Goal: Task Accomplishment & Management: Manage account settings

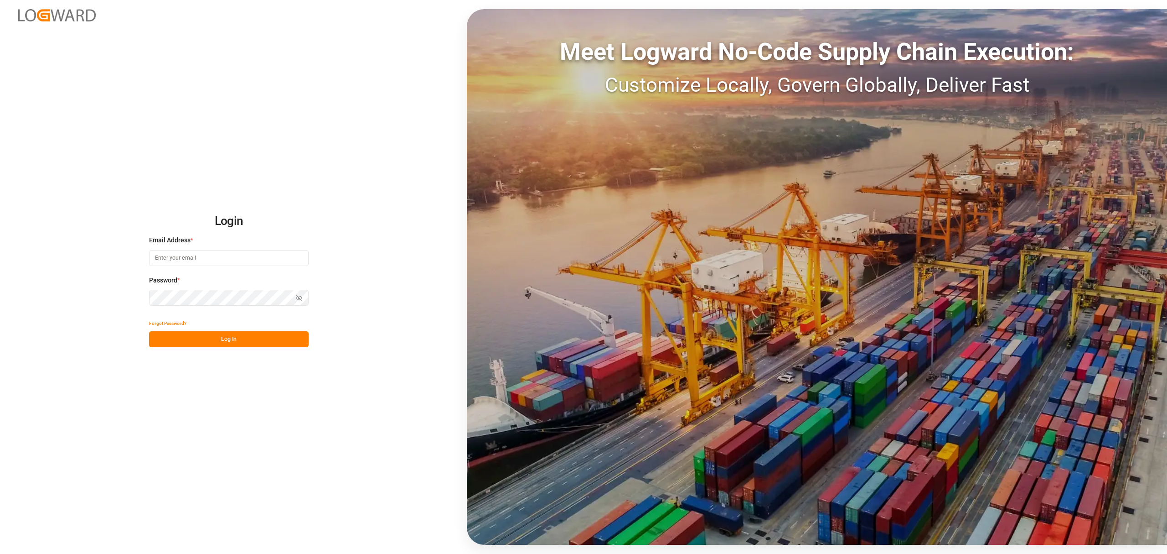
click at [221, 261] on input at bounding box center [229, 258] width 160 height 16
type input "M"
click at [218, 263] on input "maria.piranquive" at bounding box center [229, 258] width 160 height 16
type input "[PERSON_NAME][EMAIL_ADDRESS][DOMAIN_NAME]"
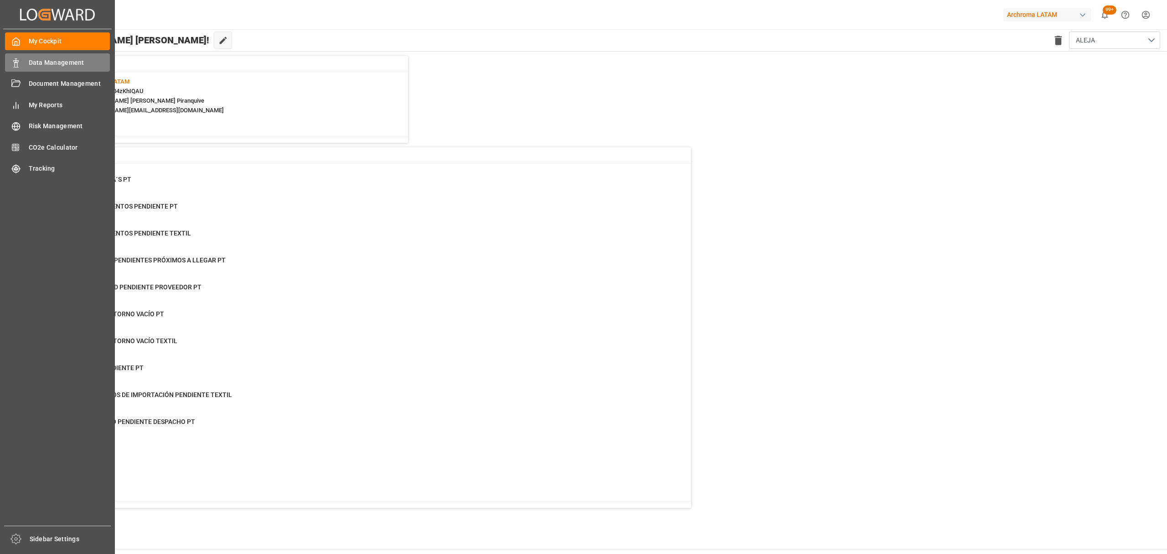
click at [23, 62] on div "Data Management Data Management" at bounding box center [57, 62] width 105 height 18
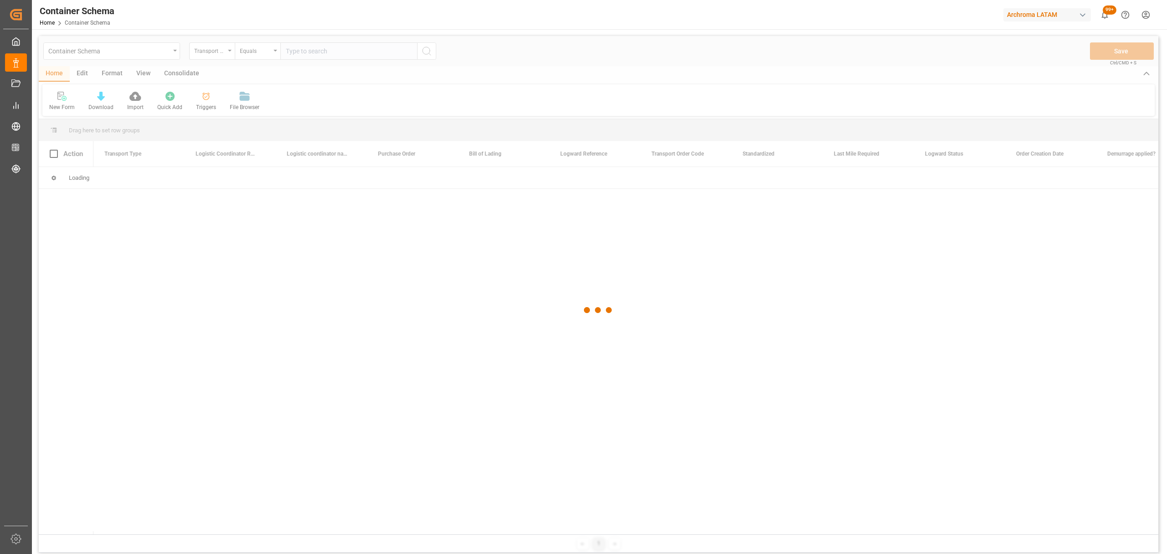
click at [208, 54] on div at bounding box center [599, 310] width 1120 height 548
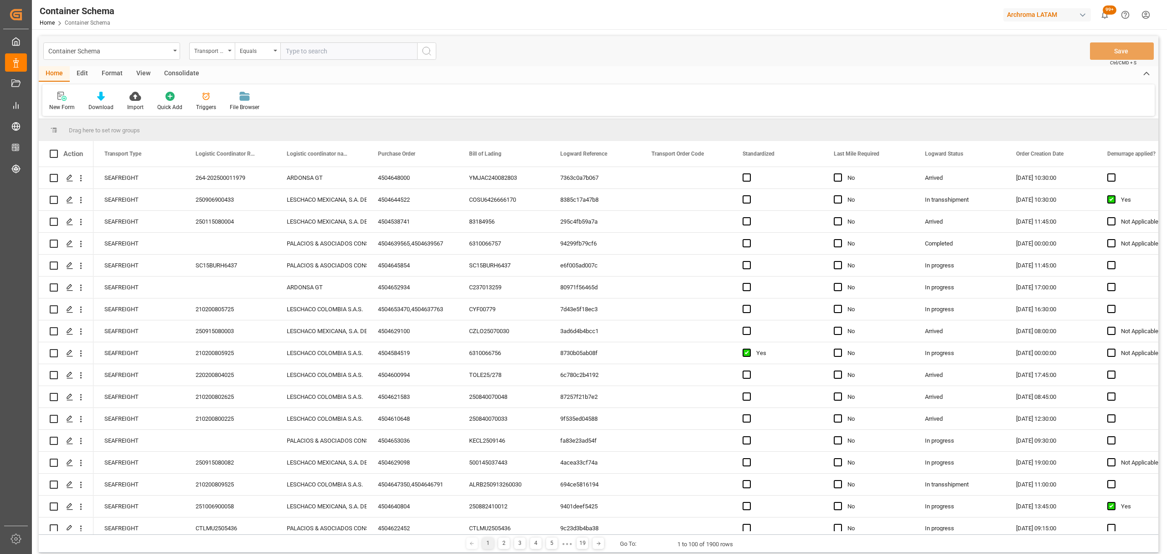
click at [208, 54] on div "Transport Type" at bounding box center [209, 50] width 31 height 10
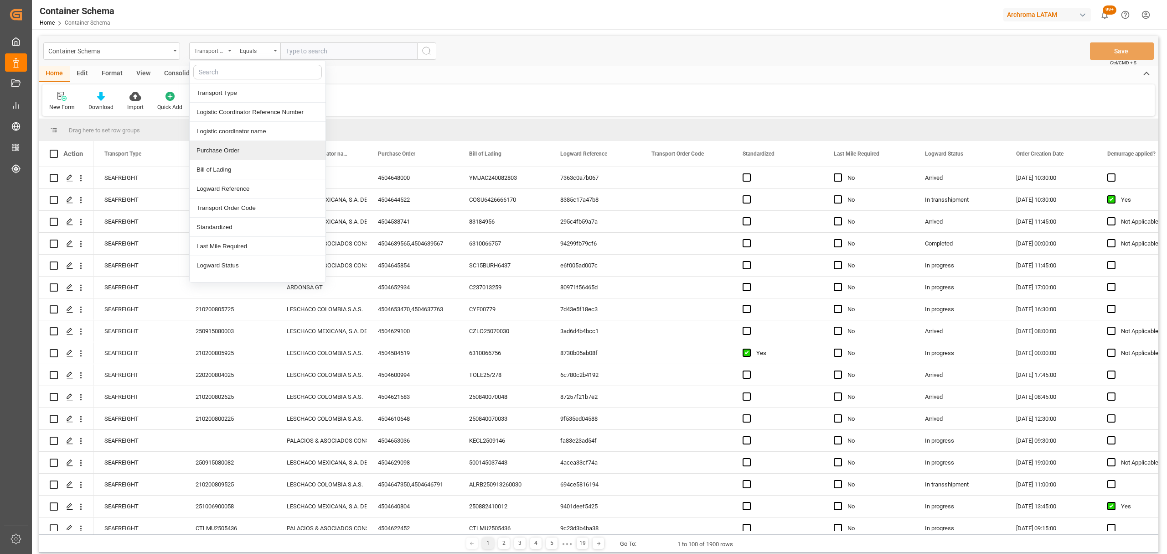
click at [241, 147] on div "Purchase Order" at bounding box center [258, 150] width 136 height 19
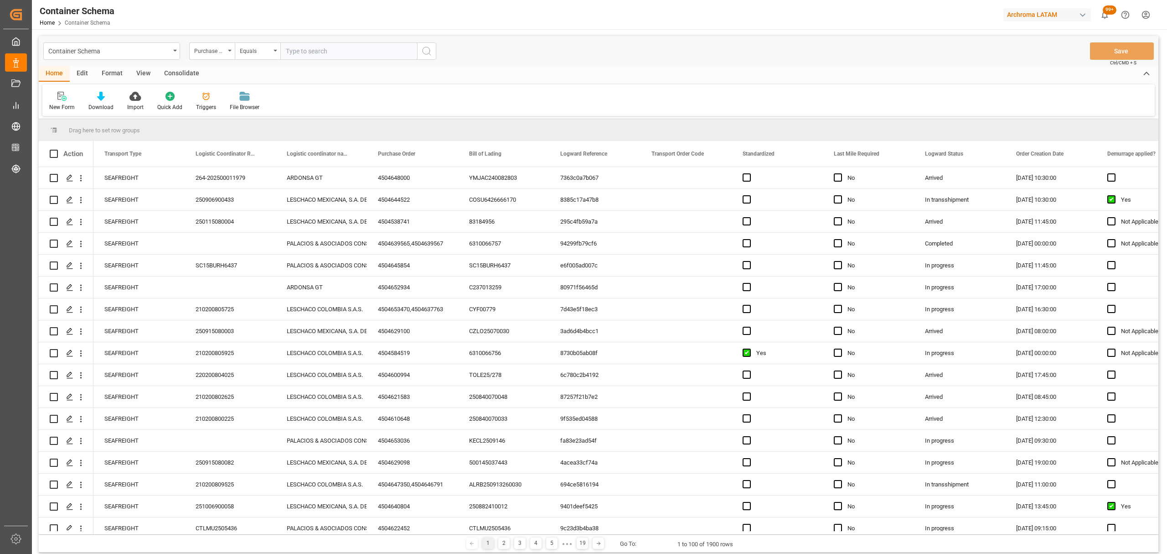
click at [270, 31] on div "Container Schema Purchase Order Equals Save Ctrl/CMD + S Home Edit Format View …" at bounding box center [599, 344] width 1134 height 630
click at [262, 52] on div "Equals" at bounding box center [255, 50] width 31 height 10
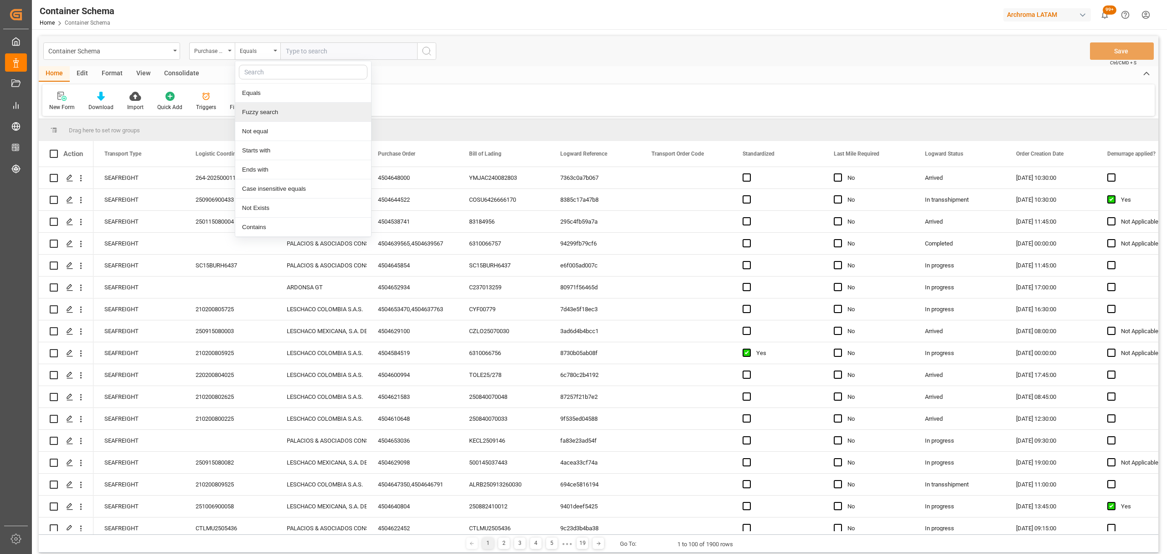
click at [274, 110] on div "Fuzzy search" at bounding box center [303, 112] width 136 height 19
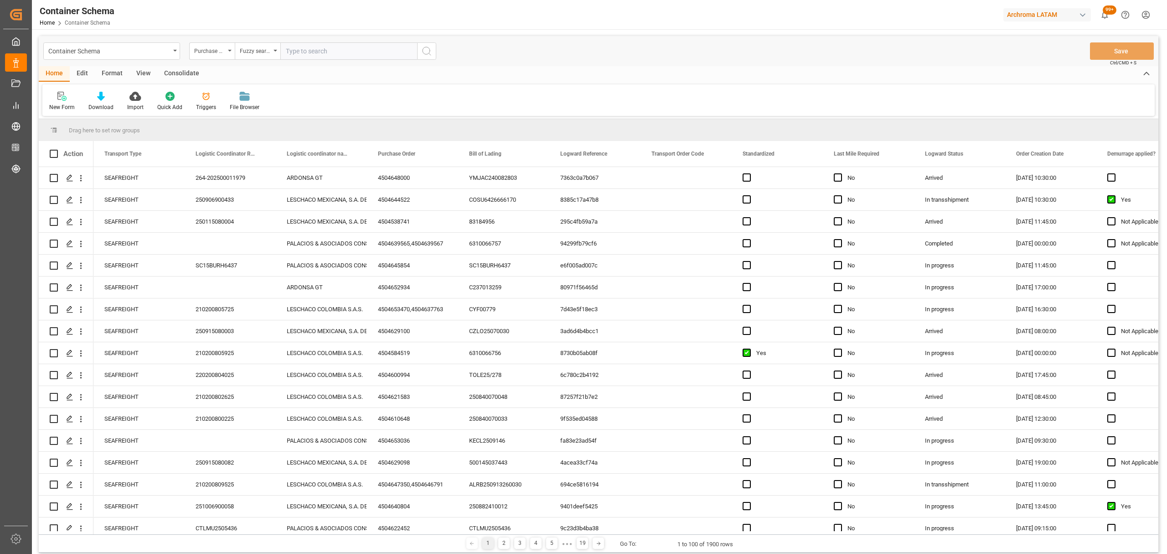
click at [338, 44] on input "text" at bounding box center [348, 50] width 137 height 17
paste input "4504647463"
type input "4504647463"
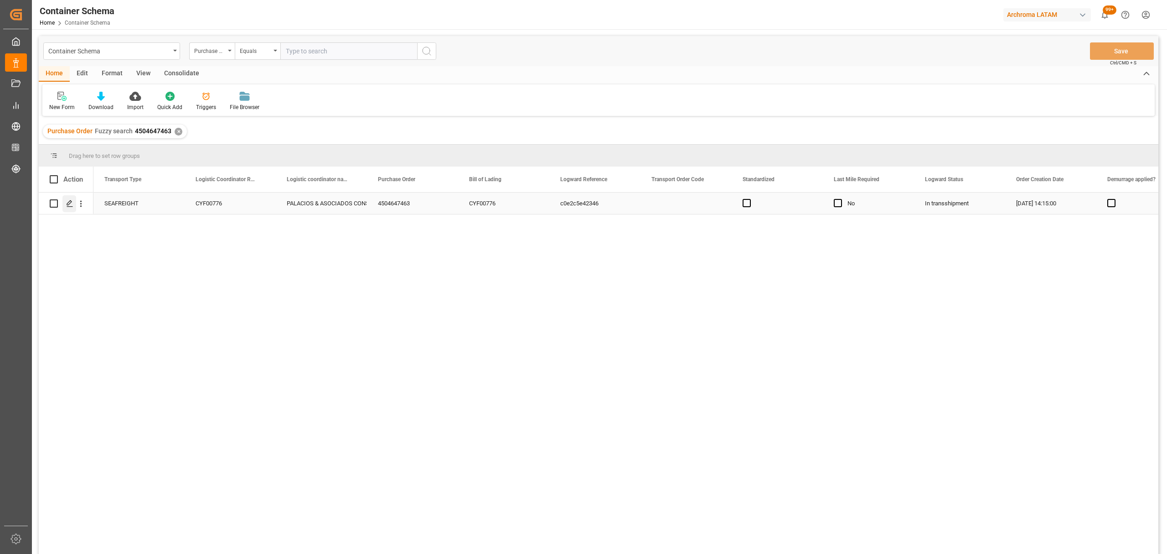
click at [71, 204] on icon "Press SPACE to select this row." at bounding box center [69, 203] width 7 height 7
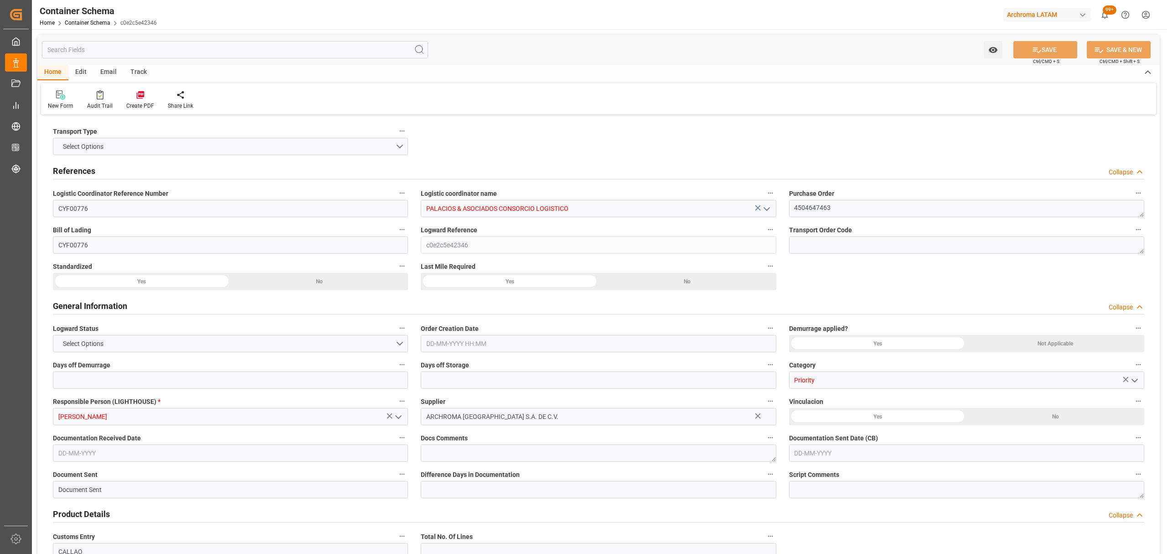
type input "0"
type input "1"
type input "5"
type input "5000"
type input "5320"
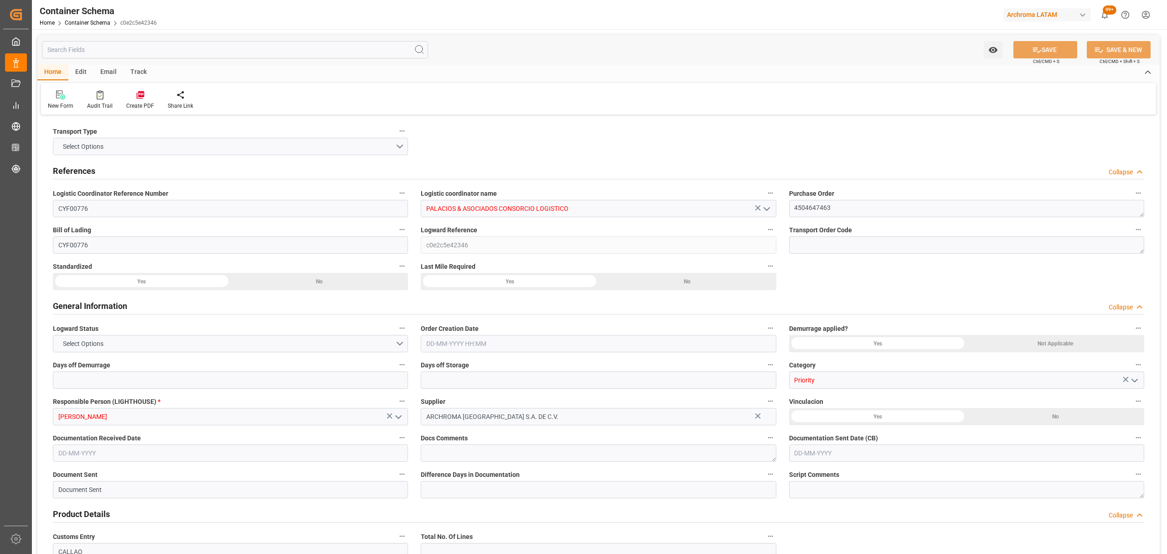
type input "CMACGM"
type input "CMA CGM Group"
type input "HNPCR"
type input "PECLL"
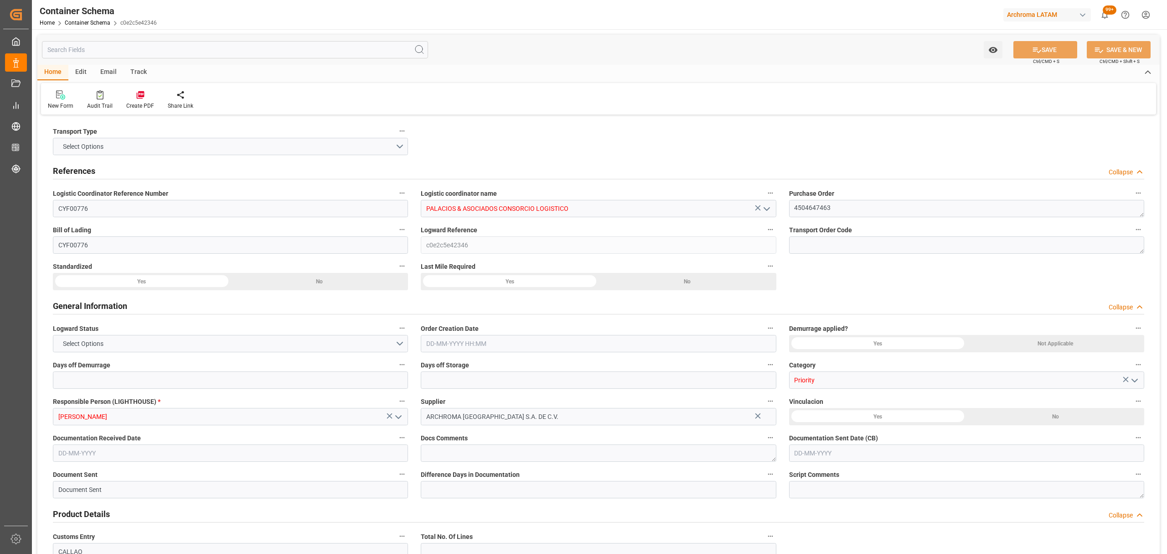
type input "9430868"
type input "[DATE] 14:15"
type input "[DATE]"
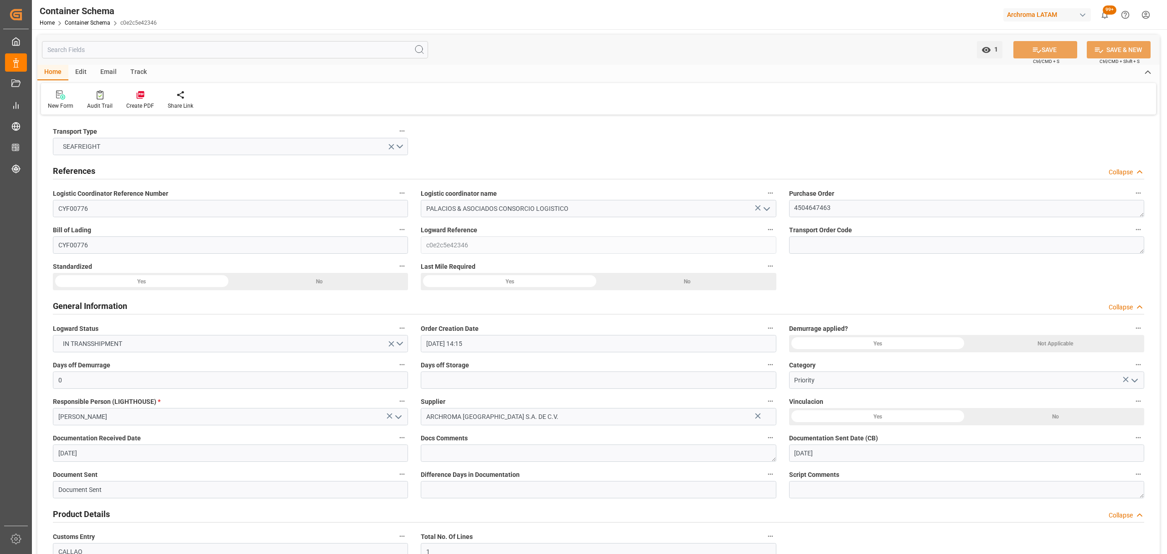
type input "[DATE]"
type input "[DATE] 00:00"
type input "[DATE] 21:00"
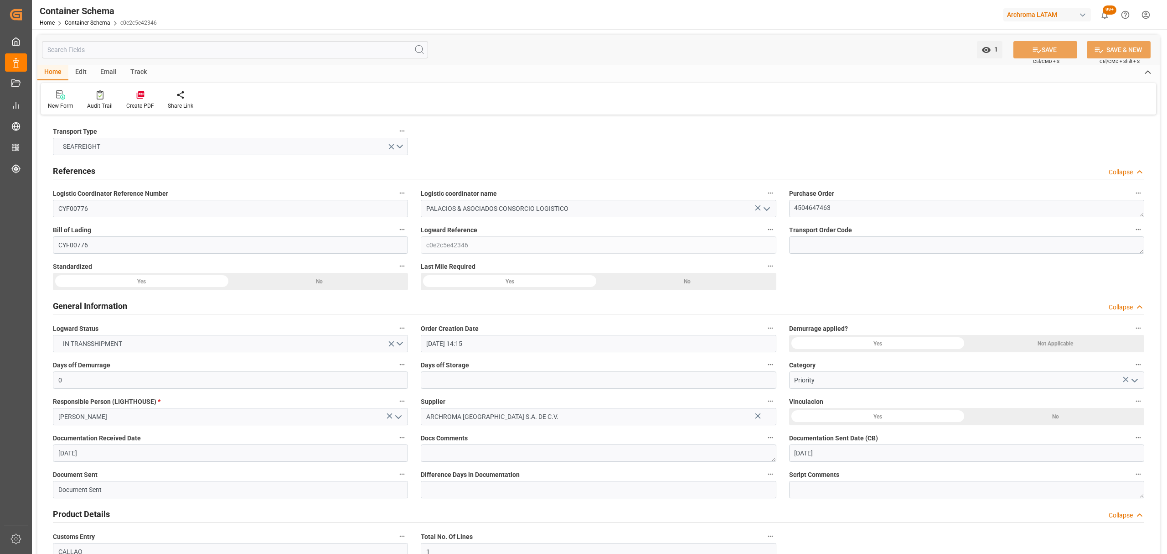
type input "[DATE] 00:00"
type input "[DATE] 11:00"
type input "[DATE] 00:00"
type input "[DATE] 11:00"
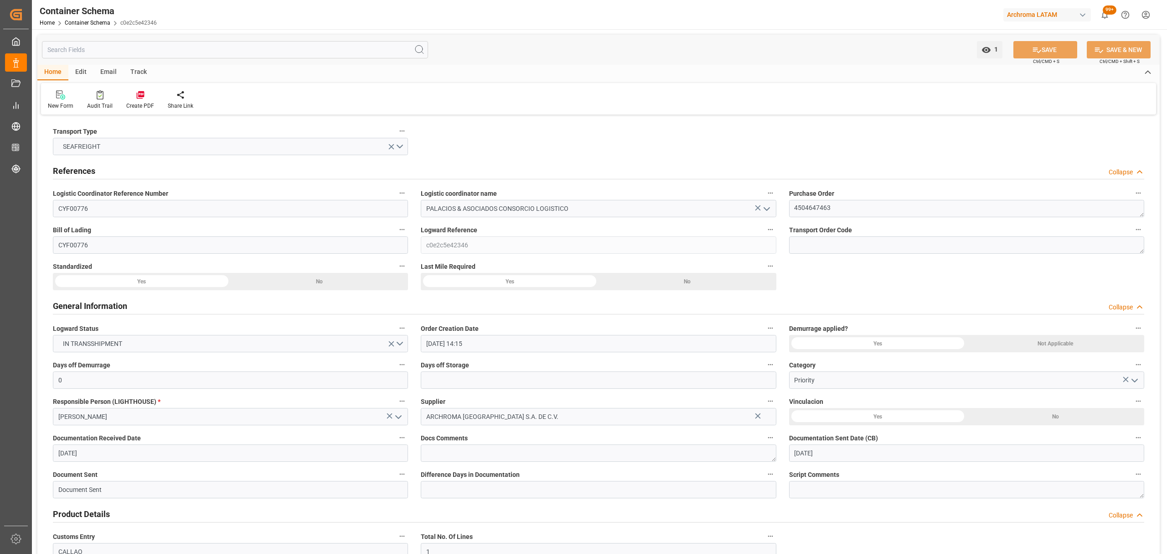
click at [139, 79] on div "Track" at bounding box center [139, 73] width 30 height 16
click at [65, 103] on div "Tracking" at bounding box center [58, 106] width 21 height 8
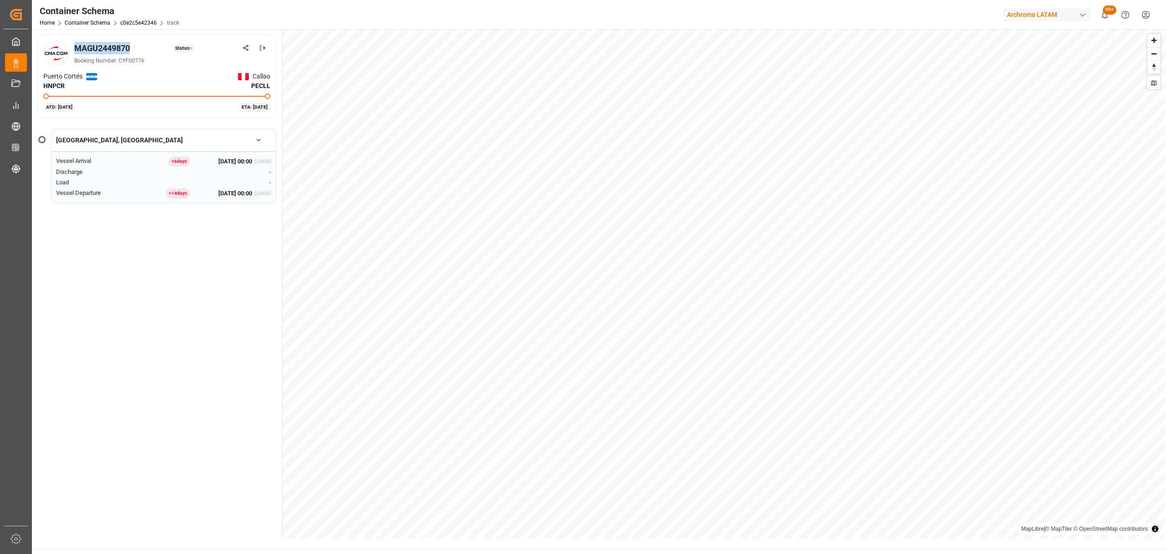
drag, startPoint x: 129, startPoint y: 51, endPoint x: 72, endPoint y: 53, distance: 57.0
click at [72, 53] on div "MAGU2449870 Status: - Booking Number: CYF00776" at bounding box center [156, 54] width 227 height 26
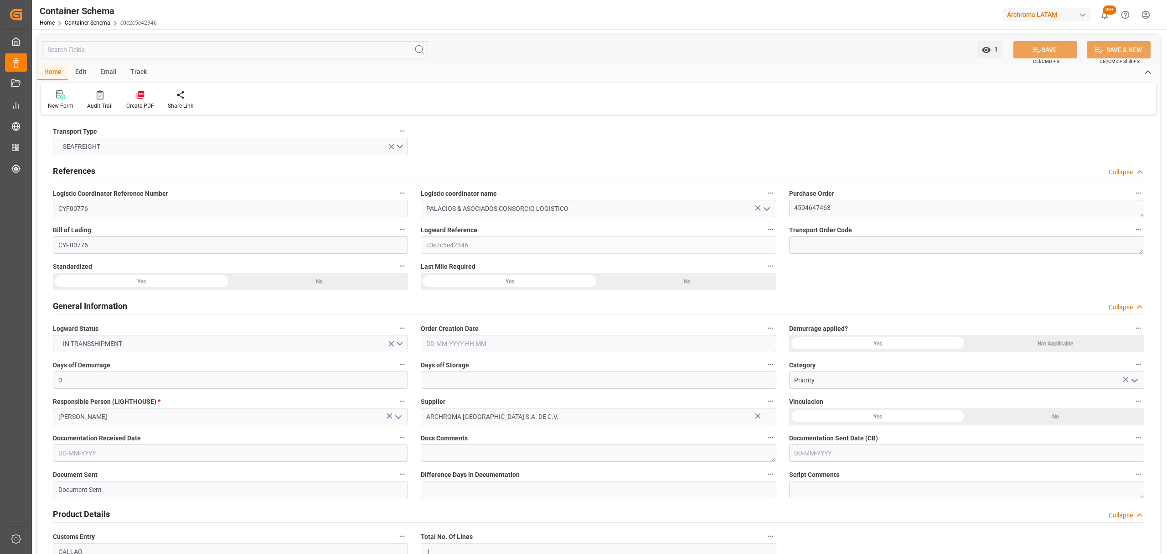
type input "0"
type input "1"
type input "5"
type input "5000"
type input "5320"
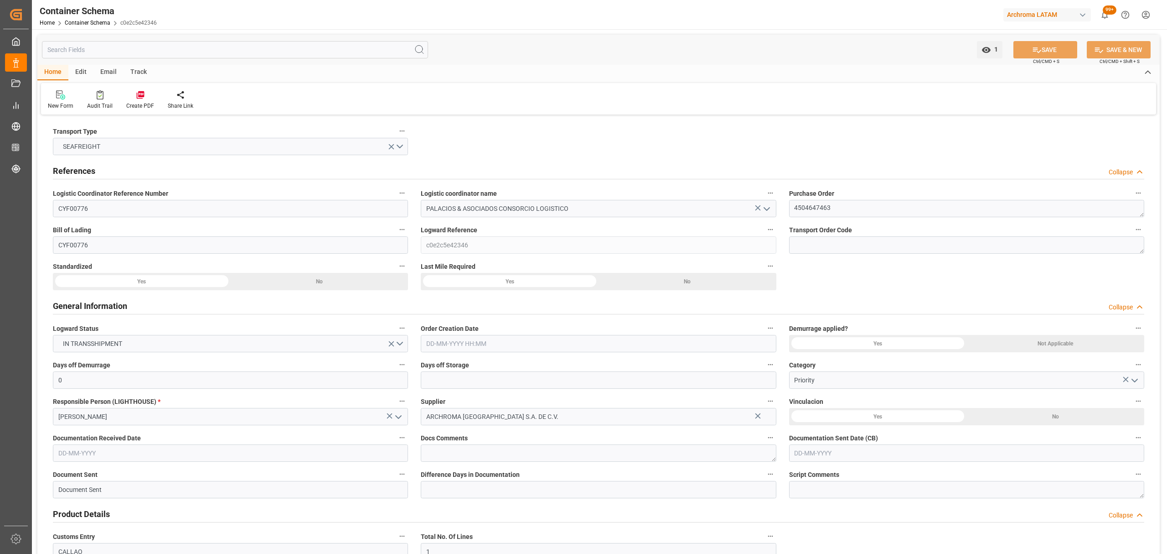
type input "CMACGM"
type input "CMA CGM Group"
type input "HNPCR"
type input "PECLL"
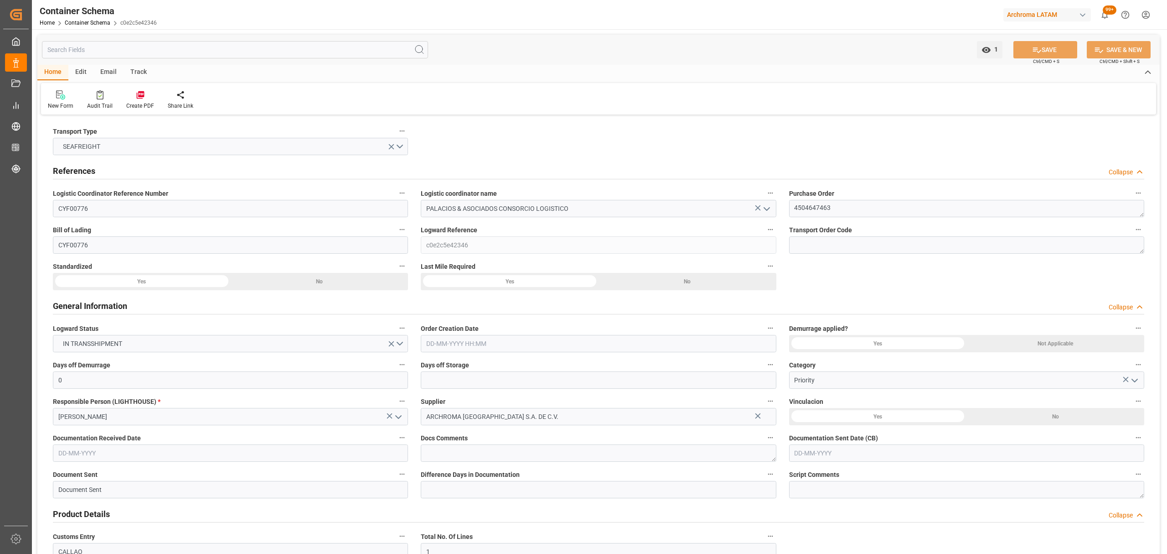
type input "9430868"
type input "[DATE] 14:15"
type input "[DATE]"
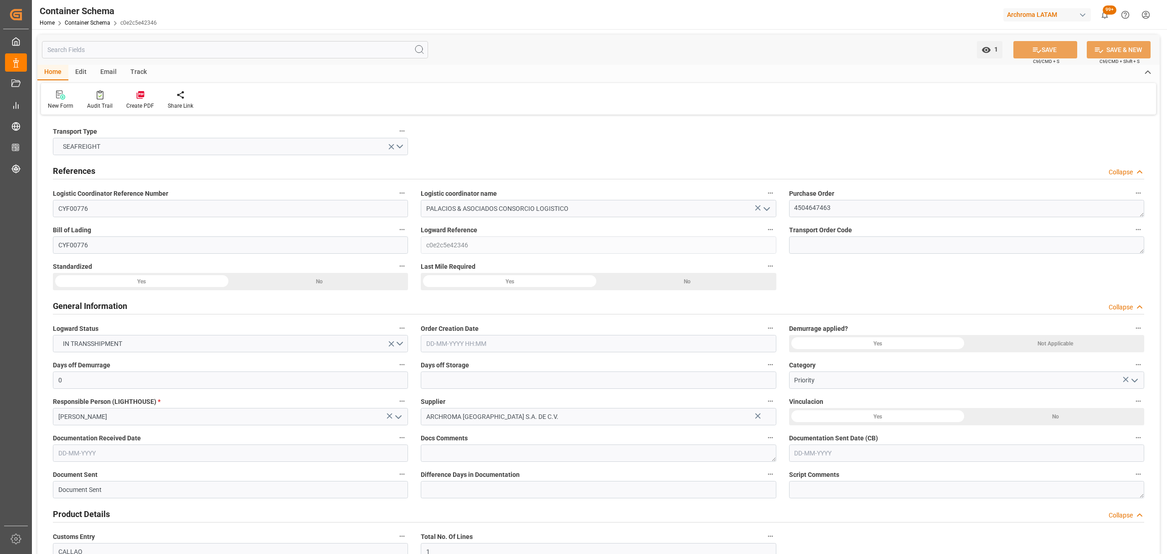
type input "[DATE]"
type input "[DATE] 00:00"
type input "[DATE] 21:00"
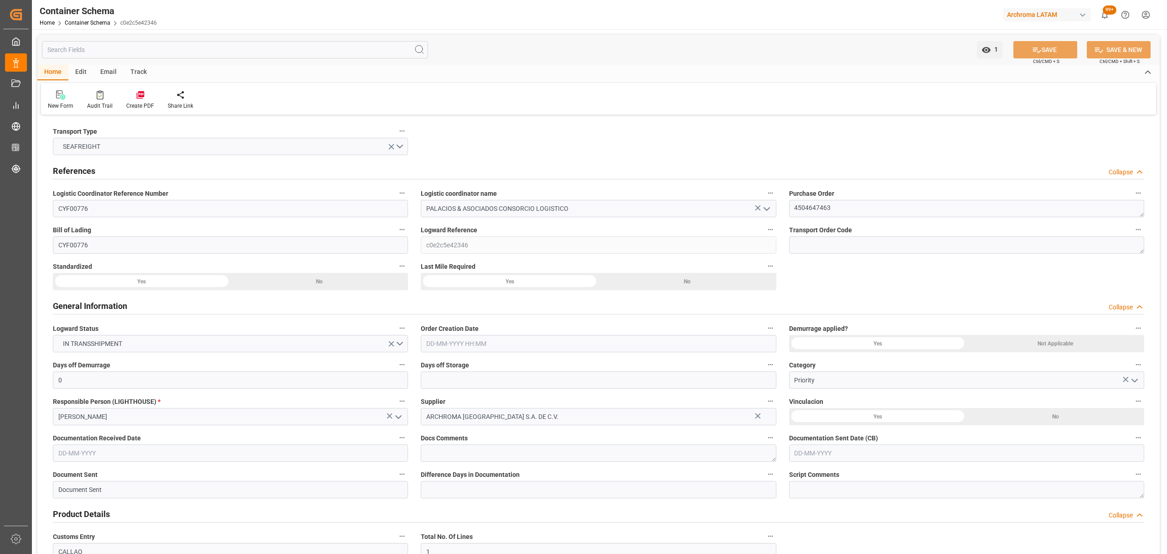
type input "[DATE] 00:00"
type input "[DATE] 11:00"
type input "[DATE] 00:00"
type input "[DATE] 11:00"
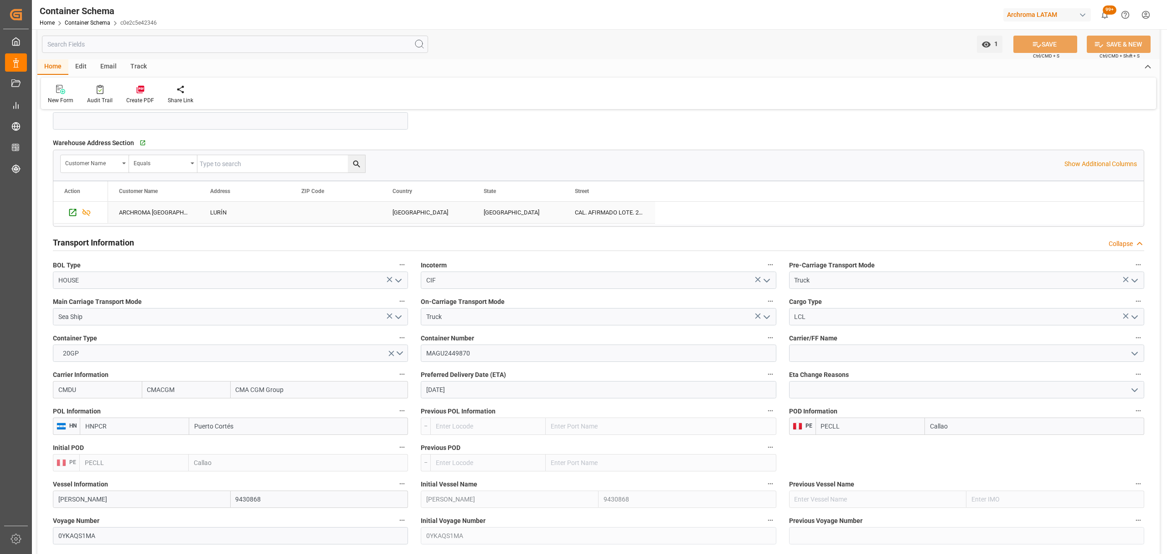
scroll to position [730, 0]
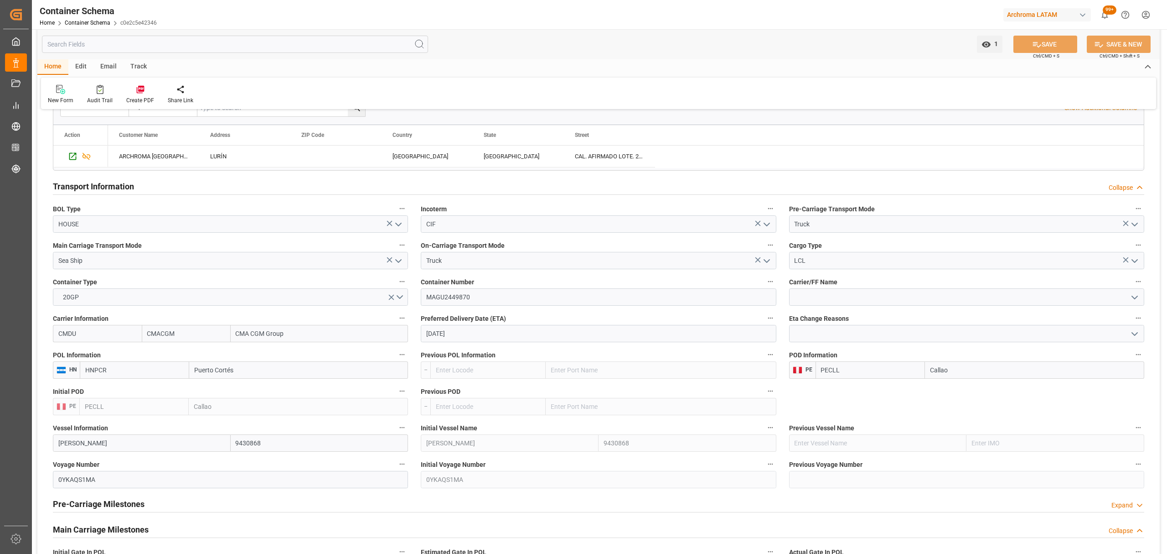
click at [478, 340] on input "[DATE]" at bounding box center [598, 333] width 355 height 17
click at [452, 444] on span "23" at bounding box center [450, 444] width 6 height 6
type input "[DATE]"
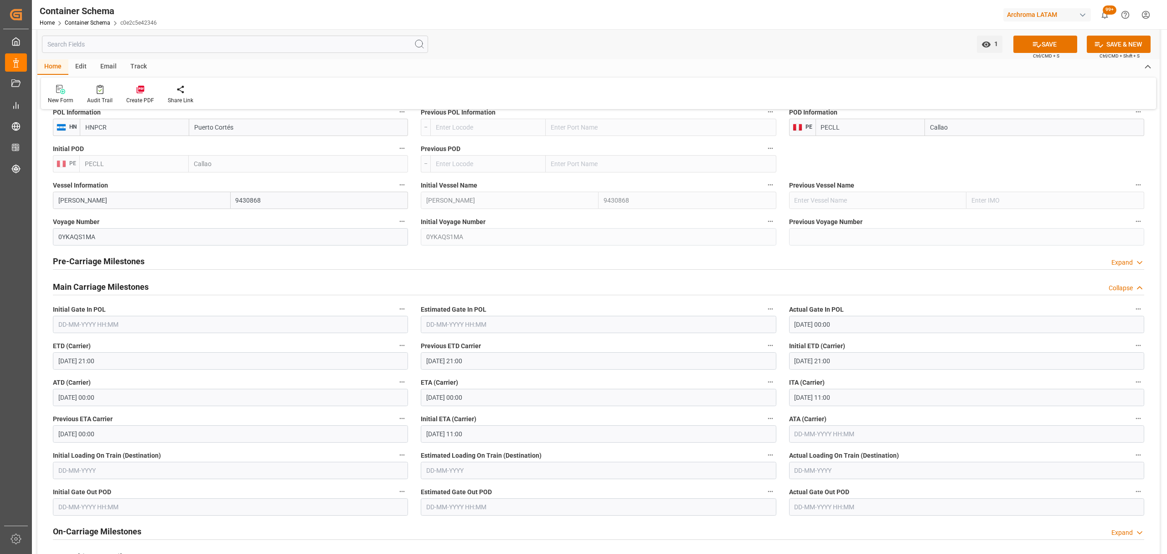
scroll to position [973, 0]
click at [471, 402] on input "[DATE] 00:00" at bounding box center [598, 396] width 355 height 17
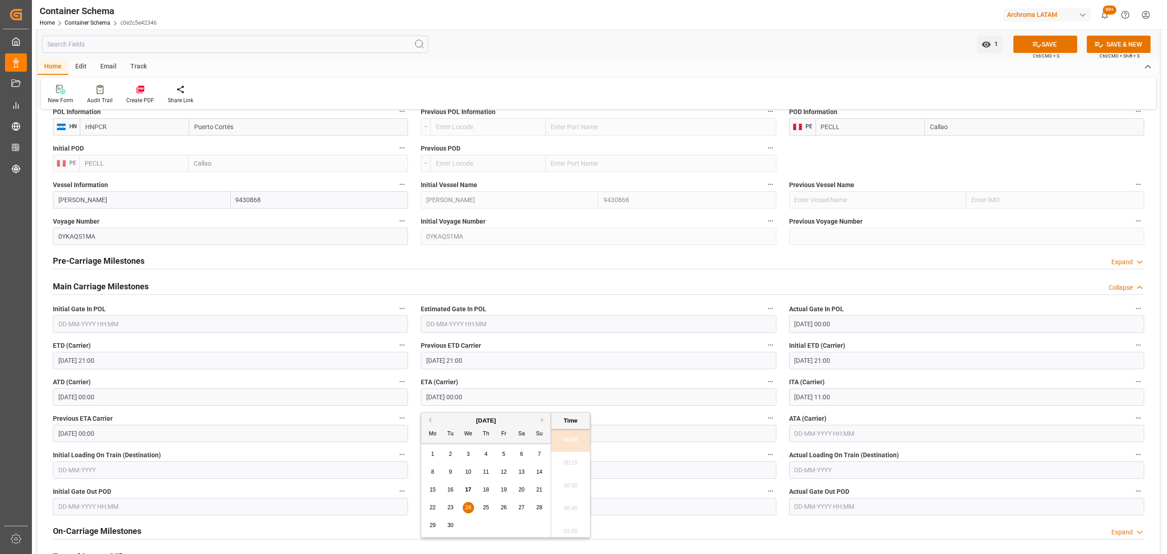
click at [451, 509] on span "23" at bounding box center [450, 507] width 6 height 6
type input "[DATE] 00:00"
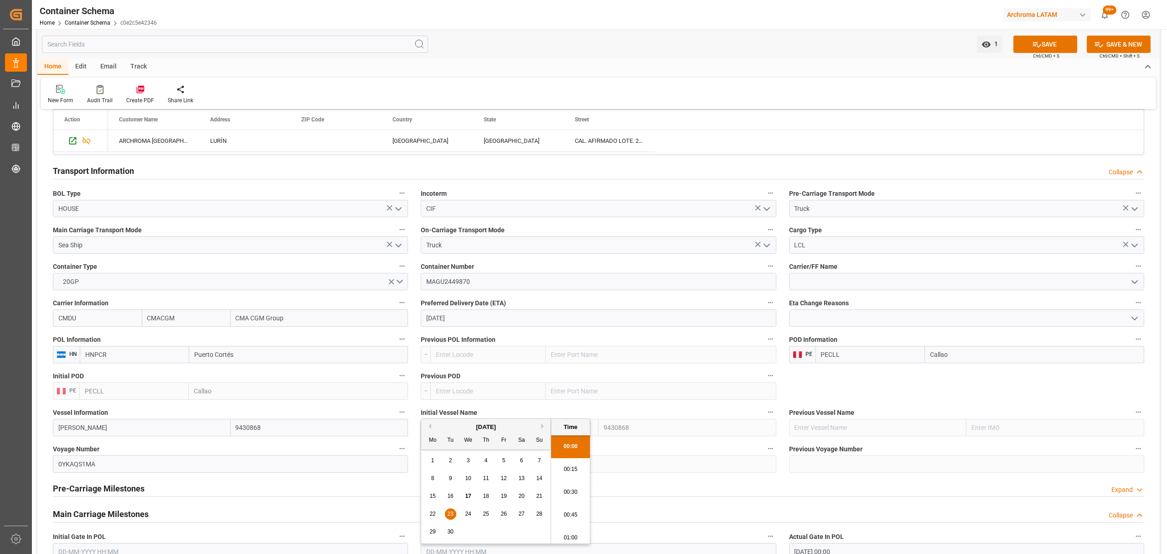
scroll to position [730, 0]
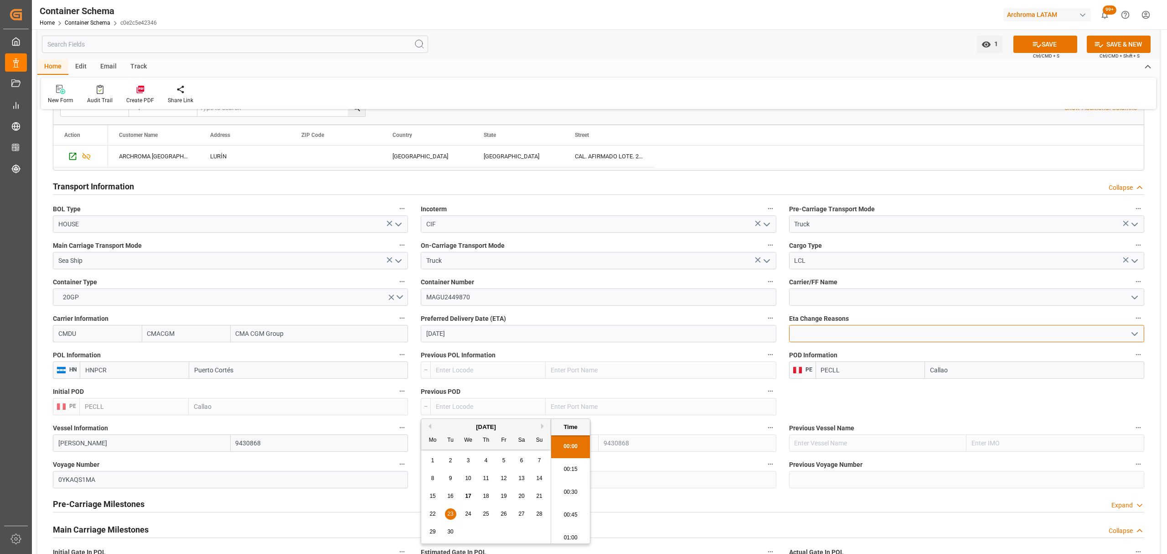
click at [942, 330] on input at bounding box center [966, 333] width 355 height 17
click at [1135, 335] on icon "open menu" at bounding box center [1135, 333] width 11 height 11
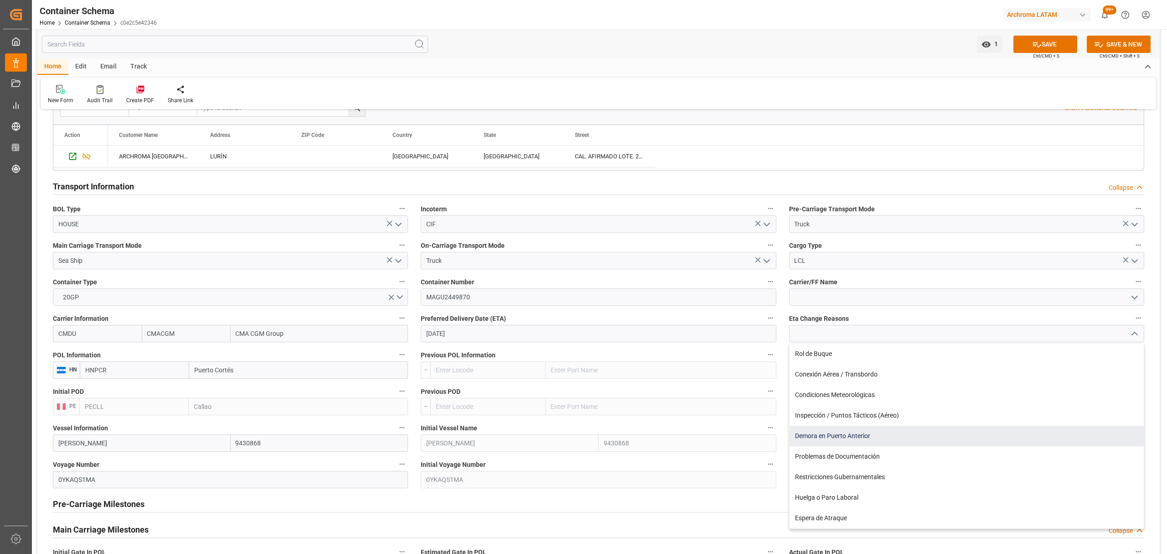
click at [872, 443] on div "Demora en Puerto Anterior" at bounding box center [967, 435] width 354 height 21
type input "Demora en Puerto Anterior"
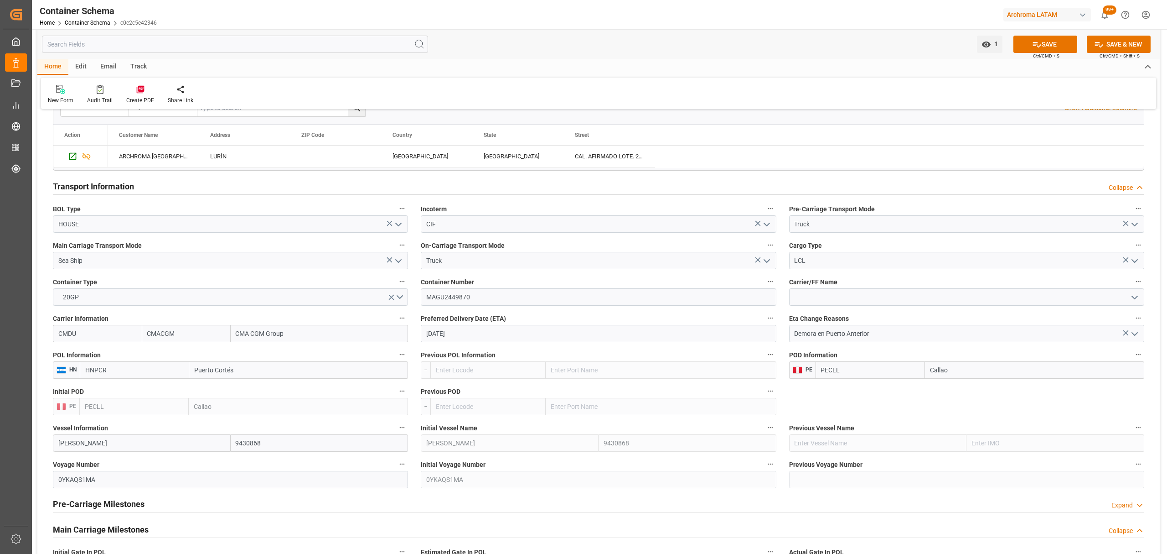
click at [1135, 302] on icon "open menu" at bounding box center [1135, 297] width 11 height 11
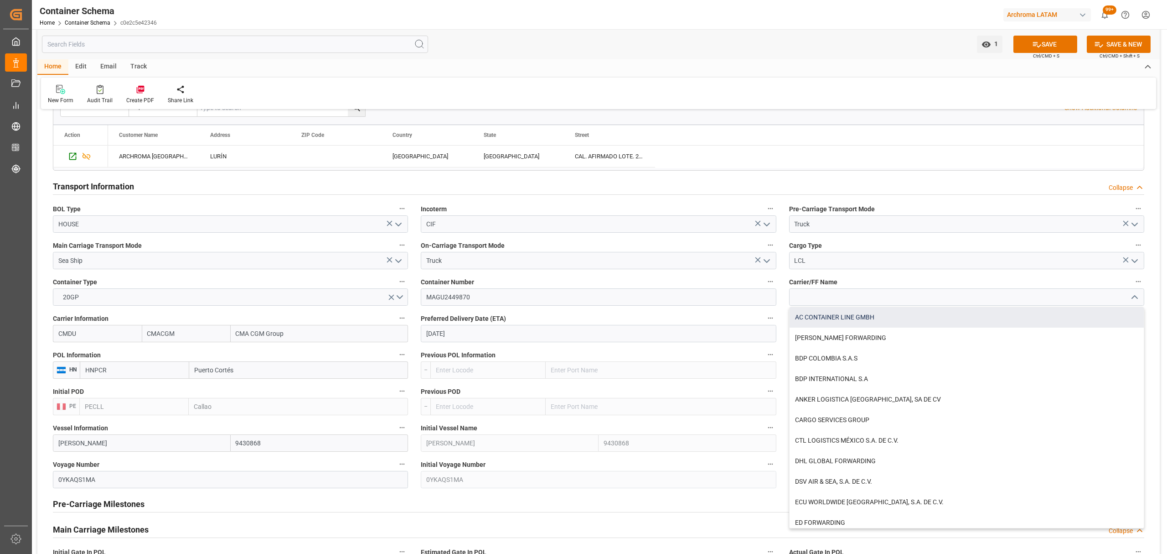
click at [898, 320] on div "AC CONTAINER LINE GMBH" at bounding box center [967, 317] width 354 height 21
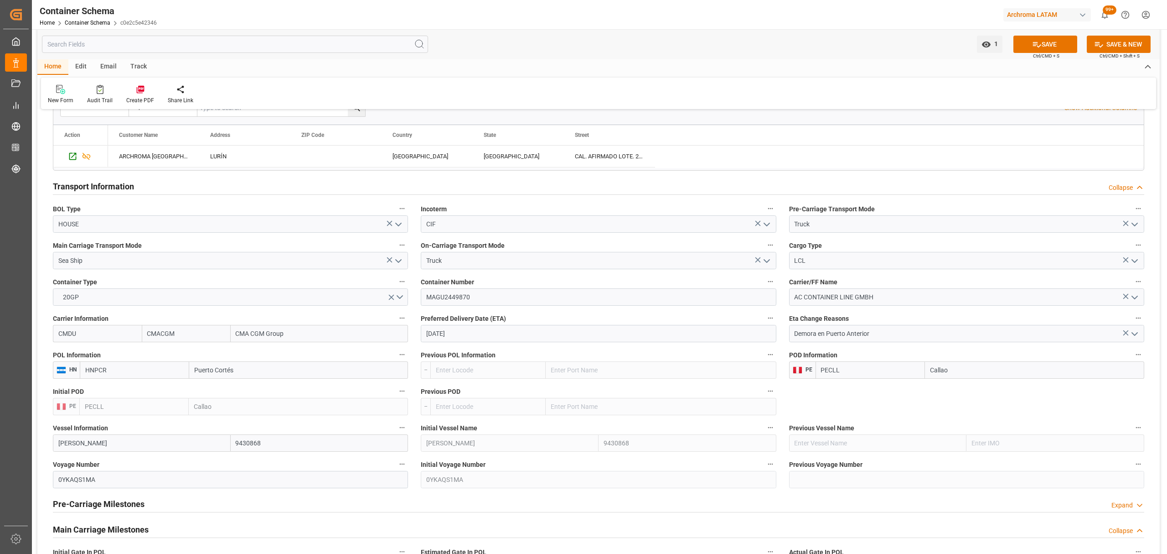
click at [1131, 300] on icon "open menu" at bounding box center [1135, 297] width 11 height 11
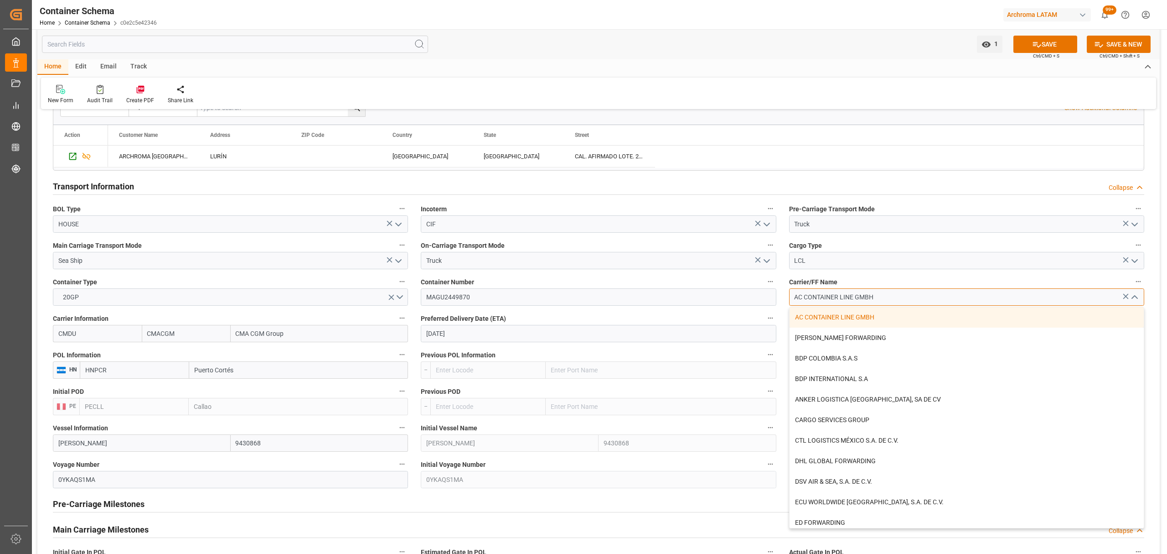
drag, startPoint x: 897, startPoint y: 301, endPoint x: 745, endPoint y: 302, distance: 151.4
click at [745, 302] on div "Transport Type SEAFREIGHT References Collapse Logistic Coordinator Reference Nu…" at bounding box center [598, 213] width 1123 height 1650
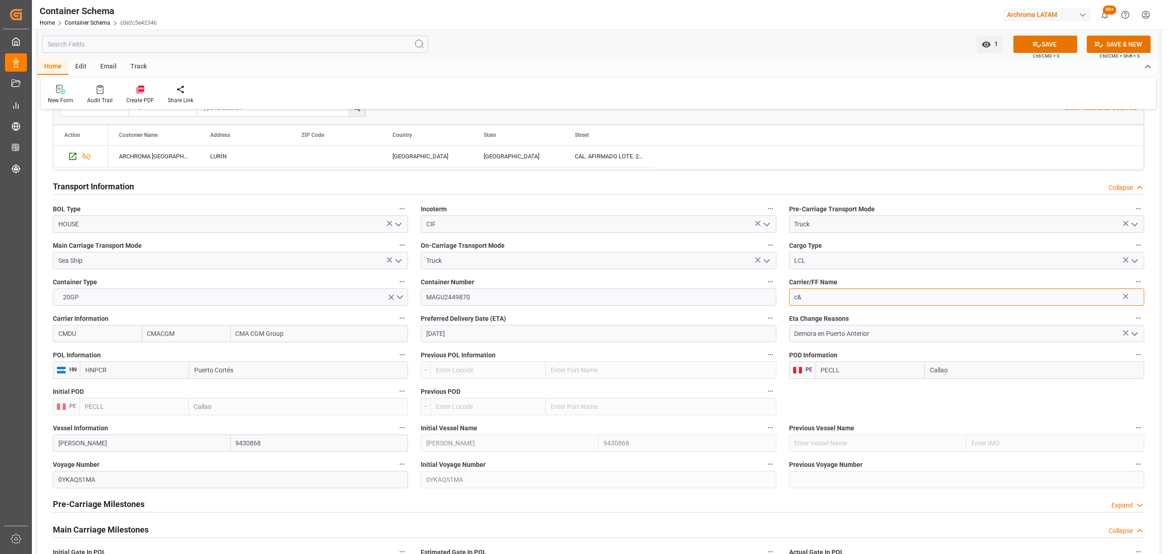
type input "c"
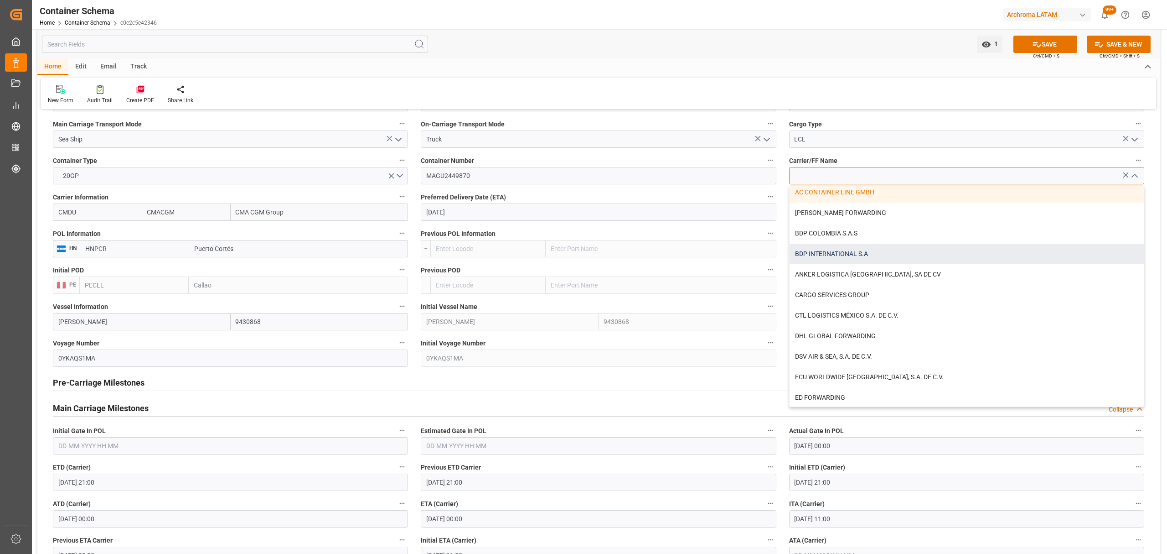
scroll to position [0, 0]
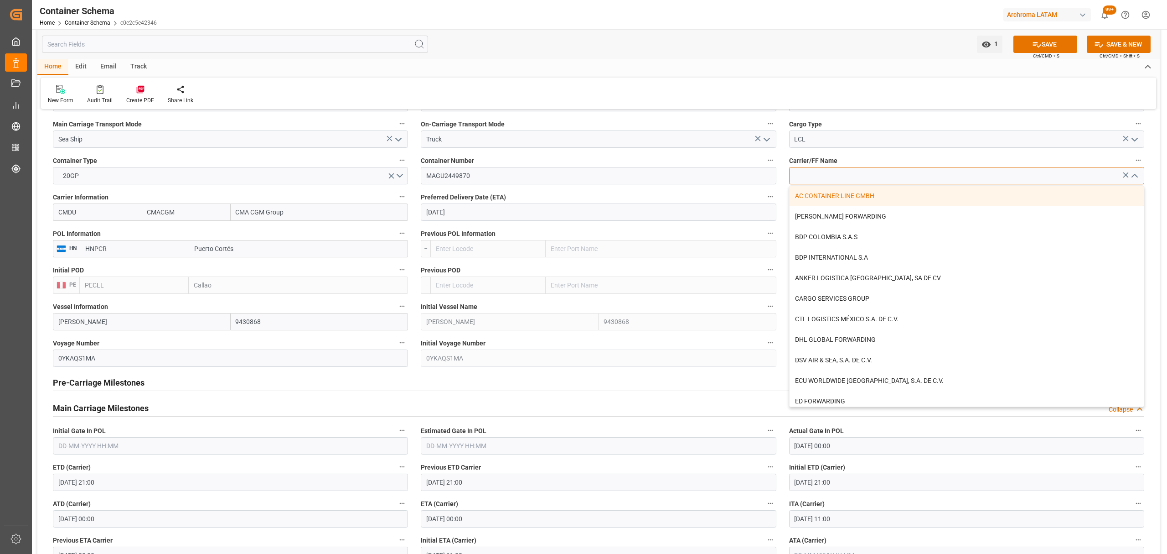
click at [882, 202] on div "AC CONTAINER LINE GMBH" at bounding box center [967, 196] width 354 height 21
type input "AC CONTAINER LINE GMBH"
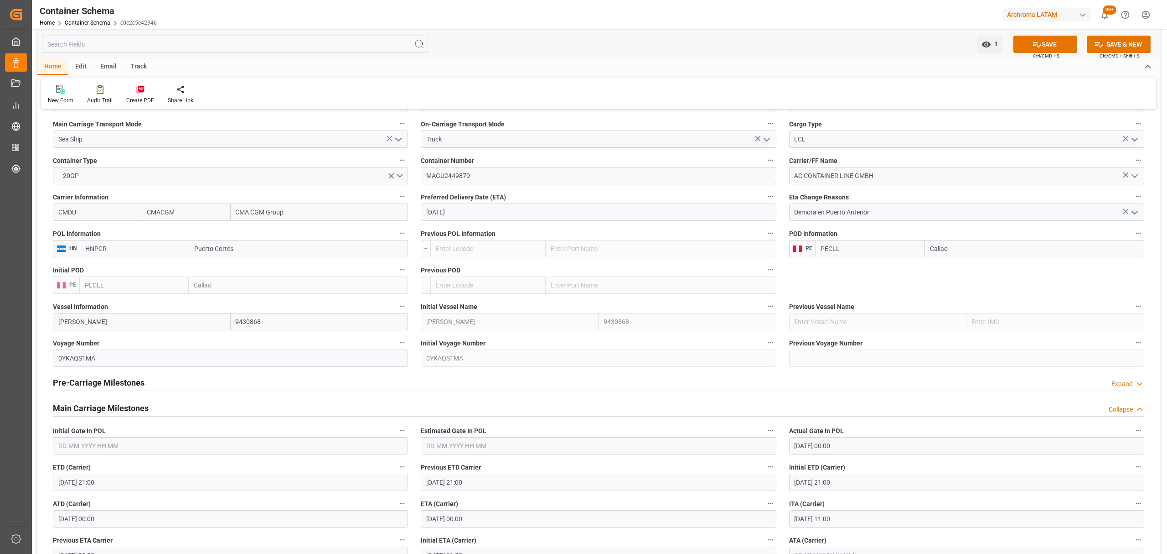
click at [1047, 50] on button "SAVE" at bounding box center [1046, 44] width 64 height 17
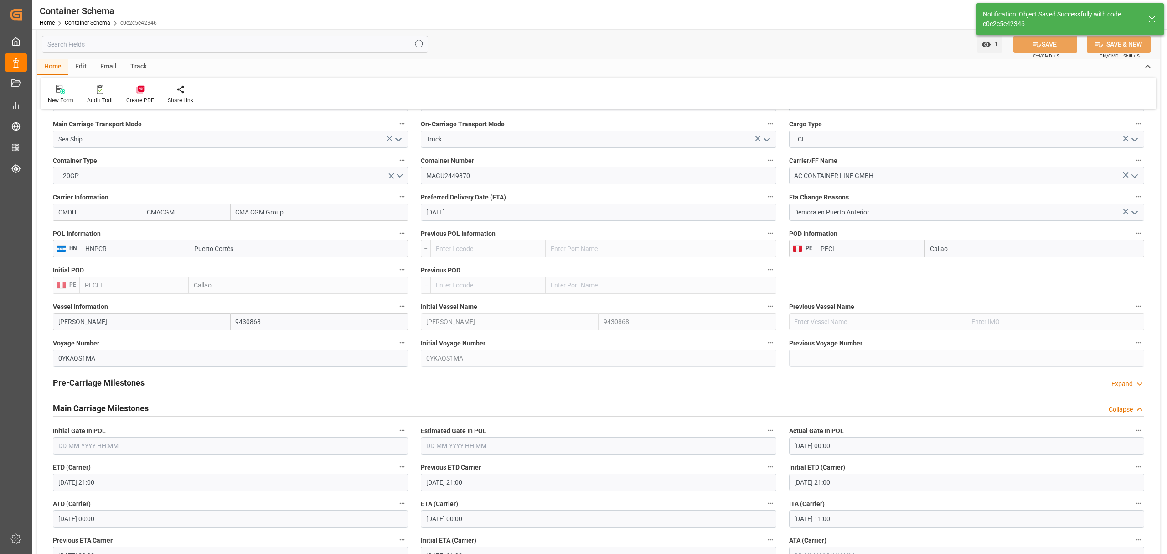
type input "[DATE] 00:00"
click at [105, 73] on div "Email" at bounding box center [108, 67] width 30 height 16
click at [67, 93] on icon at bounding box center [62, 89] width 12 height 9
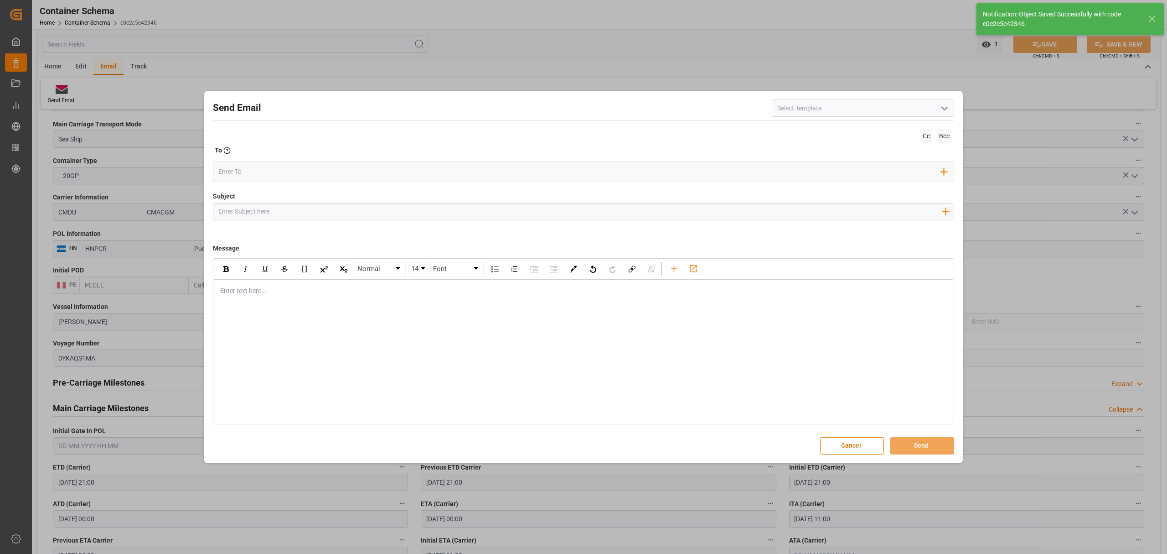
drag, startPoint x: 405, startPoint y: 209, endPoint x: 393, endPoint y: 197, distance: 17.1
click at [405, 209] on input "Subject" at bounding box center [579, 211] width 733 height 16
click at [423, 209] on input "Subject" at bounding box center [579, 211] width 733 height 16
paste input "PO 4504647463 //LOGWARD STATUS//ARCHROMA [GEOGRAPHIC_DATA], S.A. DE C.V// ARCHR…"
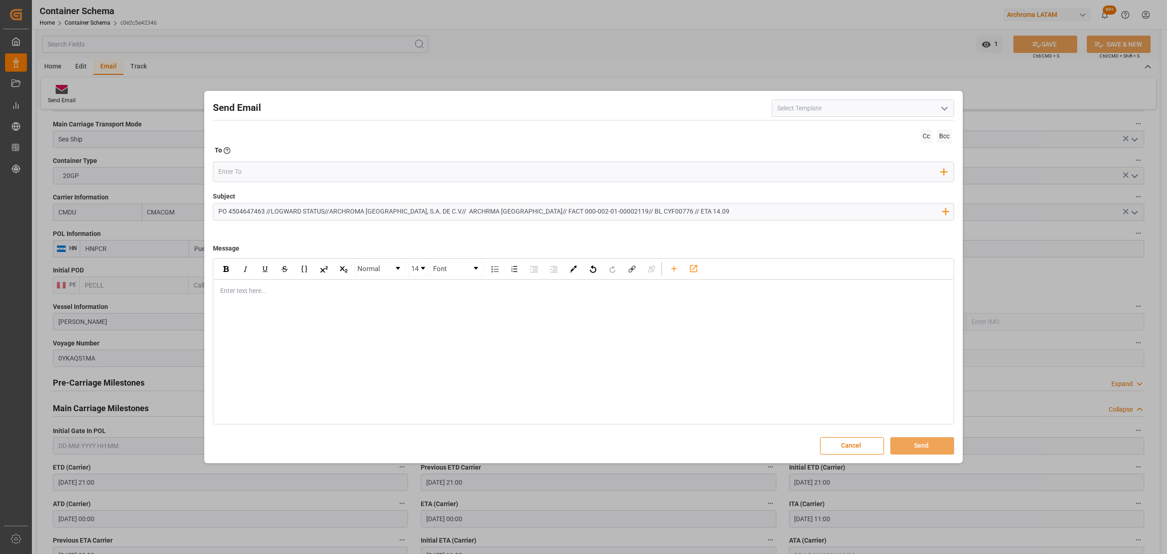
drag, startPoint x: 324, startPoint y: 212, endPoint x: 272, endPoint y: 212, distance: 52.0
click at [272, 212] on input "PO 4504647463 //LOGWARD STATUS//ARCHROMA [GEOGRAPHIC_DATA], S.A. DE C.V// ARCHR…" at bounding box center [579, 211] width 733 height 16
type input "PO 4504647463 //VARIACION ETA //ARCHROMA [GEOGRAPHIC_DATA], S.A. DE C.V// ARCHR…"
click at [355, 314] on div "Normal 14 Font Enter text here..." at bounding box center [583, 341] width 741 height 166
click at [253, 287] on div "Enter text here..." at bounding box center [584, 291] width 740 height 22
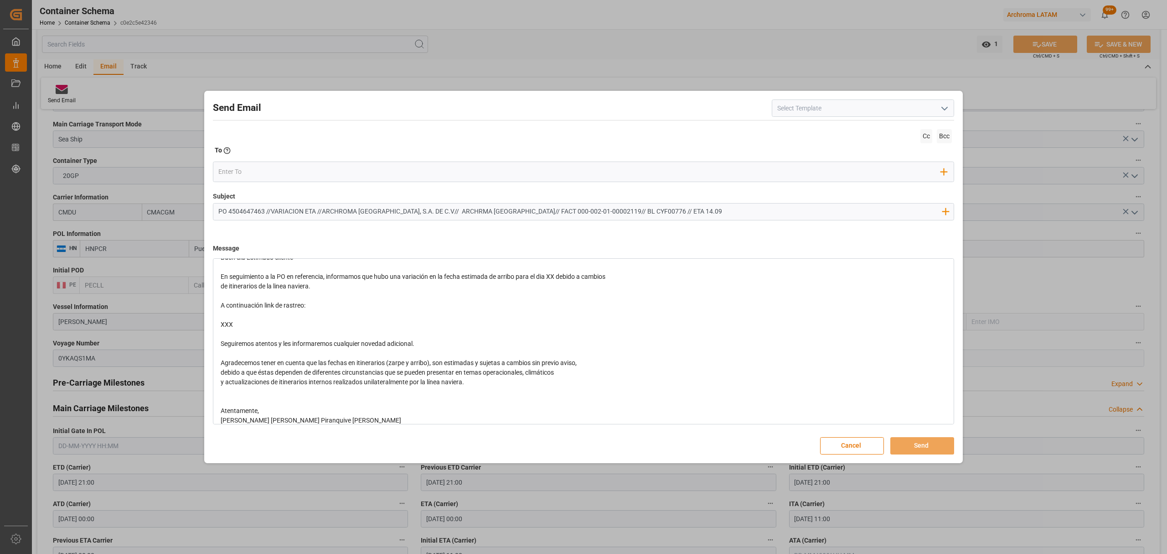
scroll to position [52, 0]
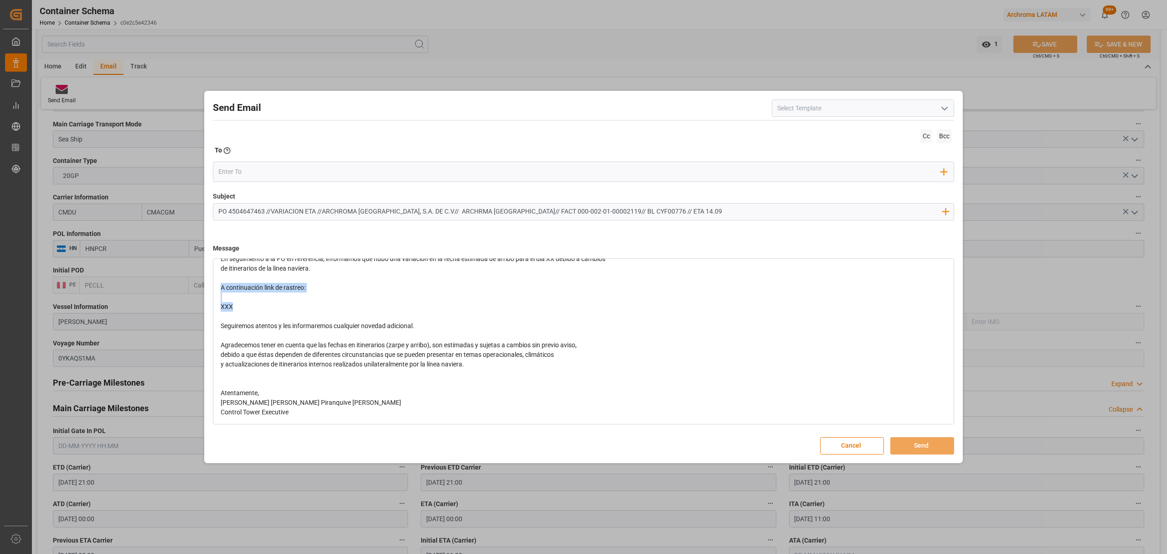
drag, startPoint x: 215, startPoint y: 297, endPoint x: 208, endPoint y: 287, distance: 12.4
click at [208, 287] on div "Send Email Cc Bcc To Enter the TO Email address Add Field to To Subject PO 4504…" at bounding box center [584, 277] width 754 height 368
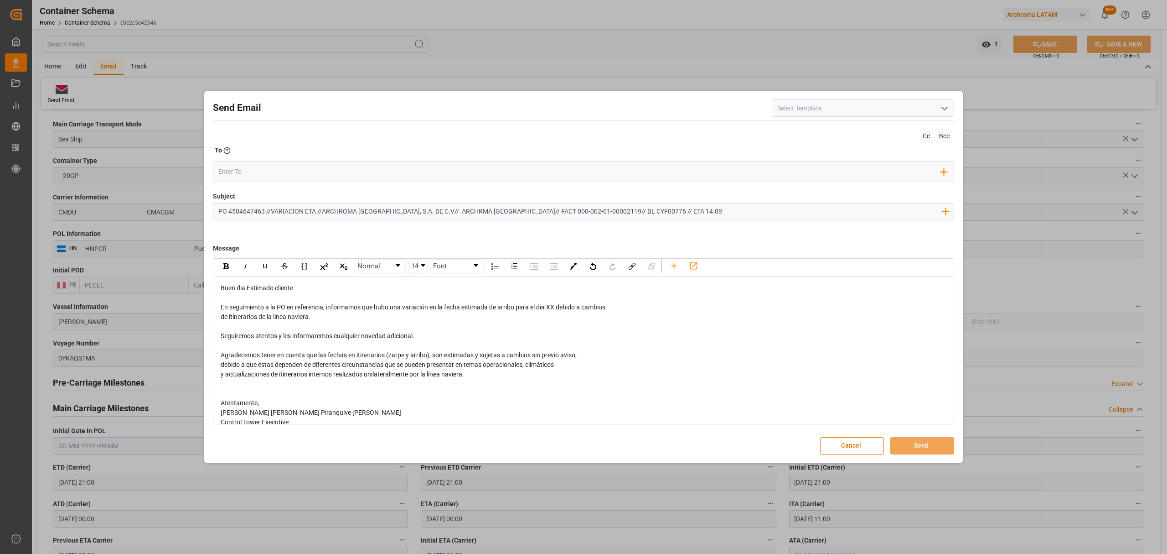
scroll to position [0, 0]
drag, startPoint x: 555, startPoint y: 307, endPoint x: 550, endPoint y: 309, distance: 5.9
click at [550, 309] on span "En seguimiento a la PO en referencia, informamos que hubo una variación en la f…" at bounding box center [413, 309] width 385 height 7
drag, startPoint x: 314, startPoint y: 325, endPoint x: 595, endPoint y: 312, distance: 280.7
click at [595, 312] on div "Buen dia Estimado cliente En seguimiento a la PO en referencia, informamos que …" at bounding box center [584, 358] width 726 height 144
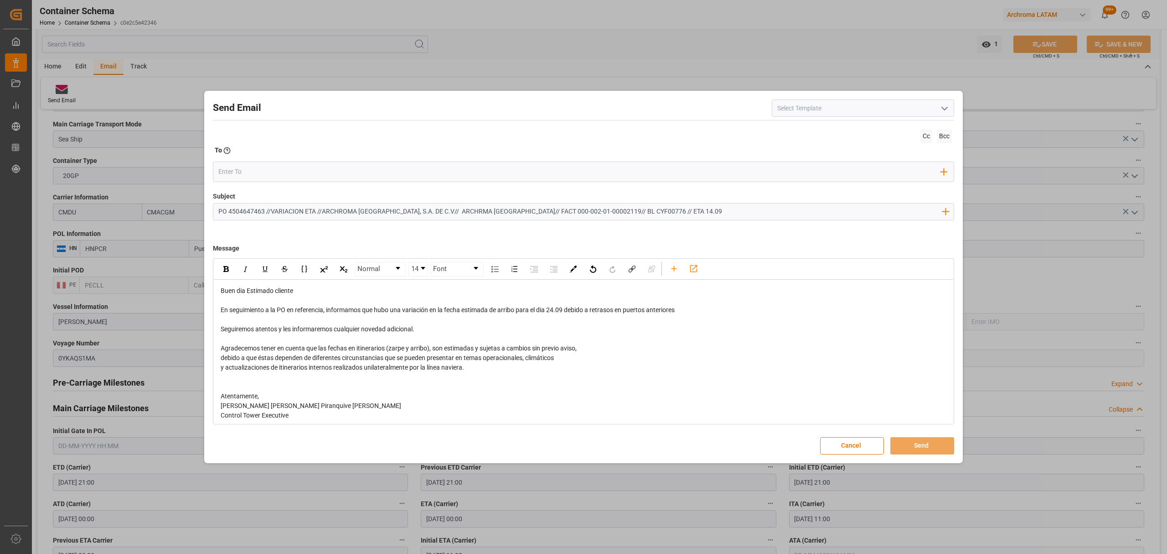
click at [279, 182] on span at bounding box center [583, 187] width 741 height 10
click at [282, 171] on input "email" at bounding box center [579, 172] width 723 height 14
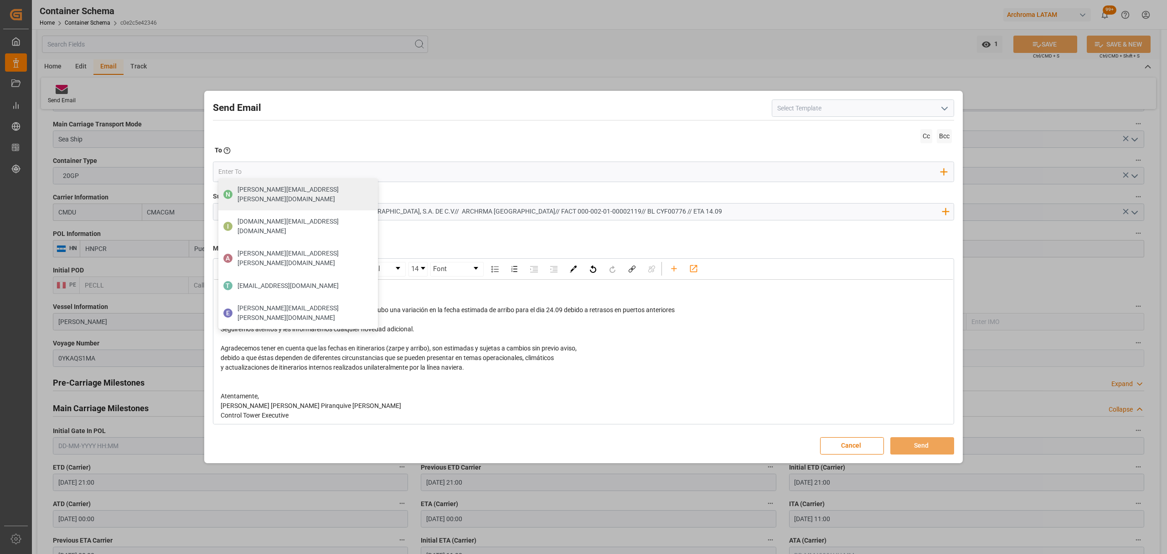
click at [638, 213] on input "PO 4504647463 //VARIACION ETA //ARCHROMA [GEOGRAPHIC_DATA], S.A. DE C.V// ARCHR…" at bounding box center [579, 211] width 733 height 16
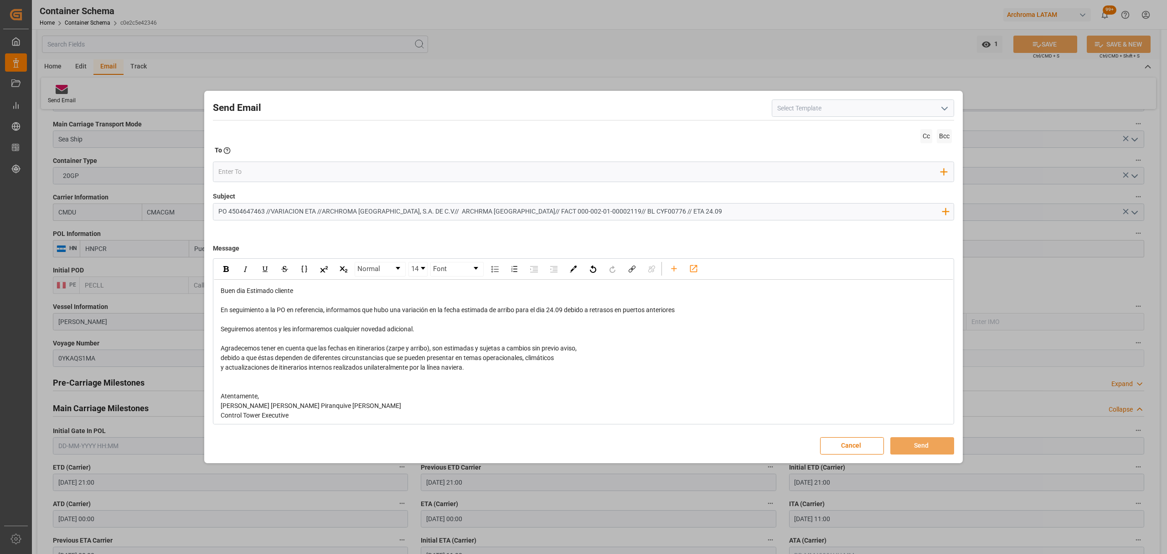
type input "PO 4504647463 //VARIACION ETA //ARCHROMA [GEOGRAPHIC_DATA], S.A. DE C.V// ARCHR…"
drag, startPoint x: 560, startPoint y: 309, endPoint x: 546, endPoint y: 312, distance: 14.0
click at [546, 312] on span "En seguimiento a la PO en referencia, informamos que hubo una variación en la f…" at bounding box center [448, 309] width 454 height 7
drag, startPoint x: 557, startPoint y: 314, endPoint x: 550, endPoint y: 310, distance: 8.0
click at [550, 310] on span "En seguimiento a la PO en referencia, informamos que hubo una variación en la f…" at bounding box center [448, 309] width 454 height 7
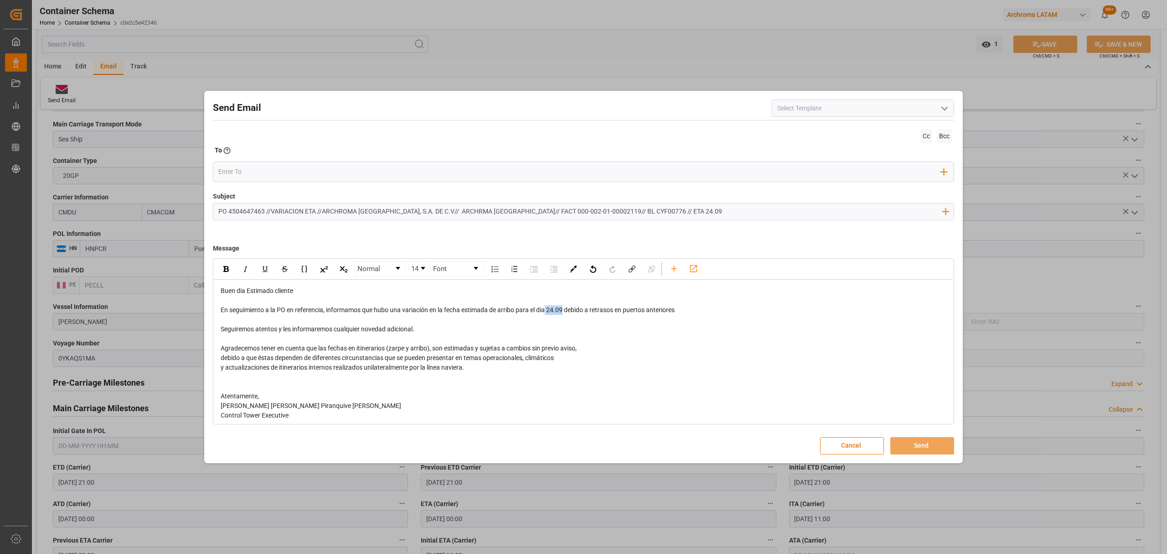
drag, startPoint x: 564, startPoint y: 311, endPoint x: 548, endPoint y: 314, distance: 16.7
click at [548, 313] on span "En seguimiento a la PO en referencia, informamos que hubo una variación en la f…" at bounding box center [448, 309] width 454 height 7
click at [225, 268] on img "rdw-inline-control" at bounding box center [225, 269] width 5 height 6
click at [252, 161] on div "Cc Bcc To Enter the TO Email address Add Field to To" at bounding box center [583, 159] width 741 height 65
click at [254, 171] on input "email" at bounding box center [579, 172] width 723 height 14
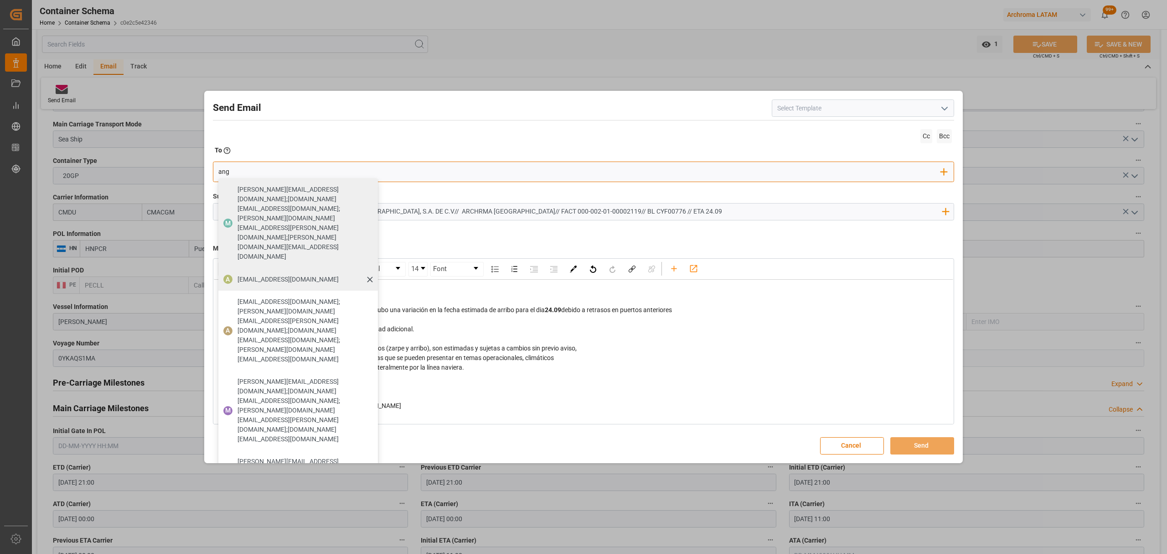
type input "ang"
click at [258, 275] on span "[EMAIL_ADDRESS][DOMAIN_NAME]" at bounding box center [288, 280] width 101 height 10
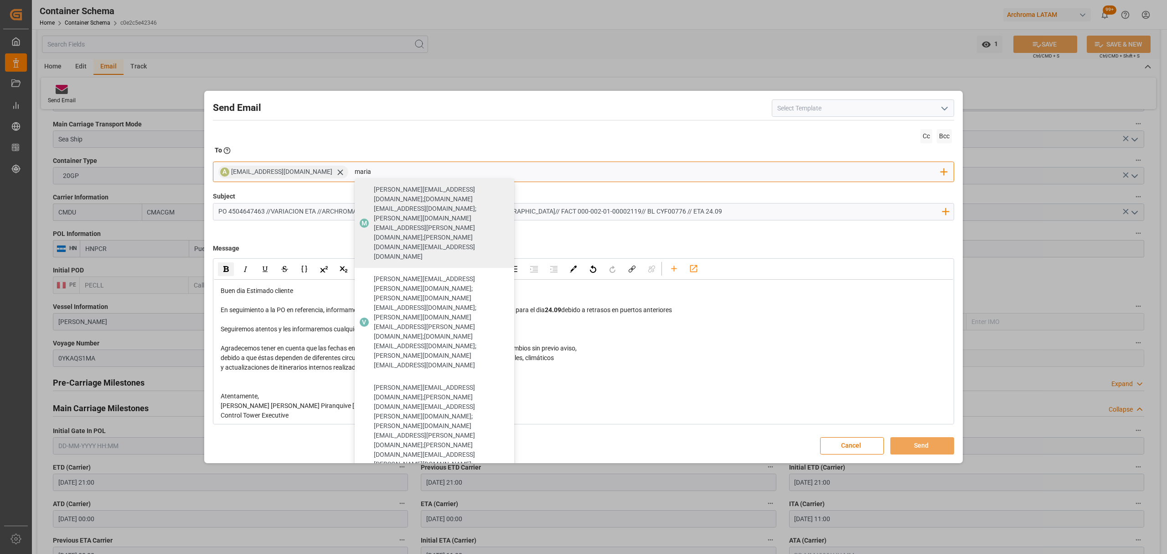
type input "maria"
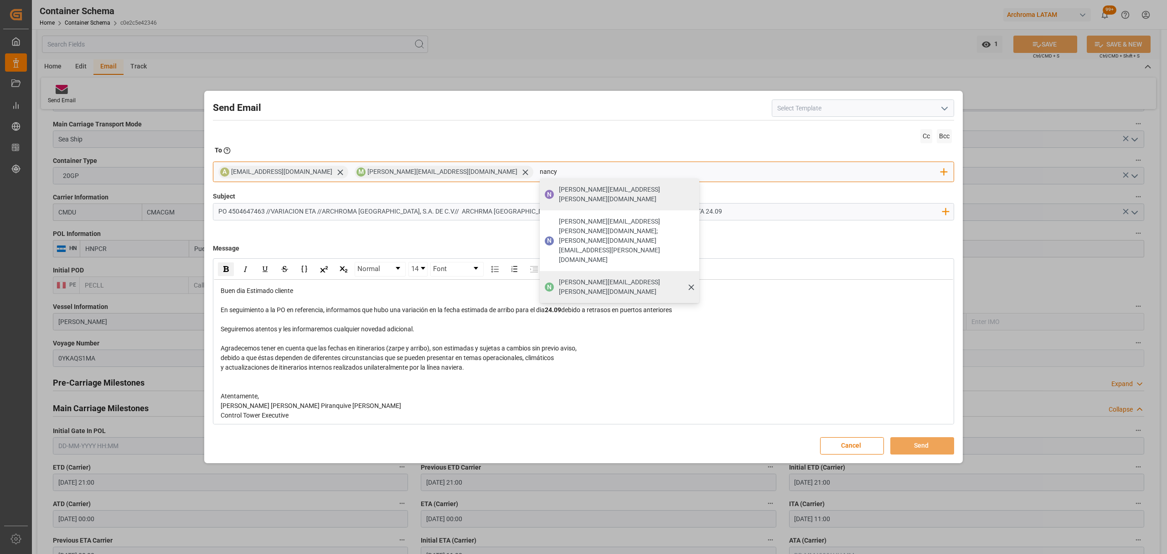
type input "nancy"
click at [559, 277] on span "[PERSON_NAME][EMAIL_ADDRESS][PERSON_NAME][DOMAIN_NAME]" at bounding box center [626, 286] width 134 height 19
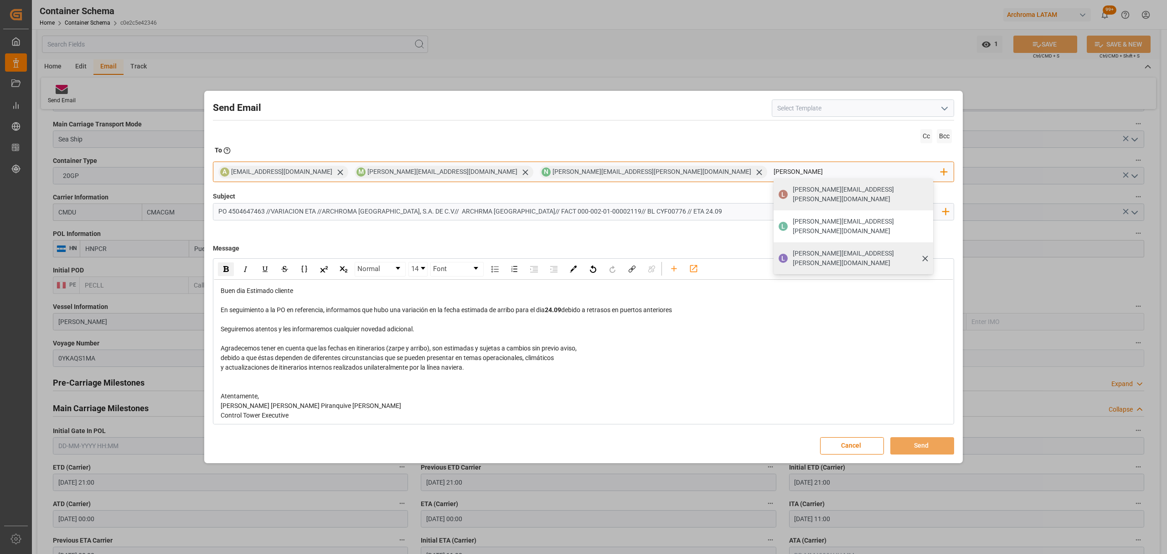
type input "[PERSON_NAME]"
click at [793, 249] on span "[PERSON_NAME][EMAIL_ADDRESS][PERSON_NAME][DOMAIN_NAME]" at bounding box center [860, 258] width 134 height 19
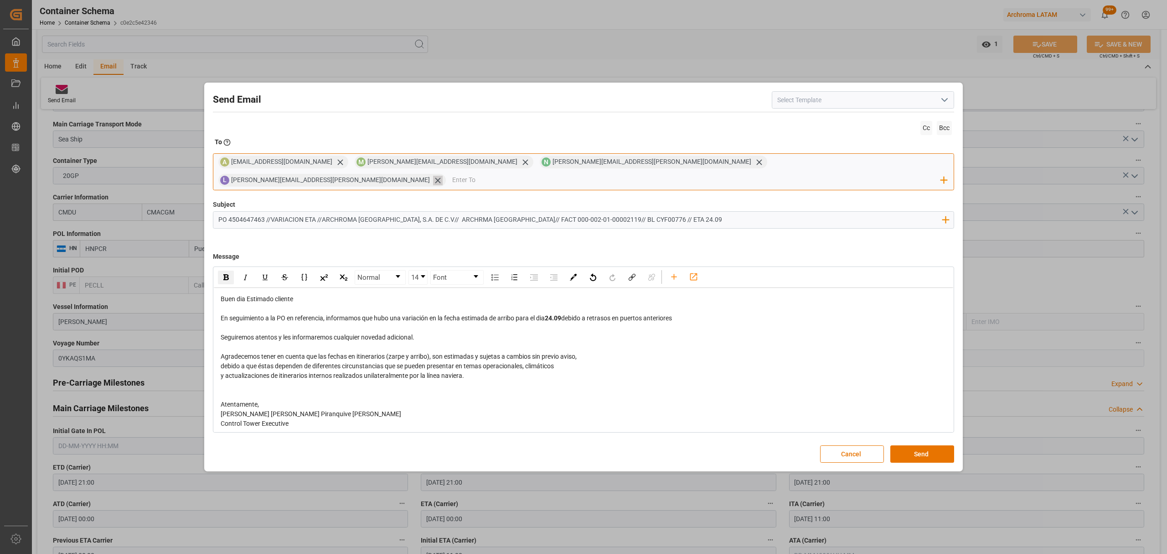
click at [443, 176] on icon at bounding box center [438, 181] width 10 height 10
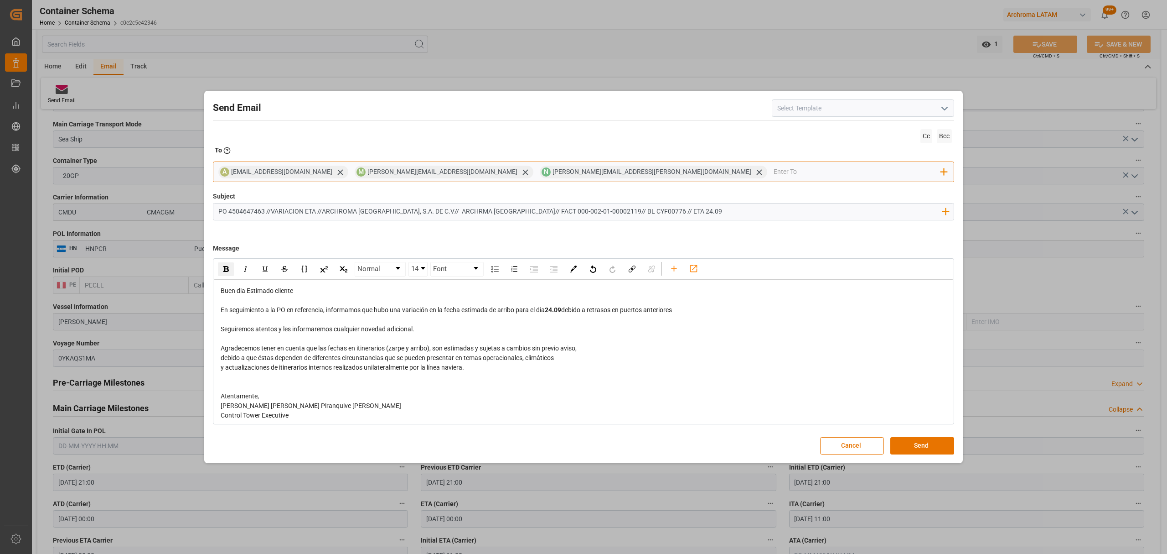
click at [774, 171] on input "email" at bounding box center [858, 172] width 168 height 14
type input "jt"
click at [793, 193] on span "[EMAIL_ADDRESS][DOMAIN_NAME]" at bounding box center [843, 190] width 101 height 10
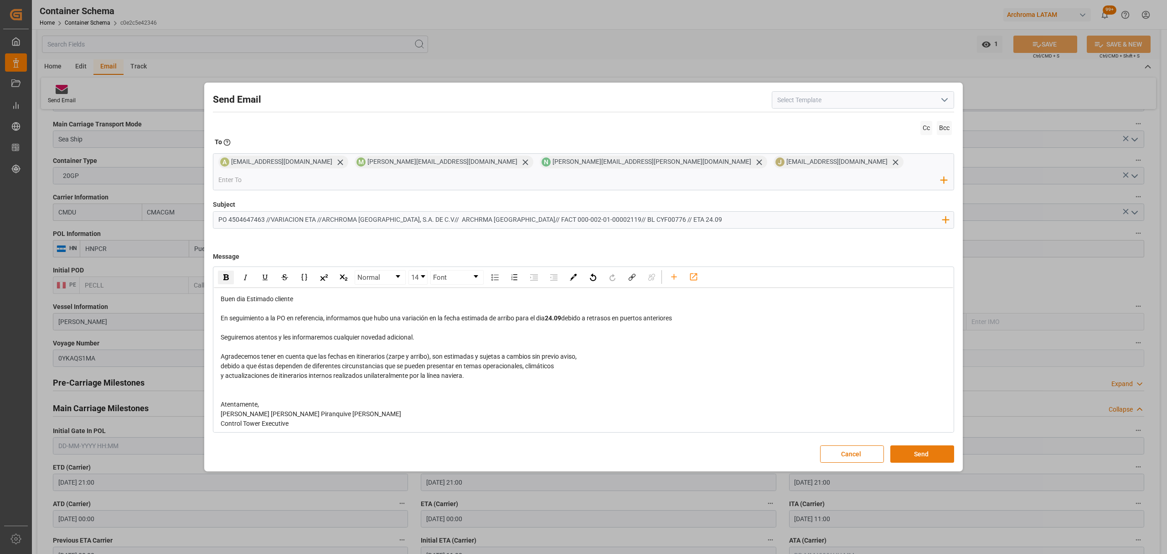
click at [942, 448] on button "Send" at bounding box center [923, 453] width 64 height 17
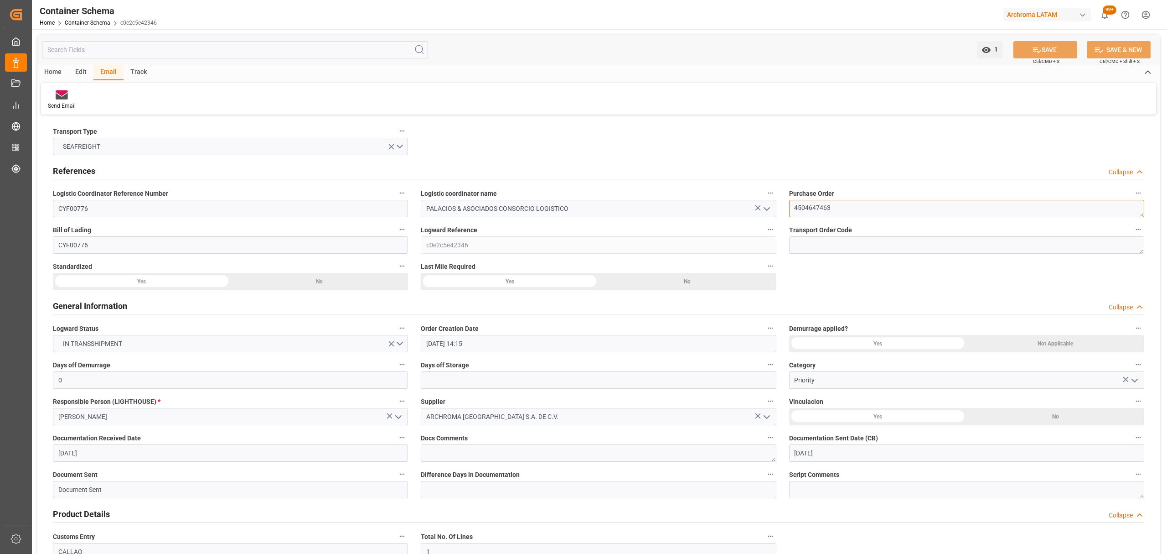
click at [810, 210] on textarea "4504647463" at bounding box center [966, 208] width 355 height 17
click at [87, 25] on link "Container Schema" at bounding box center [88, 23] width 46 height 6
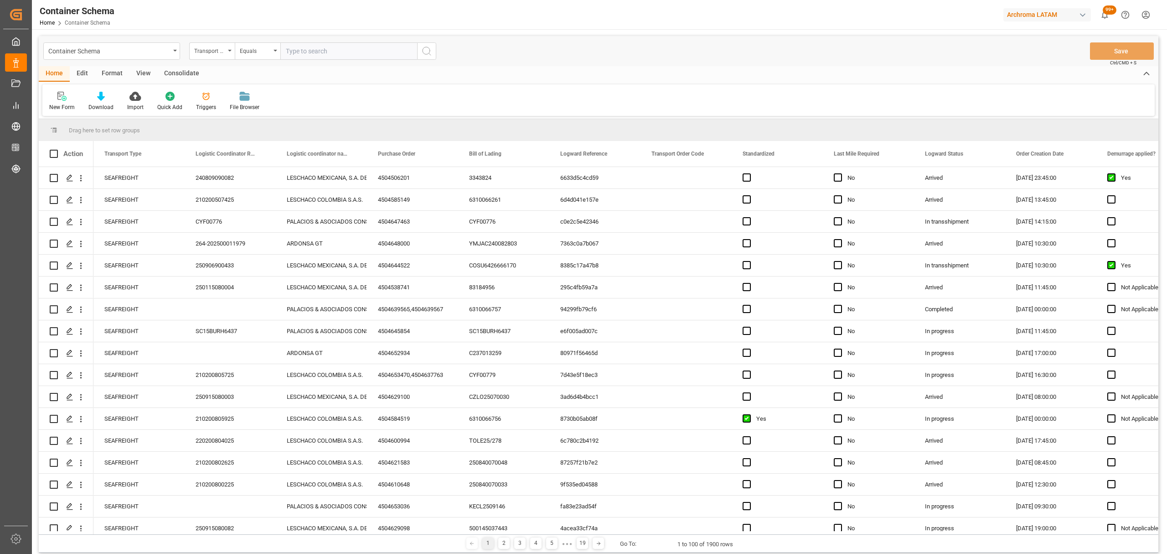
click at [228, 53] on div "Transport Type" at bounding box center [212, 50] width 46 height 17
click at [249, 148] on div "Purchase Order" at bounding box center [258, 150] width 136 height 19
click at [259, 55] on div "Equals" at bounding box center [255, 50] width 31 height 10
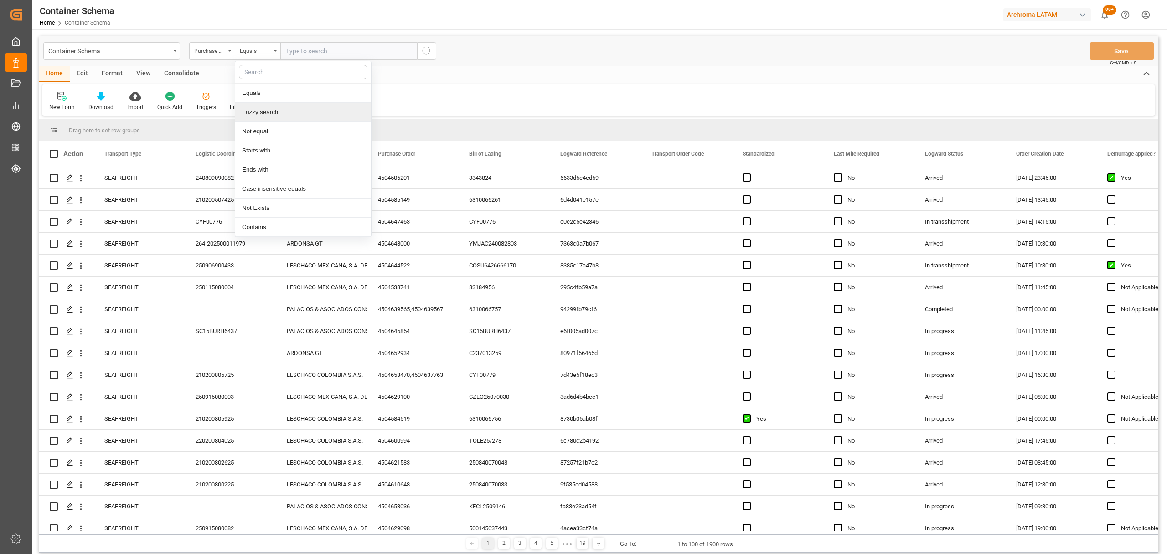
click at [288, 114] on div "Fuzzy search" at bounding box center [303, 112] width 136 height 19
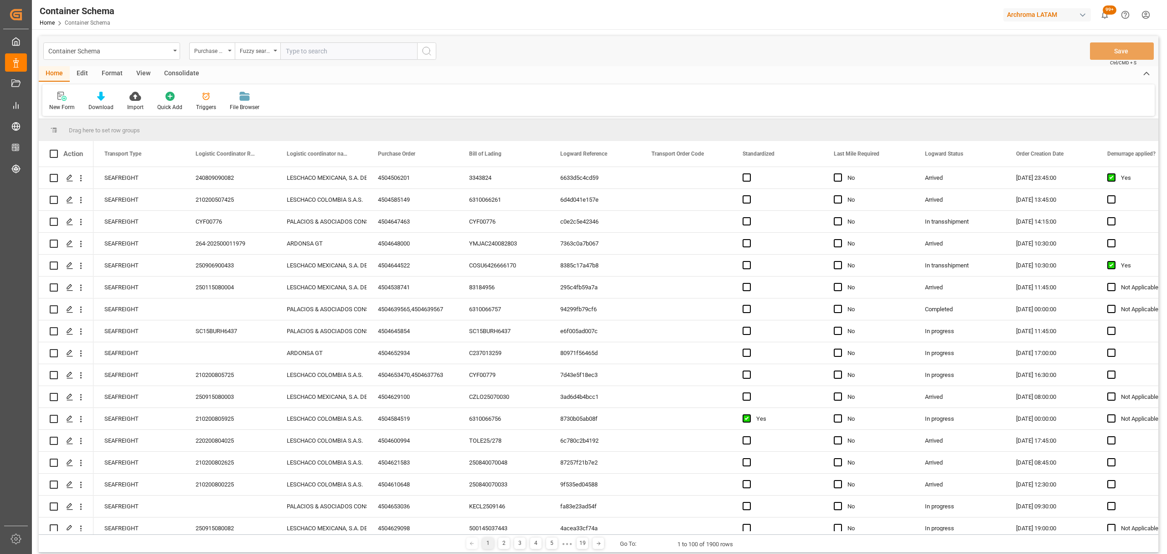
click at [318, 51] on input "text" at bounding box center [348, 50] width 137 height 17
paste input "FANU5002548"
type input "FANU5002548"
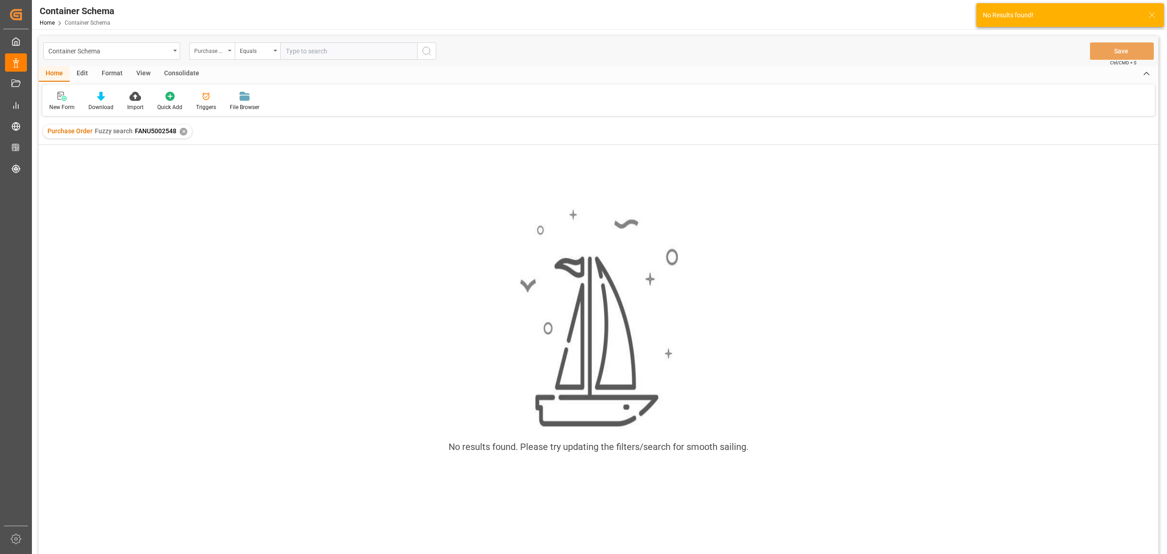
click at [216, 45] on div "Purchase Order" at bounding box center [209, 50] width 31 height 10
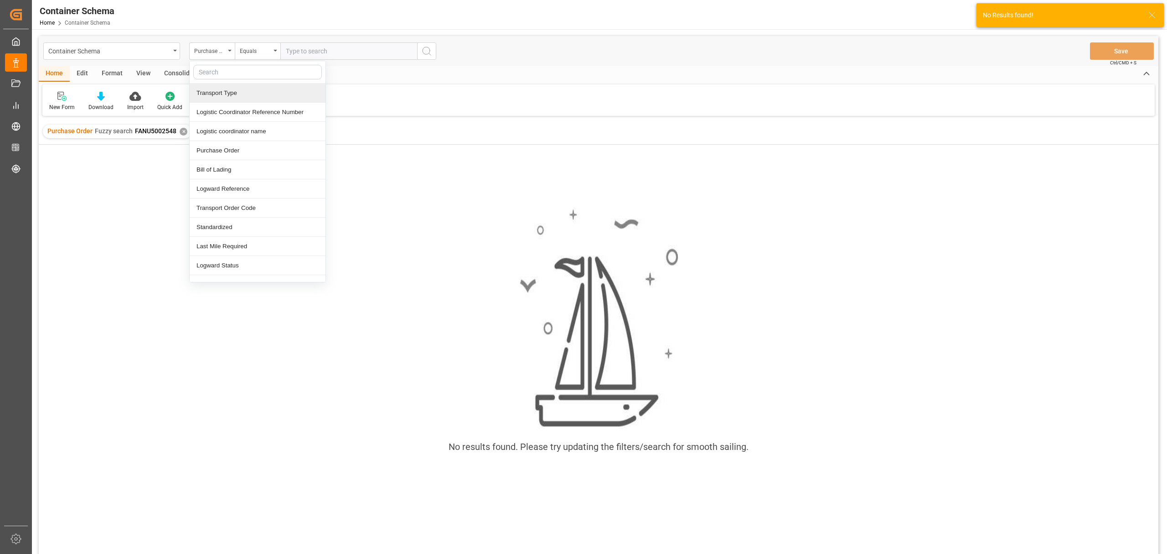
click at [232, 68] on input "text" at bounding box center [257, 72] width 129 height 15
type input "co"
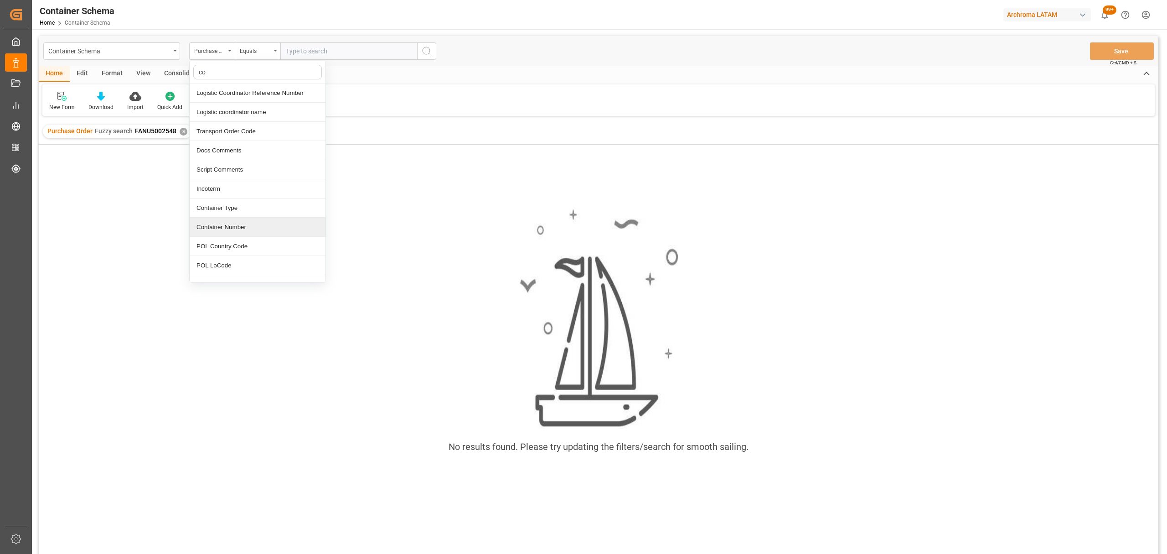
click at [246, 223] on div "Container Number" at bounding box center [258, 227] width 136 height 19
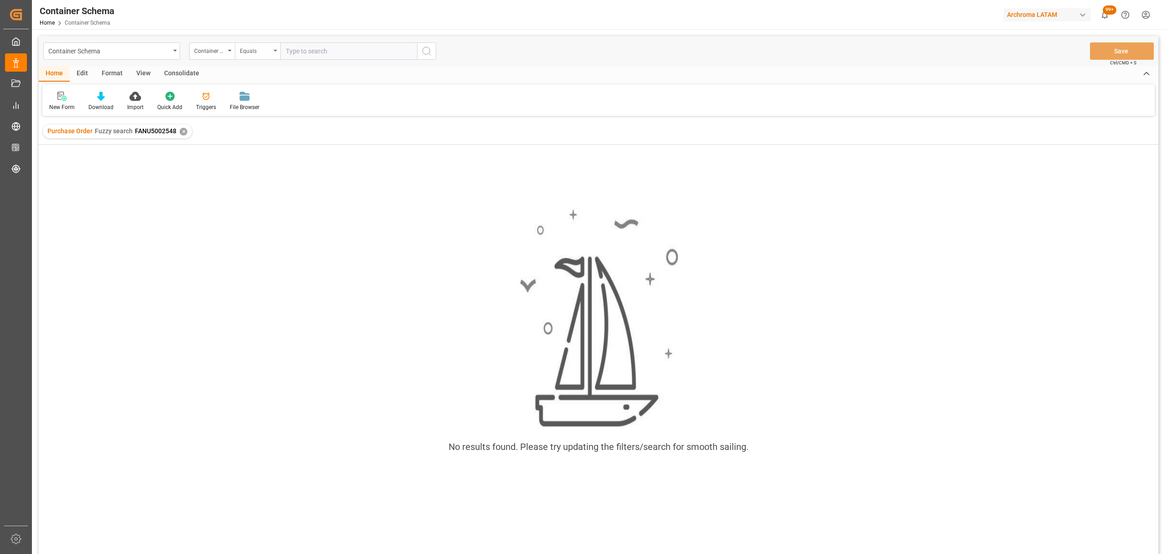
click at [261, 57] on div "Equals" at bounding box center [258, 50] width 46 height 17
click at [284, 114] on div "Fuzzy search" at bounding box center [303, 112] width 136 height 19
click at [325, 53] on input "text" at bounding box center [348, 50] width 137 height 17
paste input "FANU5002548"
type input "FANU5002548"
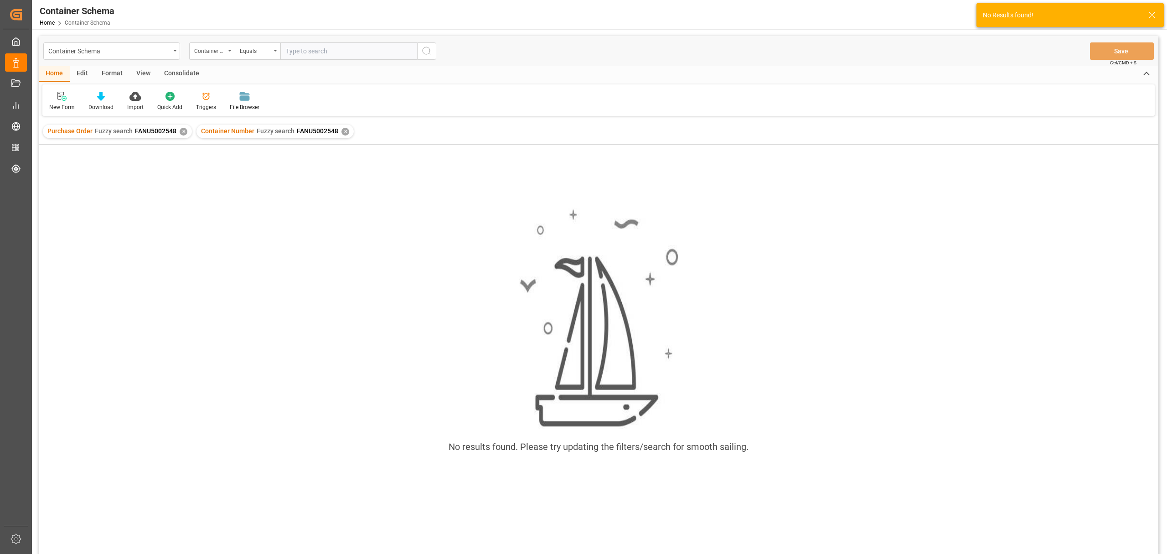
click at [183, 134] on div "✕" at bounding box center [184, 132] width 8 height 8
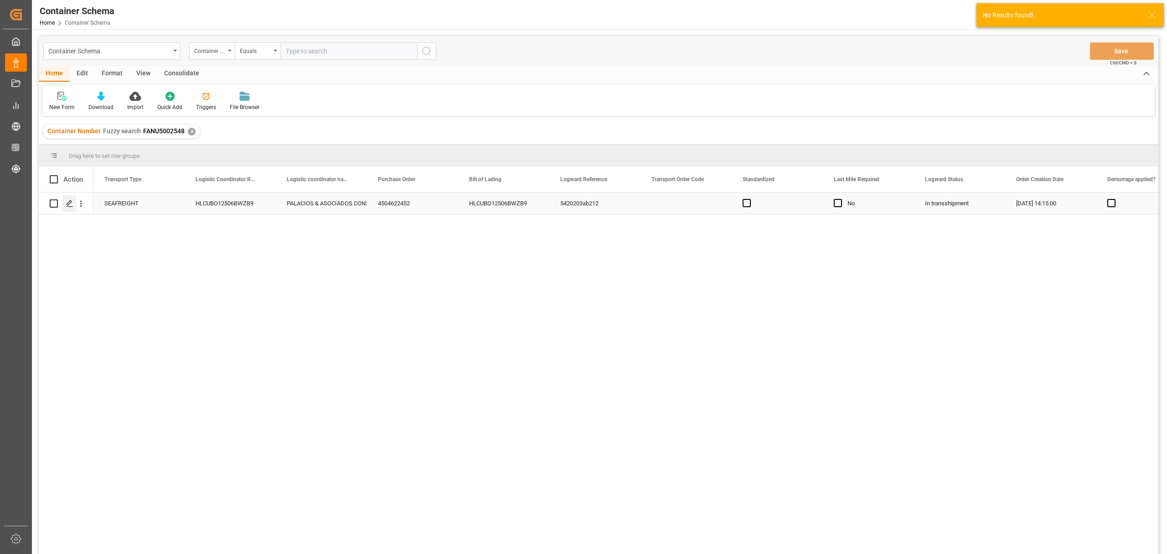
click at [69, 209] on div "Press SPACE to select this row." at bounding box center [69, 203] width 14 height 17
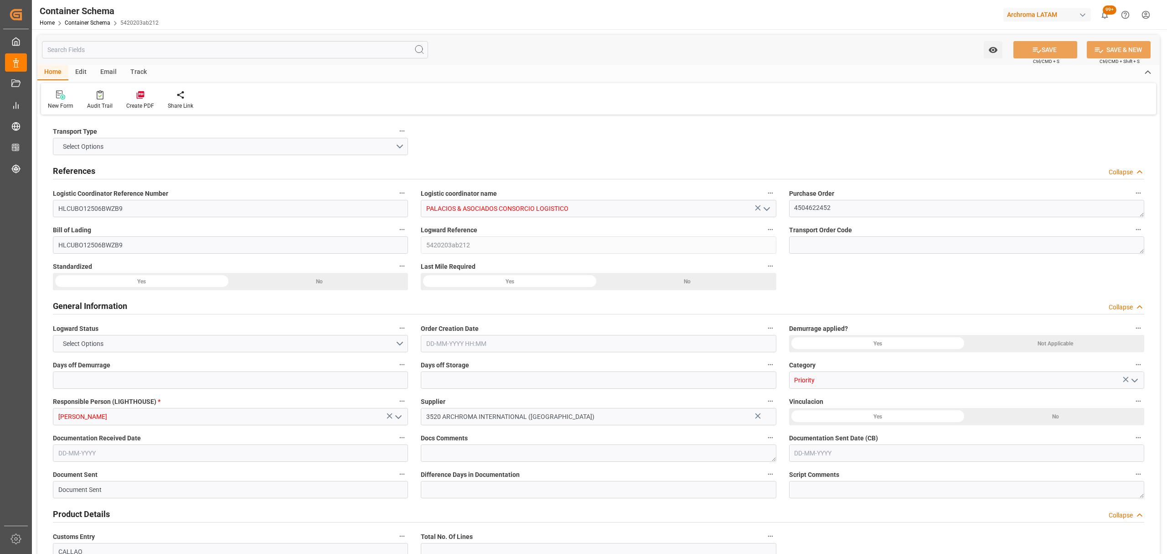
type input "0"
type input "3"
type input "18"
type input "5200"
type input "5823.6"
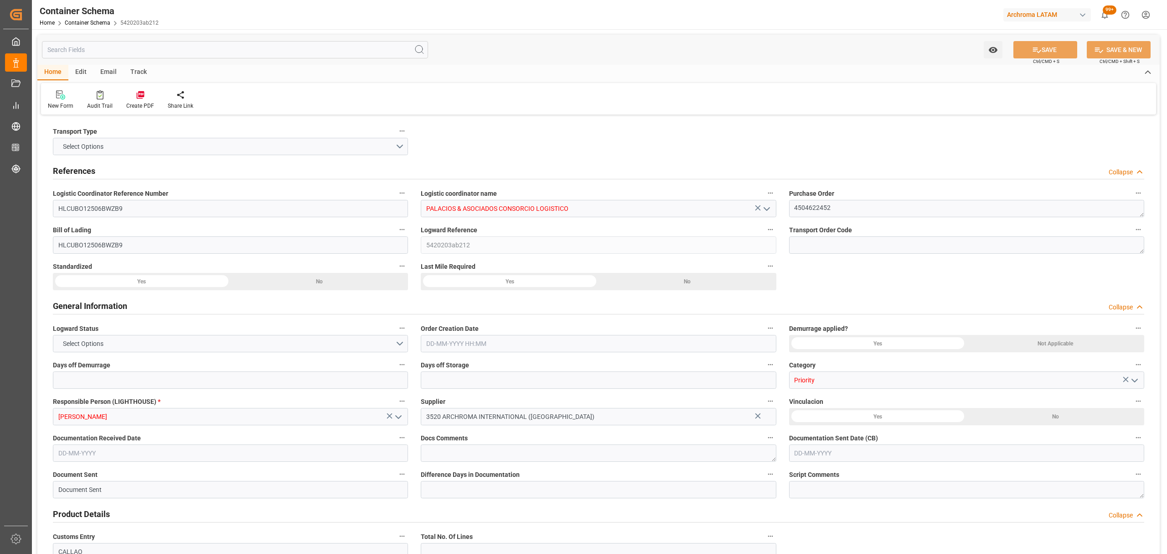
type input "Hapag [PERSON_NAME]"
type input "Hapag [PERSON_NAME] Aktiengesellschaft"
type input "INMUN"
type input "PECLL"
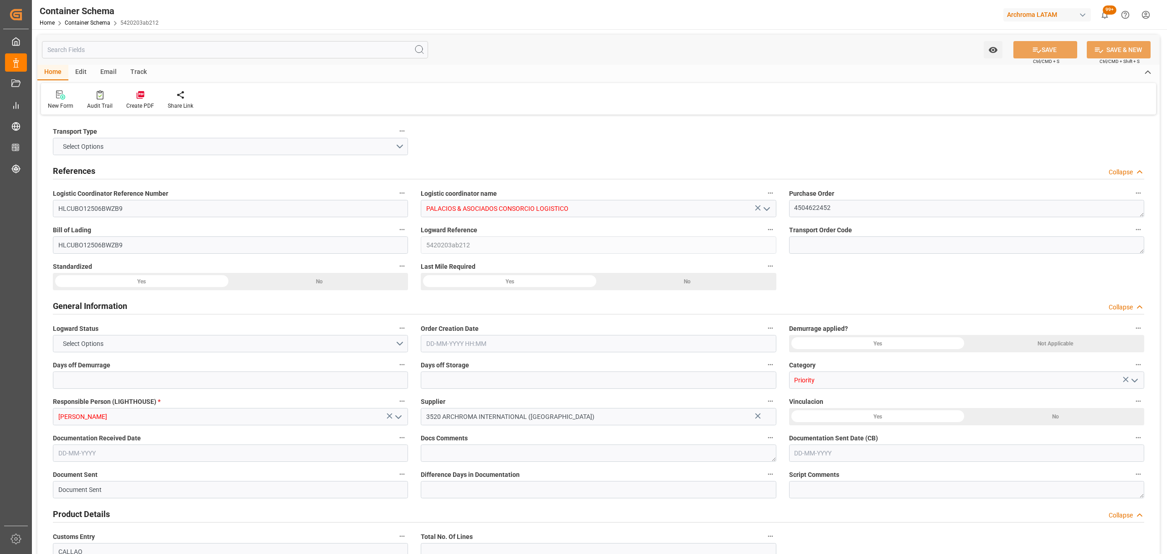
type input "9936408"
type input "[DATE] 14:15"
type input "[DATE]"
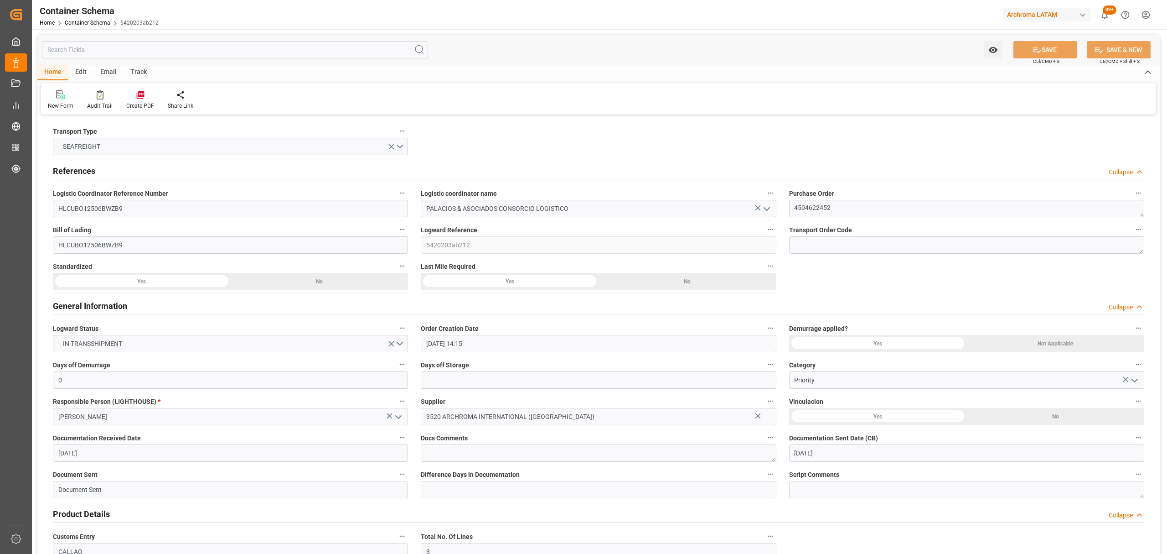
type input "[DATE]"
type input "[DATE] 00:00"
type input "[DATE] 21:00"
type input "[DATE] 00:00"
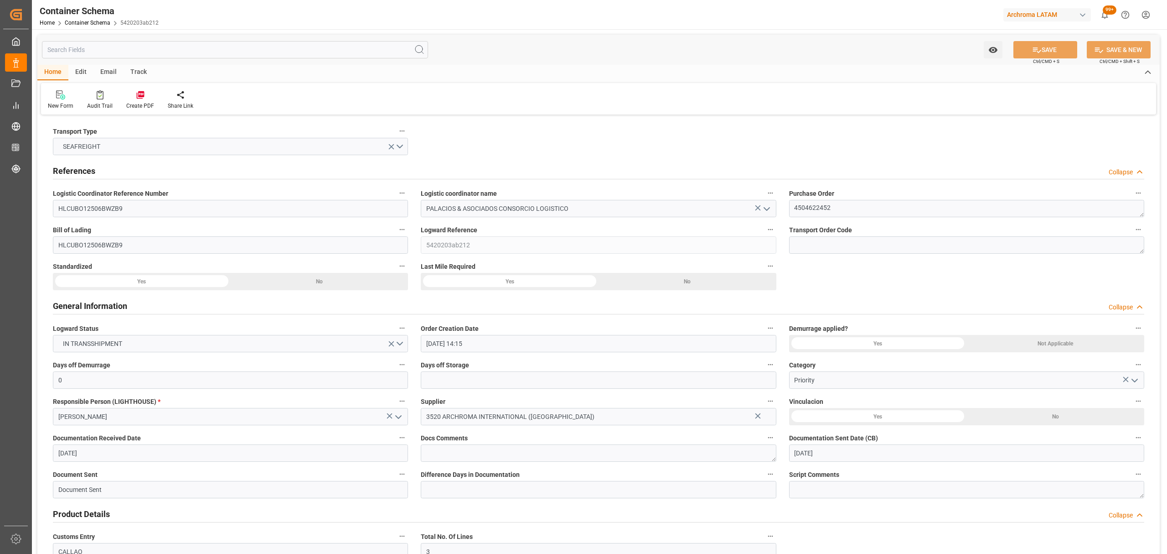
type input "[DATE] 00:00"
type input "[DATE] 14:00"
type input "[DATE] 00:00"
type input "[DATE] 14:00"
click at [136, 73] on div "Track" at bounding box center [139, 73] width 30 height 16
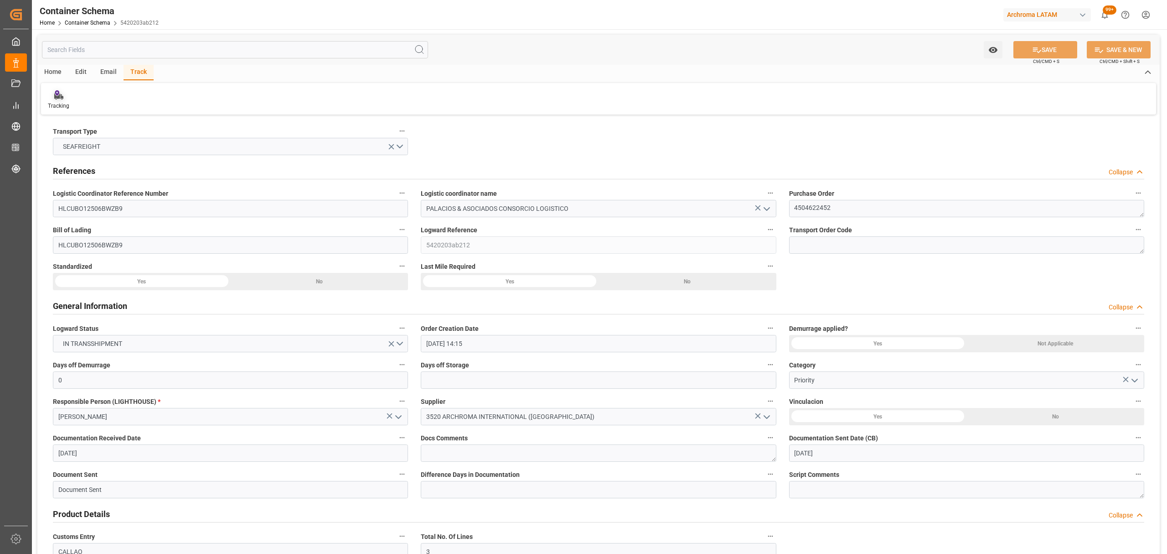
click at [57, 107] on div "Tracking" at bounding box center [58, 106] width 21 height 8
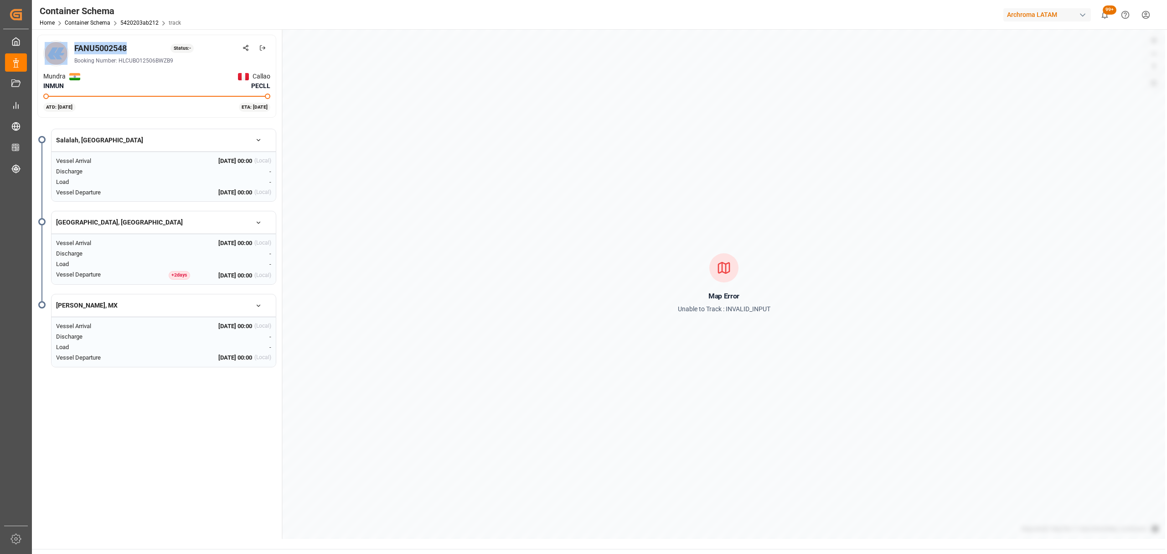
drag, startPoint x: 132, startPoint y: 49, endPoint x: 50, endPoint y: 47, distance: 82.1
click at [50, 48] on div "FANU5002548 Status: - Booking Number: HLCUBO12506BWZB9" at bounding box center [156, 54] width 227 height 26
click at [150, 52] on div "FANU5002548 Status: -" at bounding box center [172, 48] width 196 height 12
drag, startPoint x: 126, startPoint y: 50, endPoint x: 75, endPoint y: 52, distance: 51.1
click at [75, 52] on div "FANU5002548 Status: -" at bounding box center [172, 48] width 196 height 12
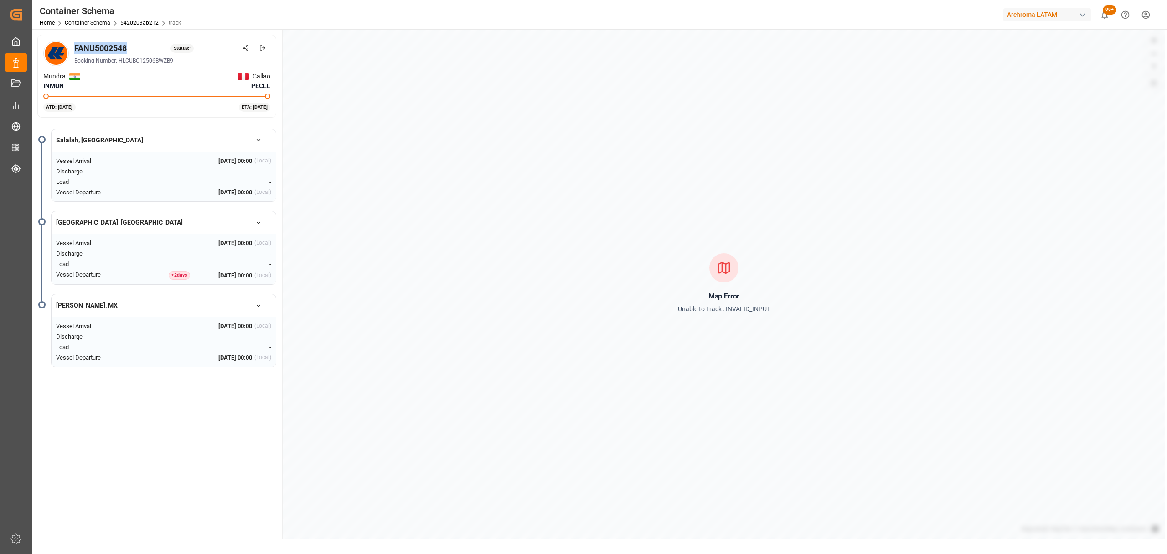
copy div "FANU5002548"
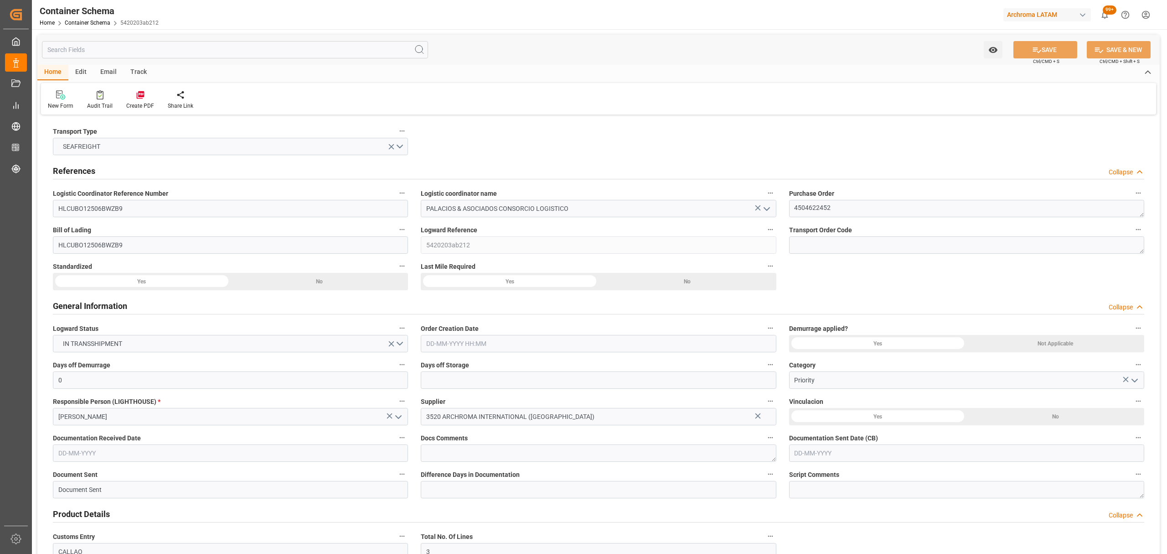
type input "0"
type input "3"
type input "18"
type input "5200"
type input "5823.6"
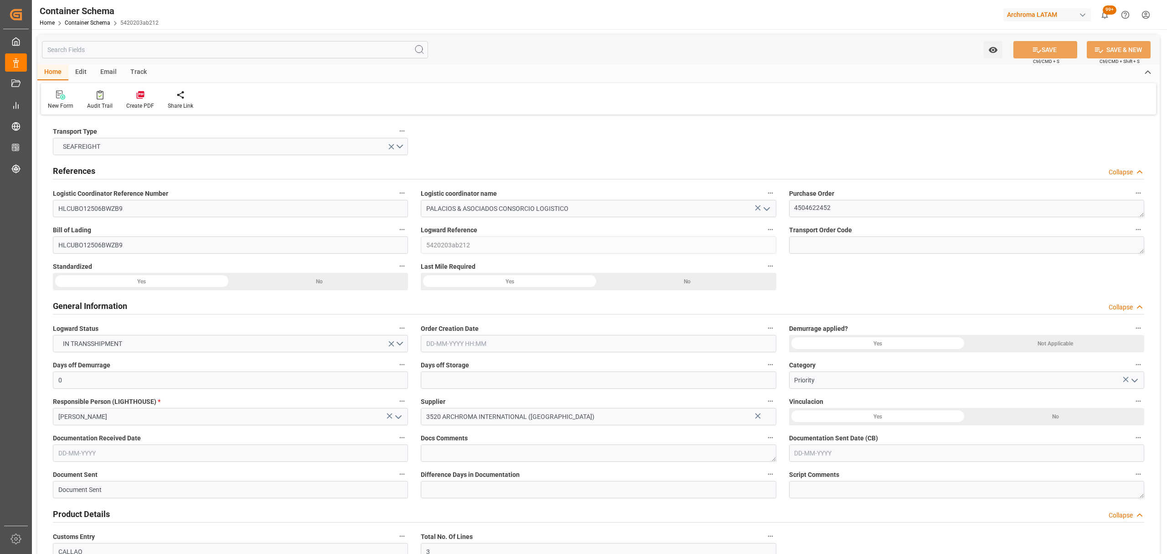
type input "Hapag [PERSON_NAME]"
type input "Hapag [PERSON_NAME] Aktiengesellschaft"
type input "INMUN"
type input "PECLL"
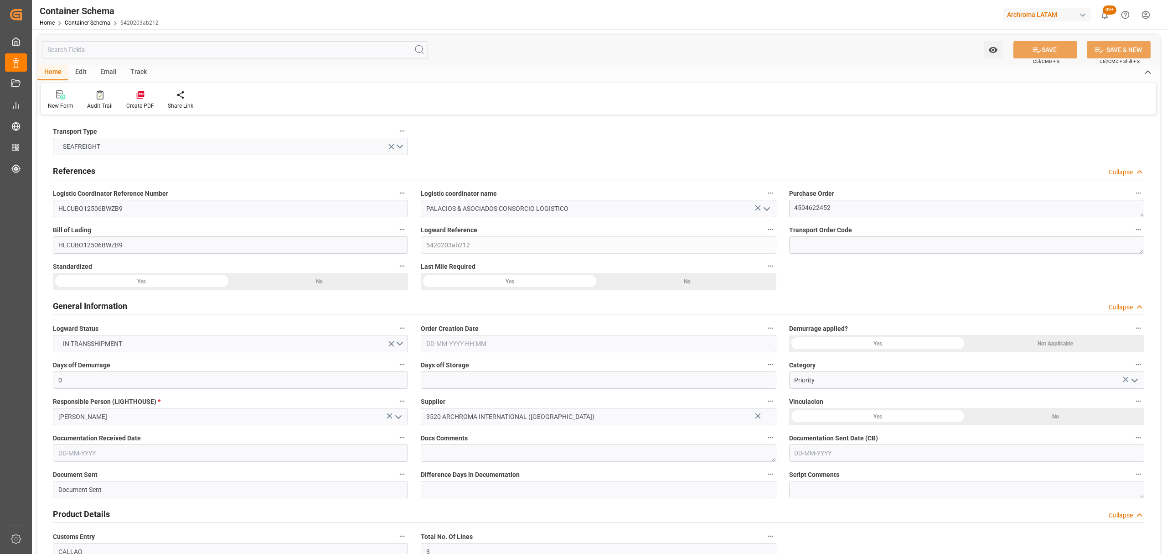
type input "9936408"
type input "[DATE] 14:15"
type input "[DATE]"
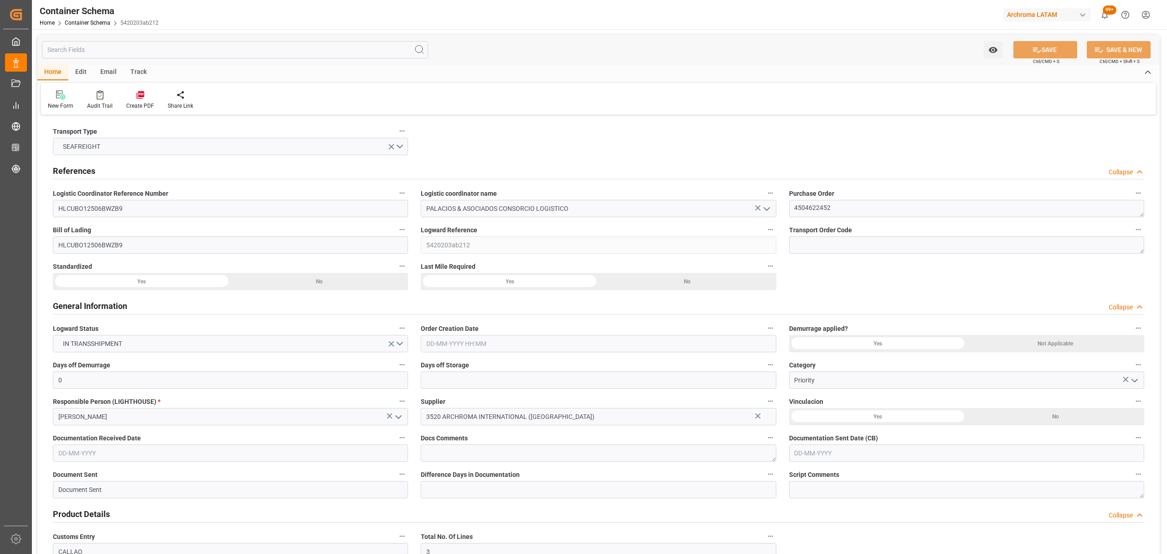
type input "[DATE]"
type input "[DATE] 00:00"
type input "[DATE] 21:00"
type input "[DATE] 00:00"
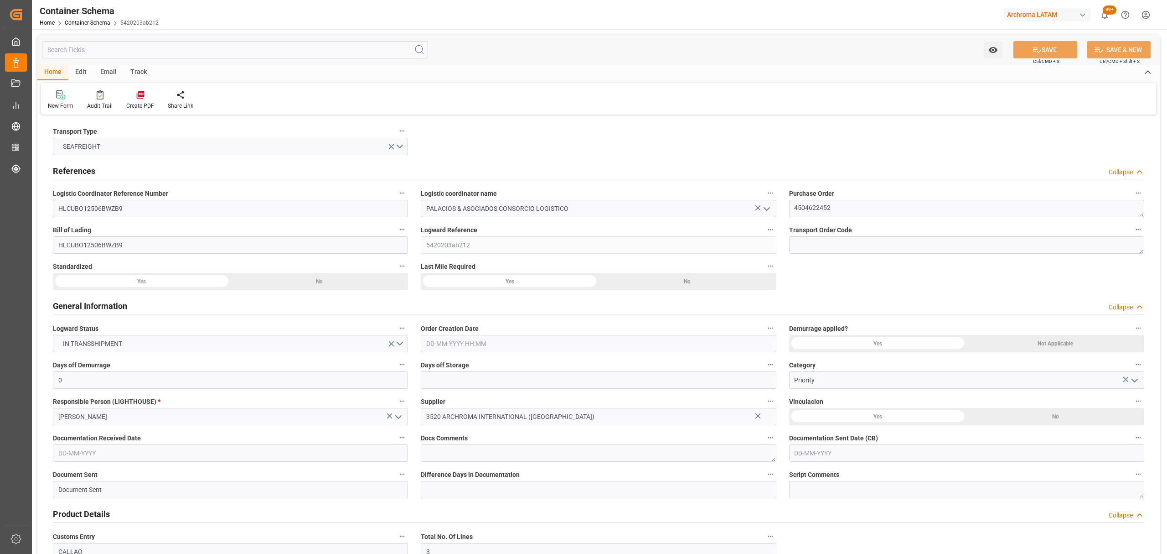
type input "[DATE] 00:00"
type input "[DATE] 14:00"
type input "[DATE] 00:00"
type input "[DATE] 14:00"
click at [108, 67] on div "Email" at bounding box center [108, 73] width 30 height 16
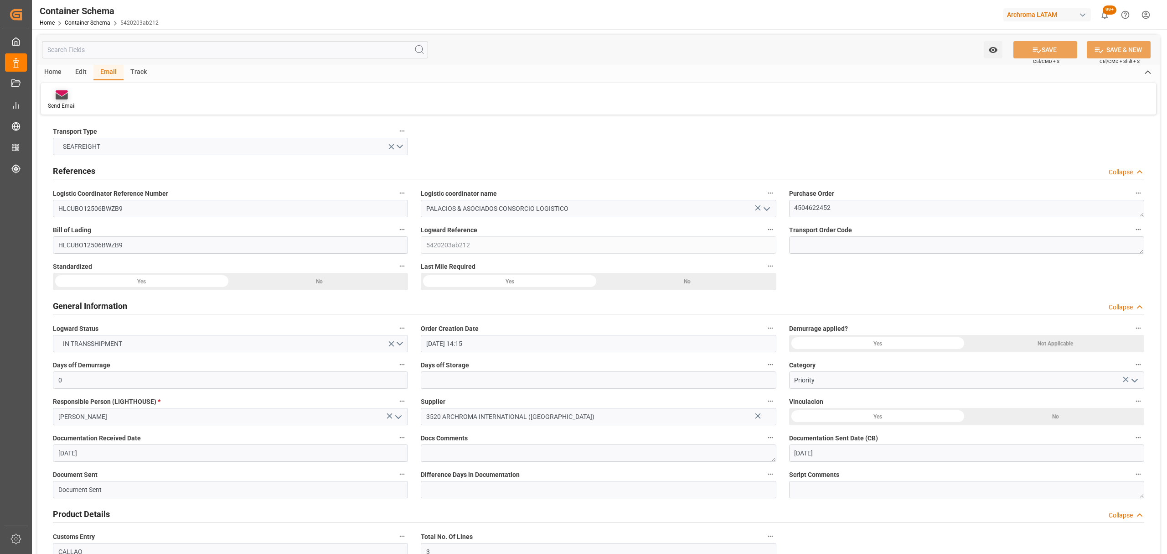
click at [52, 103] on div "Send Email" at bounding box center [62, 106] width 28 height 8
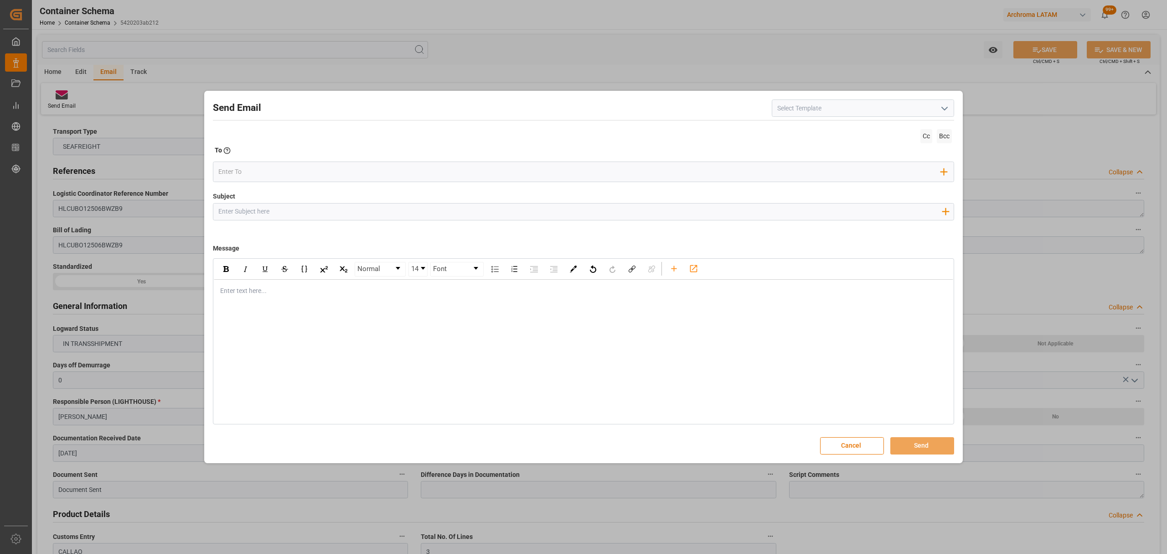
drag, startPoint x: 364, startPoint y: 211, endPoint x: 353, endPoint y: 197, distance: 17.5
click at [364, 211] on input "Subject" at bounding box center [579, 211] width 733 height 16
paste input "PO 4504622452 10,20,40 //TE//VARIACION ETA// ARCHROMA INTERNACIONAL INDIA PVT /…"
click at [740, 214] on input "PO 4504622452 10,20,40 //TE//VARIACION ETA// ARCHROMA INTERNACIONAL INDIA PVT /…" at bounding box center [579, 211] width 733 height 16
type input "PO 4504622452 10,20,40 //TE//VARIACION ETA// ARCHROMA INTERNACIONAL INDIA PVT /…"
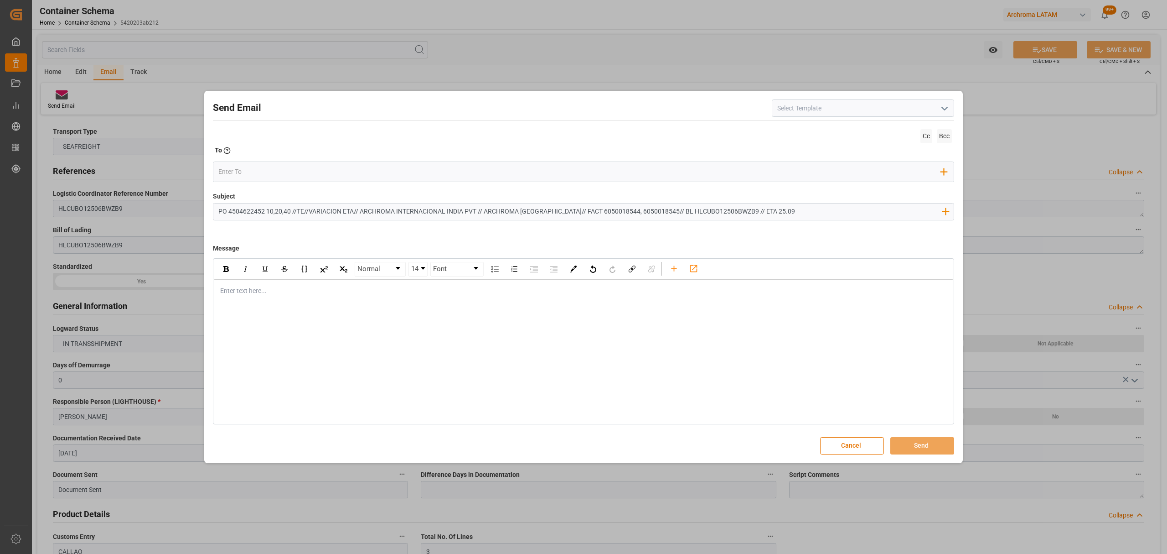
click at [389, 323] on div "Normal 14 Font Enter text here..." at bounding box center [583, 341] width 741 height 166
click at [412, 301] on div "Enter text here..." at bounding box center [584, 291] width 740 height 22
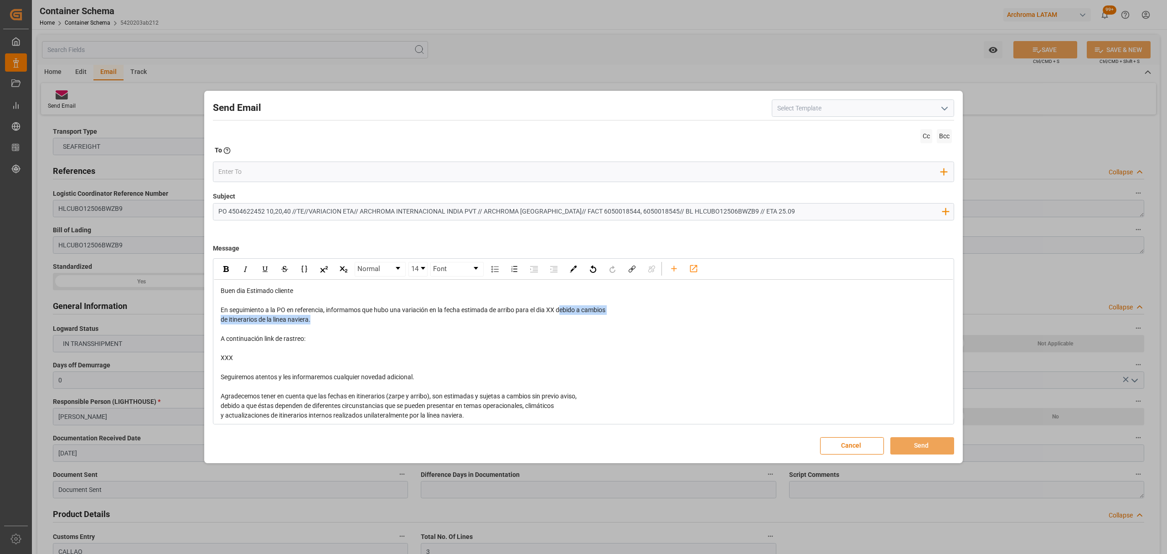
drag, startPoint x: 561, startPoint y: 310, endPoint x: 584, endPoint y: 324, distance: 26.6
click at [584, 324] on div "Buen dia Estimado cliente En seguimiento a la PO en referencia, informamos que …" at bounding box center [584, 377] width 726 height 182
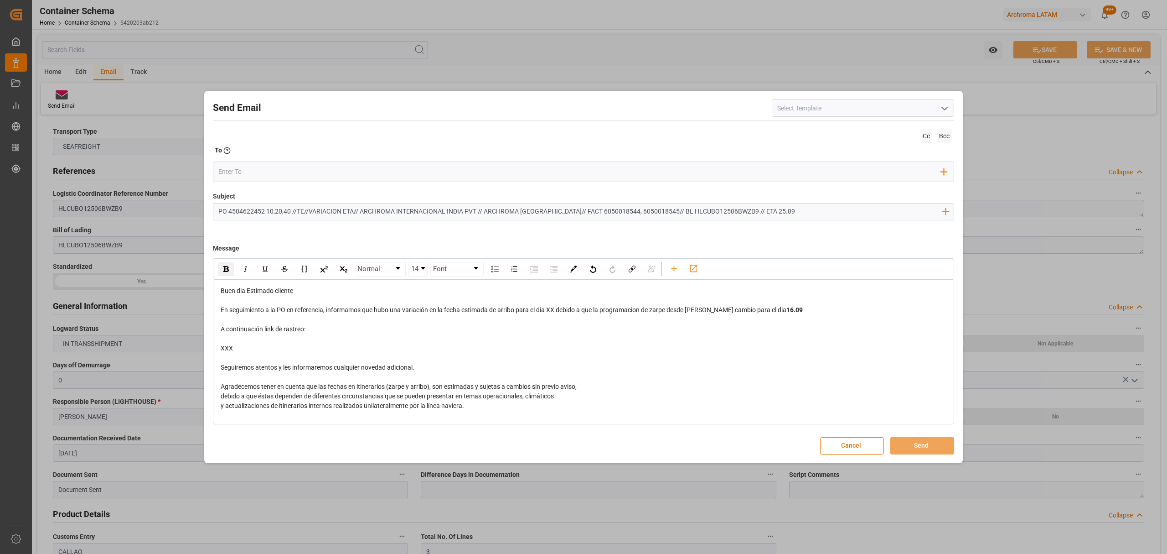
click at [555, 310] on span "En seguimiento a la PO en referencia, informamos que hubo una variación en la f…" at bounding box center [504, 309] width 566 height 7
drag, startPoint x: 565, startPoint y: 308, endPoint x: 550, endPoint y: 312, distance: 16.5
click at [550, 312] on span "En seguimiento a la PO en referencia, informamos que hubo una variación en la f…" at bounding box center [508, 309] width 575 height 7
click at [224, 212] on input "PO 4504622452 10,20,40 //TE//VARIACION ETA// ARCHROMA INTERNACIONAL INDIA PVT /…" at bounding box center [579, 211] width 733 height 16
click at [230, 269] on div "rdw-inline-control" at bounding box center [226, 269] width 16 height 14
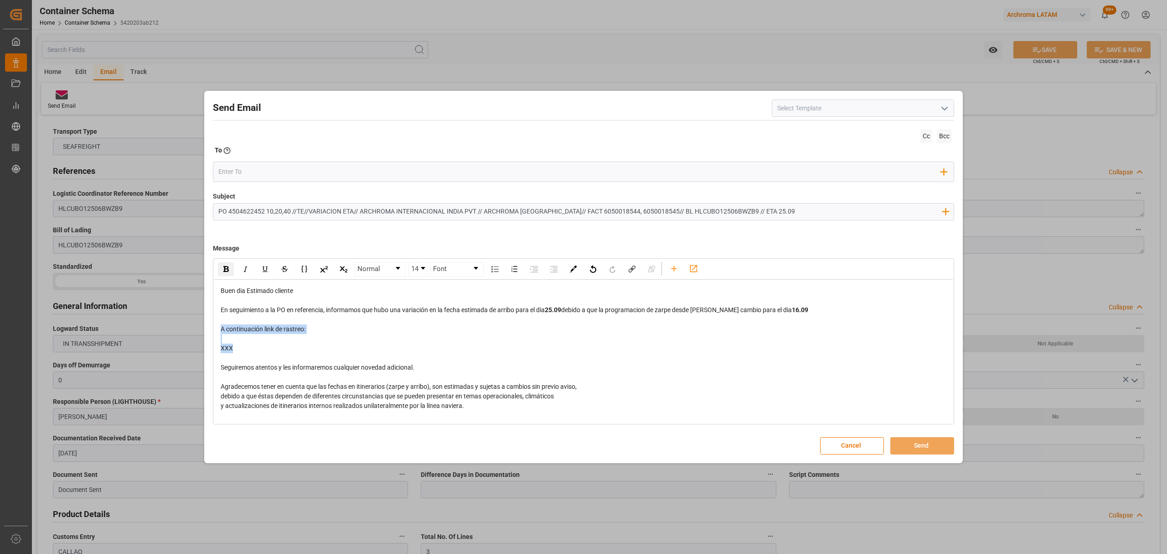
drag, startPoint x: 265, startPoint y: 355, endPoint x: 197, endPoint y: 331, distance: 72.1
click at [197, 331] on div "Send Email Cc Bcc To Enter the TO Email address Add Field to To Subject PO 4504…" at bounding box center [583, 277] width 1167 height 554
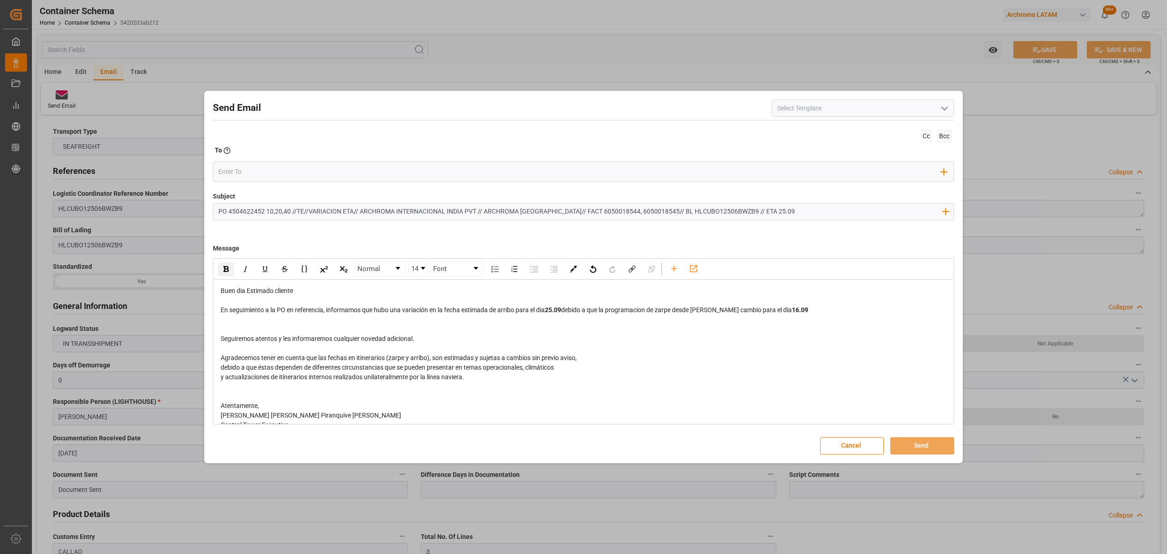
scroll to position [13, 0]
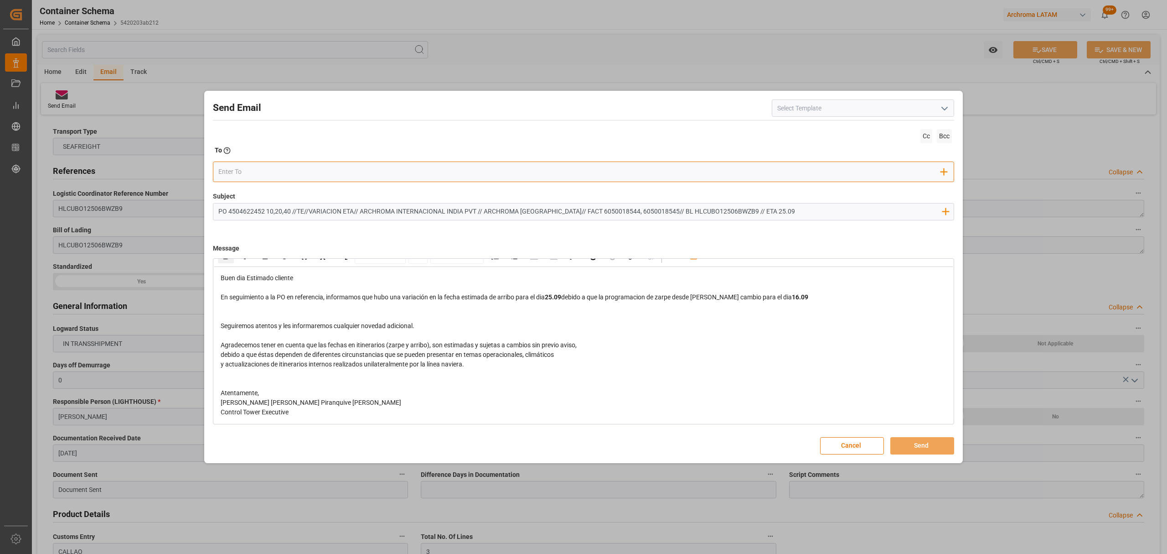
click at [261, 169] on input "email" at bounding box center [579, 172] width 723 height 14
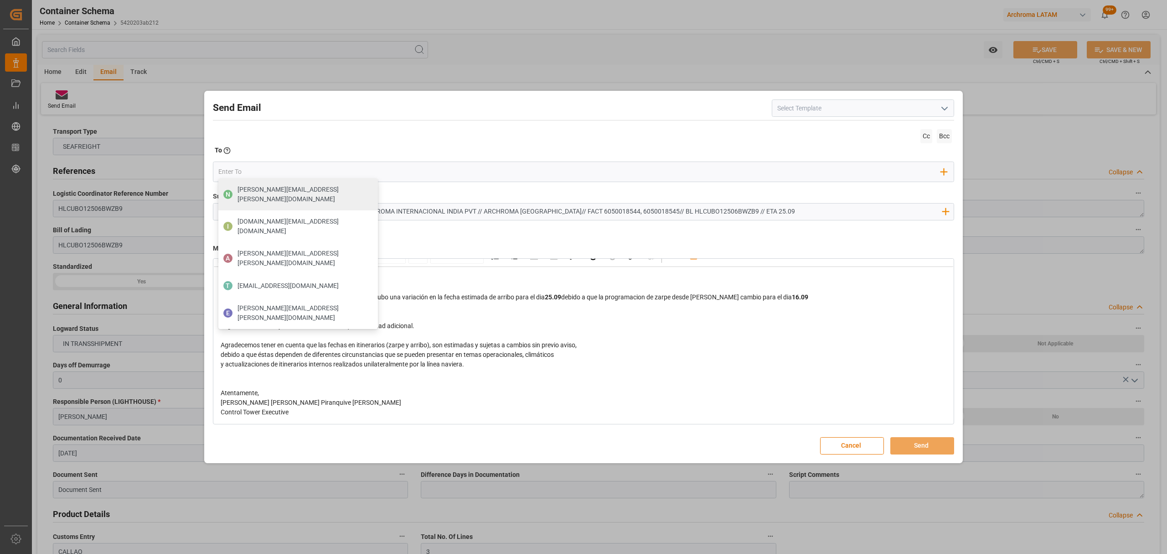
click at [469, 319] on div "rdw-editor" at bounding box center [584, 316] width 726 height 10
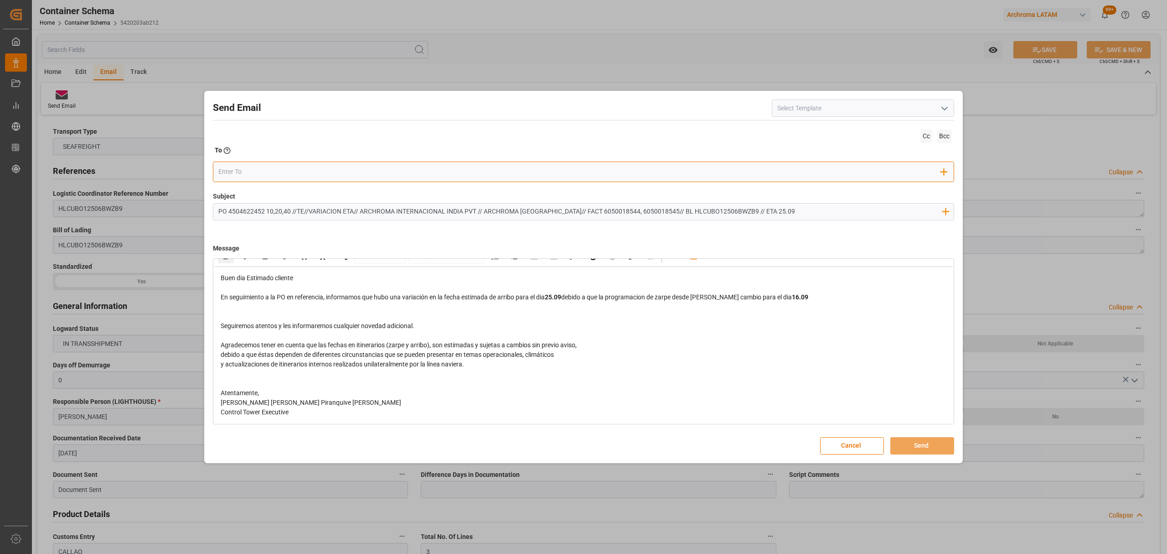
click at [318, 178] on input "email" at bounding box center [579, 172] width 723 height 14
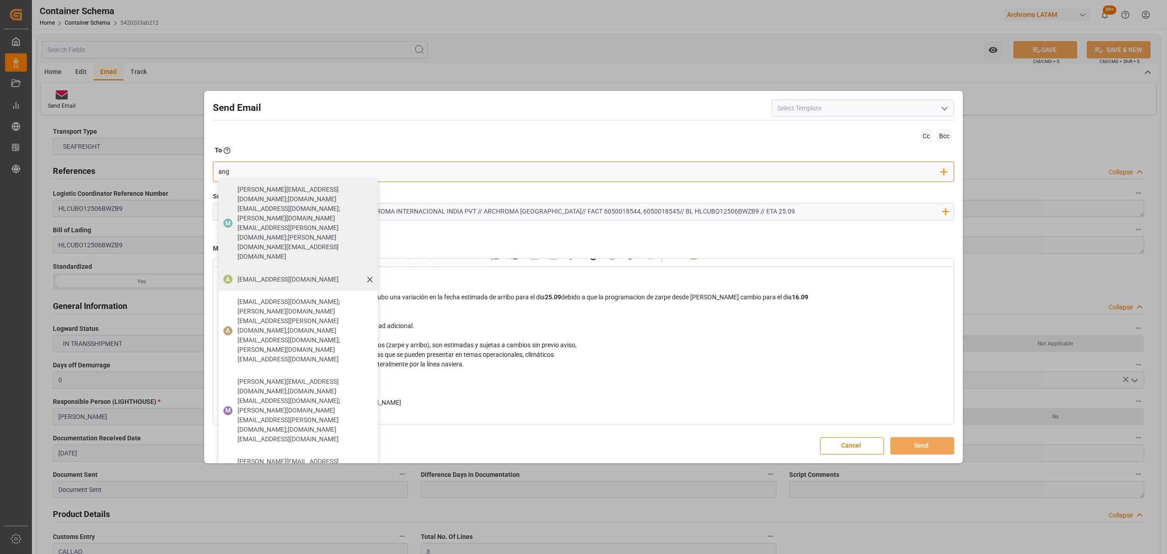
type input "ang"
click at [232, 268] on div "A [EMAIL_ADDRESS][DOMAIN_NAME]" at bounding box center [298, 279] width 160 height 23
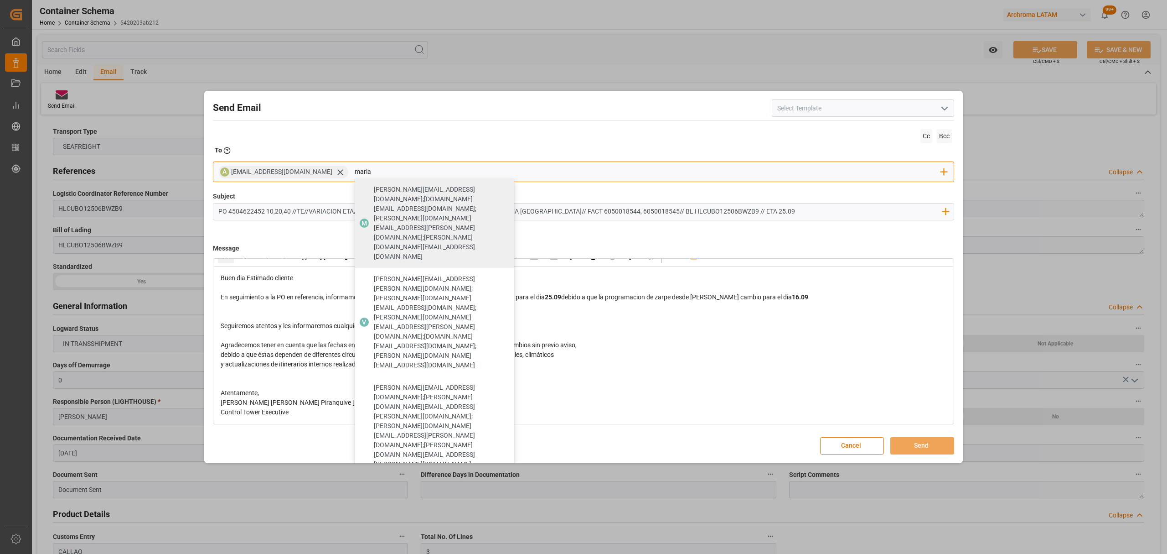
type input "maria"
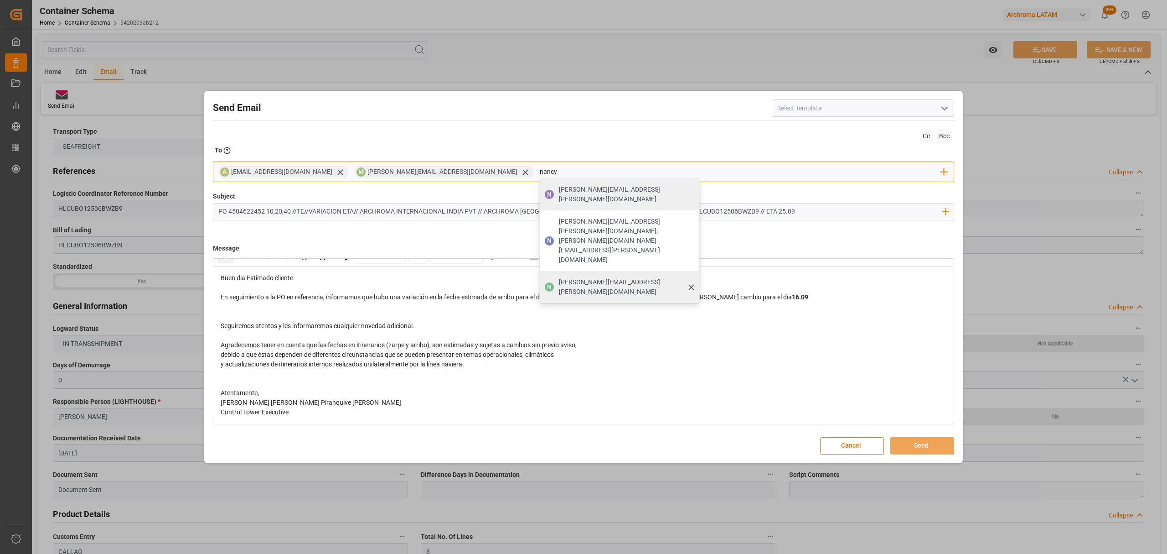
type input "nancy"
click at [559, 277] on span "[PERSON_NAME][EMAIL_ADDRESS][PERSON_NAME][DOMAIN_NAME]" at bounding box center [626, 286] width 134 height 19
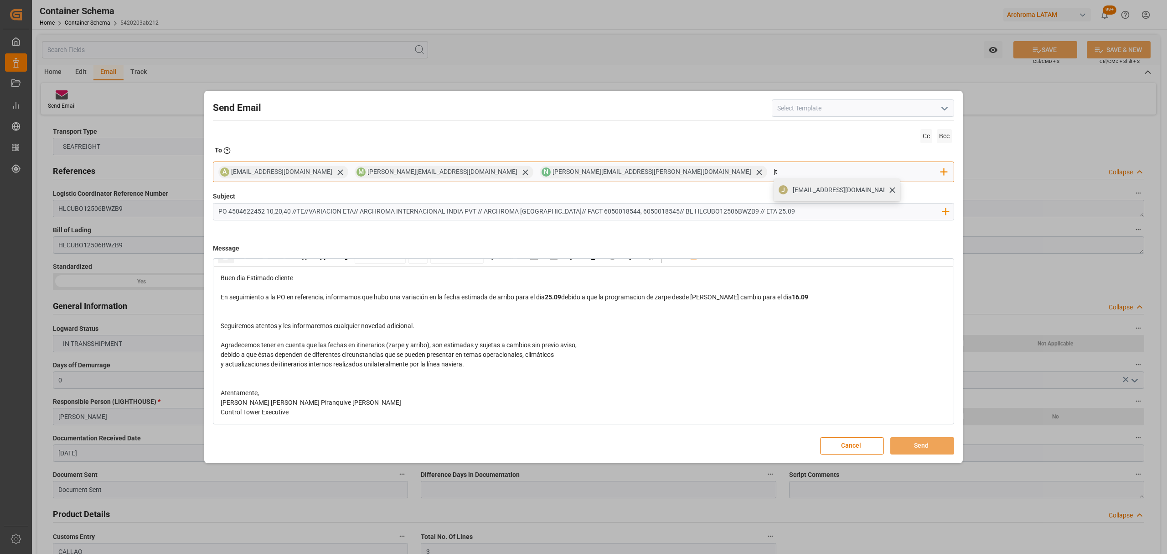
type input "jt"
click at [790, 196] on div "[EMAIL_ADDRESS][DOMAIN_NAME]" at bounding box center [844, 190] width 108 height 16
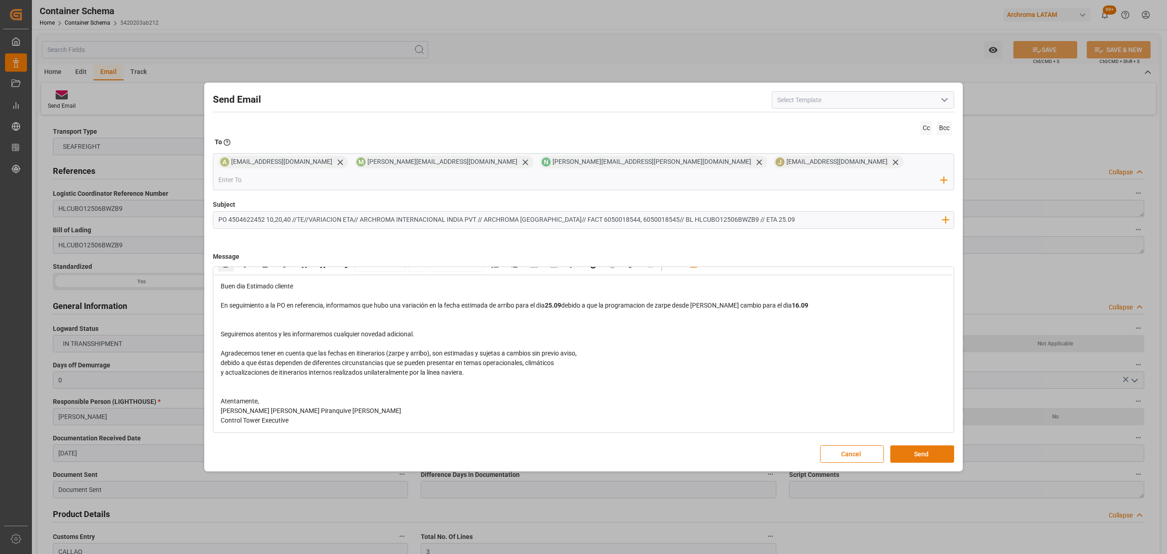
click at [926, 445] on button "Send" at bounding box center [923, 453] width 64 height 17
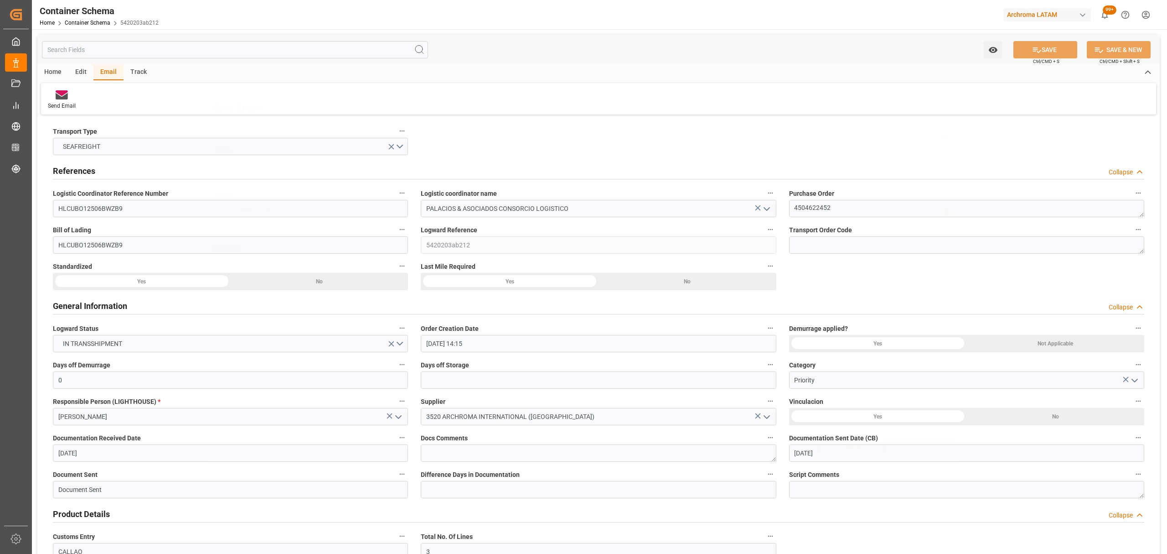
scroll to position [0, 0]
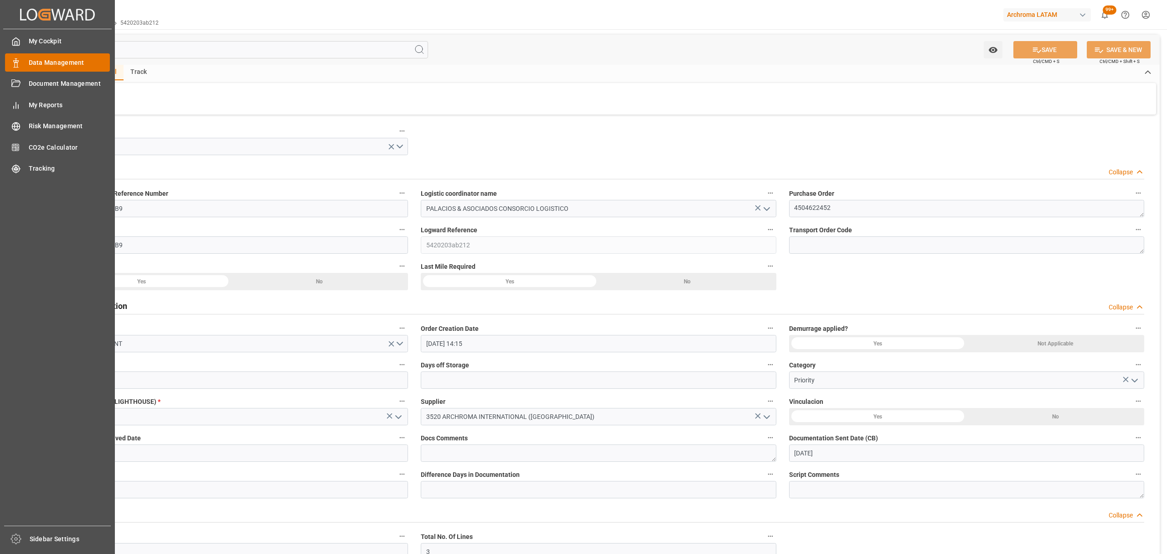
click at [47, 63] on span "Data Management" at bounding box center [70, 63] width 82 height 10
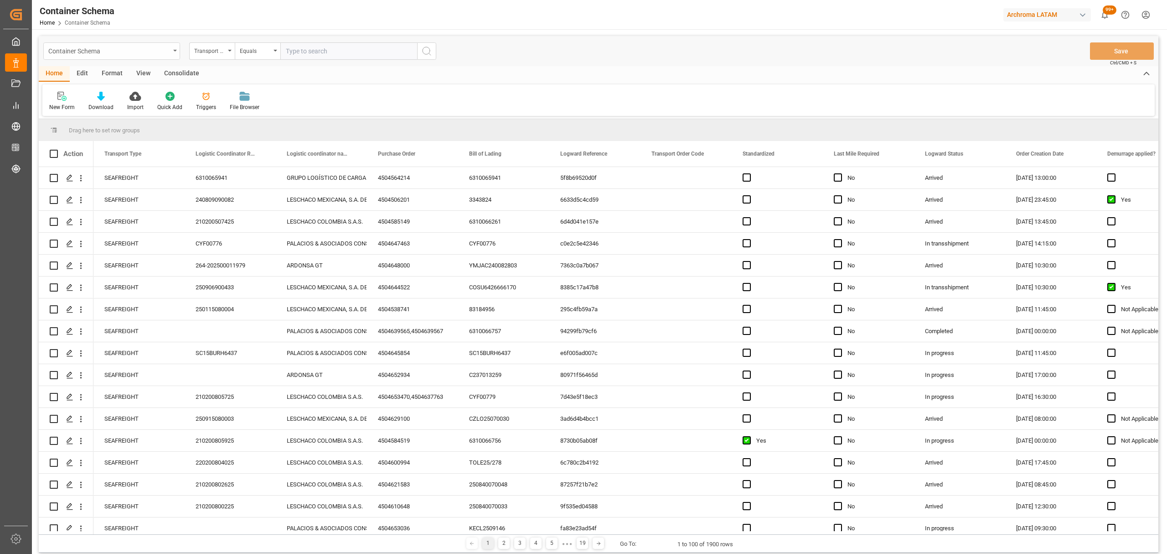
click at [114, 51] on div "Container Schema" at bounding box center [109, 50] width 122 height 11
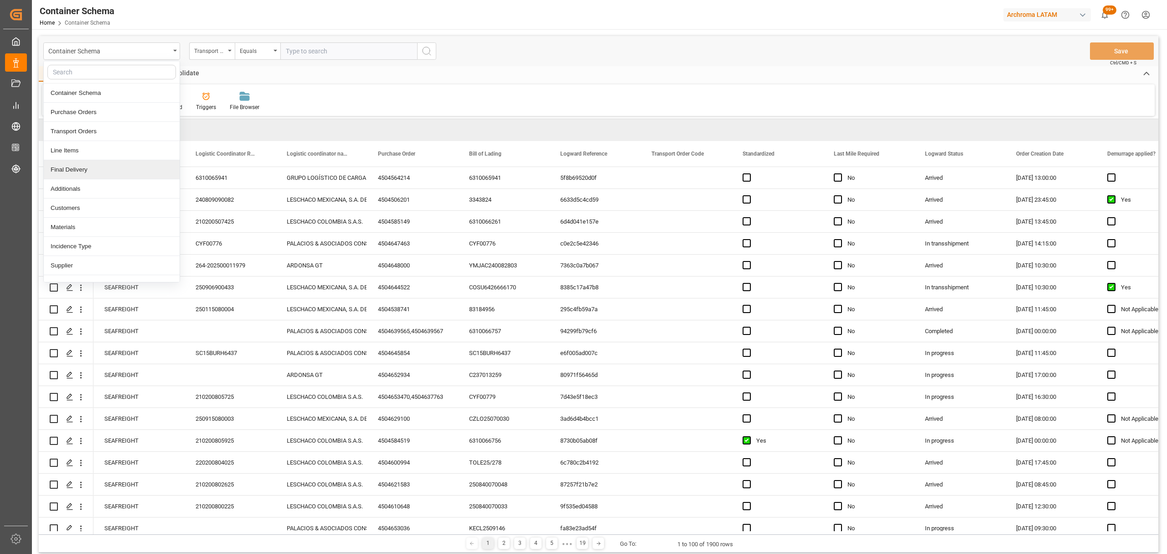
drag, startPoint x: 90, startPoint y: 165, endPoint x: 130, endPoint y: 114, distance: 64.7
click at [90, 166] on div "Final Delivery" at bounding box center [112, 169] width 136 height 19
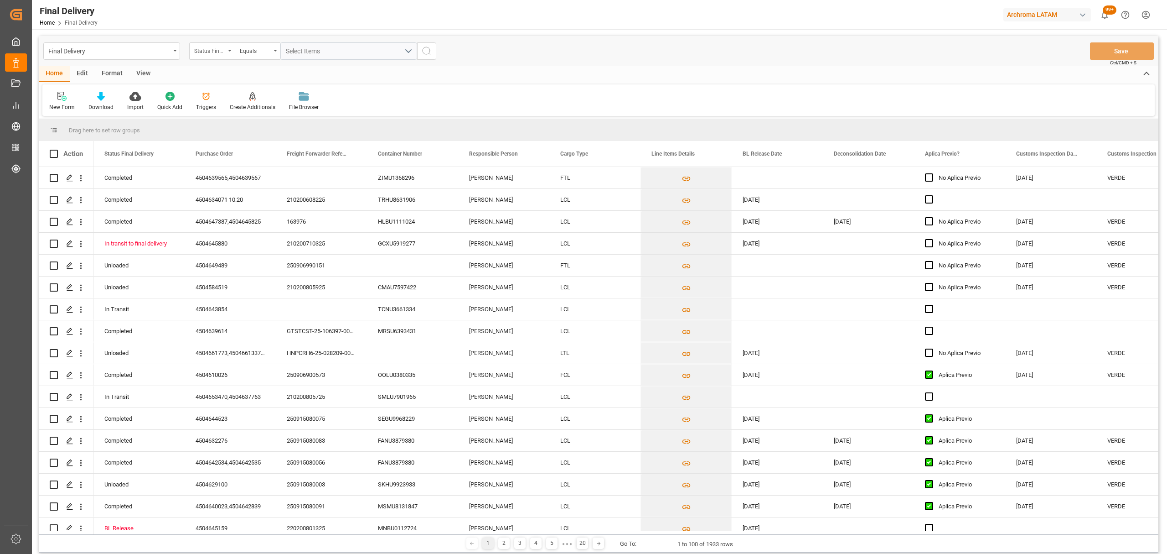
click at [213, 53] on div "Status Final Delivery" at bounding box center [209, 50] width 31 height 10
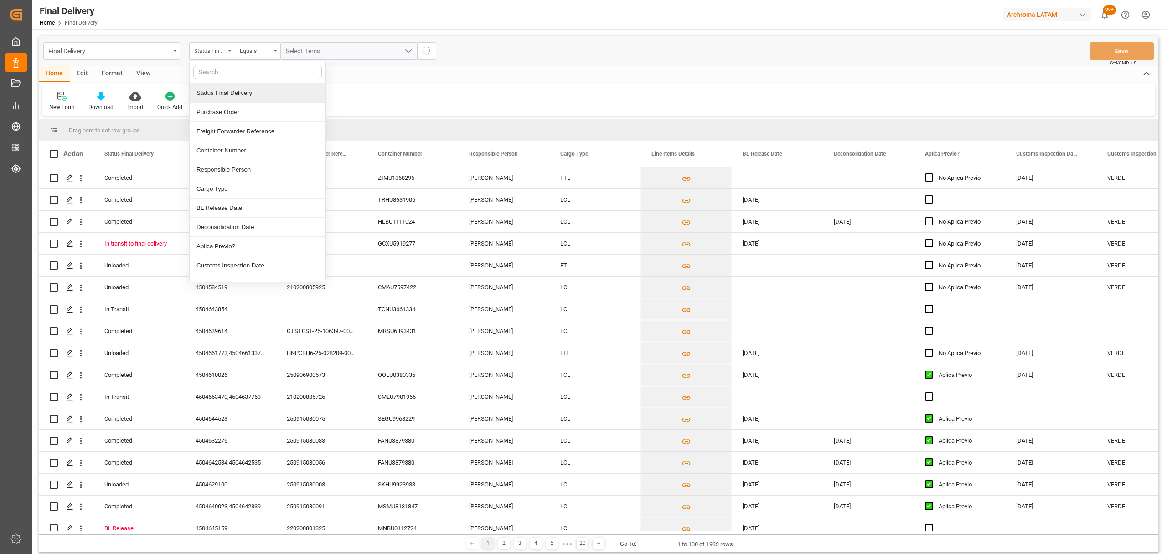
click at [236, 93] on div "Status Final Delivery" at bounding box center [258, 92] width 136 height 19
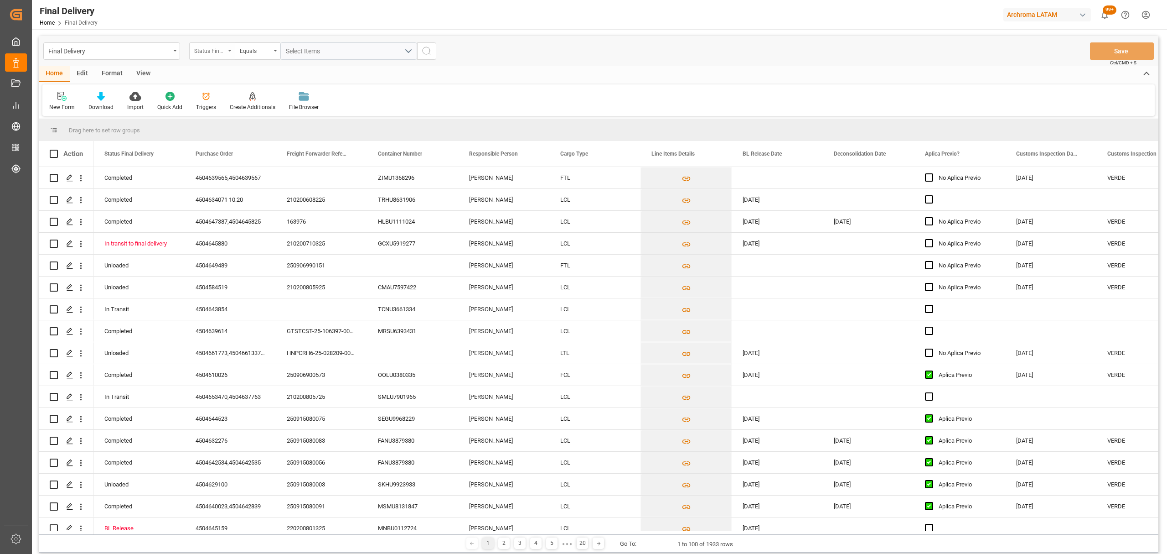
click at [214, 46] on div "Status Final Delivery" at bounding box center [209, 50] width 31 height 10
click at [233, 109] on div "Purchase Order" at bounding box center [258, 112] width 136 height 19
click at [264, 48] on div "Equals" at bounding box center [255, 50] width 31 height 10
click at [272, 110] on div "Fuzzy search" at bounding box center [303, 112] width 136 height 19
click at [310, 48] on input "text" at bounding box center [348, 50] width 137 height 17
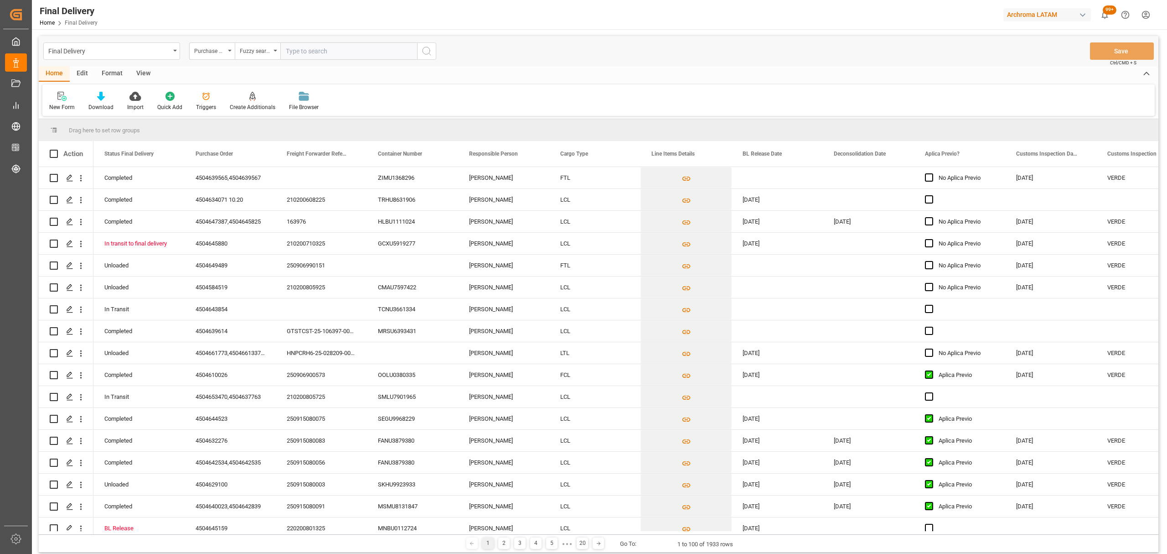
paste input "4504634064"
type input "4504634064"
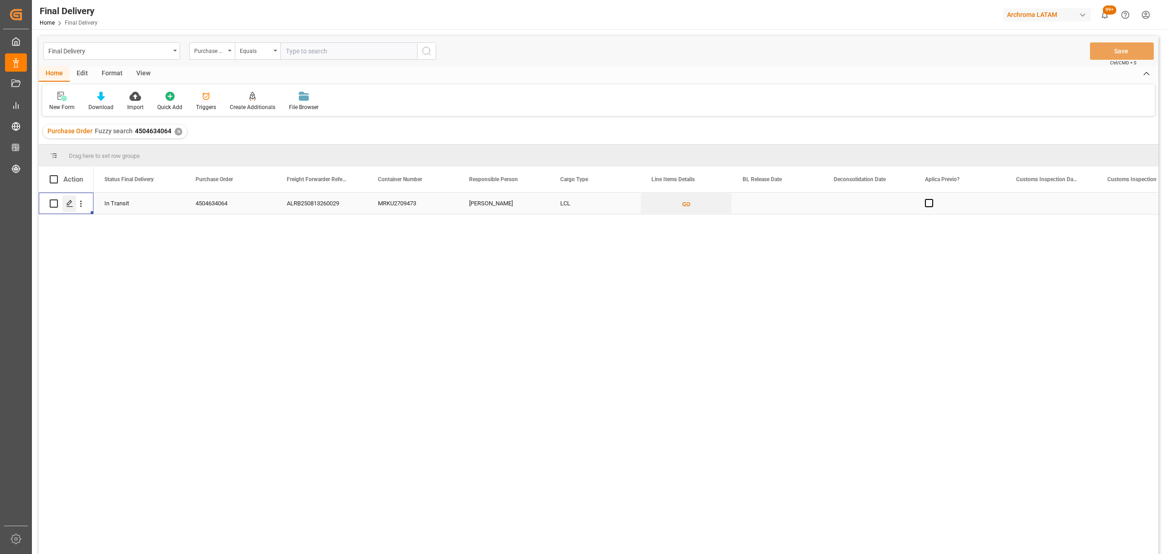
click at [69, 205] on icon "Press SPACE to select this row." at bounding box center [69, 203] width 7 height 7
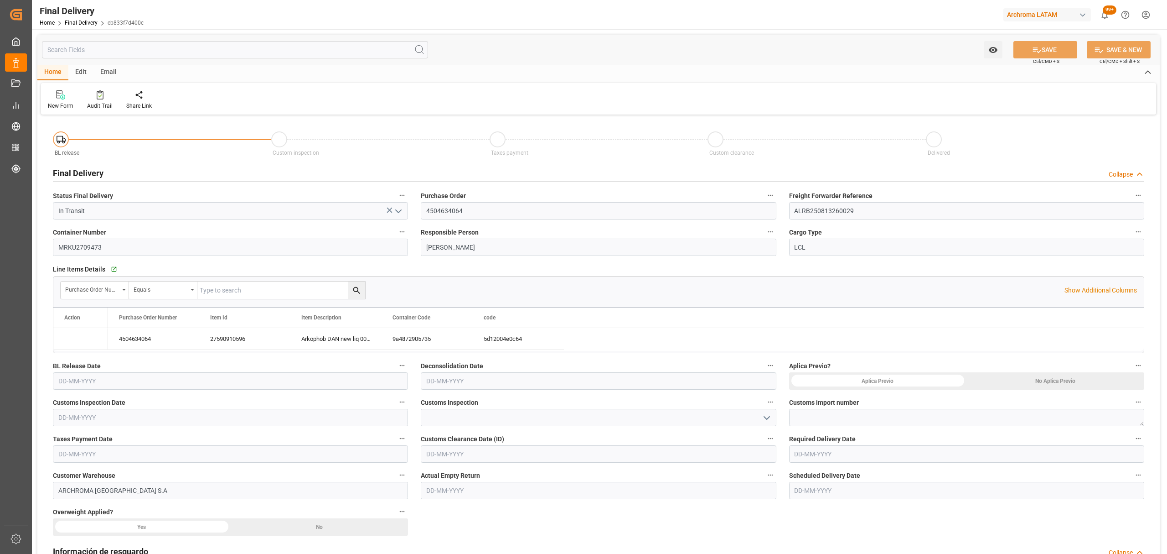
type input "[DATE]"
click at [116, 70] on div "Email" at bounding box center [108, 73] width 30 height 16
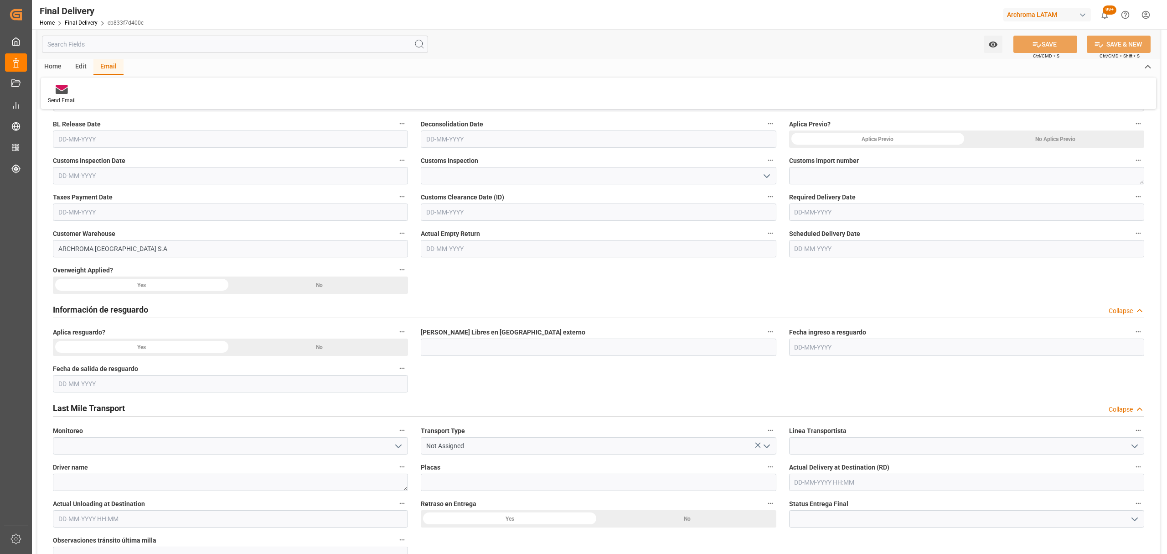
scroll to position [243, 0]
click at [829, 205] on input "text" at bounding box center [966, 210] width 355 height 17
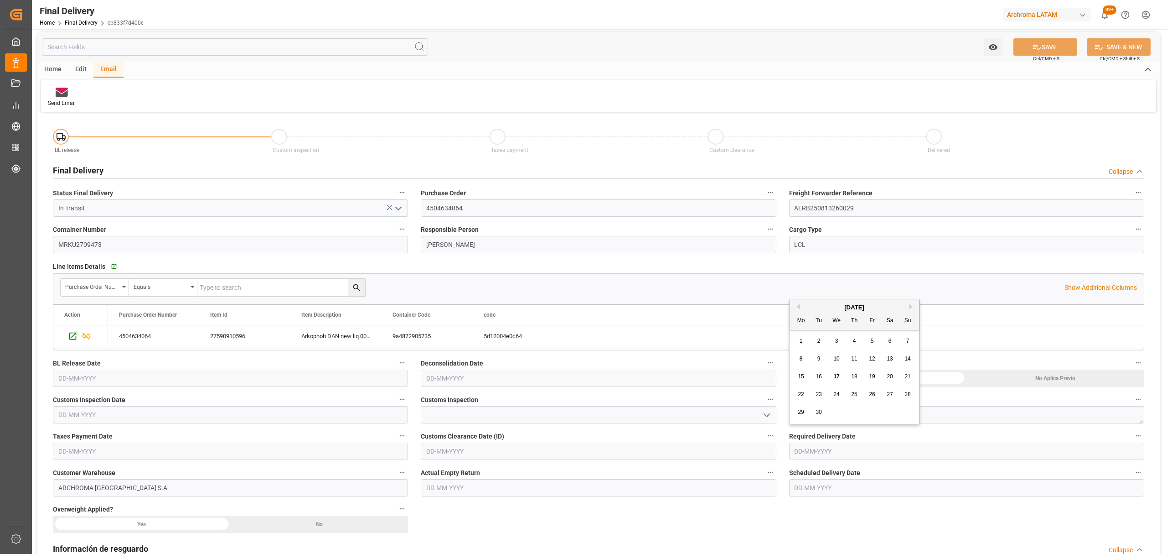
scroll to position [0, 0]
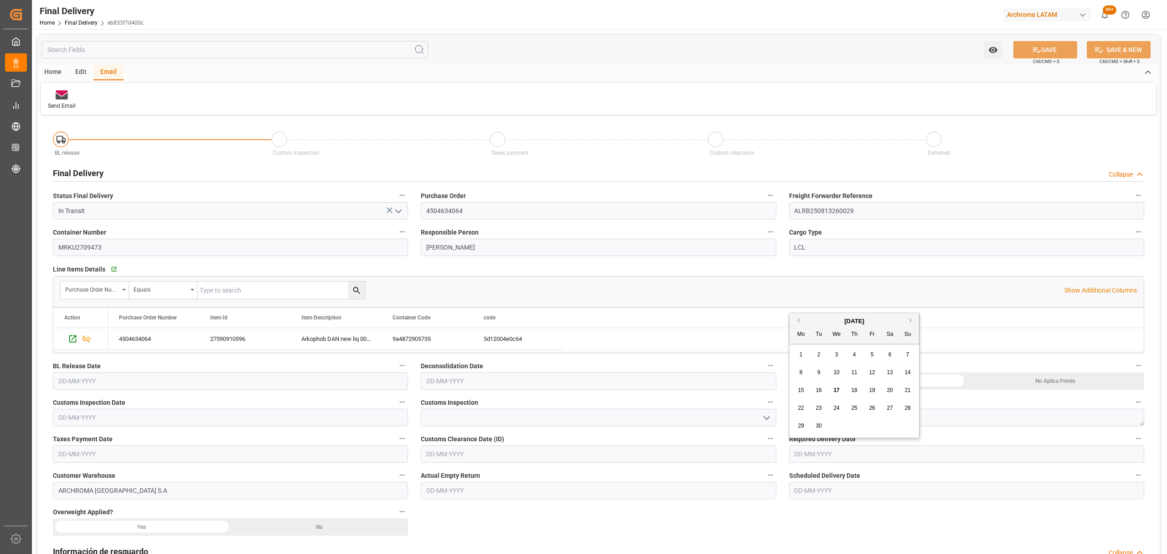
click at [799, 409] on span "22" at bounding box center [801, 407] width 6 height 6
type input "[DATE]"
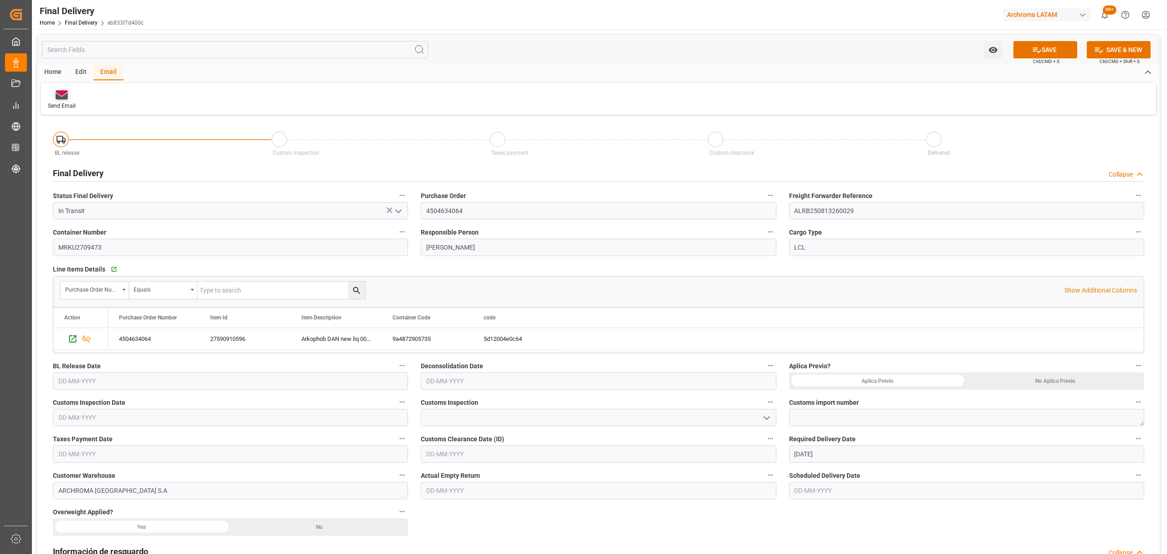
click at [64, 99] on div "Send Email" at bounding box center [61, 100] width 41 height 20
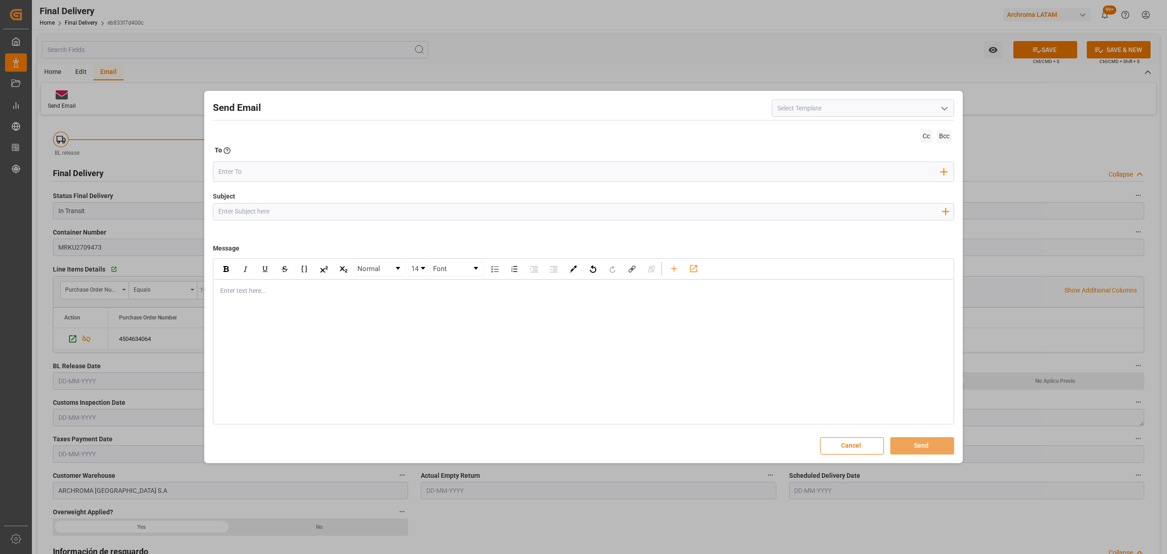
drag, startPoint x: 315, startPoint y: 207, endPoint x: 305, endPoint y: 193, distance: 16.3
click at [315, 207] on input "Subject" at bounding box center [579, 211] width 733 height 16
drag, startPoint x: 370, startPoint y: 212, endPoint x: 369, endPoint y: 218, distance: 5.6
click at [369, 214] on input "Subject" at bounding box center [579, 211] width 733 height 16
paste input "PE || TRACKING | PO 4504634064 | PRIORIDAD| Contenedor MRKU2709473 | TEXTIL | P…"
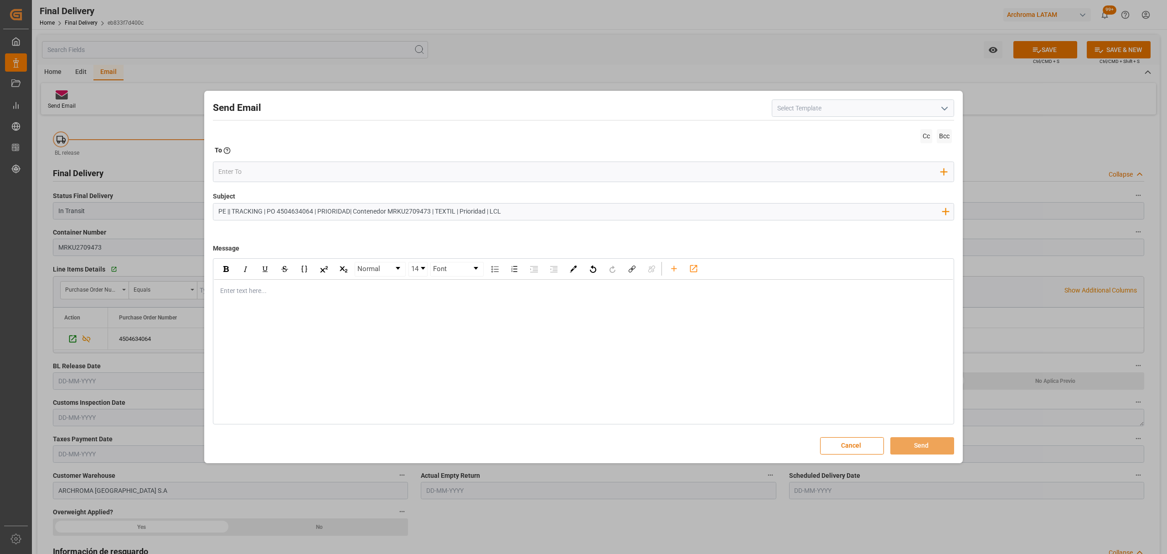
drag, startPoint x: 262, startPoint y: 213, endPoint x: 232, endPoint y: 211, distance: 29.8
click at [232, 211] on input "PE || TRACKING | PO 4504634064 | PRIORIDAD| Contenedor MRKU2709473 | TEXTIL | P…" at bounding box center [579, 211] width 733 height 16
type input "PE || LOGWARD STATUS | PO 4504634064 | PRIORIDAD| Contenedor MRKU2709473 | TEXT…"
click at [228, 285] on div "Enter text here..." at bounding box center [584, 291] width 740 height 22
click at [232, 327] on div "rdw-editor" at bounding box center [584, 329] width 726 height 10
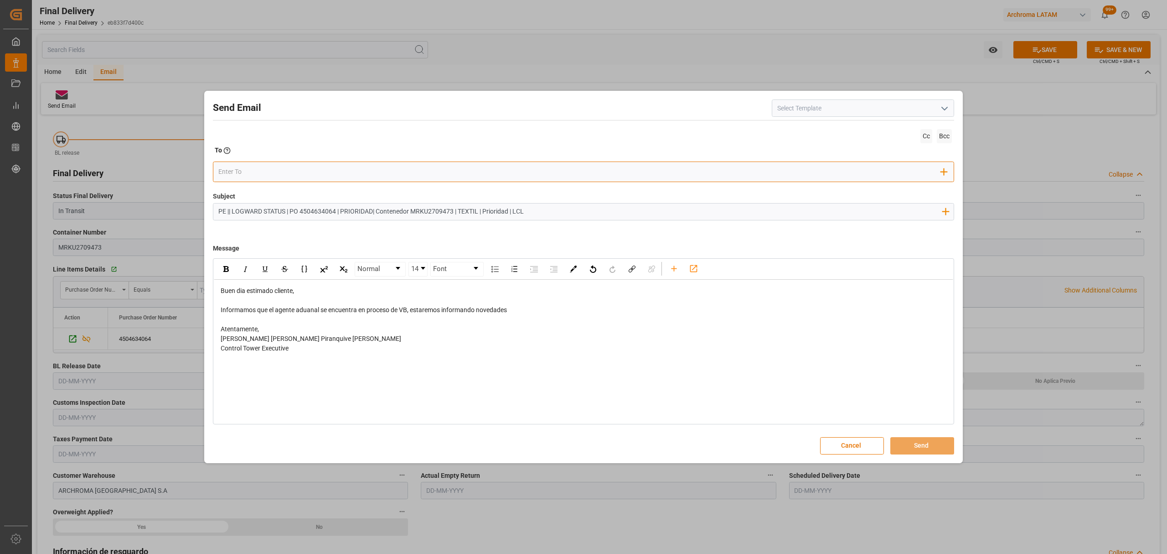
click at [249, 175] on input "email" at bounding box center [579, 172] width 723 height 14
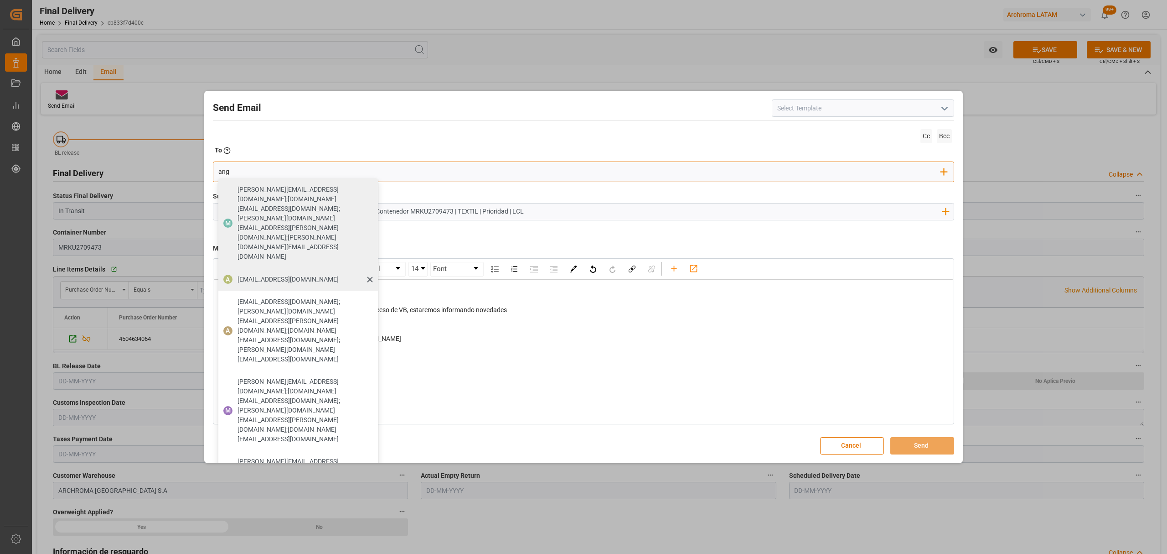
type input "ang"
click at [259, 275] on span "[EMAIL_ADDRESS][DOMAIN_NAME]" at bounding box center [288, 280] width 101 height 10
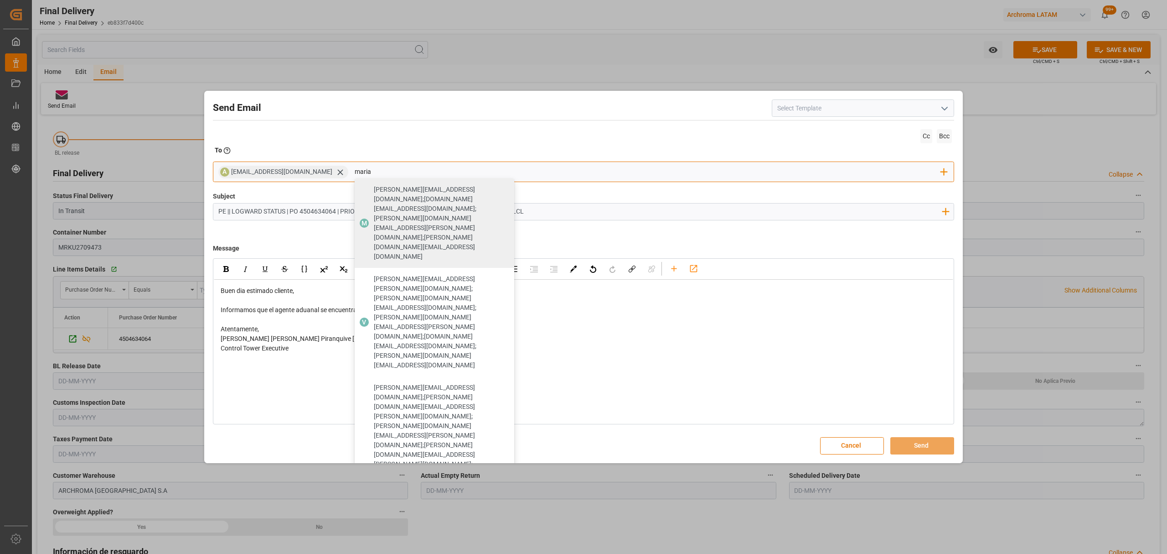
type input "maria"
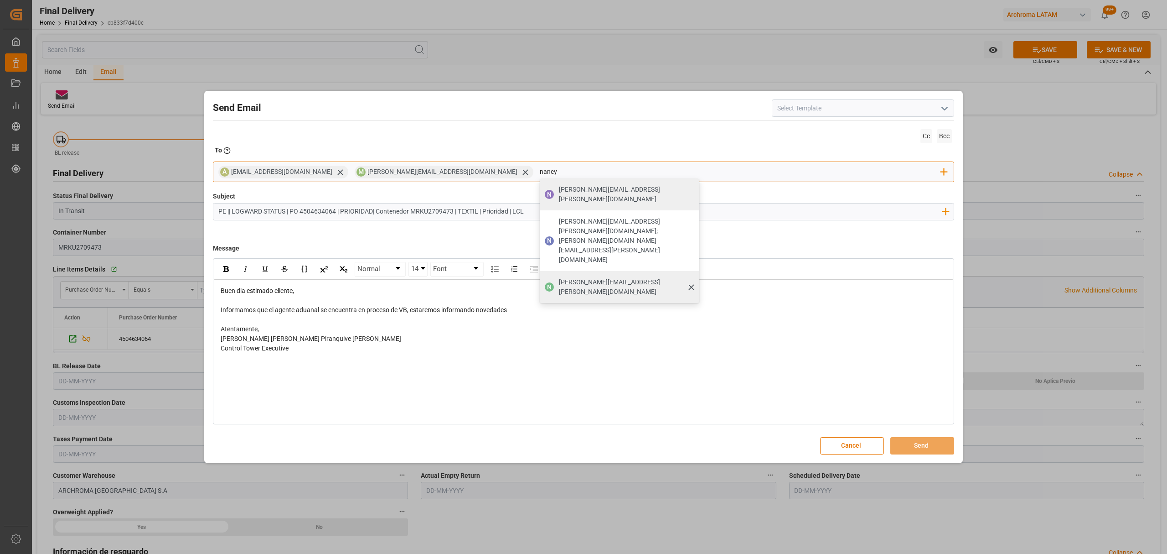
type input "nancy"
click at [559, 277] on span "[PERSON_NAME][EMAIL_ADDRESS][PERSON_NAME][DOMAIN_NAME]" at bounding box center [626, 286] width 134 height 19
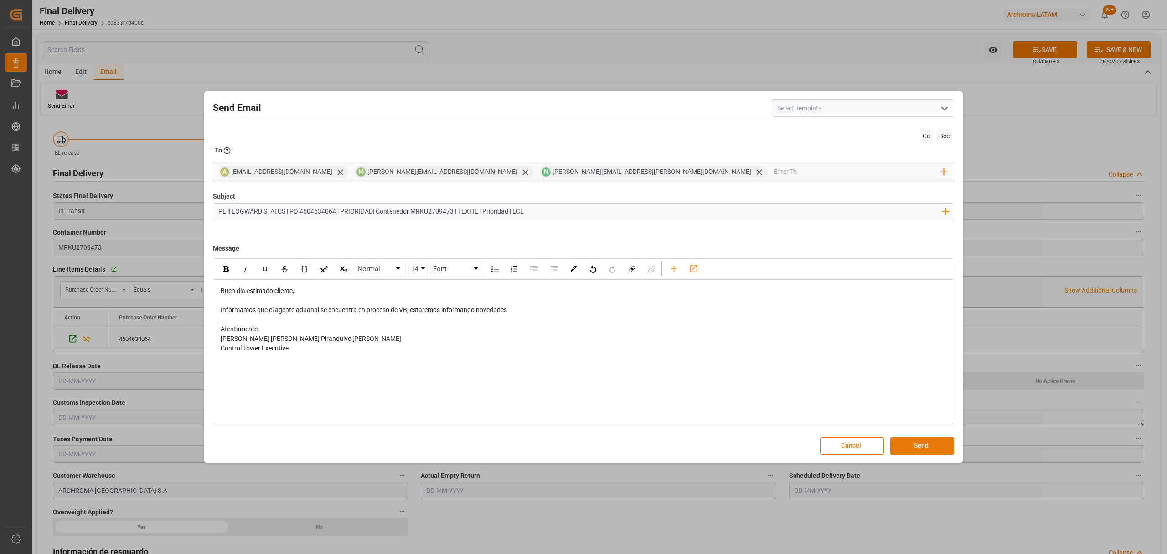
click at [913, 442] on button "Send" at bounding box center [923, 445] width 64 height 17
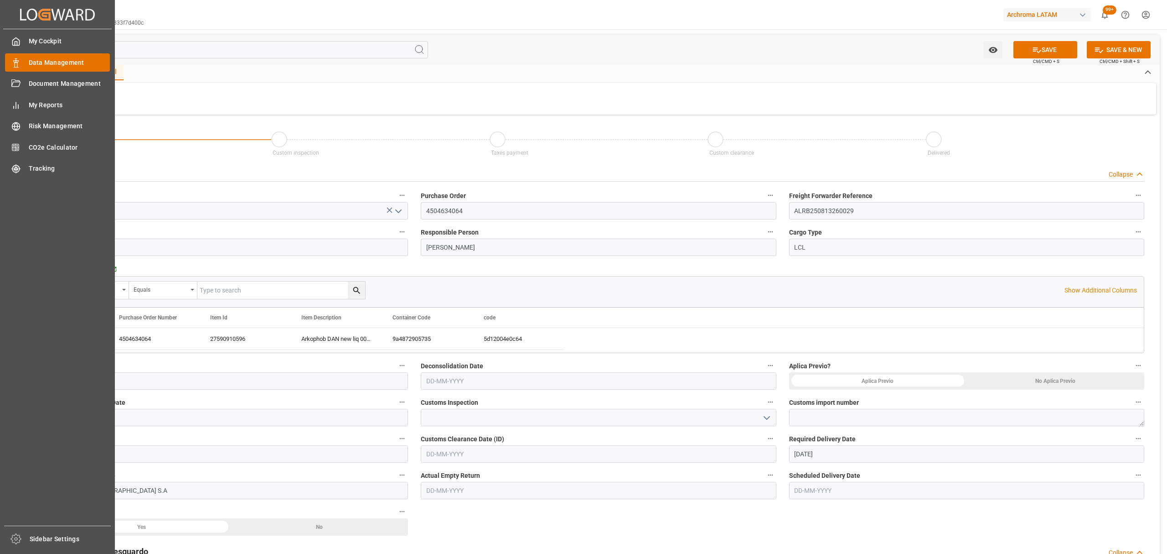
click at [67, 67] on span "Data Management" at bounding box center [70, 63] width 82 height 10
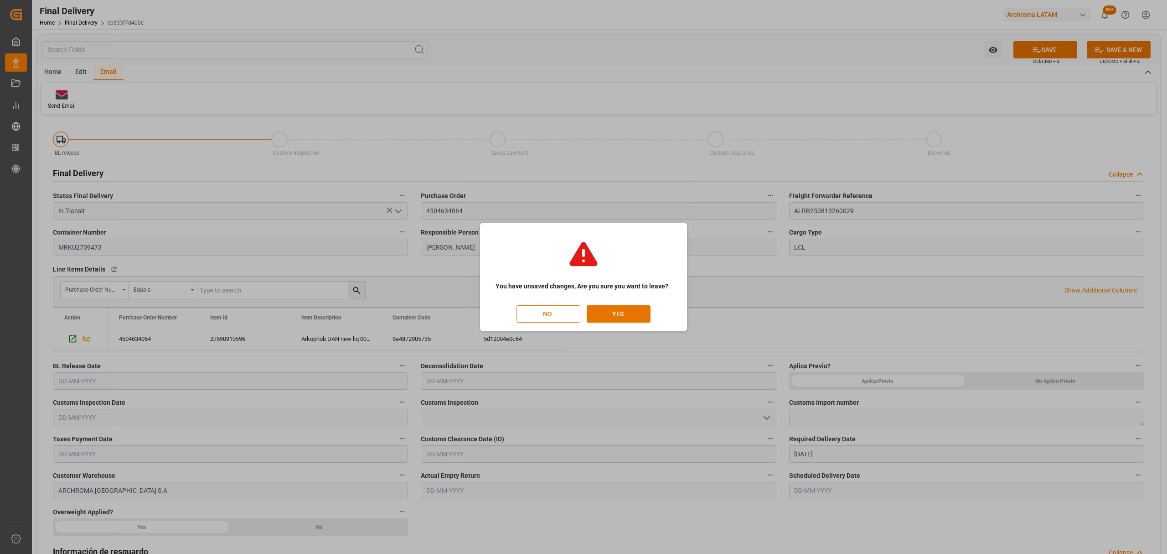
click at [562, 318] on button "NO" at bounding box center [549, 313] width 64 height 17
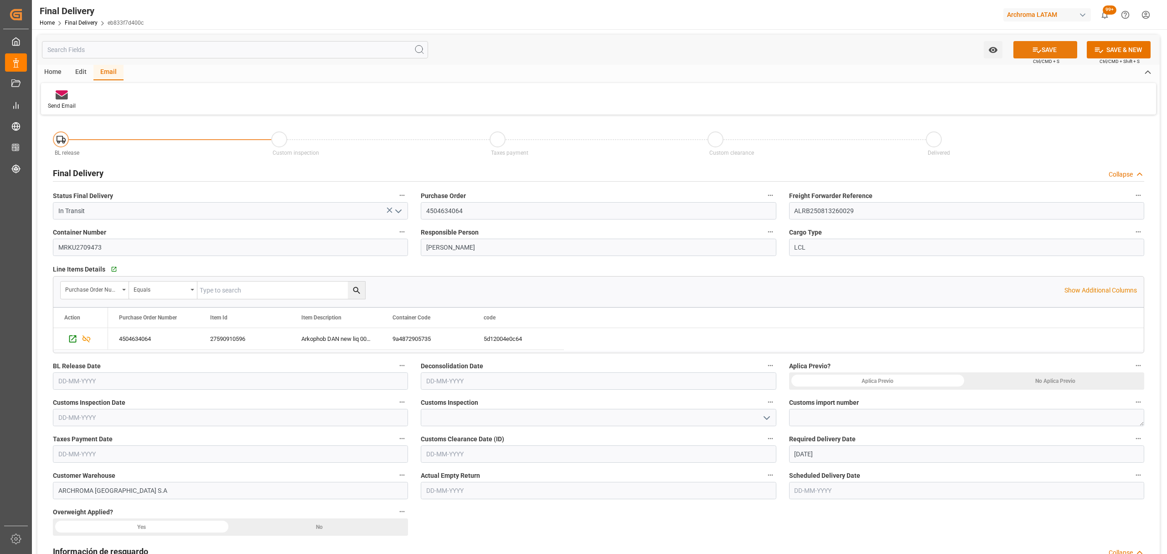
click at [1042, 46] on button "SAVE" at bounding box center [1046, 49] width 64 height 17
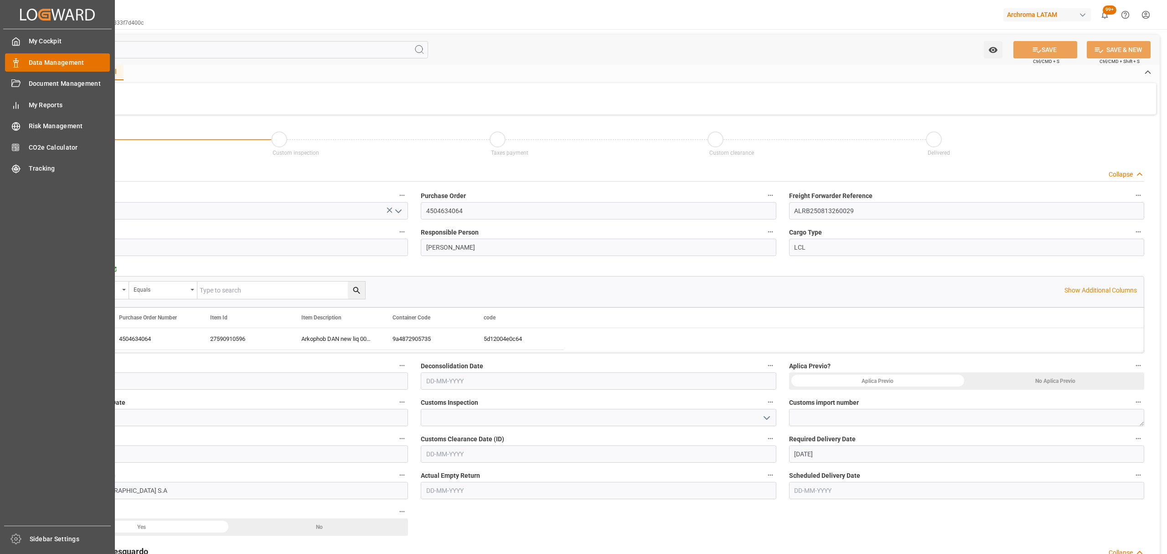
click at [25, 64] on div "Data Management Data Management" at bounding box center [57, 62] width 105 height 18
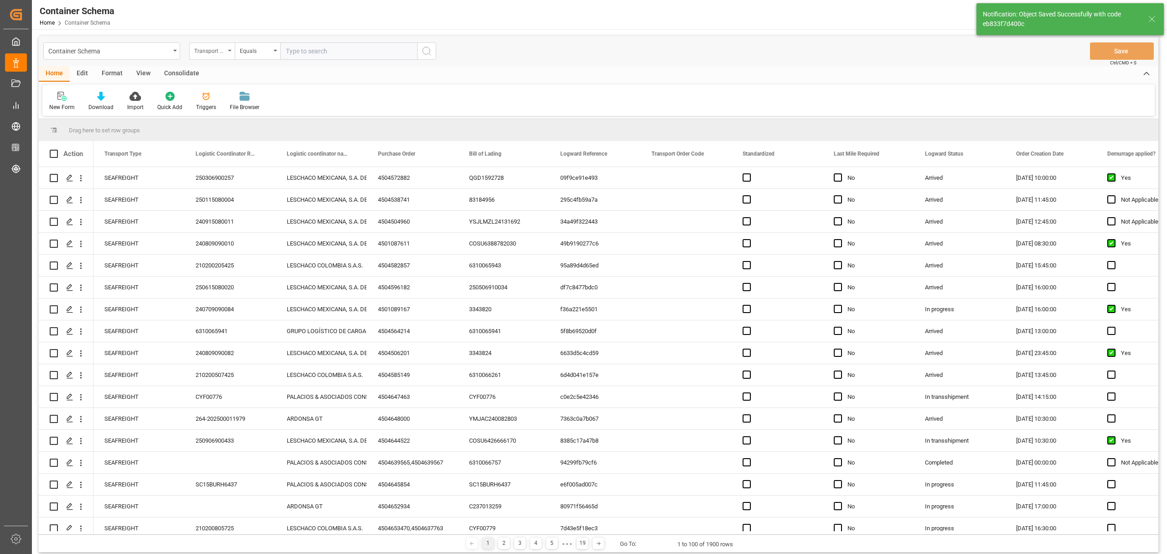
click at [211, 45] on div "Transport Type" at bounding box center [209, 50] width 31 height 10
click at [228, 151] on div "Purchase Order" at bounding box center [258, 150] width 136 height 19
click at [254, 50] on div "Equals" at bounding box center [255, 50] width 31 height 10
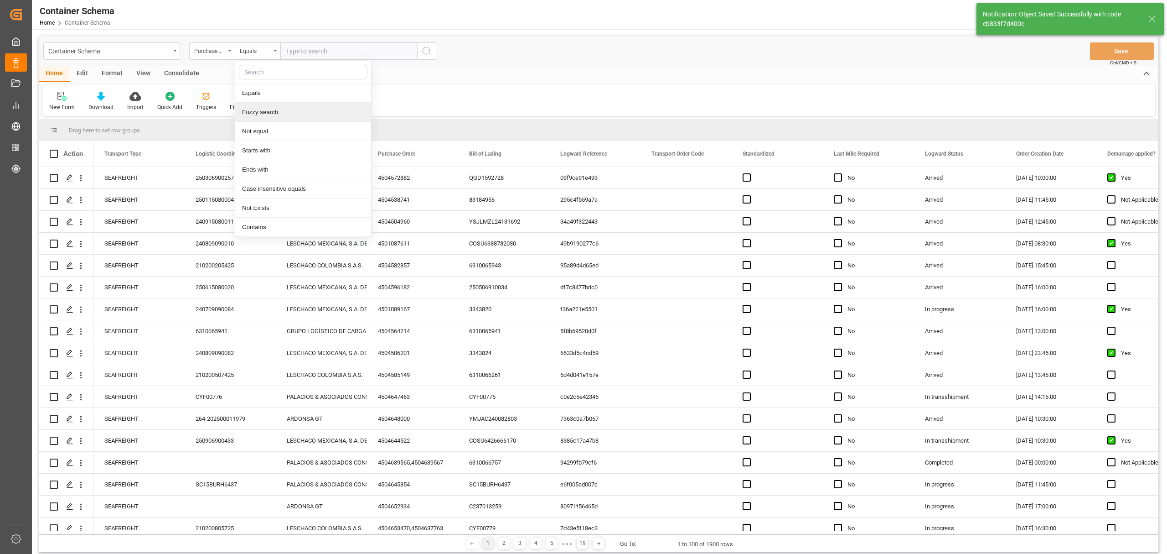
click at [306, 110] on div "Fuzzy search" at bounding box center [303, 112] width 136 height 19
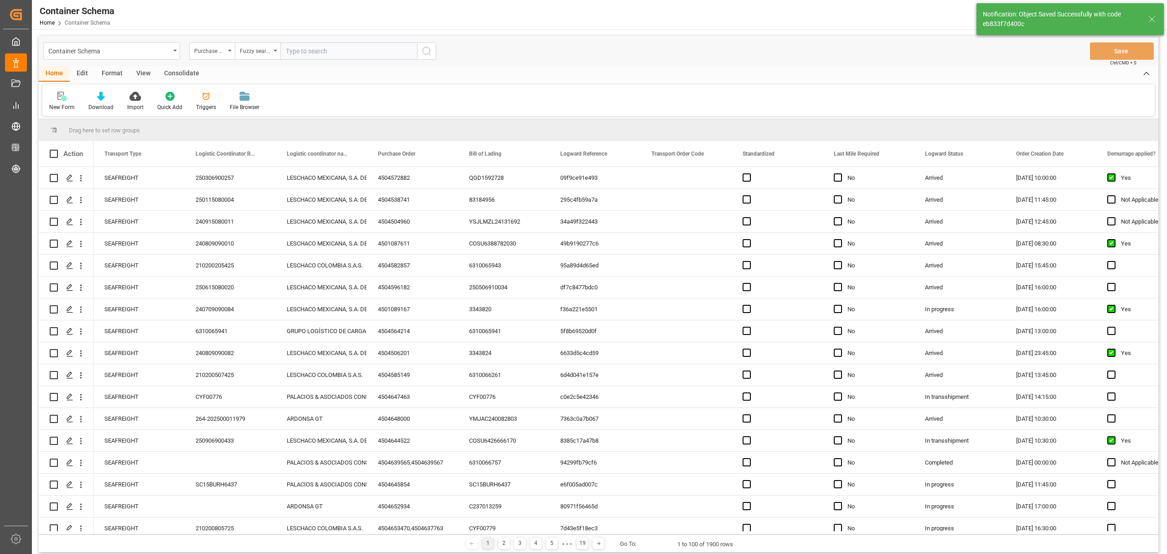
click at [346, 47] on input "text" at bounding box center [348, 50] width 137 height 17
paste input "4504649433"
type input "4504649433"
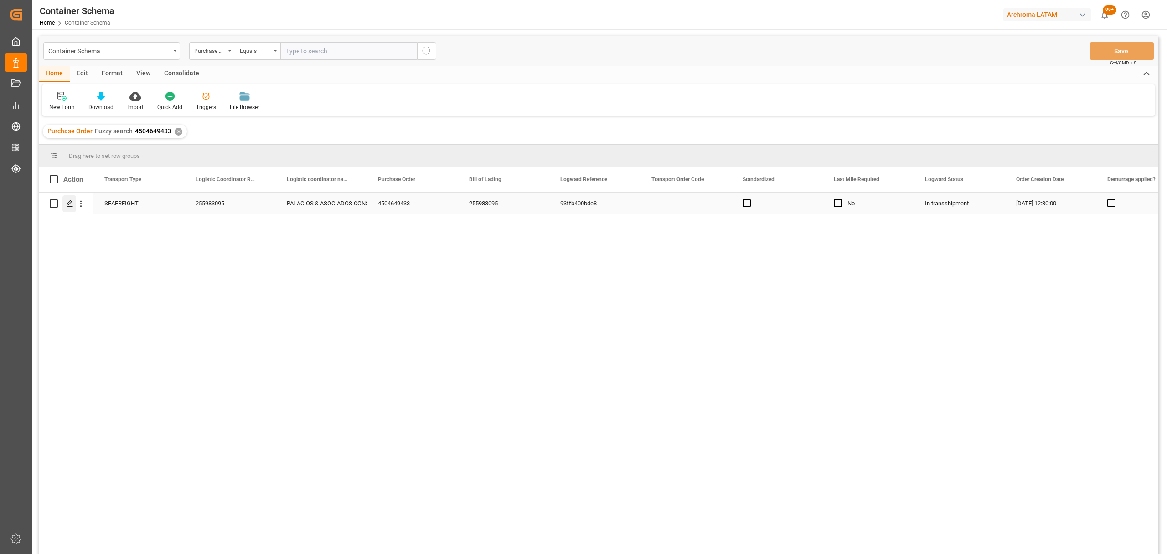
click at [65, 207] on div "Press SPACE to select this row." at bounding box center [69, 203] width 14 height 17
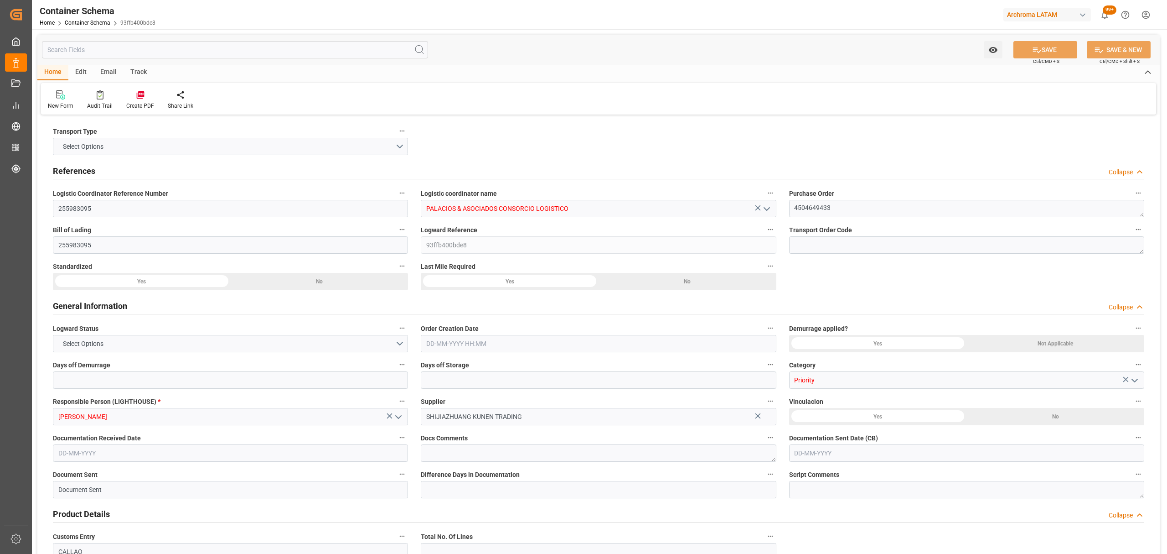
type input "0"
type input "1"
type input "20"
type input "13500"
type input "14000"
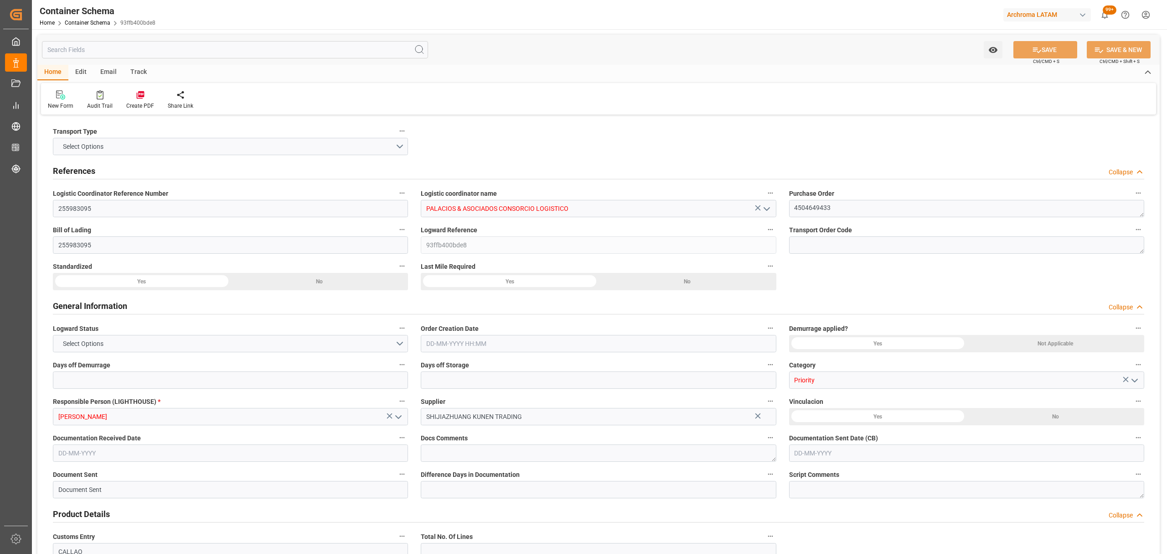
type input "Maersk"
type input "Maersk Line AS"
type input "CNTXG"
type input "CNXGA"
type input "PECLL"
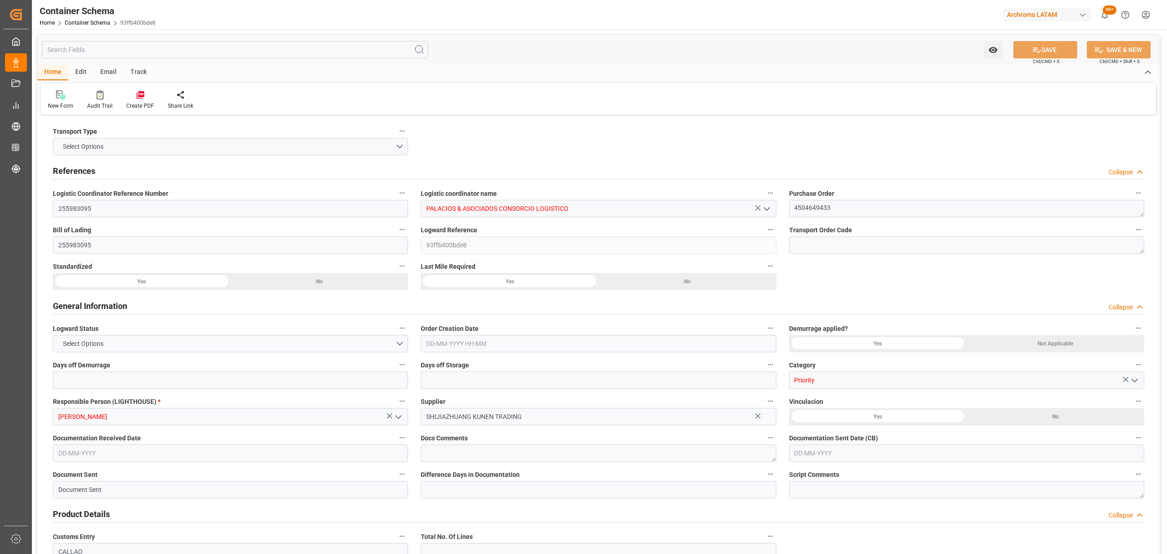
type input "PECLL"
type input "9623661"
type input "[DATE] 12:30"
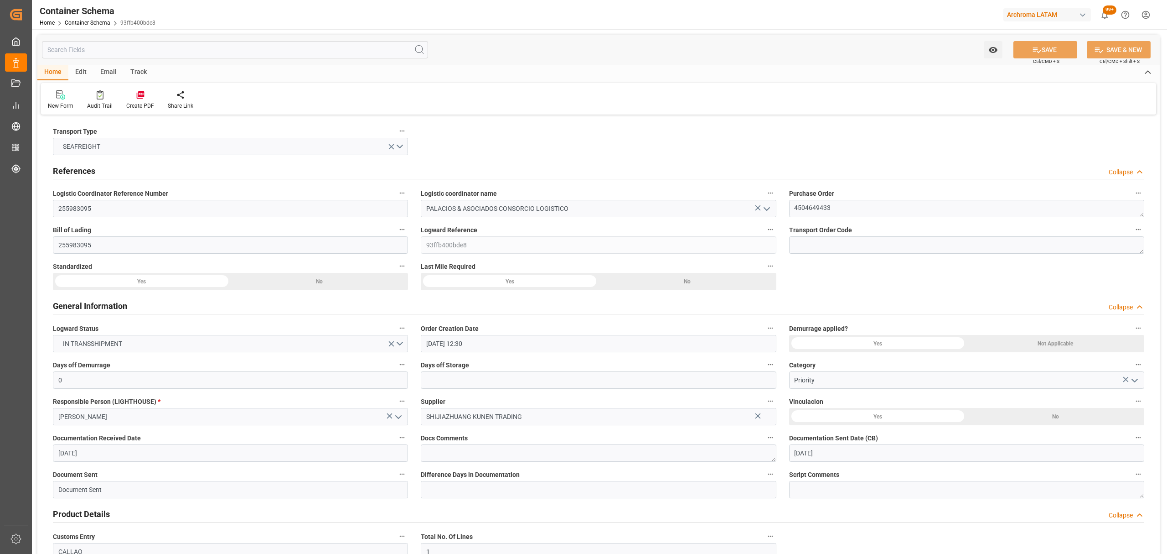
type input "[DATE]"
type input "[DATE] 08:00"
type input "[DATE] 23:45"
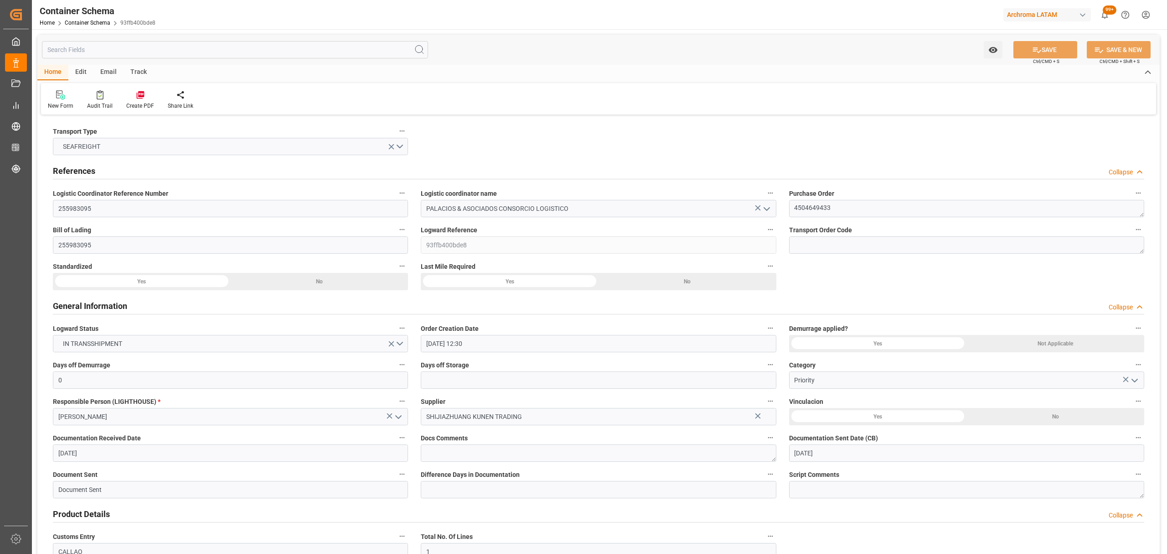
type input "[DATE] 23:54"
type input "[DATE] 00:00"
type input "[DATE] 23:00"
type input "[DATE] 00:00"
click at [134, 72] on div "Track" at bounding box center [139, 73] width 30 height 16
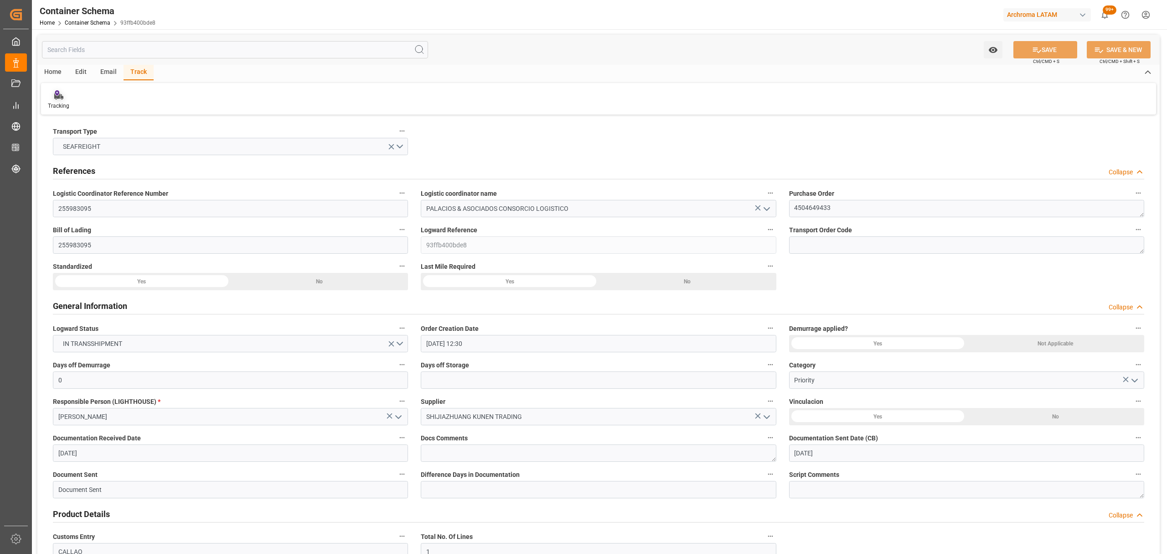
click at [65, 108] on div "Tracking" at bounding box center [58, 106] width 21 height 8
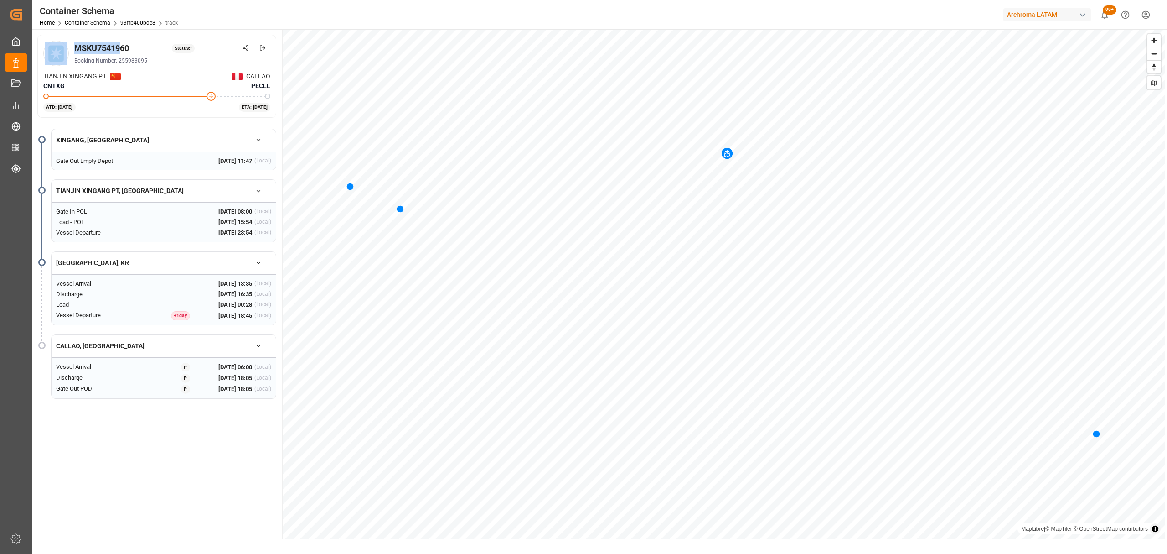
drag, startPoint x: 121, startPoint y: 43, endPoint x: 57, endPoint y: 47, distance: 64.9
click at [57, 47] on div "MSKU7541960 Status: - Booking Number: 255983095" at bounding box center [156, 54] width 227 height 26
drag, startPoint x: 132, startPoint y: 47, endPoint x: 61, endPoint y: 47, distance: 71.6
click at [61, 47] on div "MSKU7541960 Status: - Booking Number: 255983095" at bounding box center [156, 54] width 227 height 26
copy div "MSKU7541960"
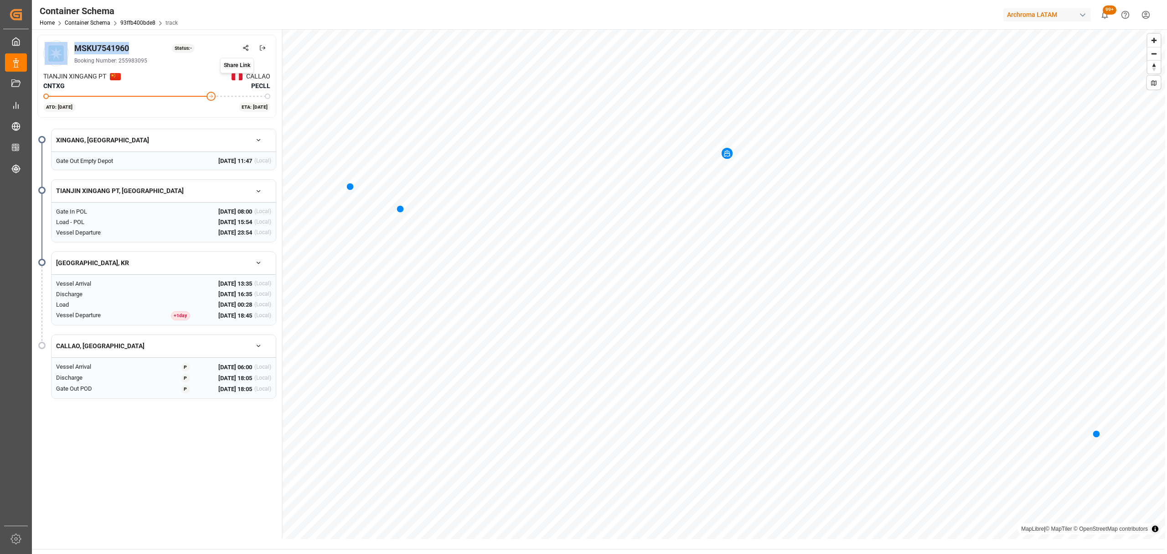
click at [244, 47] on icon at bounding box center [246, 48] width 6 height 6
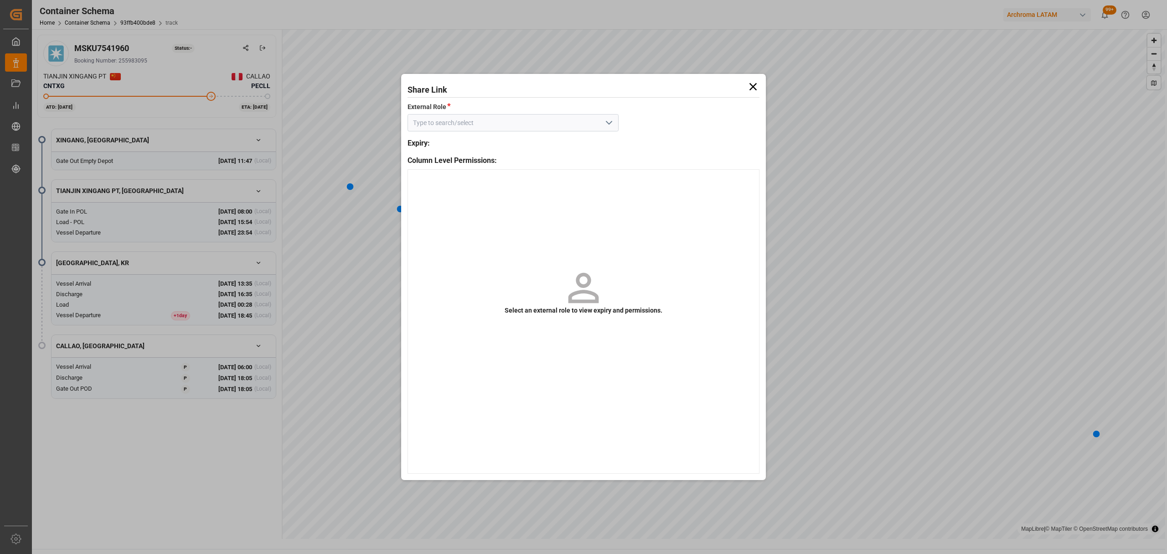
click at [614, 124] on icon "open menu" at bounding box center [609, 122] width 11 height 11
click at [567, 146] on div "Customer - container" at bounding box center [513, 143] width 210 height 21
type input "Customer - container"
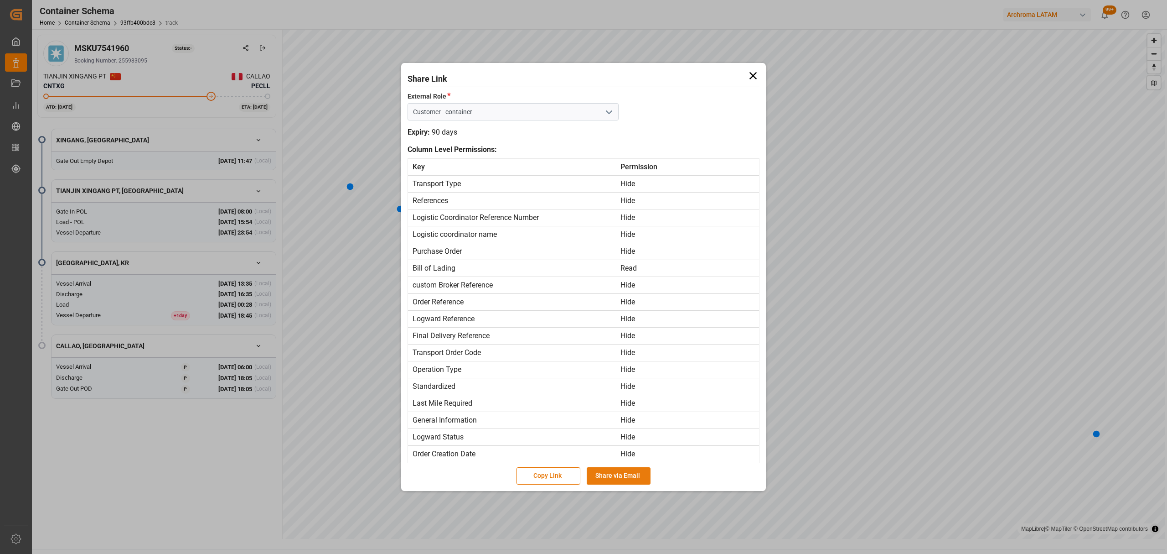
click at [610, 484] on button "Share via Email" at bounding box center [619, 475] width 64 height 17
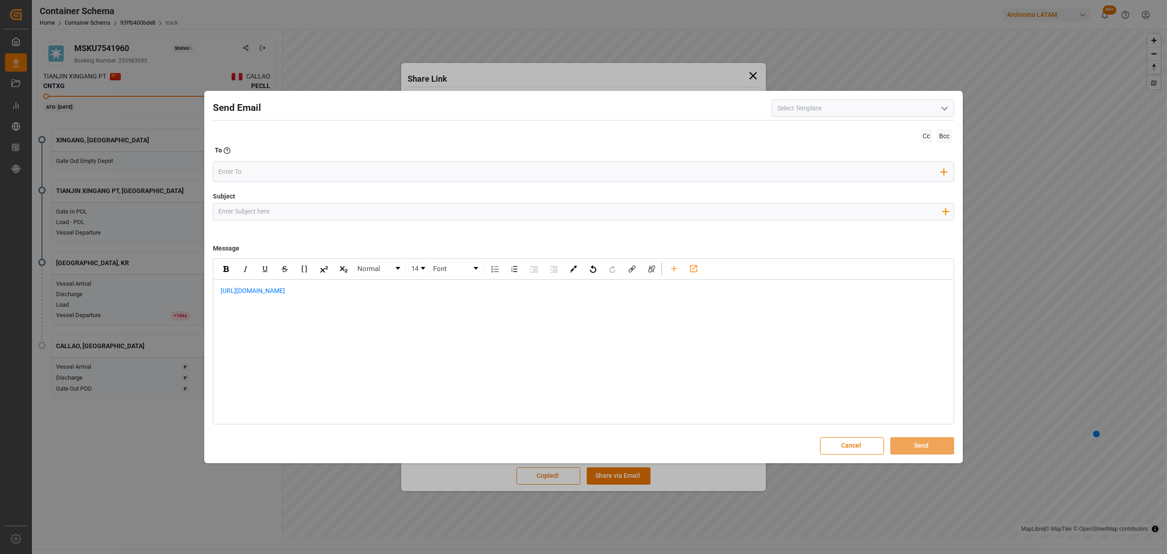
click at [464, 212] on input "Subject" at bounding box center [579, 211] width 733 height 16
paste input "PE || LOGWARD STATUS | PO 4504649433 | Contenedor MSKU7541960 | TEXTIL | Priori…"
drag, startPoint x: 285, startPoint y: 209, endPoint x: 230, endPoint y: 214, distance: 54.5
click at [230, 214] on input "PE || LOGWARD STATUS | PO 4504649433 | Contenedor MSKU7541960 | TEXTIL | Priori…" at bounding box center [579, 211] width 733 height 16
drag, startPoint x: 287, startPoint y: 211, endPoint x: 233, endPoint y: 210, distance: 54.7
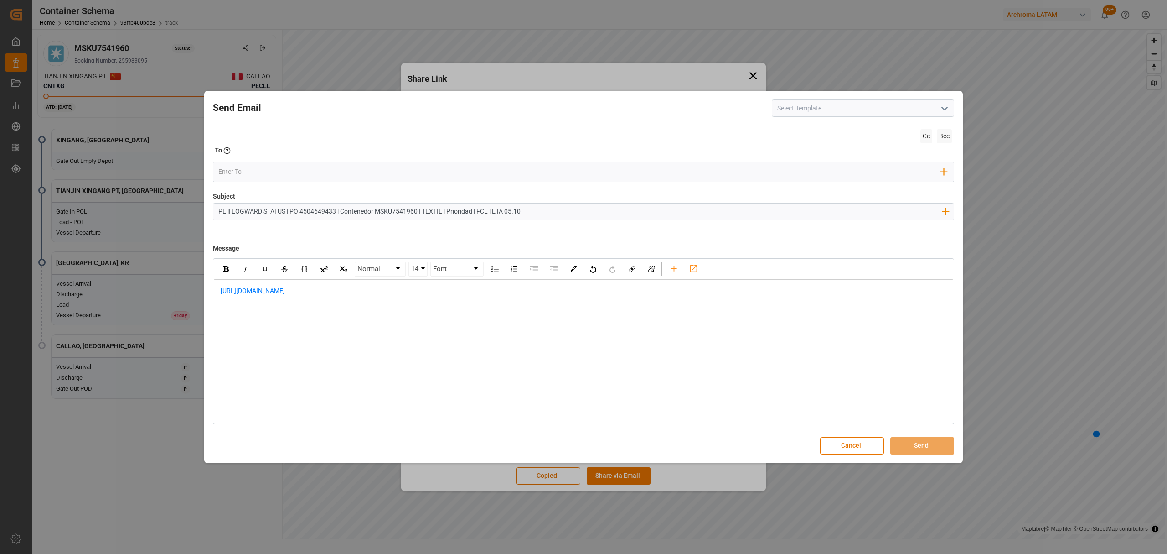
click at [233, 210] on input "PE || LOGWARD STATUS | PO 4504649433 | Contenedor MSKU7541960 | TEXTIL | Priori…" at bounding box center [579, 211] width 733 height 16
click at [506, 213] on input "PE || VARIACION ETA| PO 4504649433 | Contenedor MSKU7541960 | TEXTIL | Priorida…" at bounding box center [579, 211] width 733 height 16
type input "PE || VARIACION ETA| PO 4504649433 | Contenedor MSKU7541960 | TEXTIL | Priorida…"
click at [213, 291] on div "Normal 14 Font [URL][DOMAIN_NAME]" at bounding box center [583, 341] width 741 height 166
click at [220, 294] on div "[URL][DOMAIN_NAME]" at bounding box center [583, 295] width 727 height 19
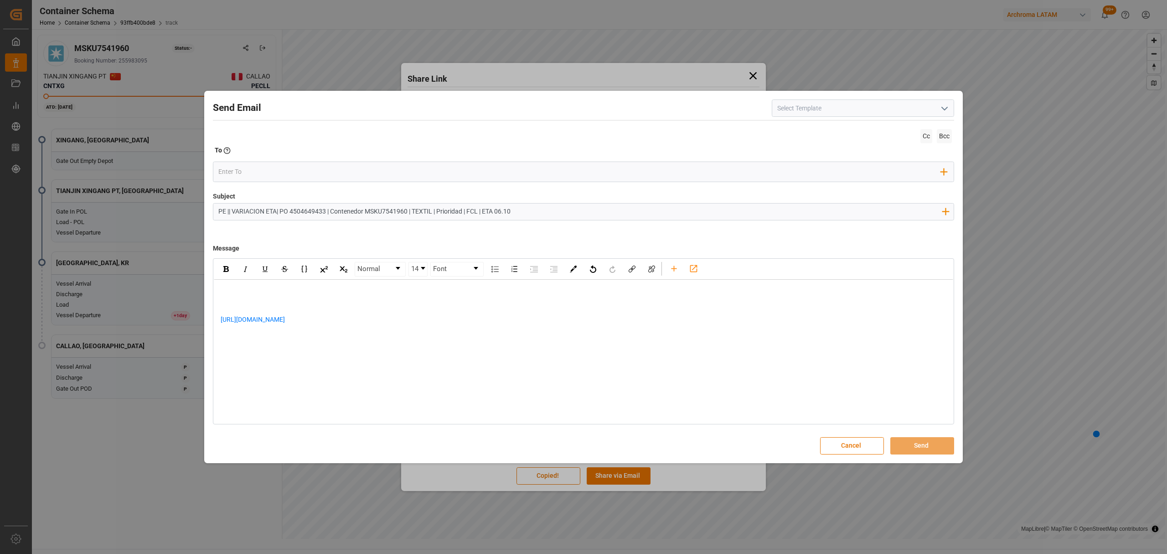
click at [251, 292] on div "rdw-editor" at bounding box center [584, 291] width 726 height 10
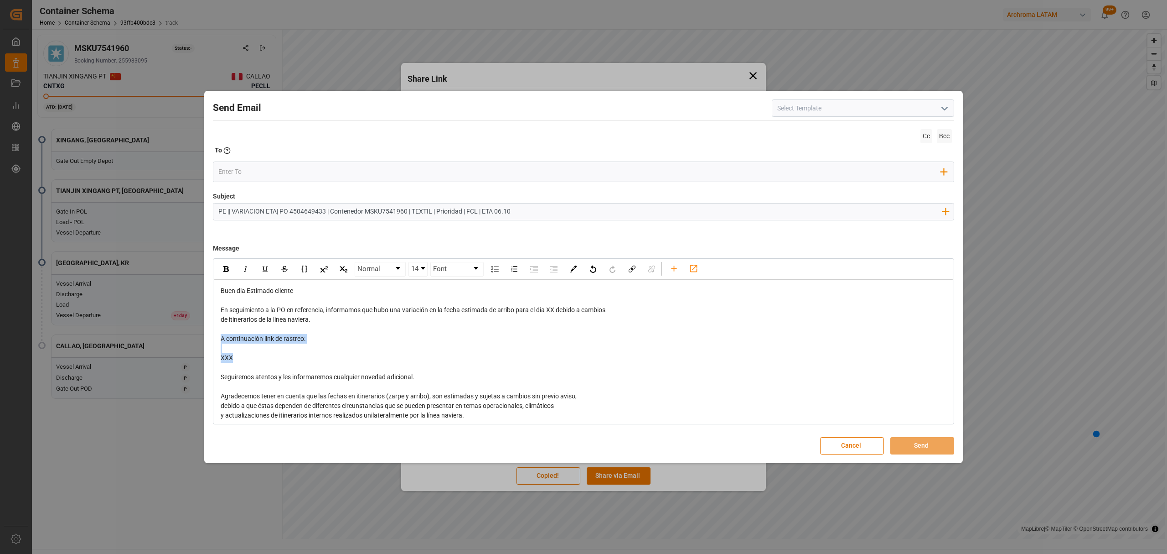
drag, startPoint x: 277, startPoint y: 365, endPoint x: 221, endPoint y: 338, distance: 62.4
click at [221, 338] on div "Buen dia Estimado cliente En seguimiento a la PO en referencia, informamos que …" at bounding box center [584, 396] width 726 height 220
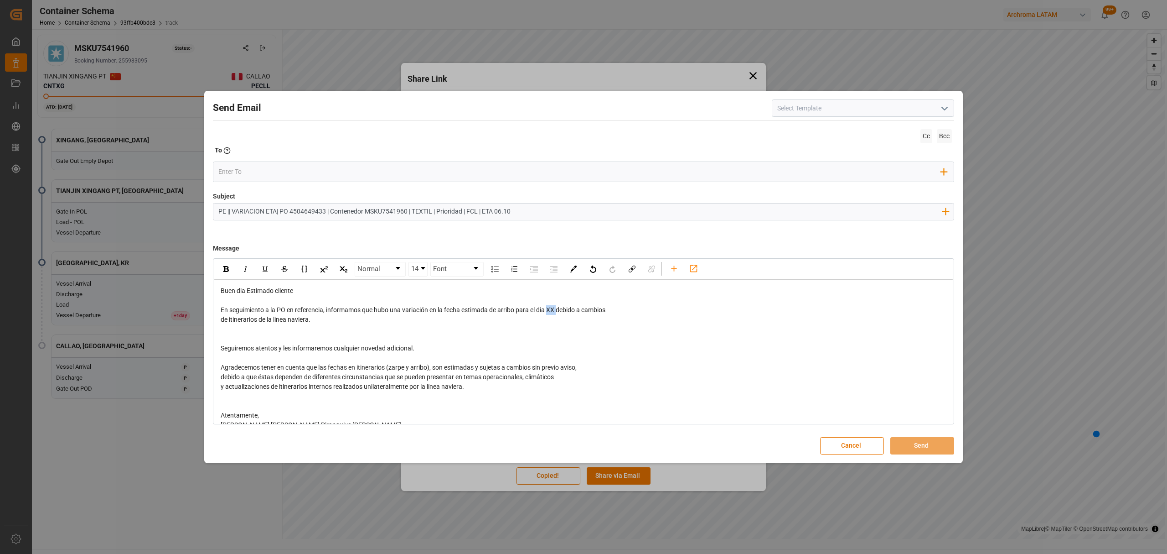
drag, startPoint x: 559, startPoint y: 307, endPoint x: 551, endPoint y: 310, distance: 8.7
click at [551, 310] on span "En seguimiento a la PO en referencia, informamos que hubo una variación en la f…" at bounding box center [413, 309] width 385 height 7
drag, startPoint x: 320, startPoint y: 326, endPoint x: 593, endPoint y: 312, distance: 273.5
click at [593, 312] on div "Buen dia Estimado cliente En seguimiento a la PO en referencia, informamos que …" at bounding box center [584, 382] width 726 height 192
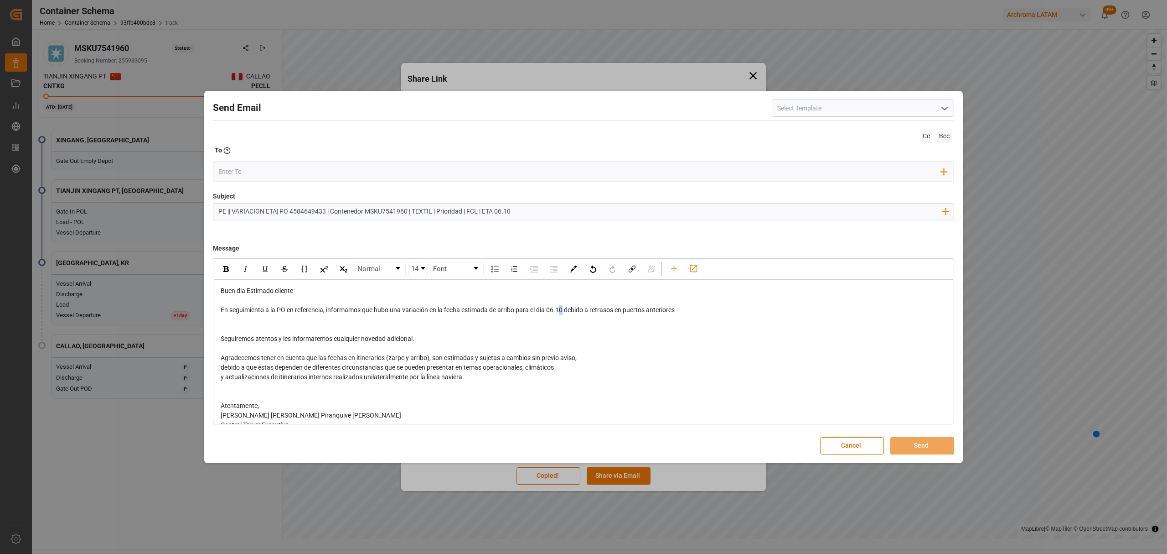
drag, startPoint x: 565, startPoint y: 312, endPoint x: 570, endPoint y: 312, distance: 5.0
click at [568, 312] on span "En seguimiento a la PO en referencia, informamos que hubo una variación en la f…" at bounding box center [448, 309] width 454 height 7
click at [568, 313] on span "En seguimiento a la PO en referencia, informamos que hubo una variación en la f…" at bounding box center [448, 309] width 454 height 7
drag, startPoint x: 565, startPoint y: 313, endPoint x: 550, endPoint y: 313, distance: 15.5
click at [550, 313] on span "En seguimiento a la PO en referencia, informamos que hubo una variación en la f…" at bounding box center [448, 309] width 454 height 7
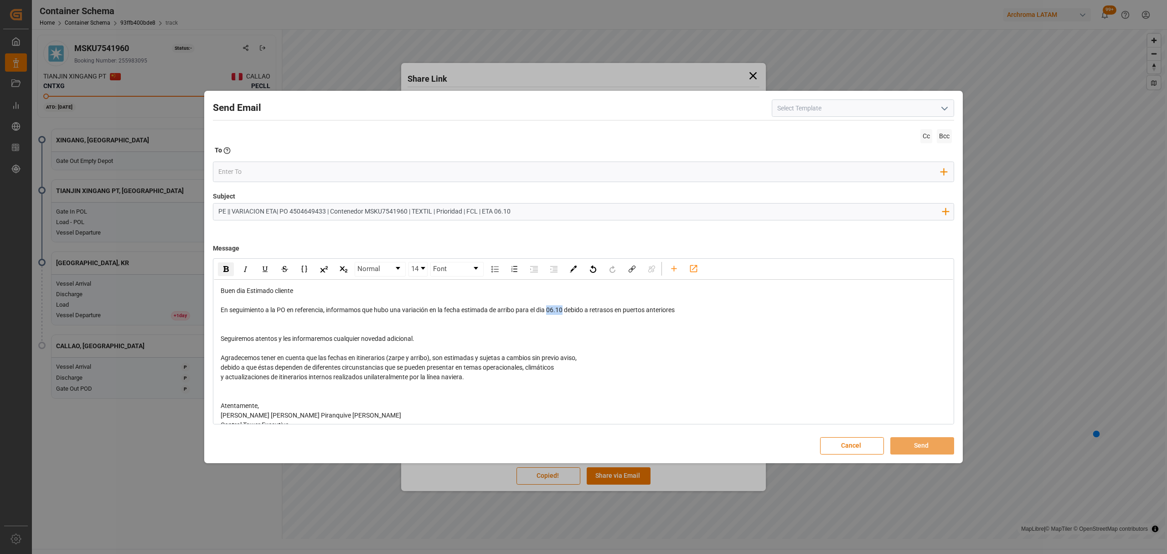
click at [223, 270] on div "rdw-inline-control" at bounding box center [226, 269] width 16 height 14
click at [238, 166] on input "email" at bounding box center [579, 172] width 723 height 14
type input "angie"
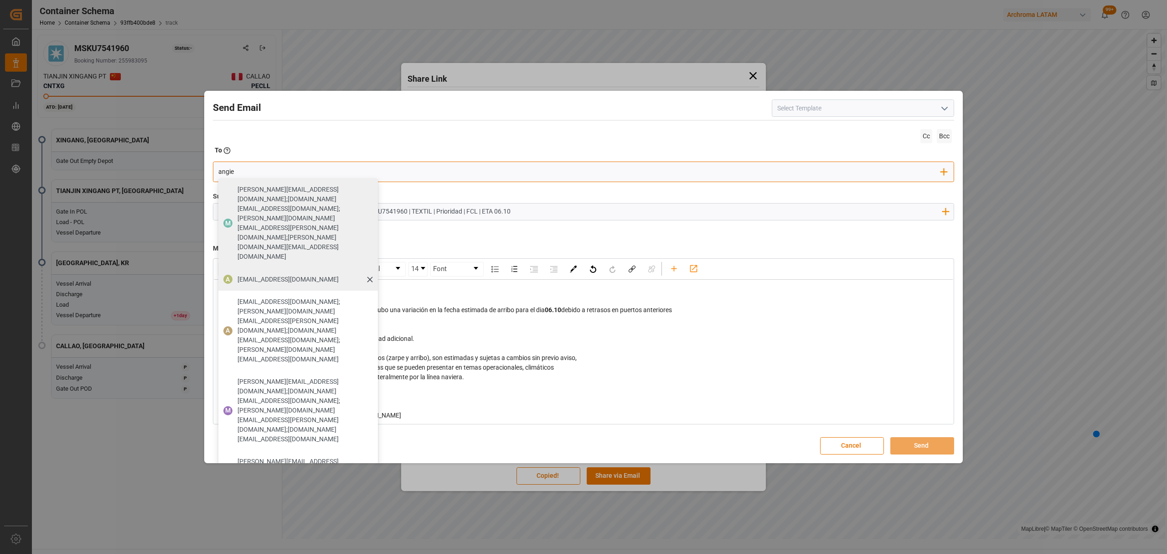
click at [273, 275] on span "[EMAIL_ADDRESS][DOMAIN_NAME]" at bounding box center [288, 280] width 101 height 10
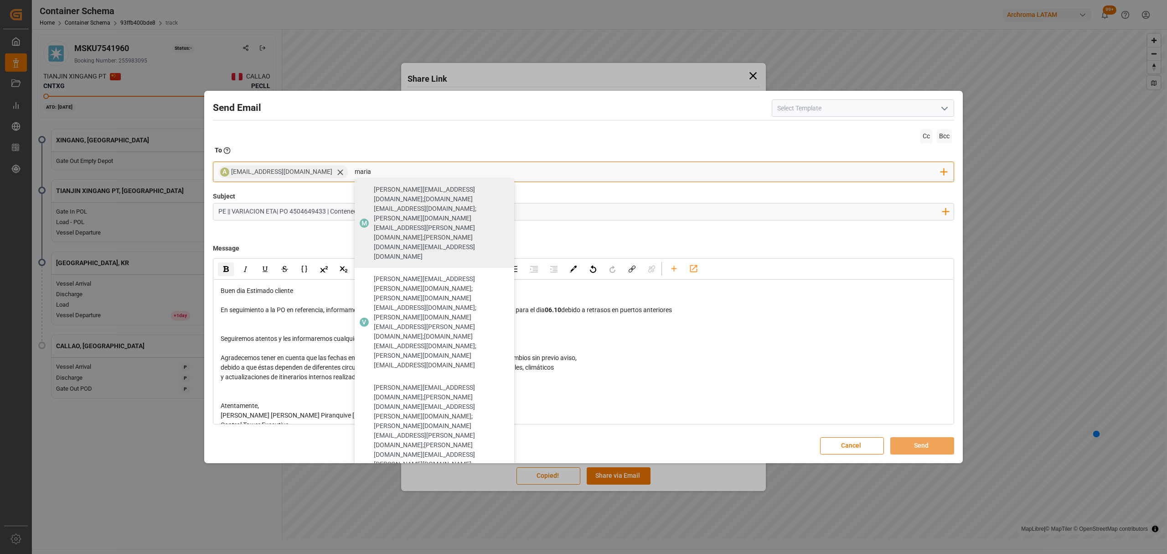
type input "maria"
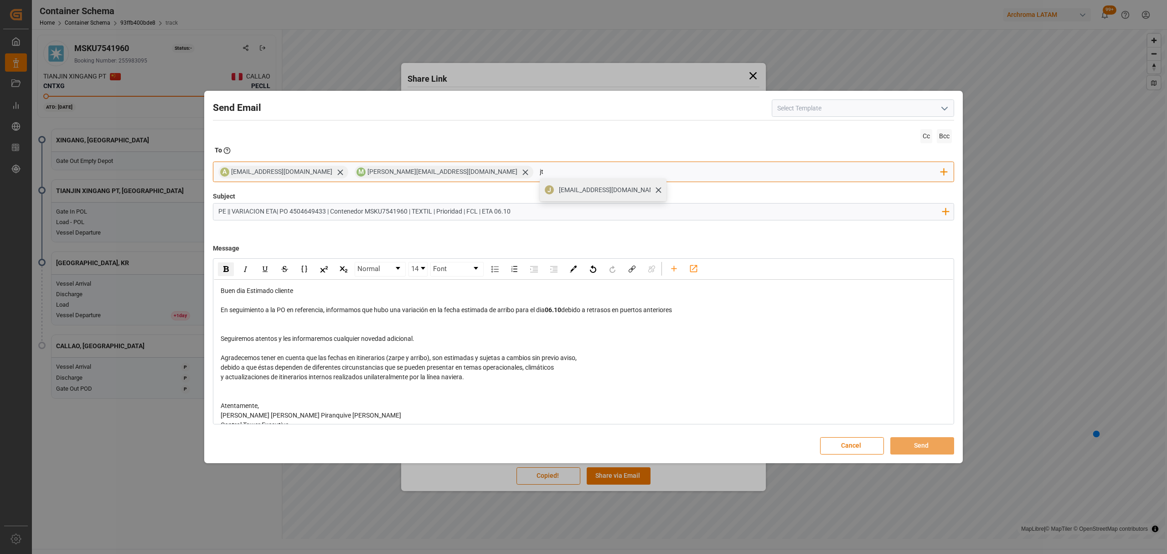
type input "jt"
click at [559, 192] on span "[EMAIL_ADDRESS][DOMAIN_NAME]" at bounding box center [609, 190] width 101 height 10
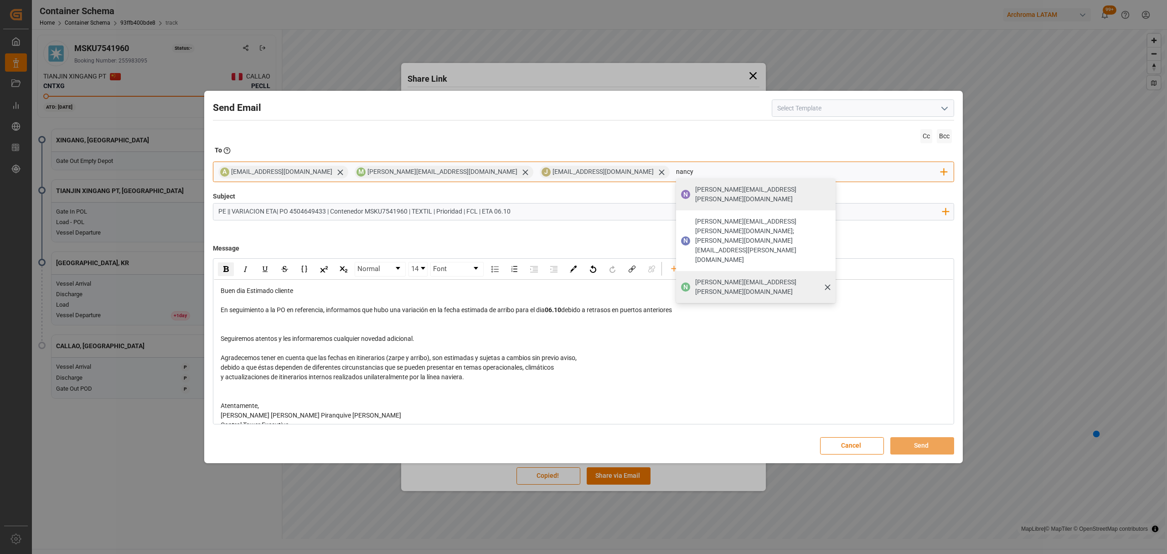
type input "nancy"
click at [695, 277] on span "[PERSON_NAME][EMAIL_ADDRESS][PERSON_NAME][DOMAIN_NAME]" at bounding box center [762, 286] width 134 height 19
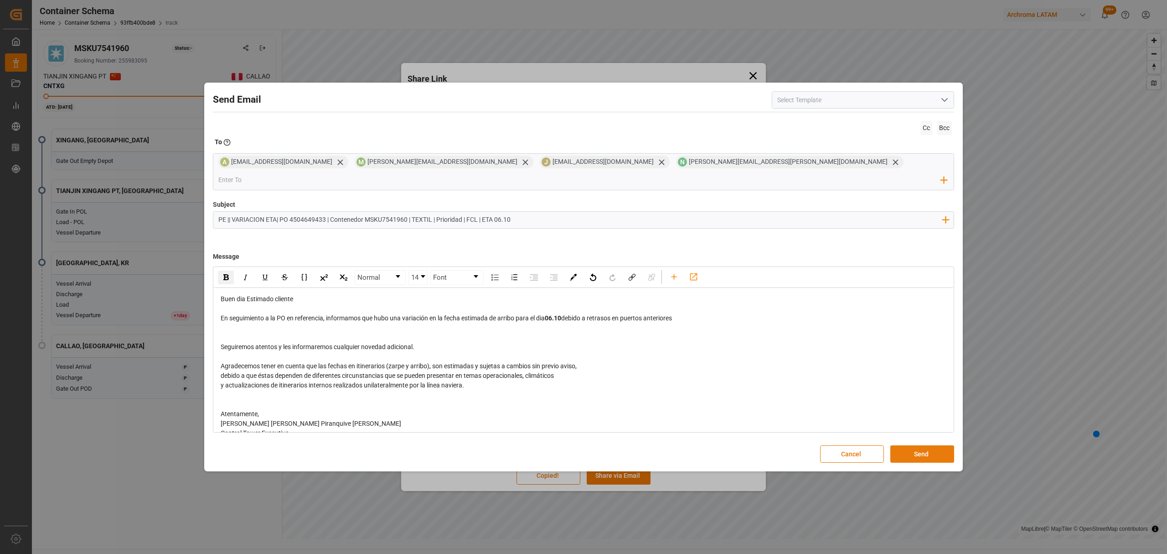
click at [927, 446] on button "Send" at bounding box center [923, 453] width 64 height 17
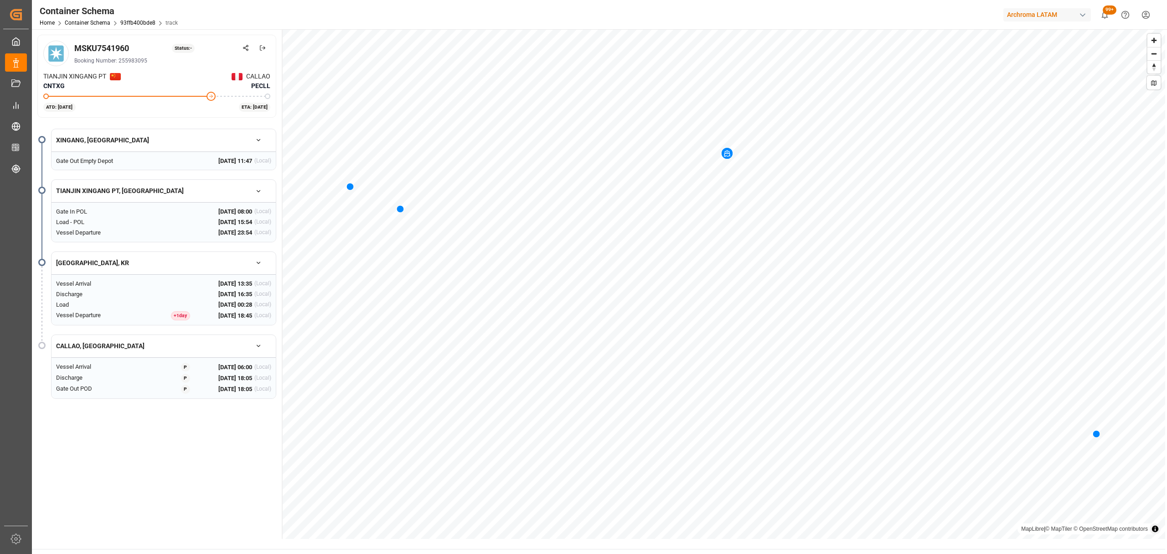
click at [42, 26] on div "Home Container Schema 93ffb400bde8 track" at bounding box center [109, 23] width 138 height 10
click at [87, 21] on link "Container Schema" at bounding box center [88, 23] width 46 height 6
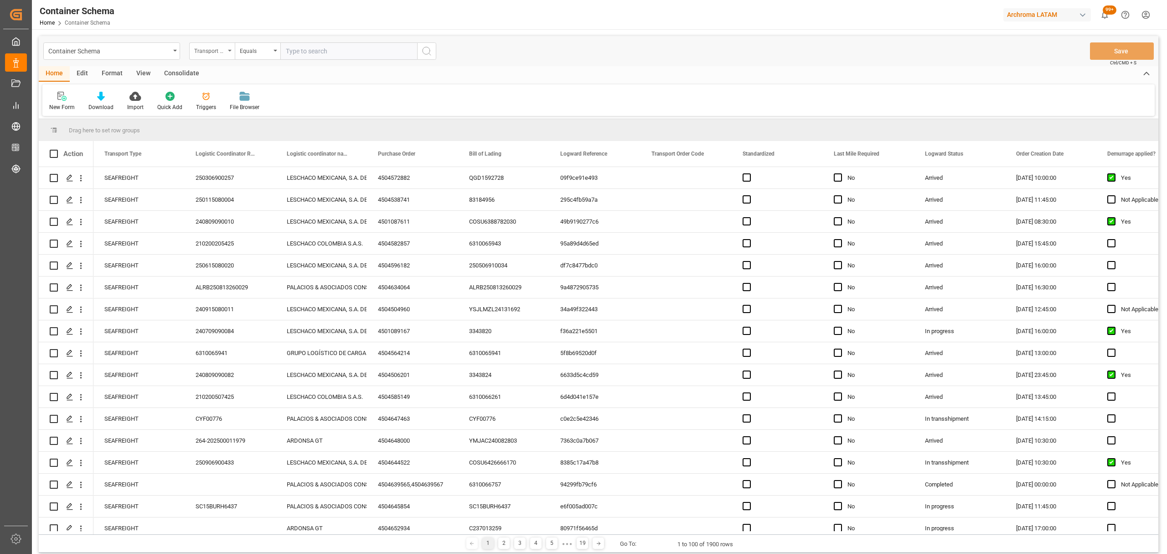
click at [213, 48] on div "Transport Type" at bounding box center [209, 50] width 31 height 10
click at [238, 161] on div "Bill of Lading" at bounding box center [258, 169] width 136 height 19
click at [256, 50] on div "Equals" at bounding box center [255, 50] width 31 height 10
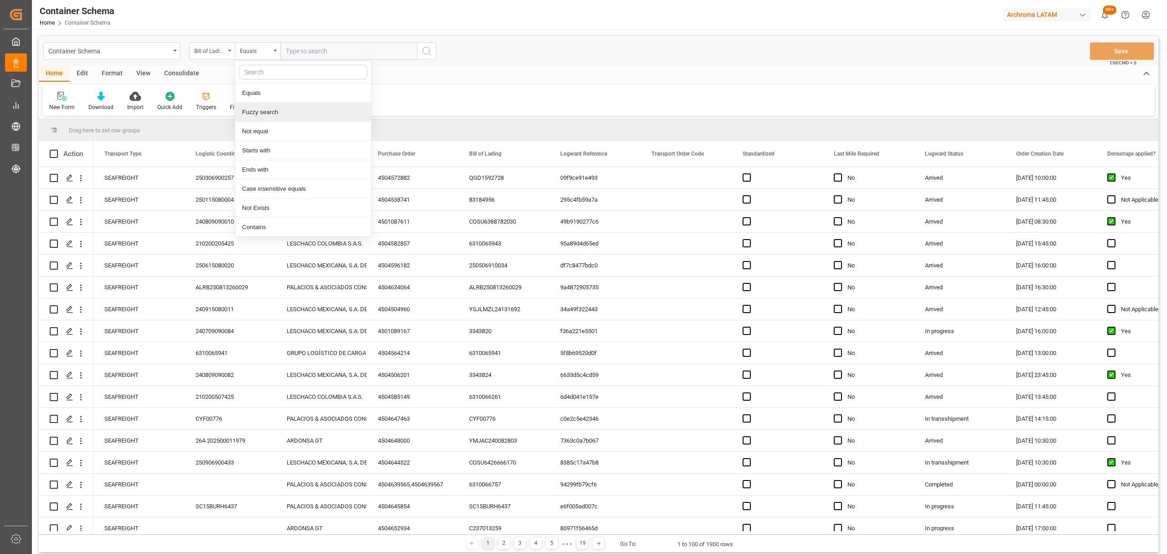
click at [274, 114] on div "Fuzzy search" at bounding box center [303, 112] width 136 height 19
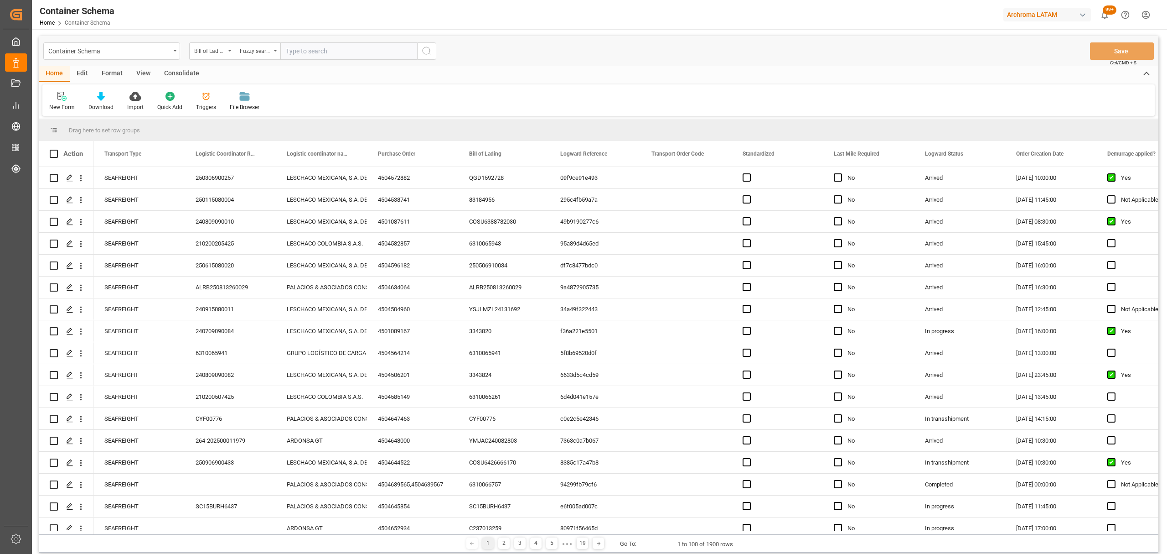
click at [290, 42] on input "text" at bounding box center [348, 50] width 137 height 17
paste input "4504637766"
type input "4504637766"
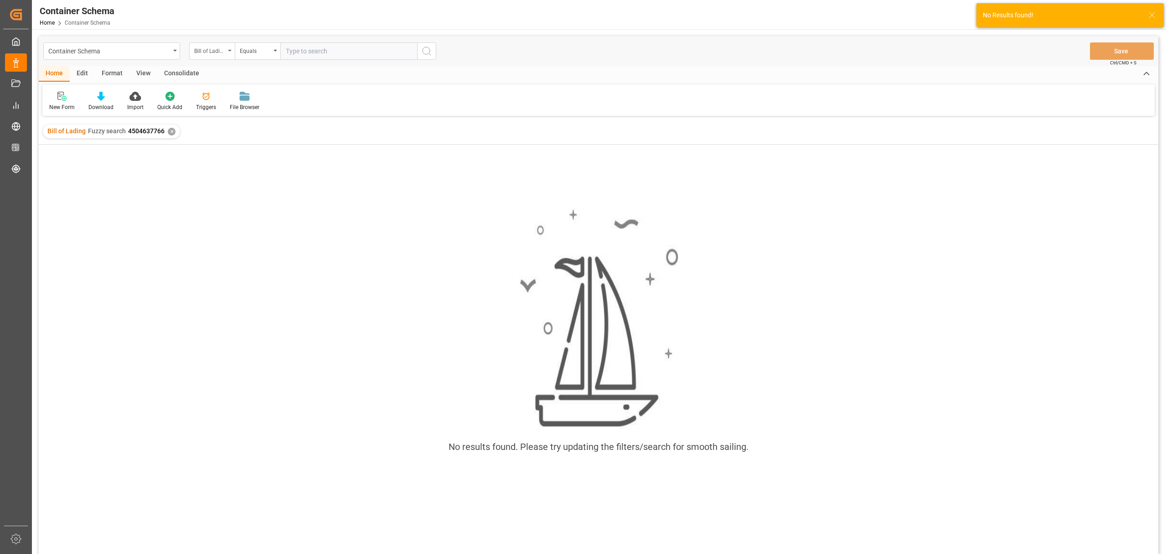
click at [219, 52] on div "Bill of Lading" at bounding box center [209, 50] width 31 height 10
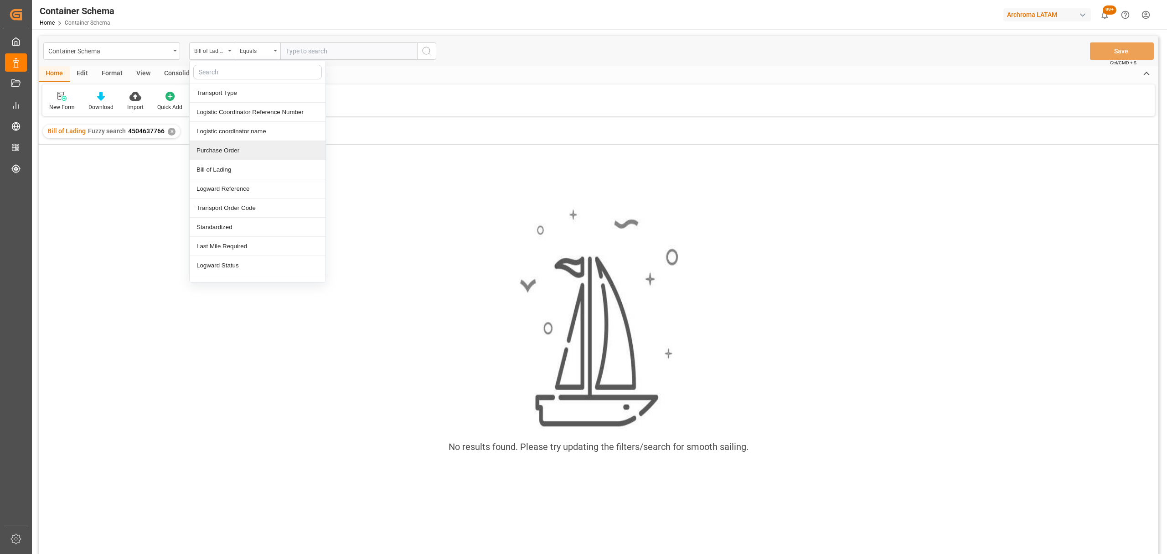
click at [232, 155] on div "Purchase Order" at bounding box center [258, 150] width 136 height 19
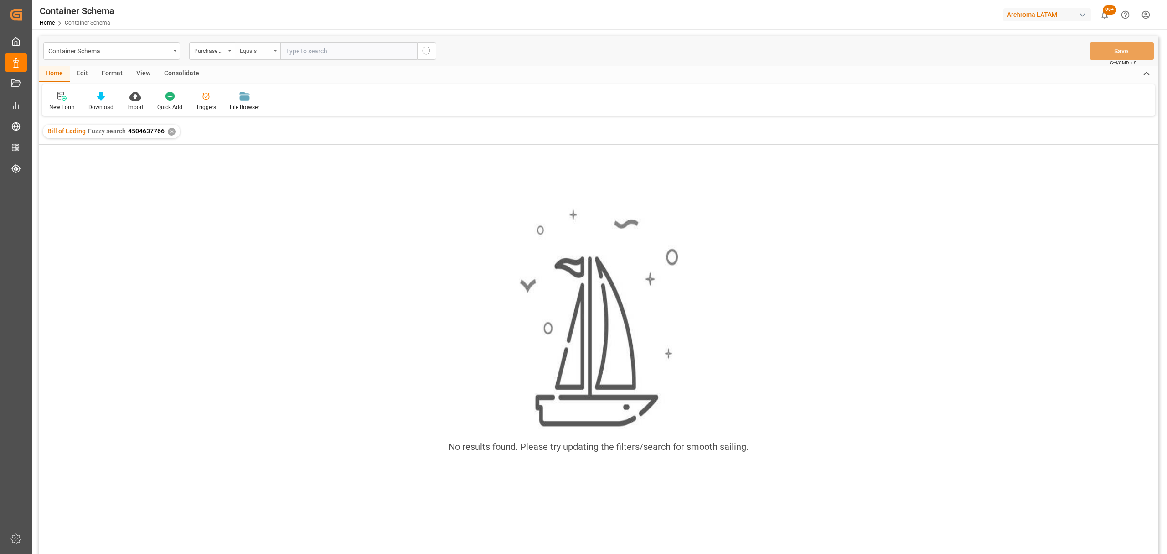
click at [253, 50] on div "Equals" at bounding box center [255, 50] width 31 height 10
click at [298, 118] on div "Fuzzy search" at bounding box center [303, 112] width 136 height 19
paste input "4504637766"
type input "4504637766"
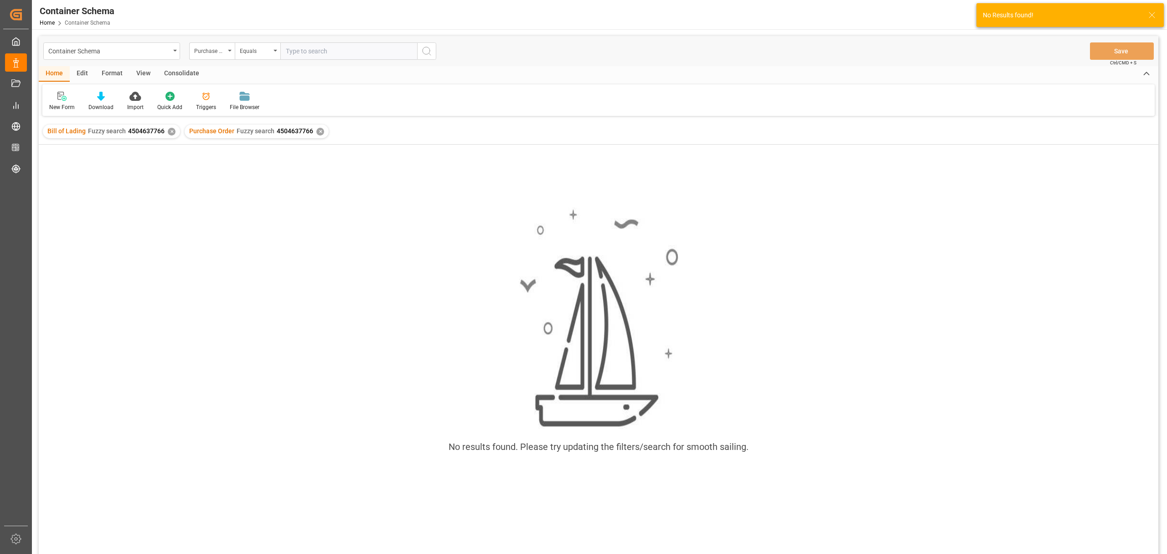
click at [171, 133] on div "✕" at bounding box center [172, 132] width 8 height 8
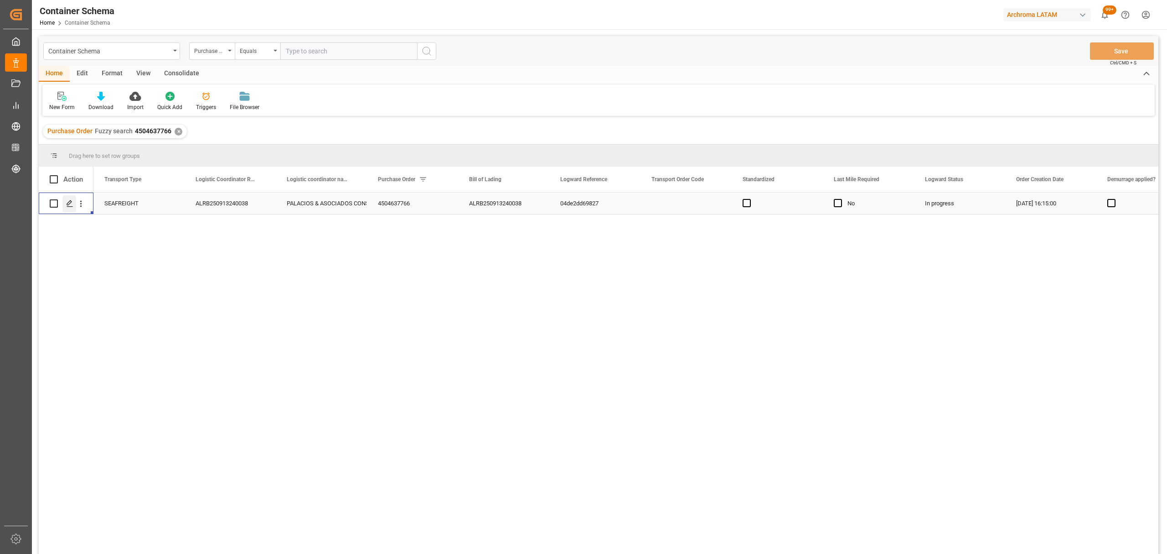
click at [70, 203] on icon "Press SPACE to select this row." at bounding box center [69, 203] width 7 height 7
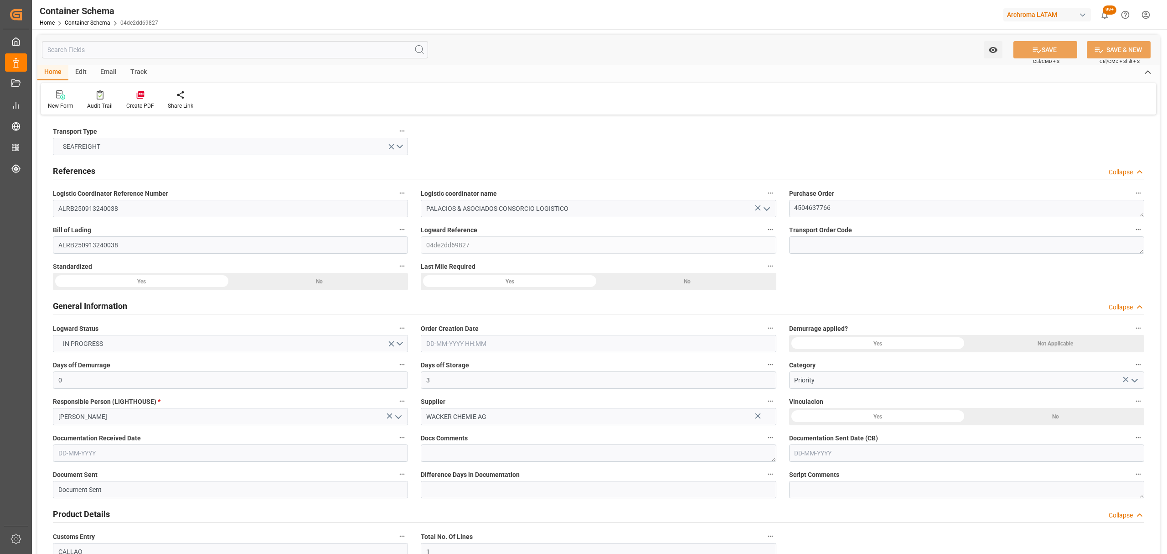
type input "0"
type input "3"
type input "1"
type input "800"
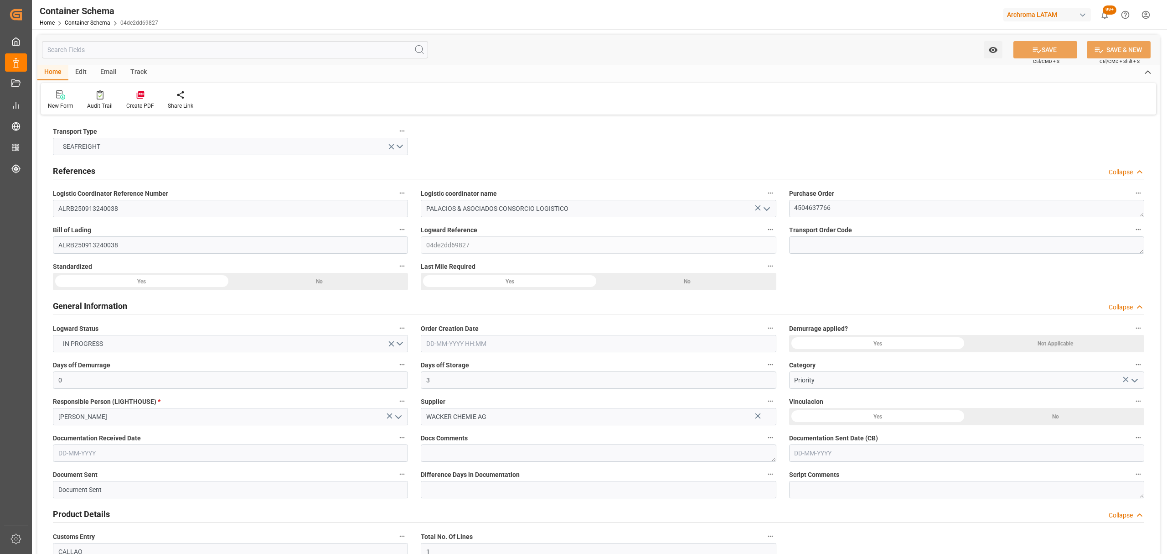
type input "858.2"
type input "Maersk"
type input "Maersk Line AS"
type input "DEHAM"
type input "PECLL"
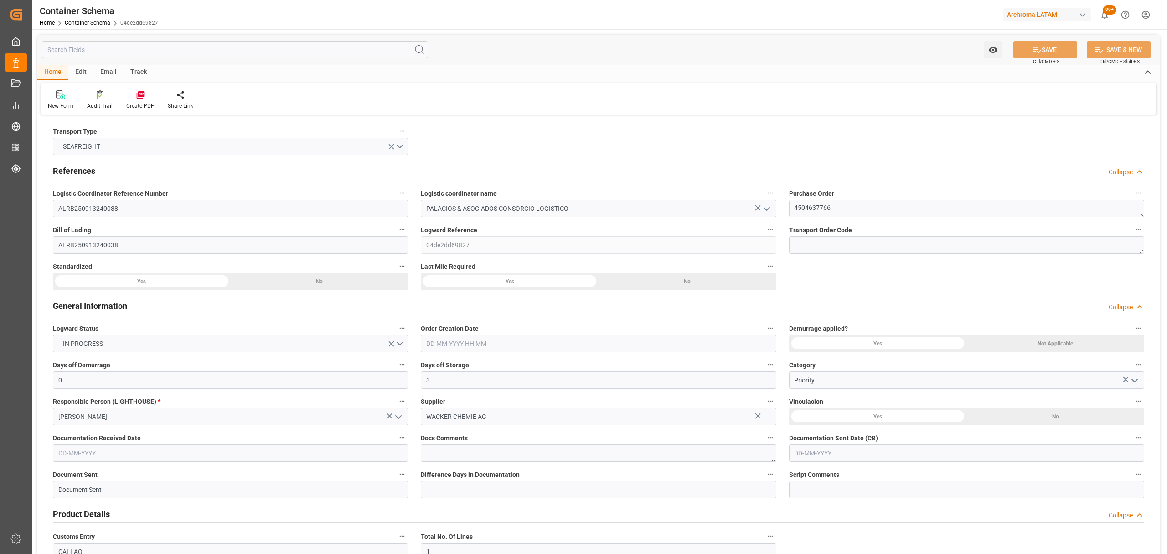
type input "PECLL"
type input "9355331"
type input "9402029"
type input "[DATE] 16:15"
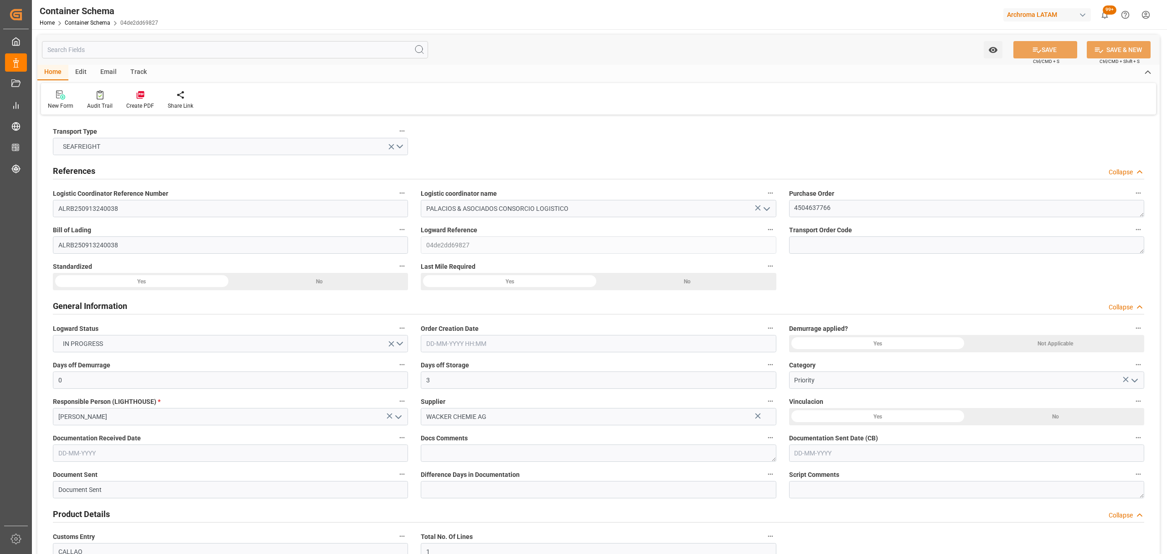
type input "[DATE]"
type input "[DATE] 00:00"
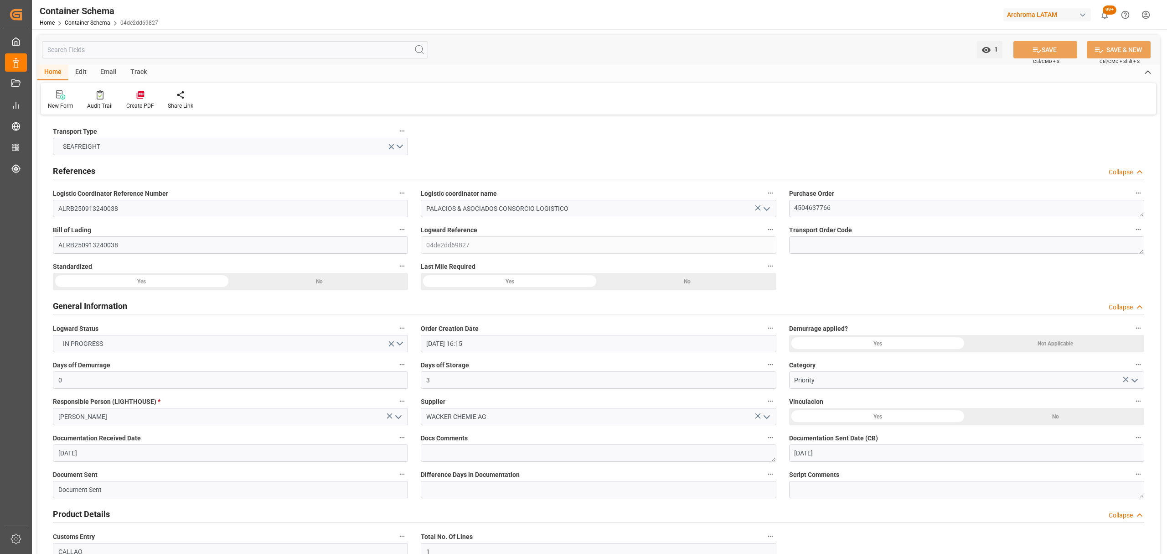
click at [141, 73] on div "Track" at bounding box center [139, 73] width 30 height 16
click at [72, 99] on div "Tracking" at bounding box center [58, 100] width 35 height 20
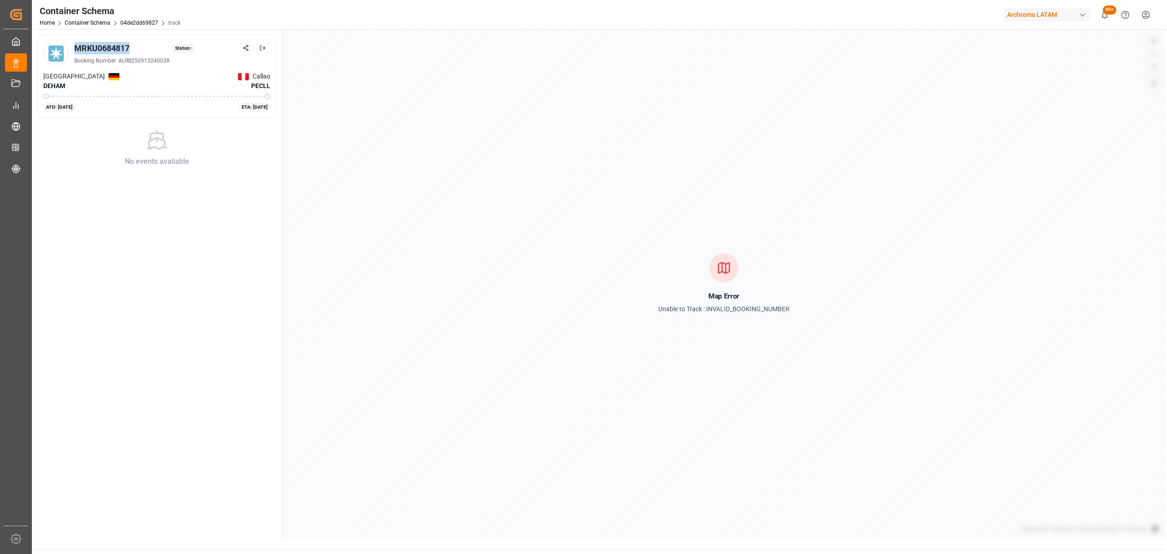
drag, startPoint x: 131, startPoint y: 50, endPoint x: 75, endPoint y: 50, distance: 56.1
click at [75, 50] on div "MRKU0684817 Status: -" at bounding box center [172, 48] width 196 height 12
copy div "MRKU0684817"
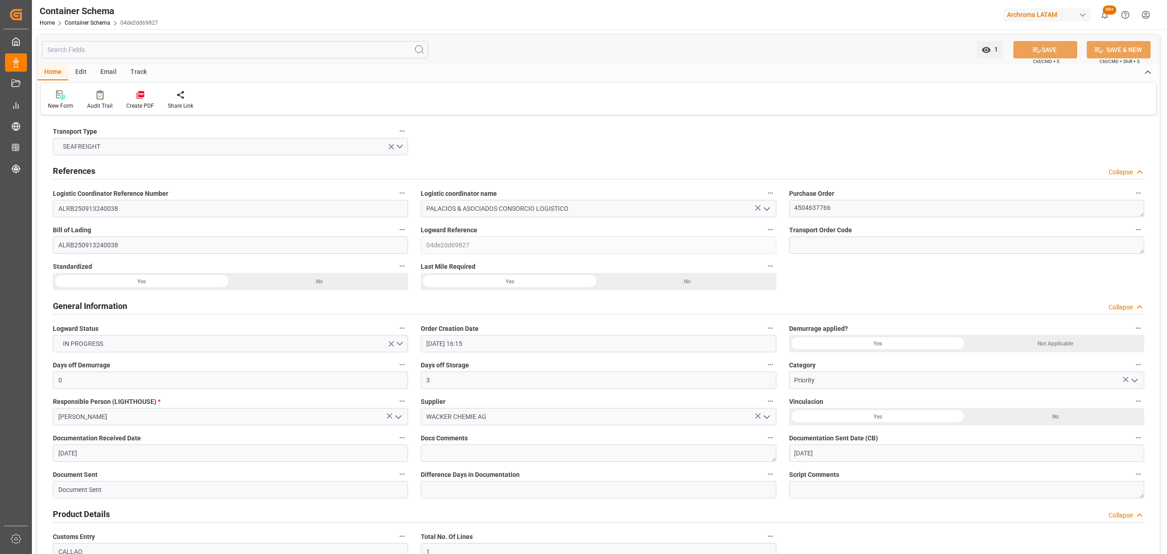
drag, startPoint x: 110, startPoint y: 72, endPoint x: 137, endPoint y: 85, distance: 29.8
click at [110, 72] on div "Email" at bounding box center [108, 73] width 30 height 16
click at [57, 97] on icon at bounding box center [62, 96] width 12 height 6
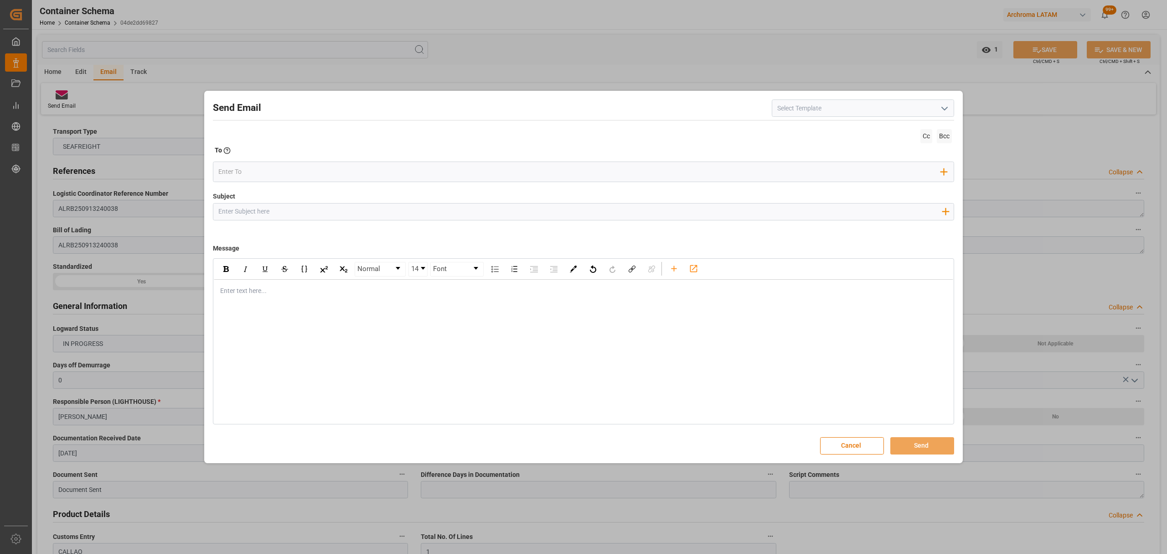
click at [307, 214] on input "Subject" at bounding box center [579, 211] width 733 height 16
click at [339, 217] on input "Subject" at bounding box center [579, 211] width 733 height 16
paste input "PO 4504637766 //TE//CONFIRMACION DE ZARPE// [PERSON_NAME] CHEMIE AG// ARCHROMA …"
drag, startPoint x: 359, startPoint y: 210, endPoint x: 283, endPoint y: 211, distance: 76.6
click at [283, 211] on input "PO 4504637766 //TE//CONFIRMACION DE ZARPE// [PERSON_NAME] CHEMIE AG// ARCHROMA …" at bounding box center [579, 211] width 733 height 16
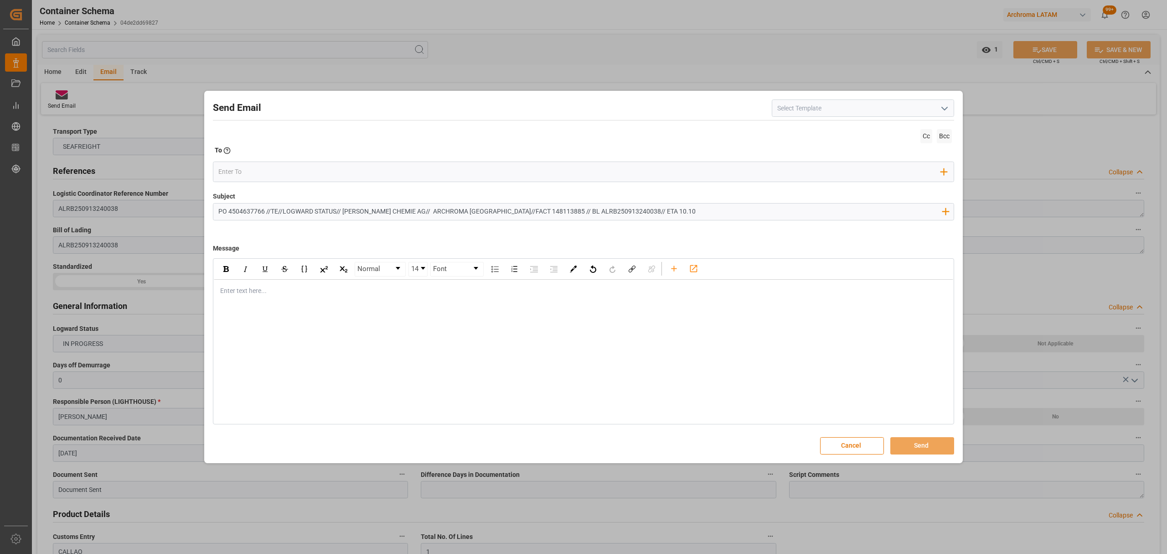
click at [271, 295] on div "rdw-editor" at bounding box center [584, 291] width 726 height 10
click at [294, 306] on div "Normal 14 Font Enter text here..." at bounding box center [583, 341] width 741 height 166
click at [291, 294] on div "rdw-editor" at bounding box center [584, 291] width 726 height 10
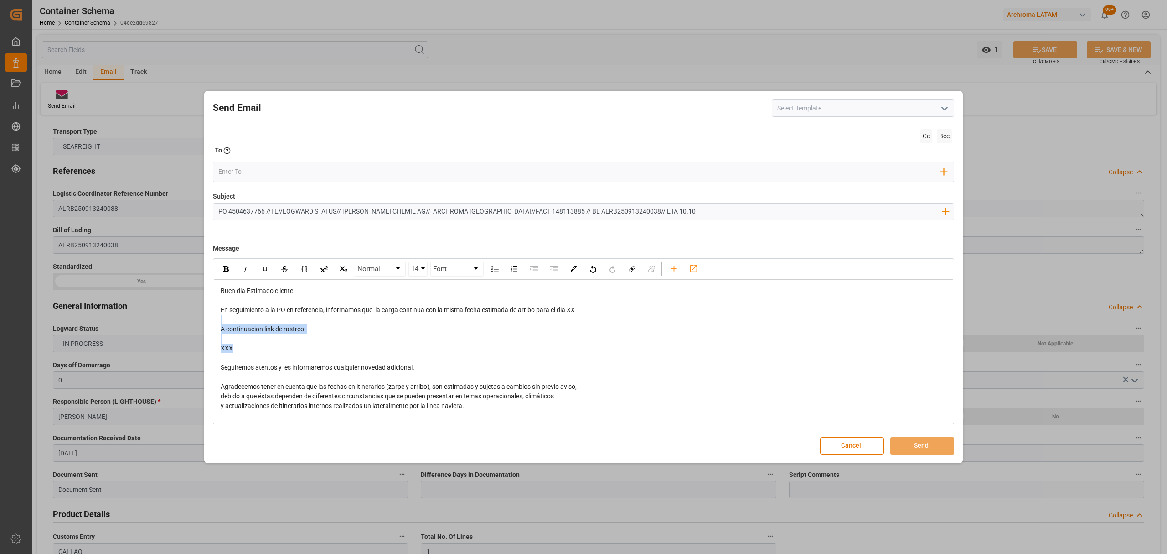
drag, startPoint x: 281, startPoint y: 347, endPoint x: 229, endPoint y: 324, distance: 57.1
click at [229, 324] on div "Buen dia Estimado cliente En seguimiento a la PO en referencia, informamos que …" at bounding box center [584, 372] width 726 height 172
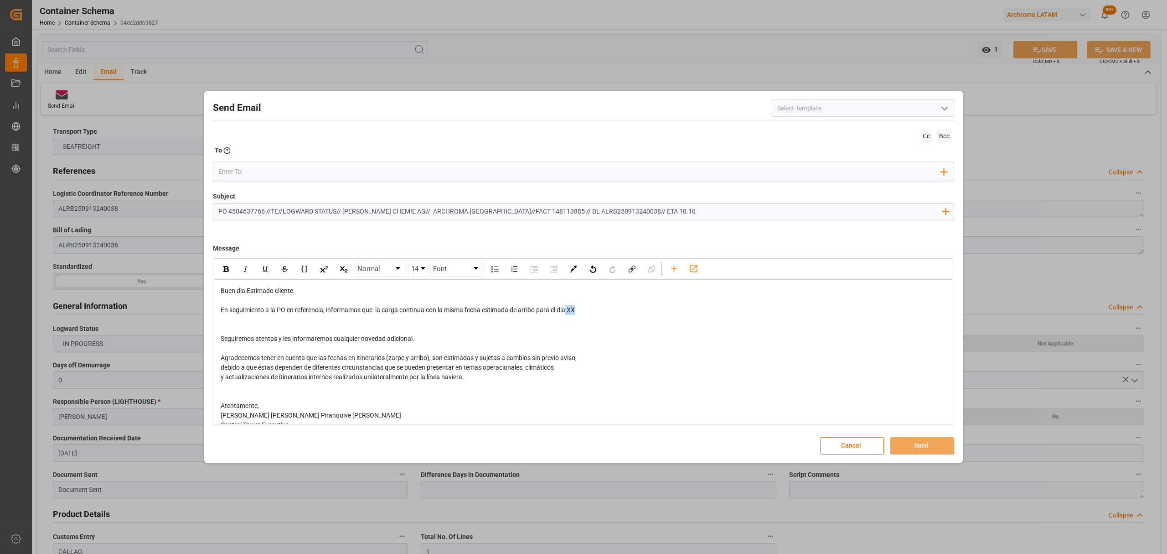
drag, startPoint x: 579, startPoint y: 311, endPoint x: 570, endPoint y: 313, distance: 9.8
click at [570, 313] on div "En seguimiento a la PO en referencia, informamos que la carga continua con la m…" at bounding box center [584, 310] width 726 height 10
click at [263, 178] on input "email" at bounding box center [579, 172] width 723 height 14
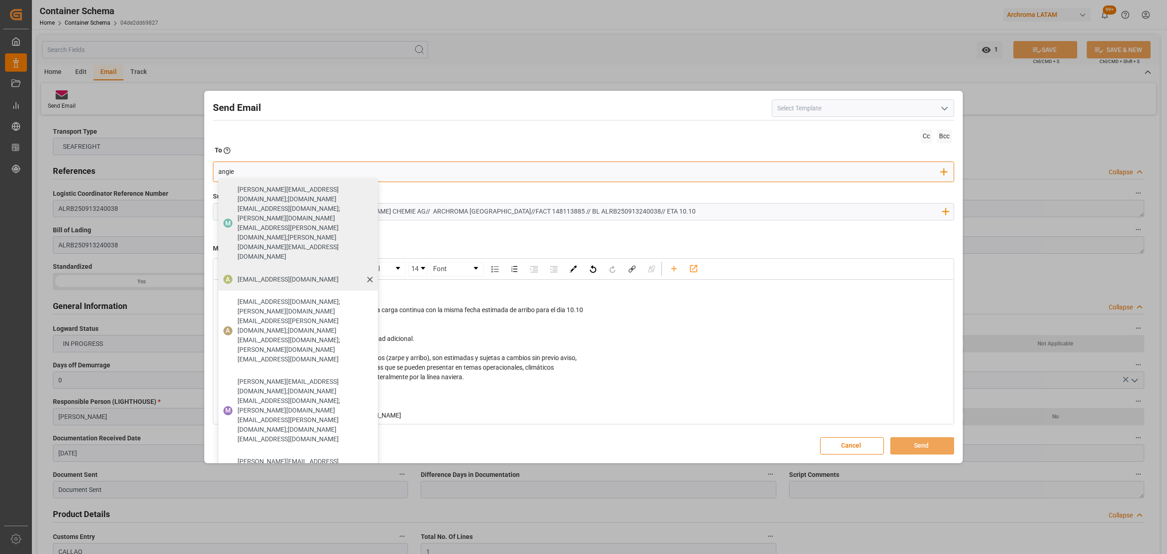
click at [279, 268] on div "A [EMAIL_ADDRESS][DOMAIN_NAME]" at bounding box center [298, 279] width 160 height 23
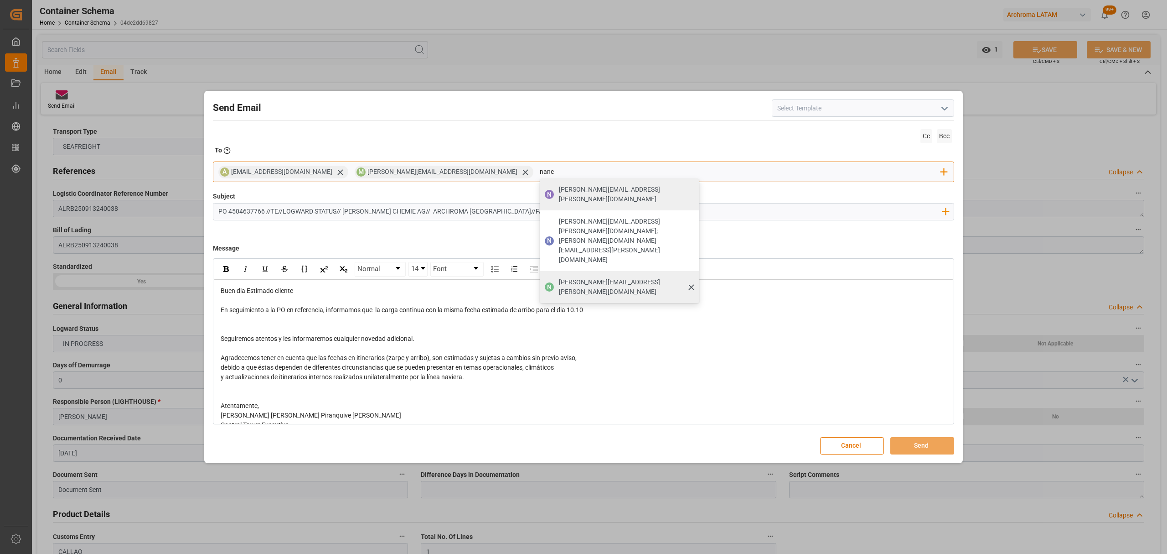
click at [559, 277] on span "[PERSON_NAME][EMAIL_ADDRESS][PERSON_NAME][DOMAIN_NAME]" at bounding box center [626, 286] width 134 height 19
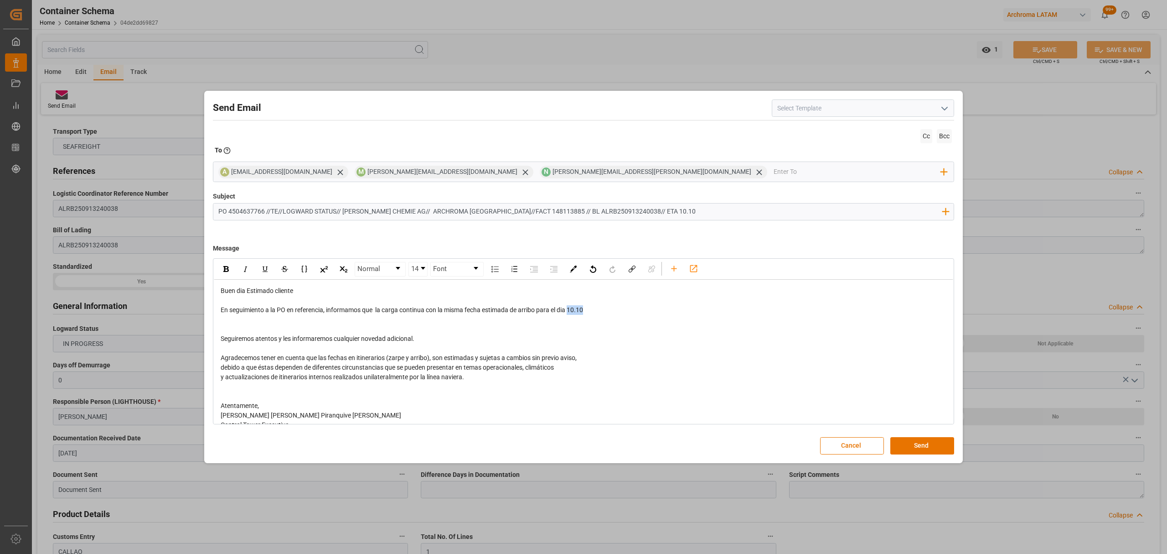
drag, startPoint x: 596, startPoint y: 308, endPoint x: 571, endPoint y: 313, distance: 25.0
click at [571, 313] on div "En seguimiento a la PO en referencia, informamos que la carga continua con la m…" at bounding box center [584, 310] width 726 height 10
click at [223, 268] on img "rdw-inline-control" at bounding box center [225, 269] width 5 height 6
click at [774, 168] on input "email" at bounding box center [858, 172] width 168 height 14
click at [793, 193] on span "[EMAIL_ADDRESS][DOMAIN_NAME]" at bounding box center [843, 190] width 101 height 10
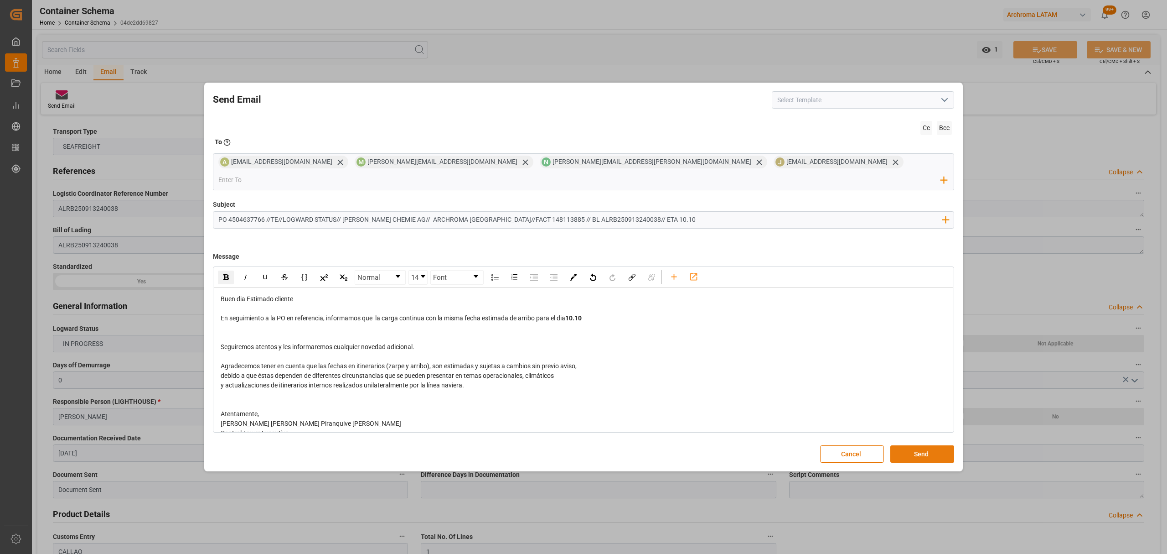
click at [913, 451] on button "Send" at bounding box center [923, 453] width 64 height 17
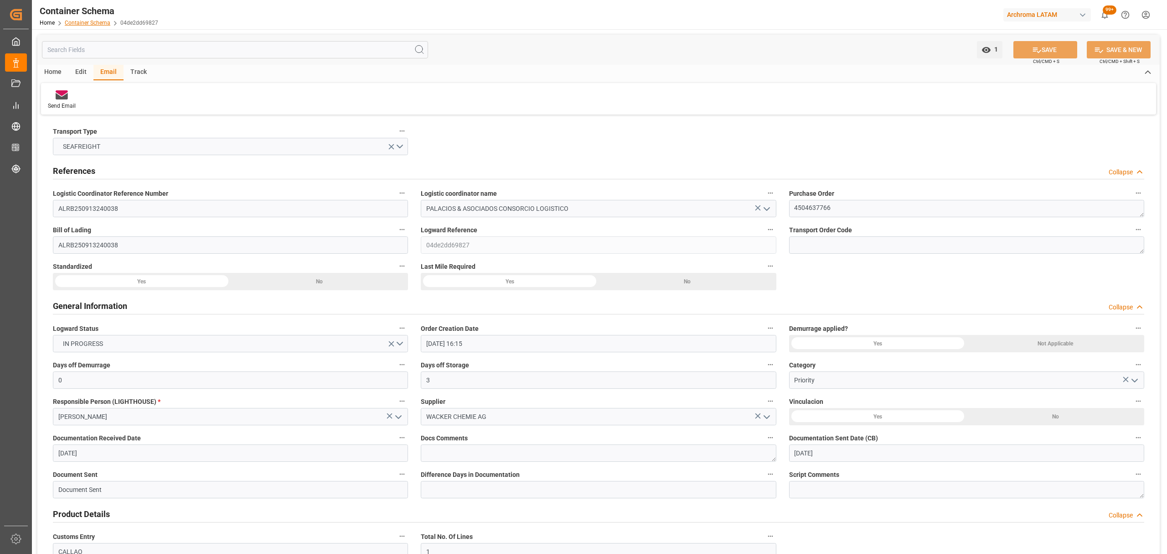
click at [95, 22] on link "Container Schema" at bounding box center [88, 23] width 46 height 6
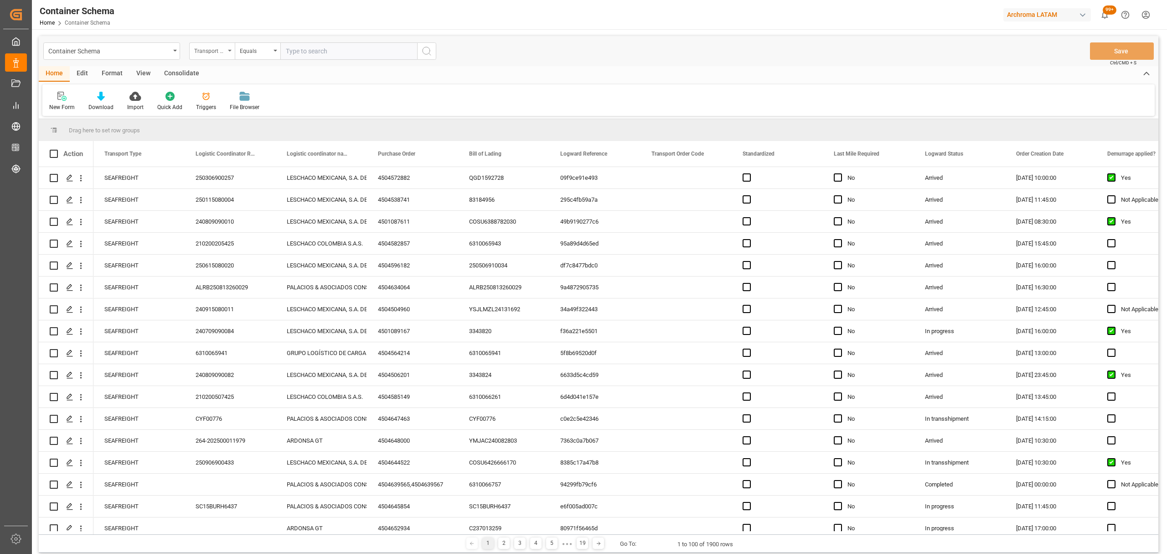
click at [223, 48] on div "Transport Type" at bounding box center [209, 50] width 31 height 10
click at [245, 154] on div "Purchase Order" at bounding box center [258, 150] width 136 height 19
click at [250, 46] on div "Equals" at bounding box center [255, 50] width 31 height 10
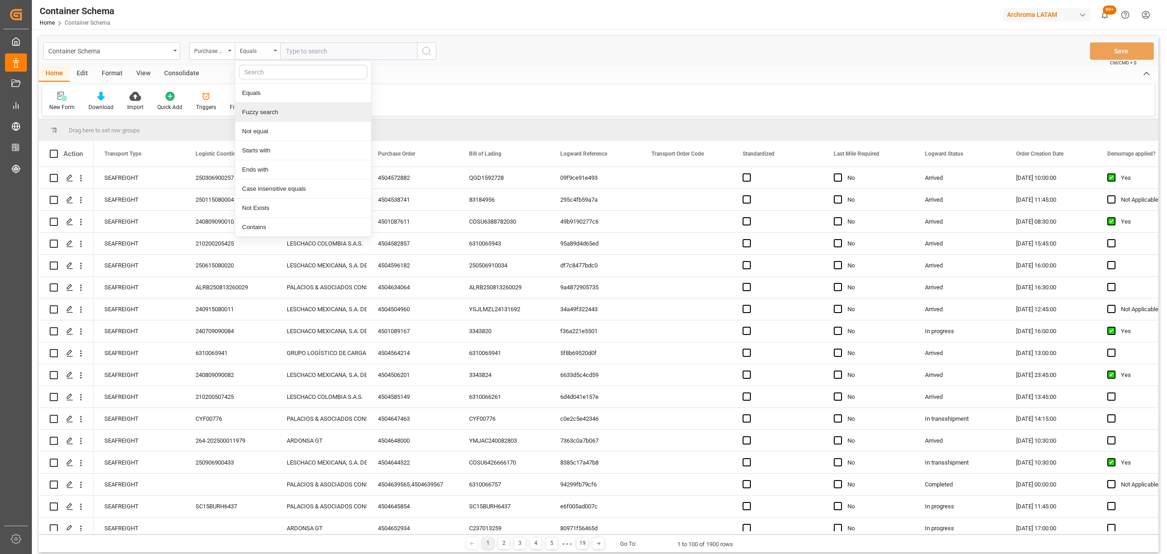
click at [301, 112] on div "Fuzzy search" at bounding box center [303, 112] width 136 height 19
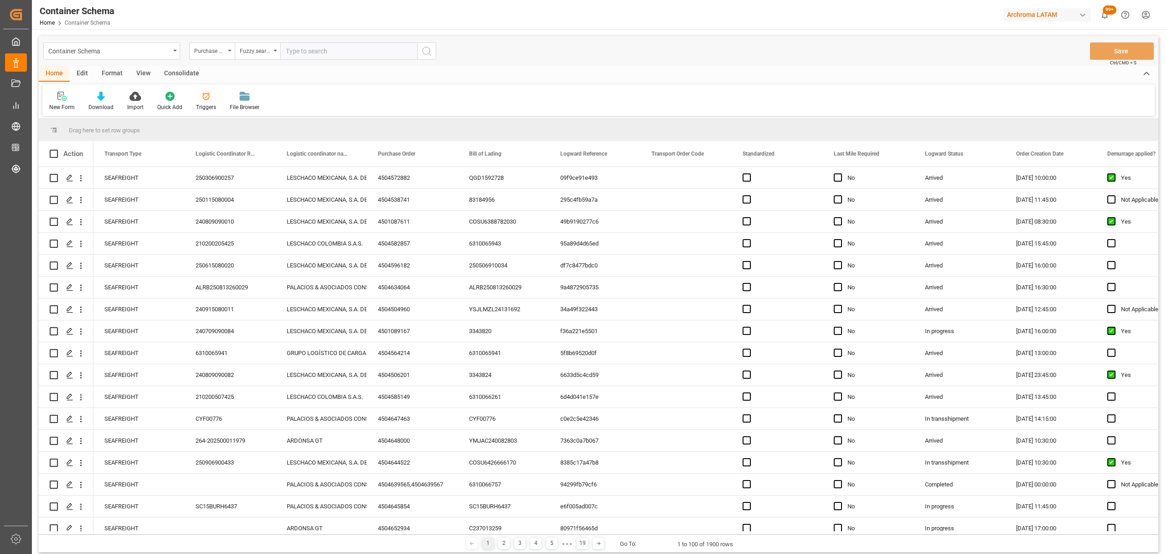
click at [322, 57] on input "text" at bounding box center [348, 50] width 137 height 17
paste input "4504641910"
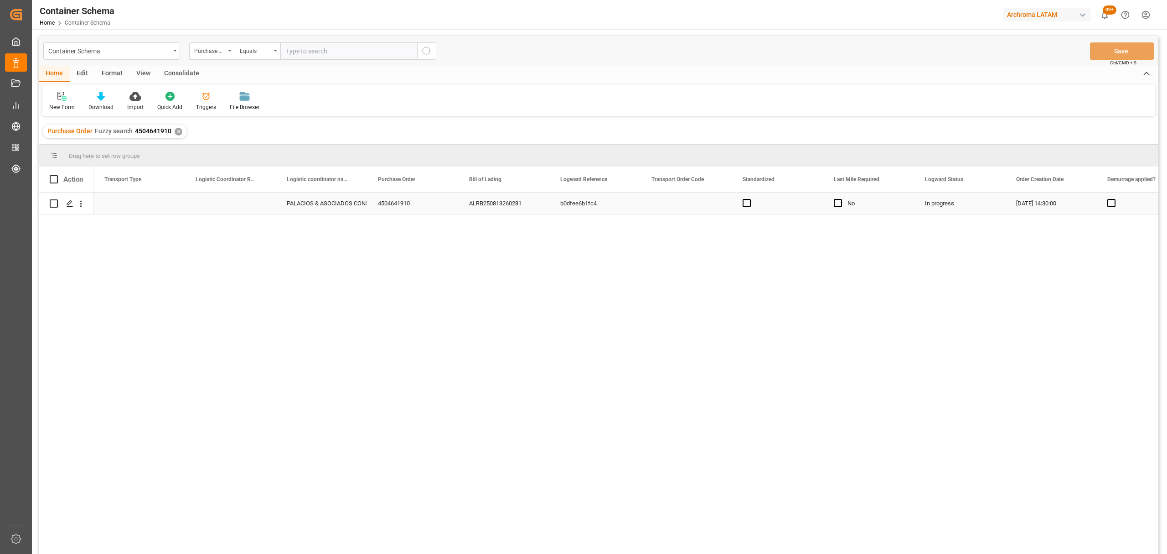
click at [225, 204] on div "Press SPACE to select this row." at bounding box center [230, 202] width 91 height 21
click at [157, 199] on div "Press SPACE to select this row." at bounding box center [138, 202] width 91 height 21
click at [175, 205] on button "Select" at bounding box center [139, 208] width 77 height 17
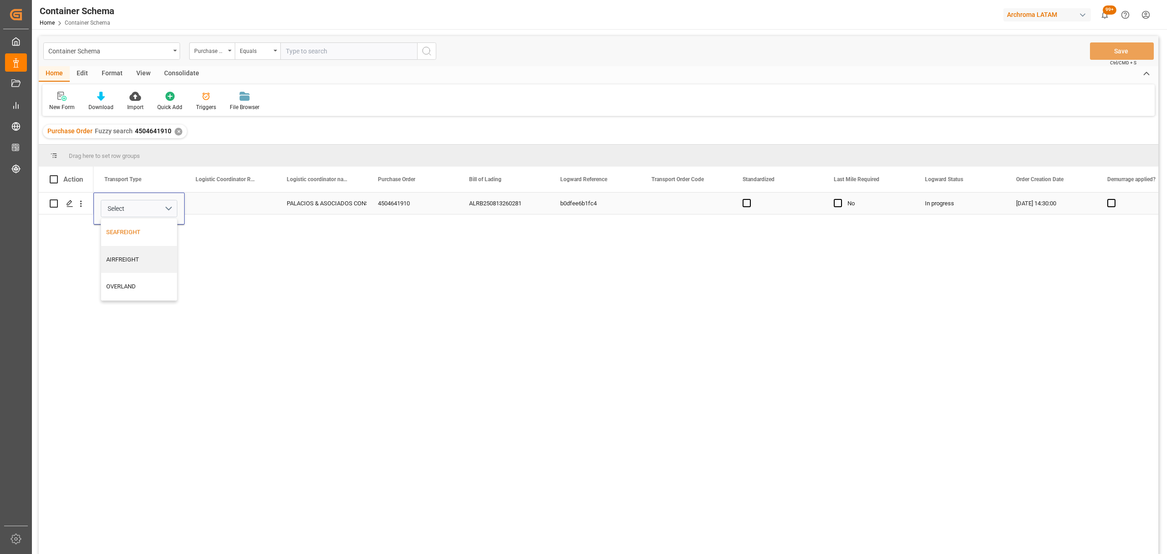
click at [153, 237] on div "SEAFREIGHT" at bounding box center [139, 231] width 76 height 27
click at [223, 194] on div "Press SPACE to select this row." at bounding box center [230, 202] width 91 height 21
click at [1120, 52] on button "Save" at bounding box center [1122, 50] width 64 height 17
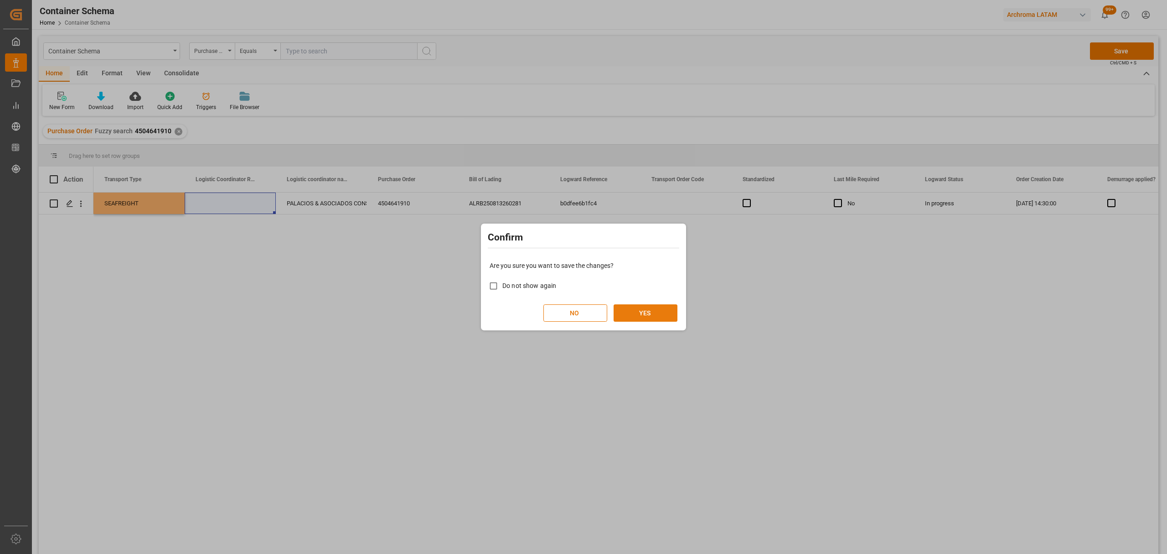
click at [656, 311] on button "YES" at bounding box center [646, 312] width 64 height 17
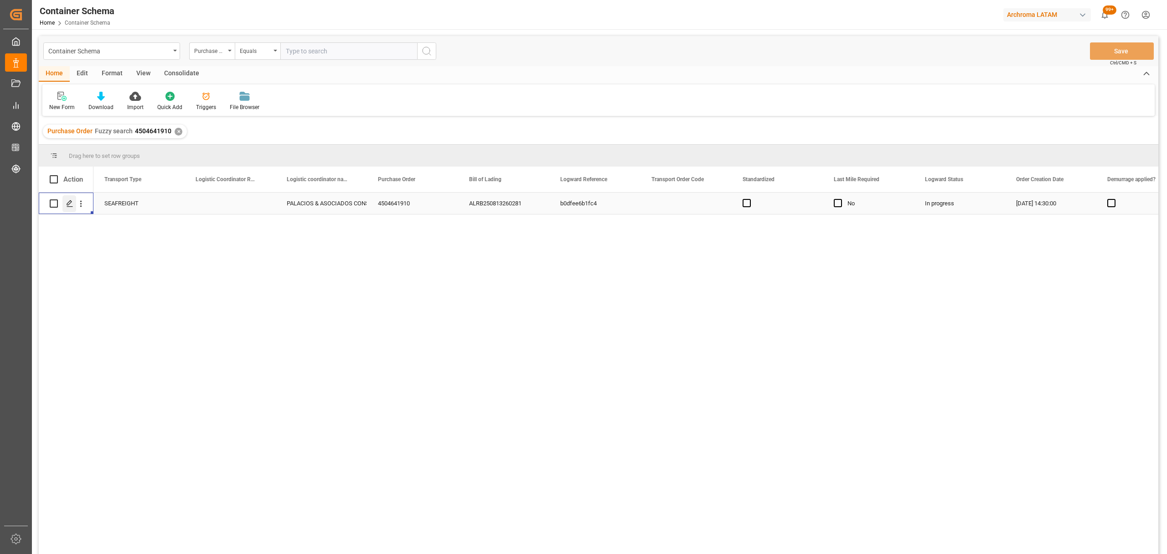
click at [64, 202] on div "Press SPACE to select this row." at bounding box center [69, 203] width 14 height 17
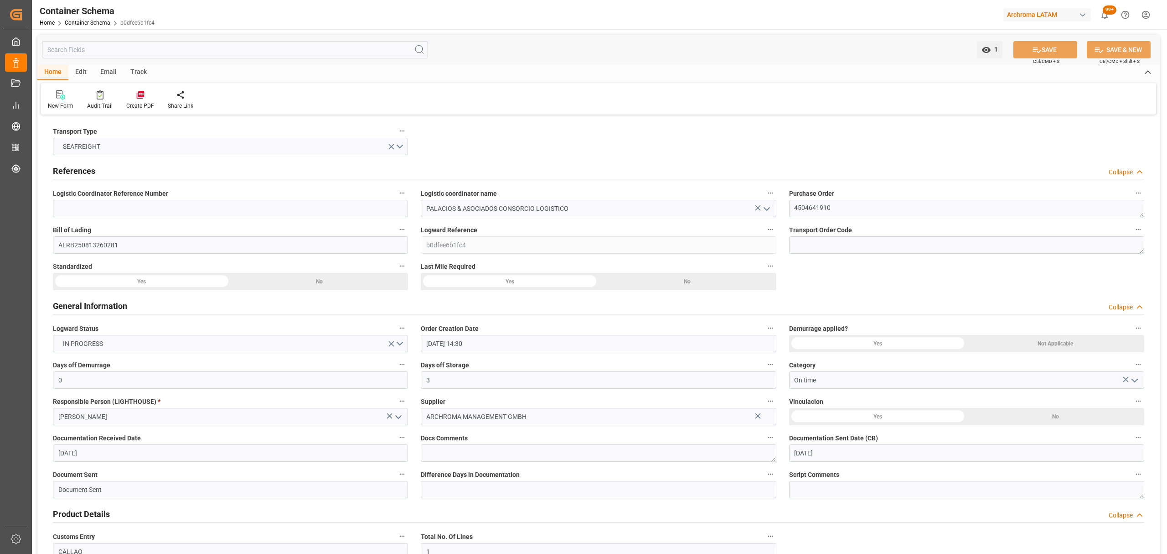
click at [106, 72] on div "Email" at bounding box center [108, 73] width 30 height 16
click at [76, 99] on div "Send Email" at bounding box center [61, 100] width 41 height 20
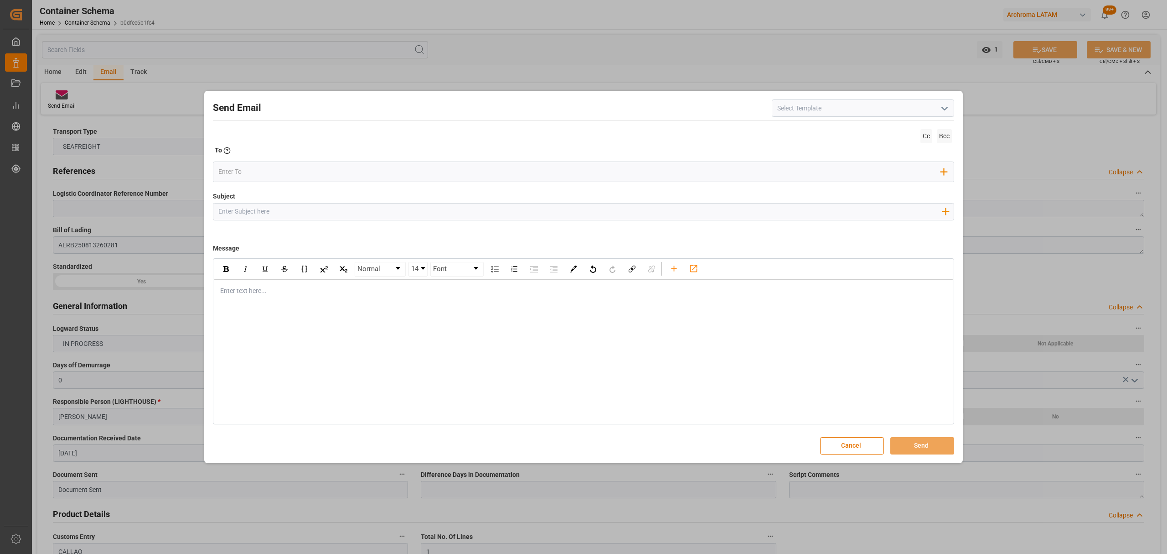
click at [353, 214] on input "Subject" at bounding box center [579, 211] width 733 height 16
click at [290, 212] on input "Subject" at bounding box center [579, 211] width 733 height 16
paste input "PO 4504641910// DOCUMENTOS//ARCHROMA MANAGEMENT//ARCHROMA [GEOGRAPHIC_DATA]//LC…"
drag, startPoint x: 314, startPoint y: 210, endPoint x: 271, endPoint y: 212, distance: 43.3
click at [271, 212] on input "PO 4504641910// DOCUMENTOS//ARCHROMA MANAGEMENT//ARCHROMA [GEOGRAPHIC_DATA]//LC…" at bounding box center [579, 211] width 733 height 16
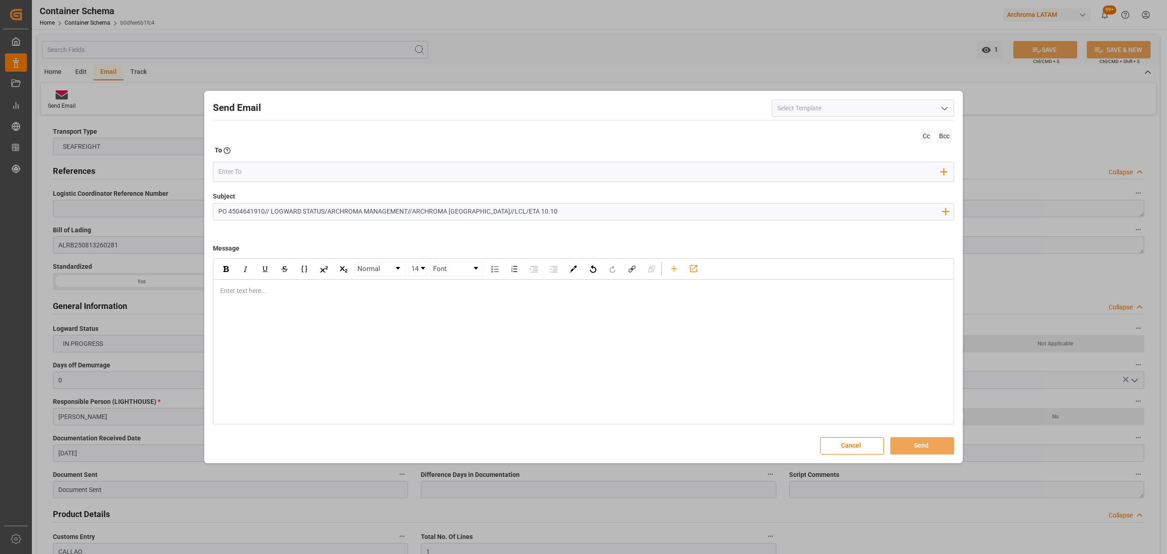
click at [253, 285] on div "Enter text here..." at bounding box center [584, 291] width 740 height 22
drag, startPoint x: 509, startPoint y: 211, endPoint x: 48, endPoint y: 187, distance: 461.7
click at [48, 187] on div "Send Email Cc Bcc To Enter the TO Email address Add Field to To Subject PO 4504…" at bounding box center [583, 277] width 1167 height 554
drag, startPoint x: 524, startPoint y: 210, endPoint x: 98, endPoint y: 200, distance: 426.0
click at [98, 200] on div "Send Email Cc Bcc To Enter the TO Email address Add Field to To Subject PO 4504…" at bounding box center [583, 277] width 1167 height 554
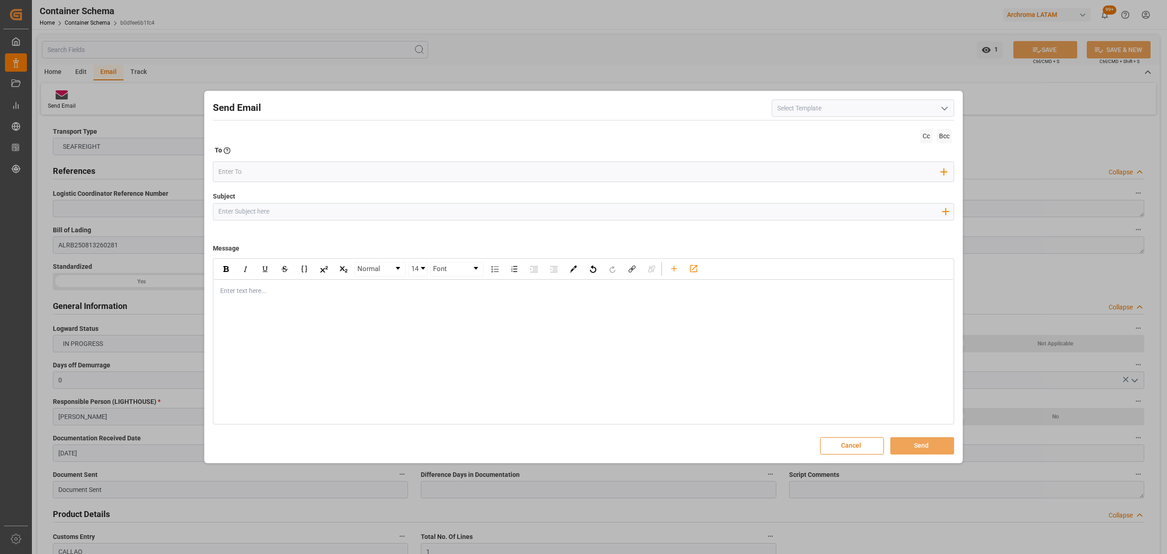
click at [849, 447] on button "Cancel" at bounding box center [852, 445] width 64 height 17
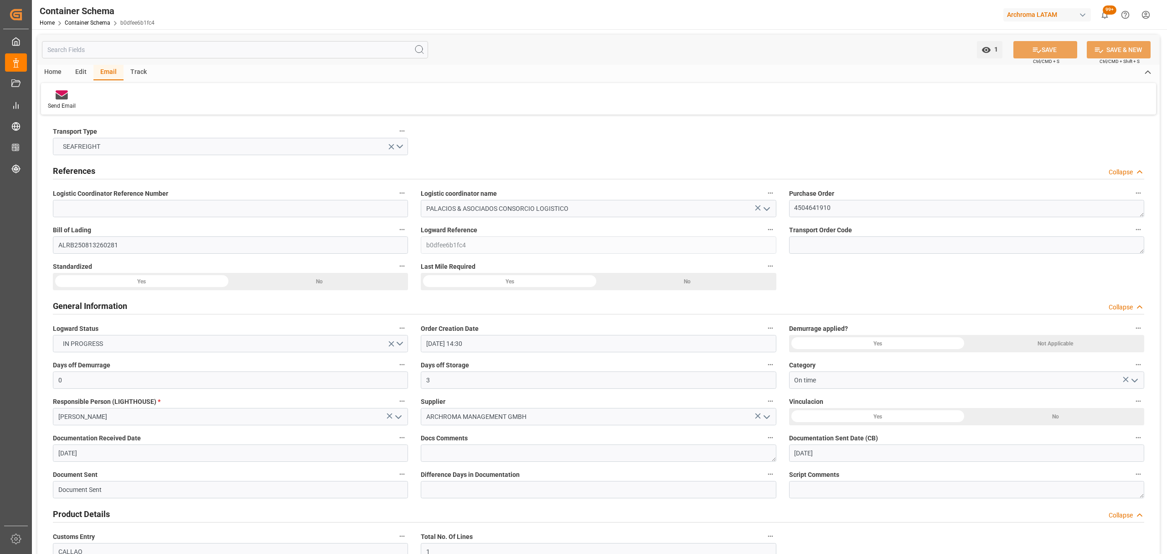
click at [126, 70] on div "Track" at bounding box center [139, 73] width 30 height 16
click at [41, 103] on div "Tracking" at bounding box center [58, 100] width 35 height 20
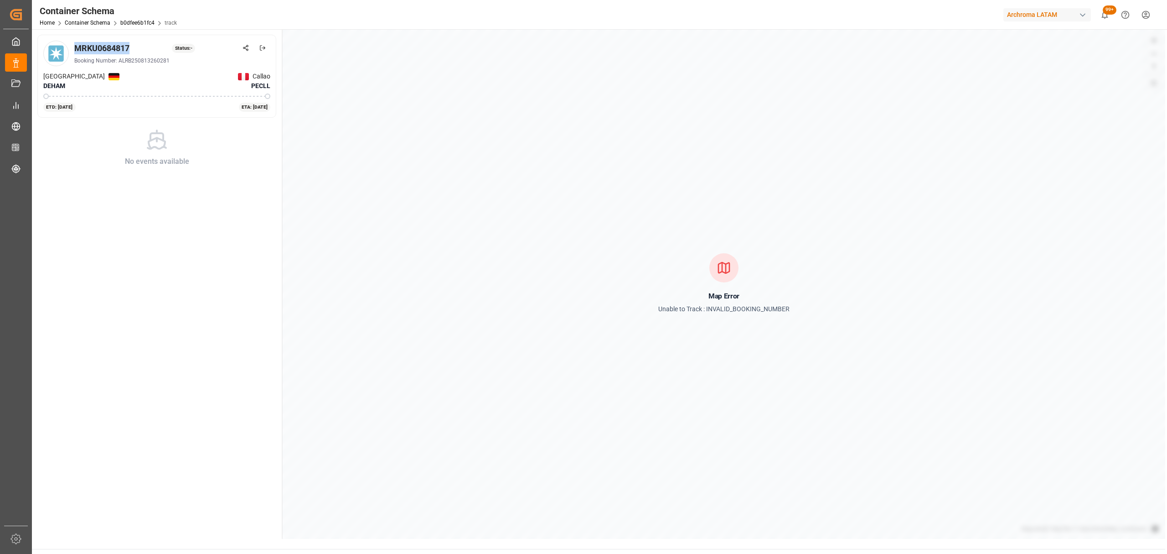
drag, startPoint x: 130, startPoint y: 49, endPoint x: 77, endPoint y: 51, distance: 52.5
click at [77, 51] on div "MRKU0684817" at bounding box center [101, 48] width 55 height 12
copy div "MRKU0684817"
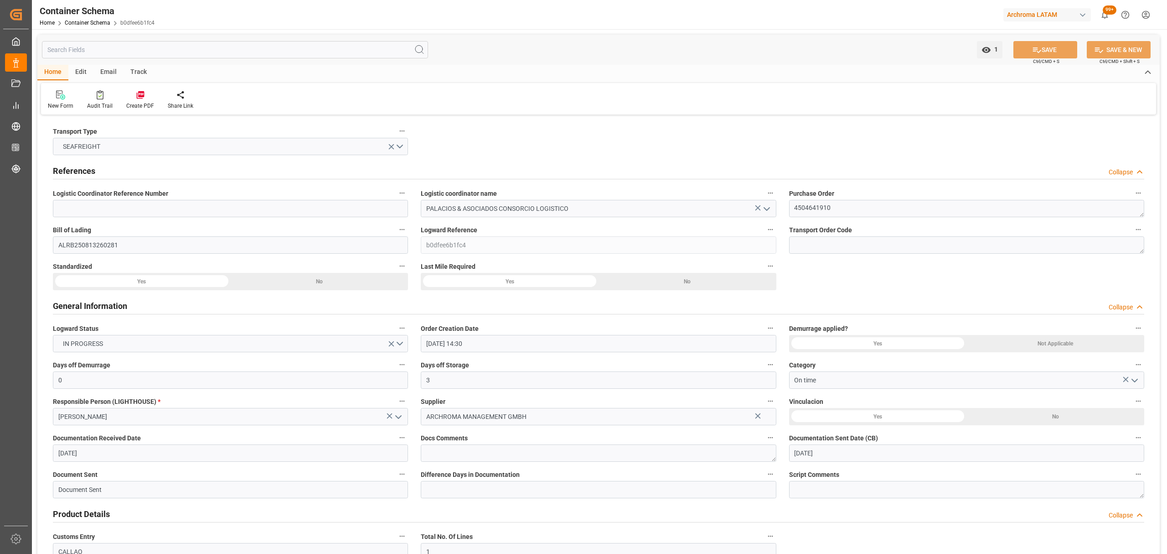
click at [110, 68] on div "Email" at bounding box center [108, 73] width 30 height 16
click at [61, 92] on icon at bounding box center [62, 92] width 12 height 5
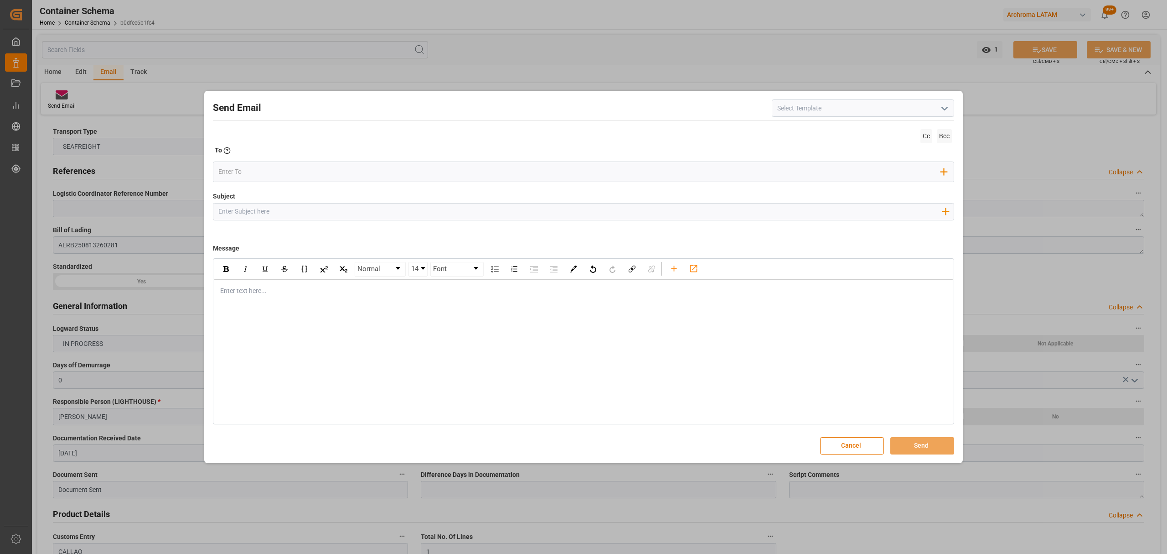
click at [451, 211] on input "Subject" at bounding box center [579, 211] width 733 height 16
paste input "MRKU0684817"
drag, startPoint x: 289, startPoint y: 211, endPoint x: 133, endPoint y: 204, distance: 155.6
click at [133, 204] on div "Send Email Cc Bcc To Enter the TO Email address Add Field to To Subject MRKU068…" at bounding box center [583, 277] width 1167 height 554
click at [379, 212] on input "Subject" at bounding box center [579, 211] width 733 height 16
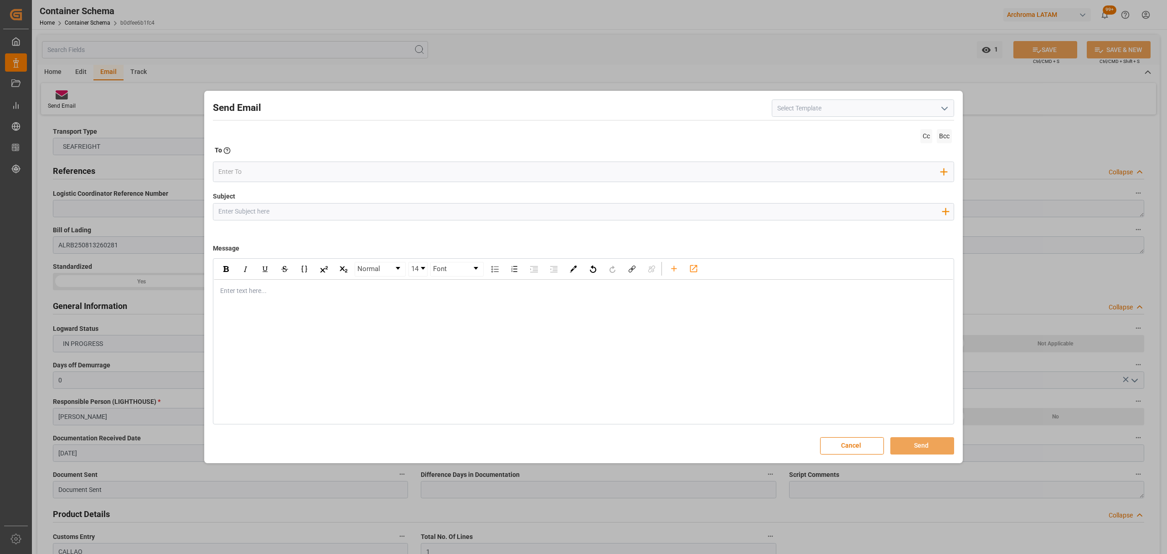
paste input "PO 4504641910// DOCUMENTOS//ARCHROMA MANAGEMENT//ARCHROMA [GEOGRAPHIC_DATA]//LC…"
click at [310, 210] on input "PO 4504641910// DOCUMENTOS//ARCHROMA MANAGEMENT//ARCHROMA [GEOGRAPHIC_DATA]//LC…" at bounding box center [579, 211] width 733 height 16
click at [309, 211] on input "PO 4504641910// DOCUMENTOS//ARCHROMA MANAGEMENT//ARCHROMA [GEOGRAPHIC_DATA]//LC…" at bounding box center [579, 211] width 733 height 16
drag, startPoint x: 311, startPoint y: 208, endPoint x: 270, endPoint y: 210, distance: 41.1
click at [270, 210] on input "PO 4504641910// DOCUMENTOS//ARCHROMA MANAGEMENT//ARCHROMA [GEOGRAPHIC_DATA]//LC…" at bounding box center [579, 211] width 733 height 16
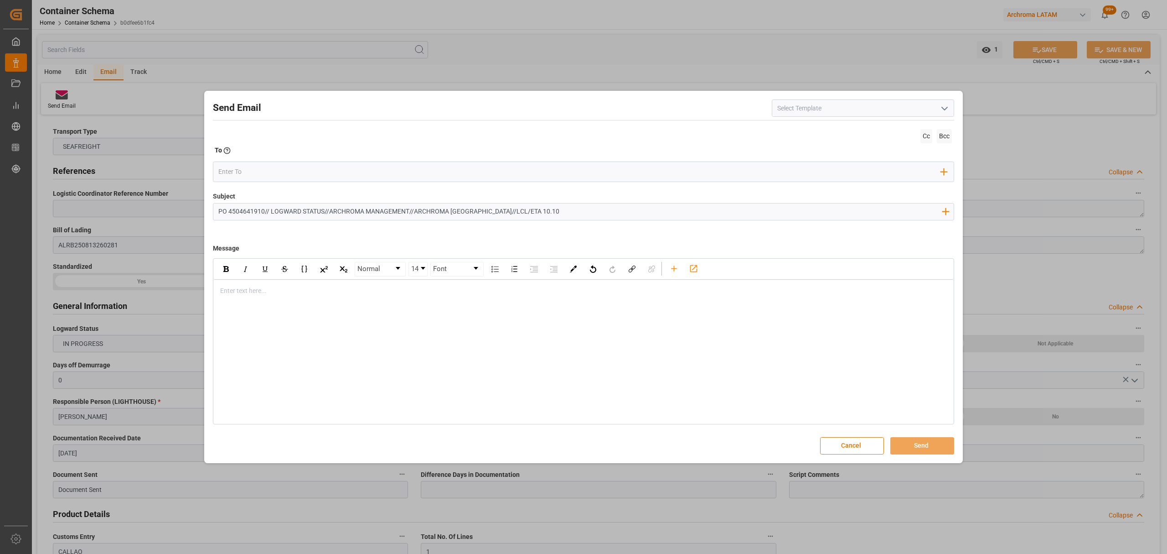
click at [258, 296] on div "rdw-editor" at bounding box center [584, 291] width 726 height 10
click at [320, 288] on div "rdw-editor" at bounding box center [584, 291] width 726 height 10
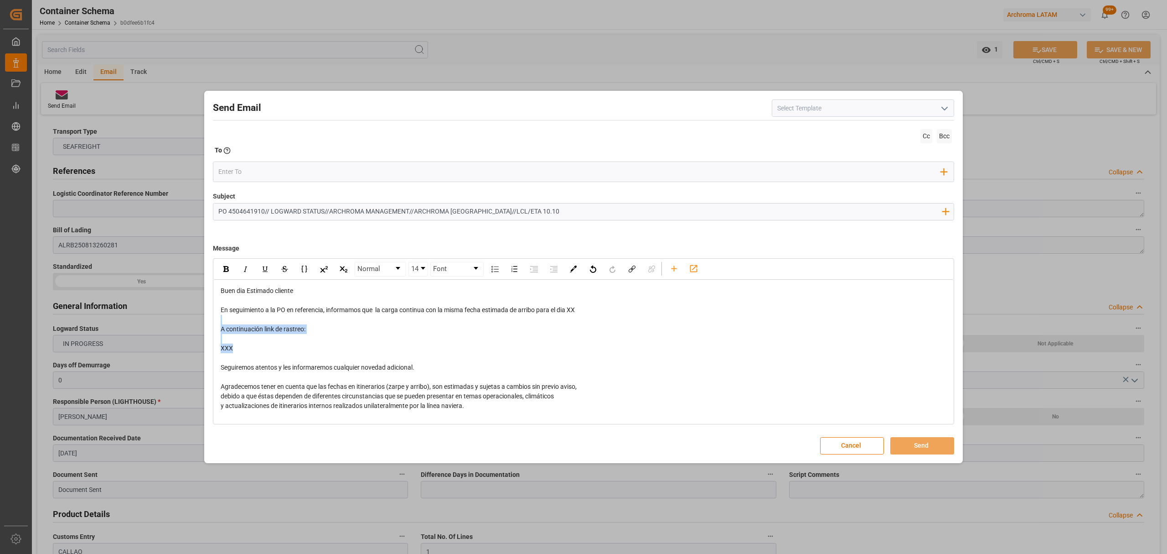
drag, startPoint x: 259, startPoint y: 344, endPoint x: 214, endPoint y: 321, distance: 50.4
click at [214, 321] on div "Buen dia Estimado cliente En seguimiento a la PO en referencia, informamos que …" at bounding box center [584, 372] width 740 height 185
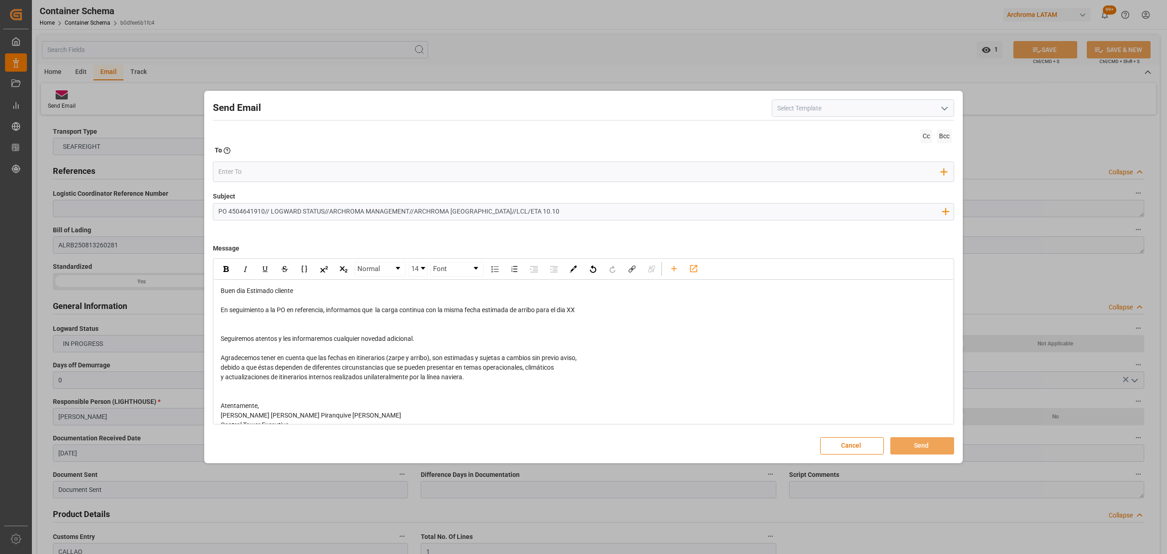
click at [578, 297] on div "rdw-editor" at bounding box center [584, 301] width 726 height 10
drag, startPoint x: 581, startPoint y: 311, endPoint x: 569, endPoint y: 310, distance: 11.4
click at [569, 310] on div "En seguimiento a la PO en referencia, informamos que la carga continua con la m…" at bounding box center [584, 310] width 726 height 10
click at [573, 310] on span "En seguimiento a la PO en referencia, informamos que la carga continua con la m…" at bounding box center [398, 309] width 354 height 7
click at [589, 310] on div "En seguimiento a la PO en referencia, informamos que la carga continua con la m…" at bounding box center [584, 310] width 726 height 10
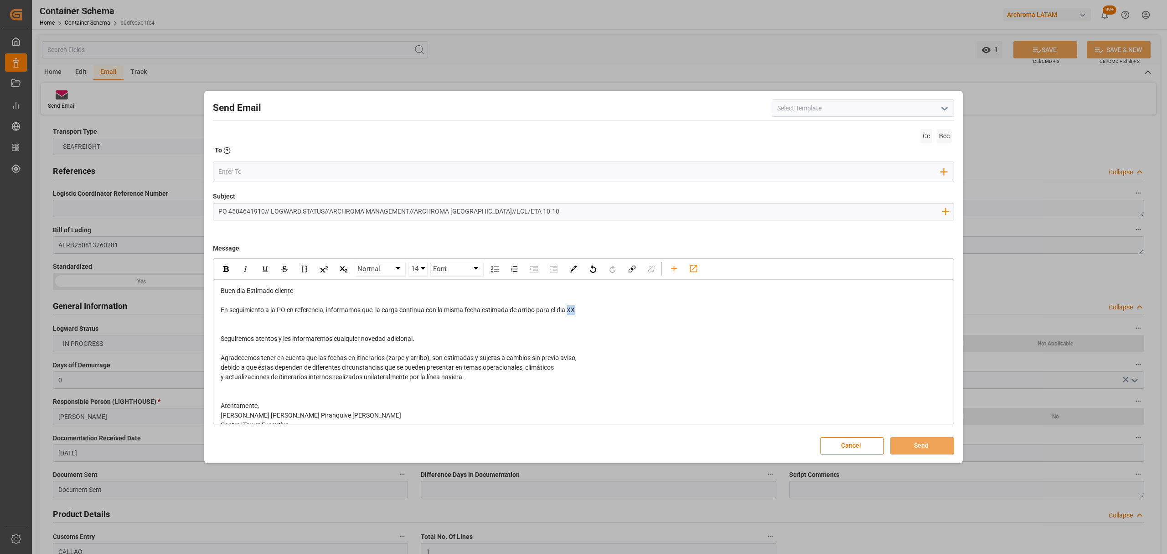
drag, startPoint x: 584, startPoint y: 310, endPoint x: 572, endPoint y: 311, distance: 12.3
click at [572, 311] on div "En seguimiento a la PO en referencia, informamos que la carga continua con la m…" at bounding box center [584, 310] width 726 height 10
click at [233, 166] on input "email" at bounding box center [579, 172] width 723 height 14
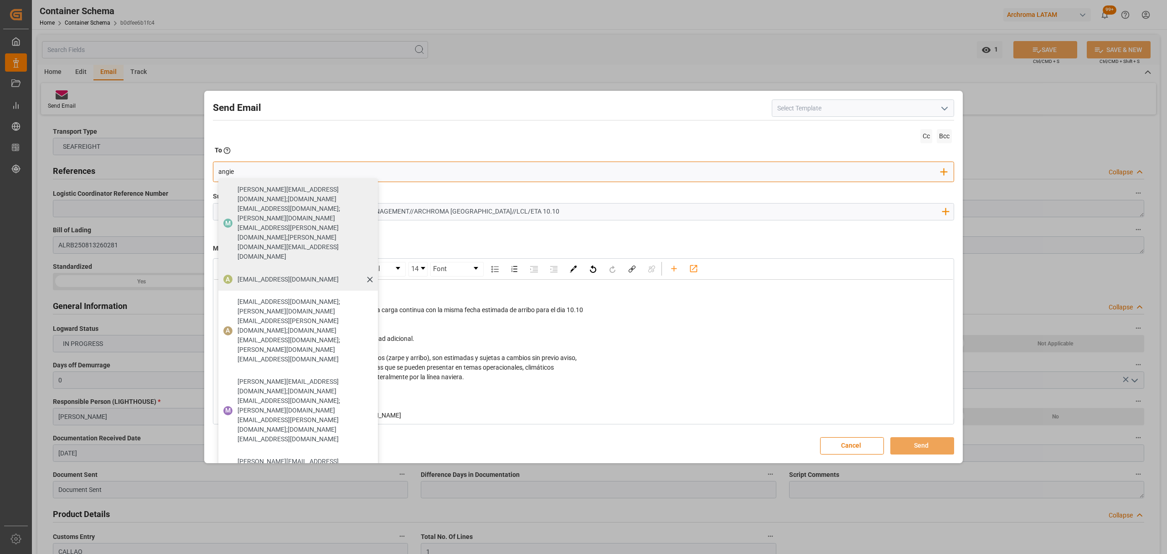
click at [274, 275] on span "[EMAIL_ADDRESS][DOMAIN_NAME]" at bounding box center [288, 280] width 101 height 10
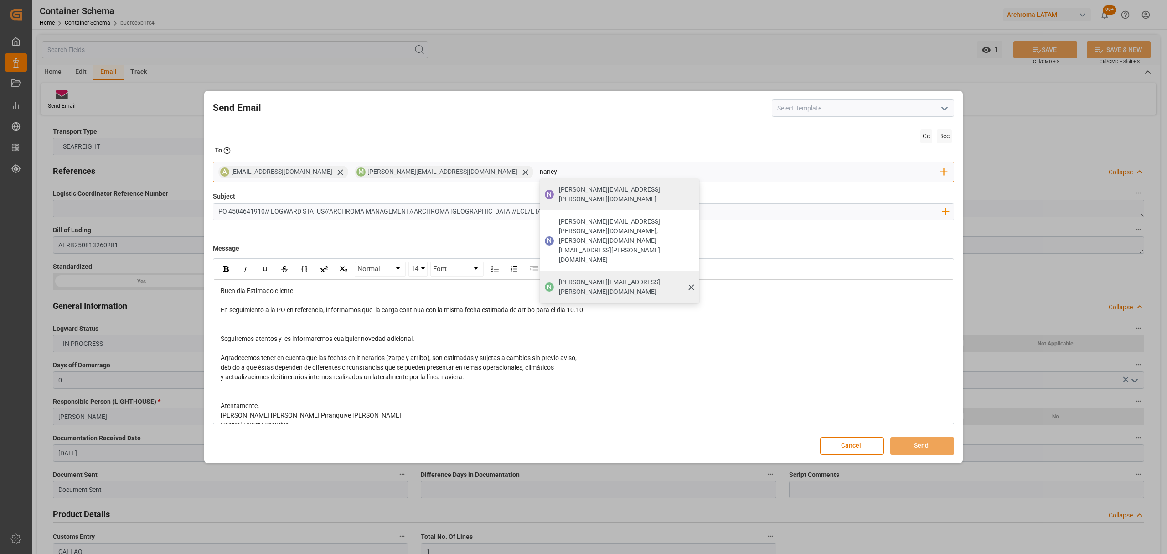
click at [559, 277] on span "[PERSON_NAME][EMAIL_ADDRESS][PERSON_NAME][DOMAIN_NAME]" at bounding box center [626, 286] width 134 height 19
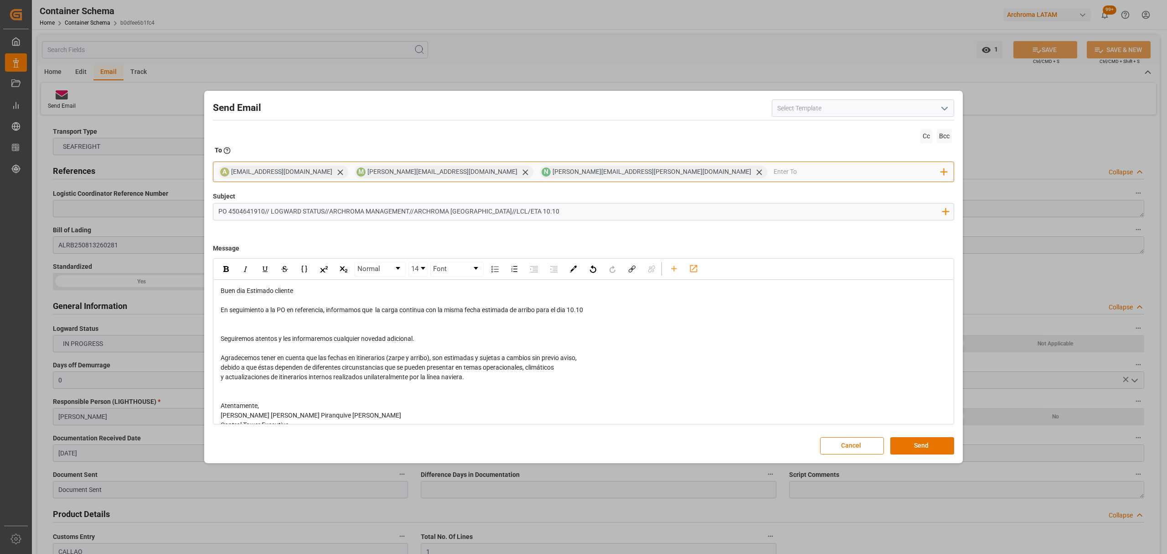
click at [774, 167] on input "email" at bounding box center [858, 172] width 168 height 14
click at [790, 196] on div "[EMAIL_ADDRESS][DOMAIN_NAME]" at bounding box center [844, 190] width 108 height 16
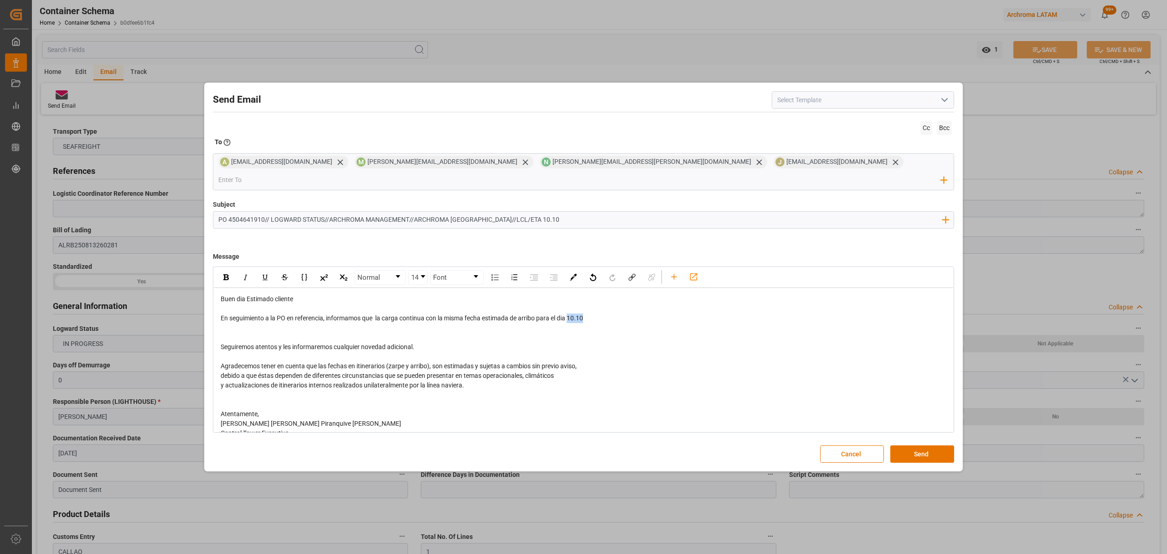
drag, startPoint x: 590, startPoint y: 309, endPoint x: 571, endPoint y: 311, distance: 18.8
click at [571, 313] on div "En seguimiento a la PO en referencia, informamos que la carga continua con la m…" at bounding box center [584, 318] width 726 height 10
click at [221, 272] on div "rdw-inline-control" at bounding box center [226, 277] width 16 height 14
click at [823, 390] on div "rdw-editor" at bounding box center [584, 395] width 726 height 10
click at [925, 445] on button "Send" at bounding box center [923, 453] width 64 height 17
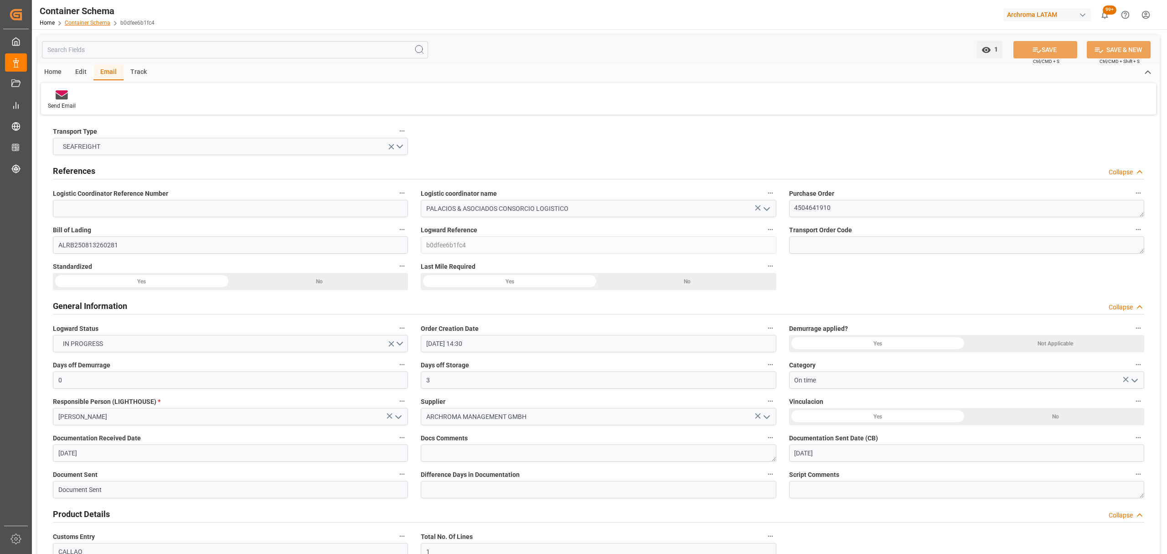
click at [99, 20] on link "Container Schema" at bounding box center [88, 23] width 46 height 6
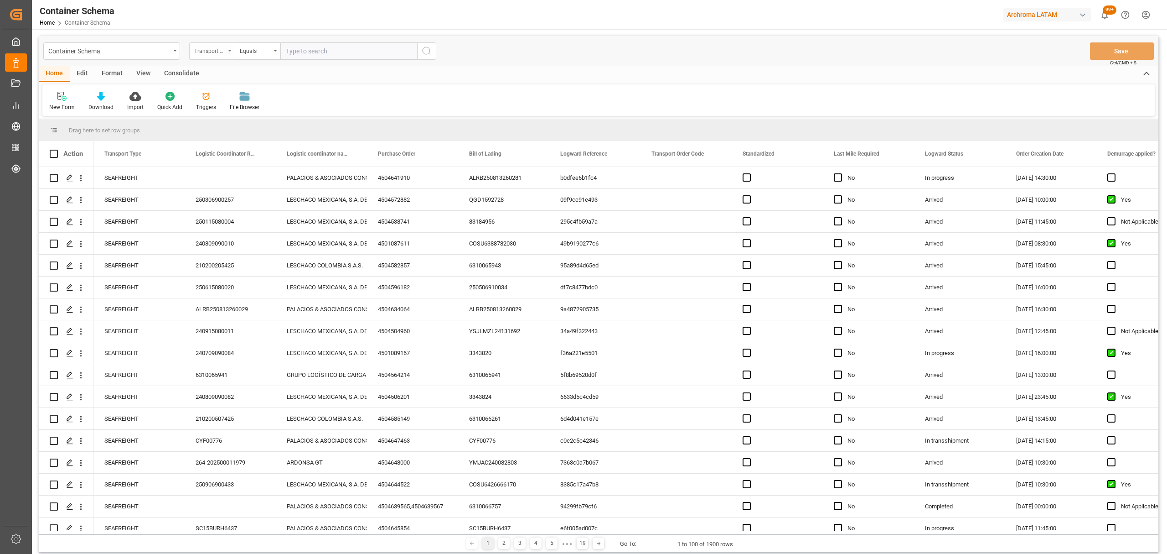
click at [213, 50] on div "Transport Type" at bounding box center [209, 50] width 31 height 10
click at [233, 152] on div "Purchase Order" at bounding box center [258, 150] width 136 height 19
click at [264, 45] on div "Equals" at bounding box center [255, 50] width 31 height 10
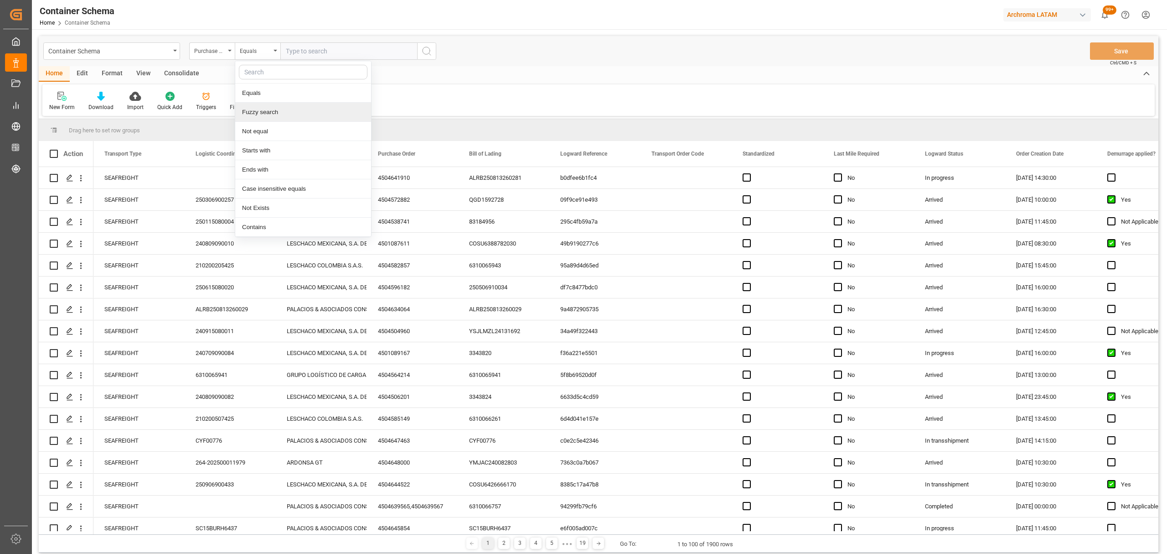
drag, startPoint x: 286, startPoint y: 115, endPoint x: 288, endPoint y: 108, distance: 7.5
click at [286, 115] on div "Fuzzy search" at bounding box center [303, 112] width 136 height 19
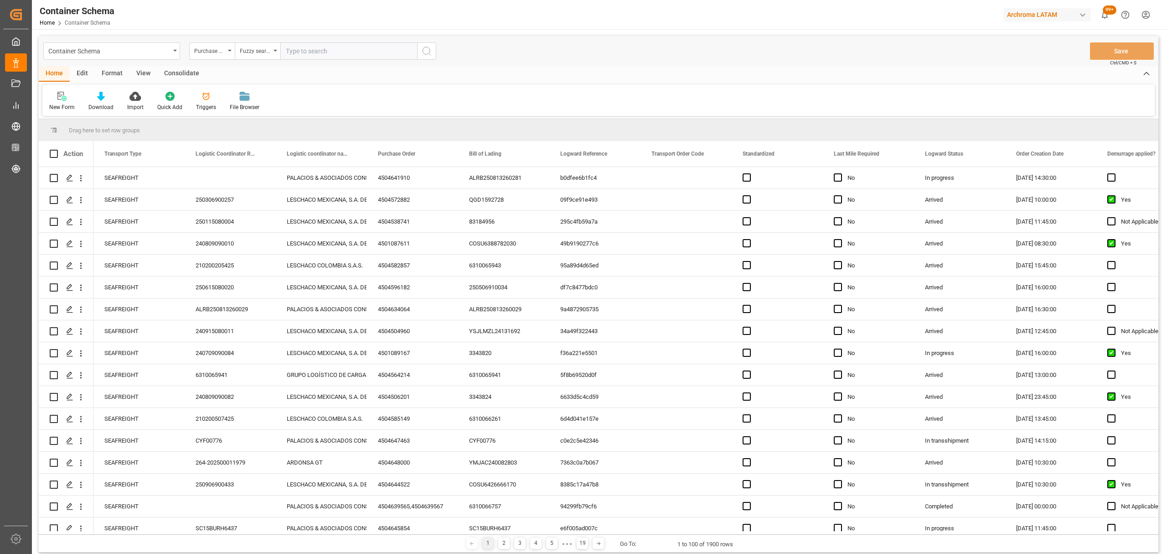
click at [335, 47] on input "text" at bounding box center [348, 50] width 137 height 17
paste input "4504622456"
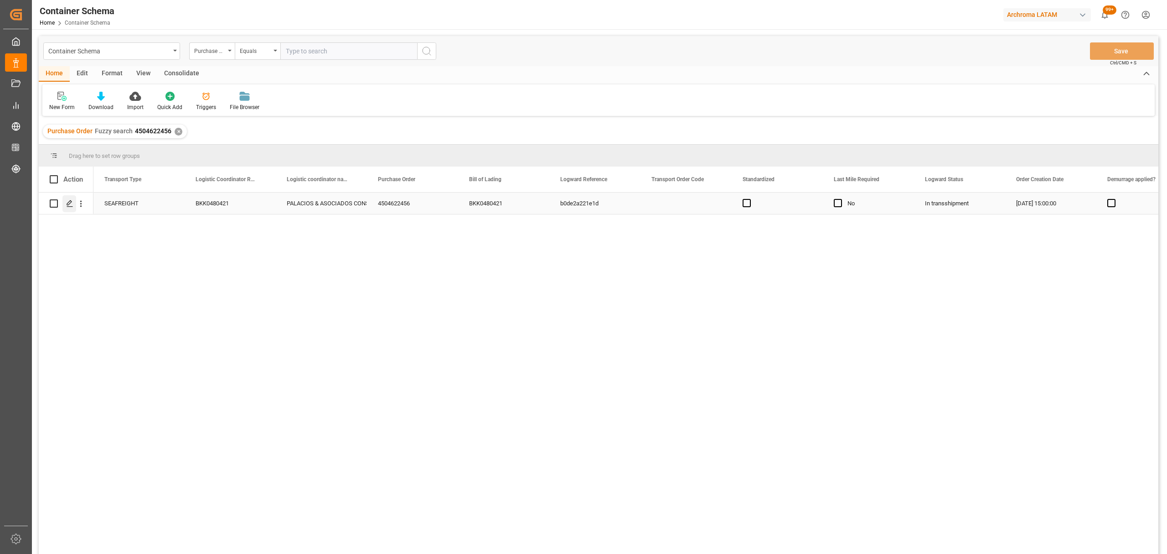
click at [68, 202] on polygon "Press SPACE to select this row." at bounding box center [69, 203] width 5 height 5
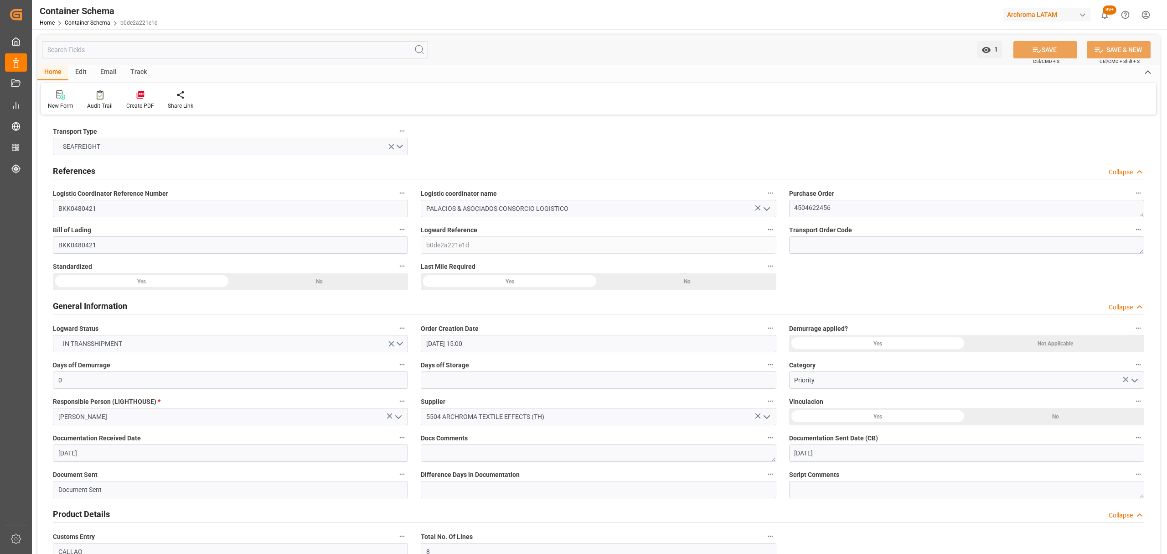
click at [108, 72] on div "Email" at bounding box center [108, 73] width 30 height 16
click at [55, 100] on div "Send Email" at bounding box center [61, 100] width 41 height 20
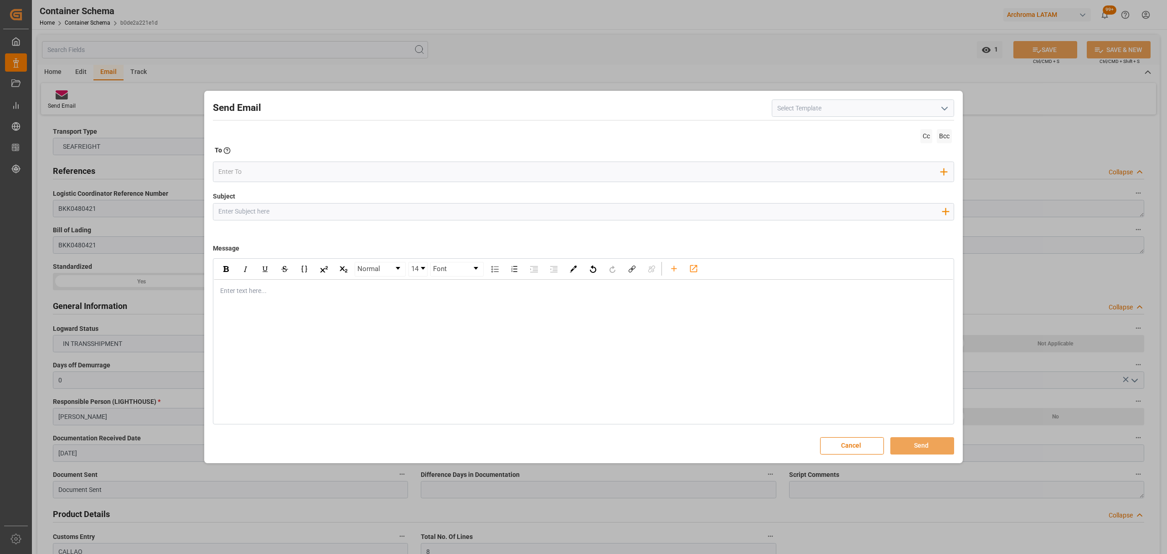
click at [358, 210] on input "Subject" at bounding box center [579, 211] width 733 height 16
click at [329, 207] on input "Subject" at bounding box center [579, 211] width 733 height 16
paste input "PO 4504622456 10,20,30,40,50,60,70,80 // VARIACION ETA//TE//PRIORIDA//ARCHROMA …"
click at [431, 210] on input "PO 4504622456 10,20,30,40,50,60,70,80 // VARIACION ETA//TE//PRIORIDA//ARCHROMA …" at bounding box center [579, 211] width 733 height 16
click at [429, 210] on input "PO 4504622456 10,20,30,40,50,60,70,80 // VARIACION ETA//TE//PRIORIDA//ARCHROMA …" at bounding box center [579, 211] width 733 height 16
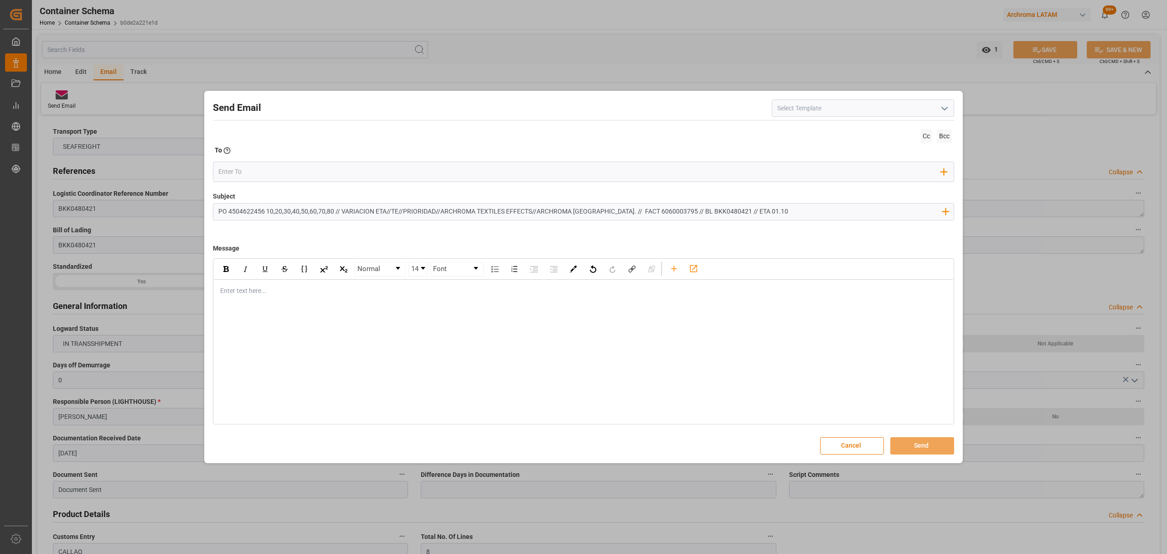
type input "PO 4504622456 10,20,30,40,50,60,70,80 // VARIACION ETA//TE//PRIORIDAD//ARCHROMA…"
click at [860, 450] on button "Cancel" at bounding box center [852, 445] width 64 height 17
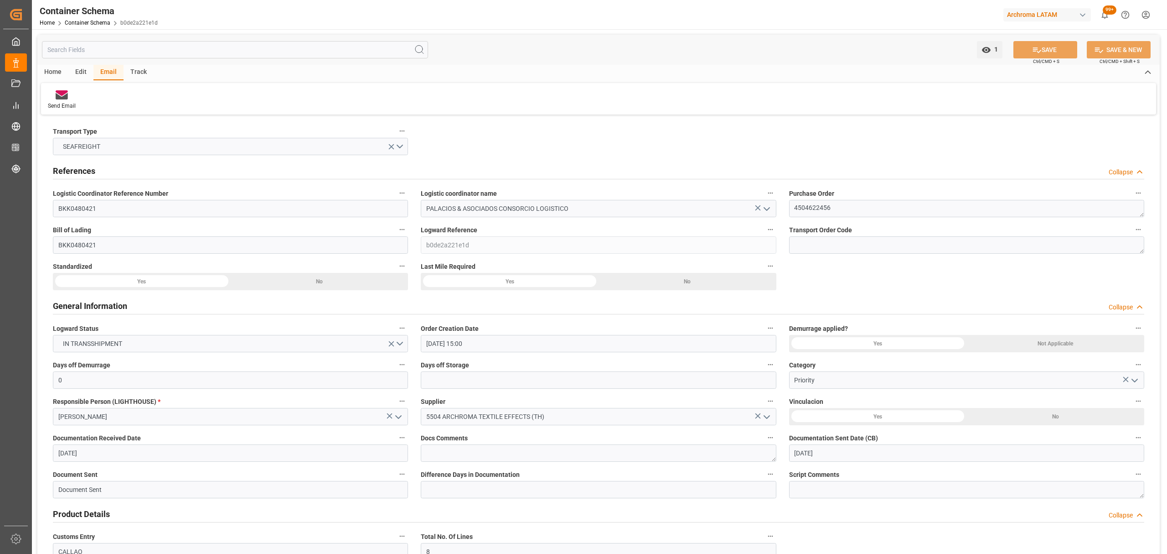
click at [134, 73] on div "Track" at bounding box center [139, 73] width 30 height 16
click at [64, 99] on div at bounding box center [58, 95] width 21 height 10
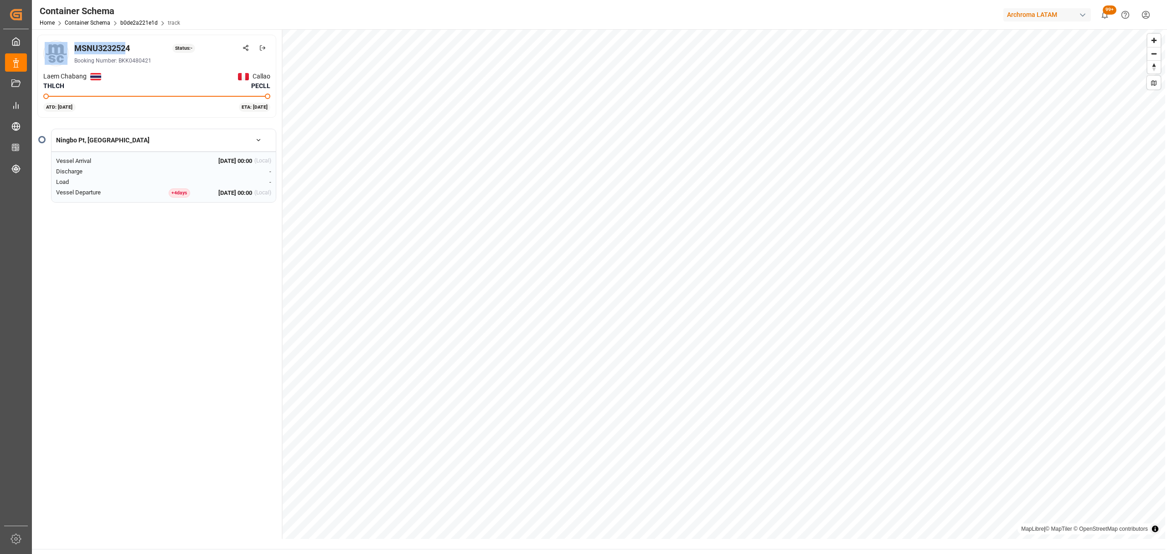
drag, startPoint x: 128, startPoint y: 43, endPoint x: 63, endPoint y: 48, distance: 64.9
click at [63, 48] on div "MSNU3232524 Status: - Booking Number: BKK0480421" at bounding box center [156, 54] width 227 height 26
drag, startPoint x: 136, startPoint y: 52, endPoint x: 70, endPoint y: 52, distance: 65.7
click at [70, 52] on div "MSNU3232524 Status: - Booking Number: BKK0480421" at bounding box center [156, 54] width 227 height 26
copy div "MSNU3232524"
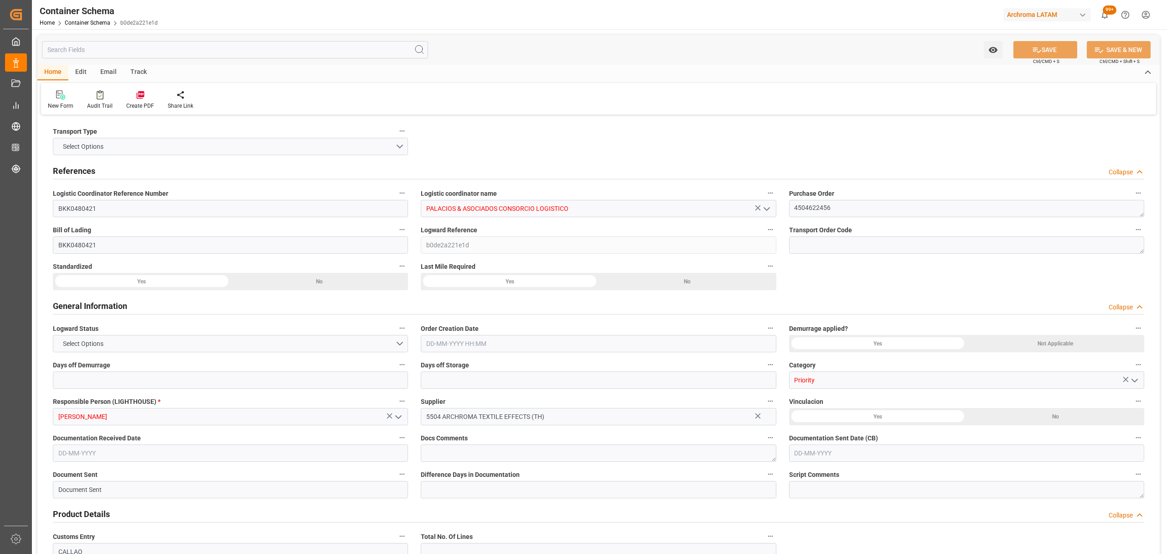
type input "0"
type input "8"
type input "247"
type input "6175"
type input "6594.9"
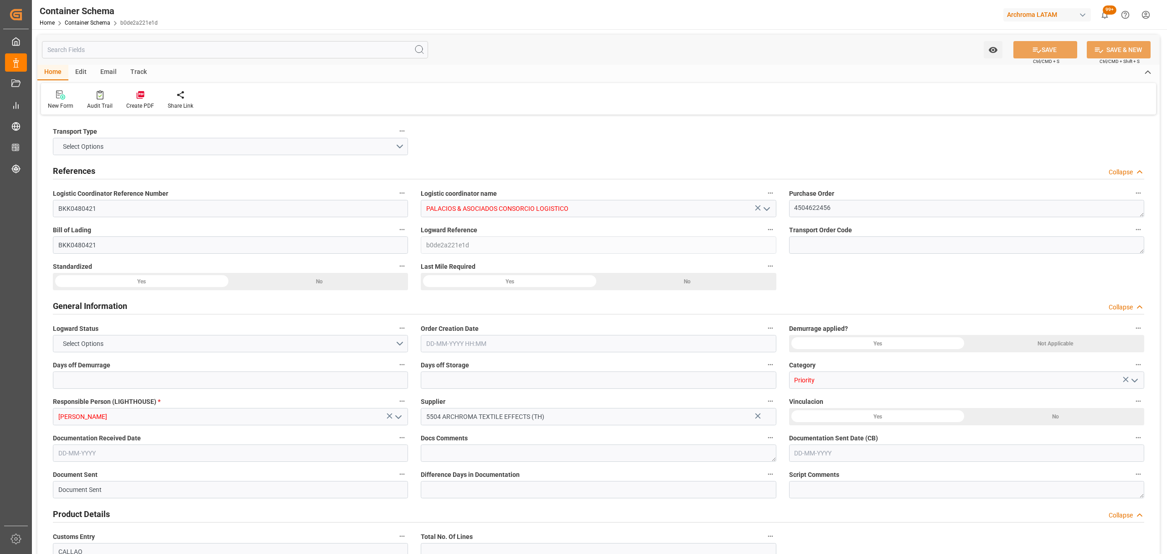
type input "MSC"
type input "Mediterranean Shipping Company"
type input "THLCH"
type input "PECLL"
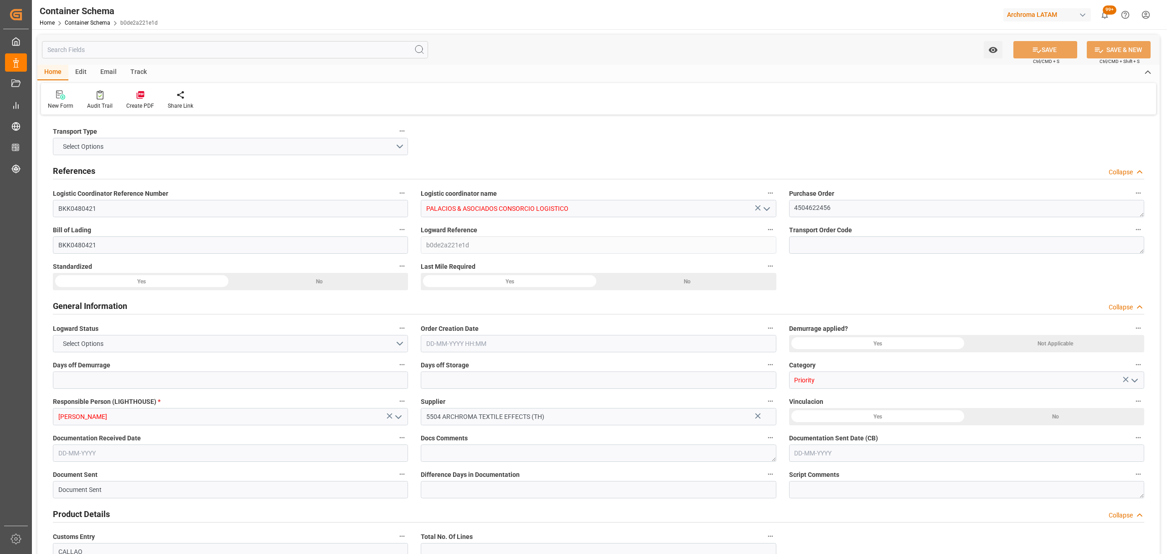
type input "9253014"
type input "[DATE] 15:00"
type input "[DATE]"
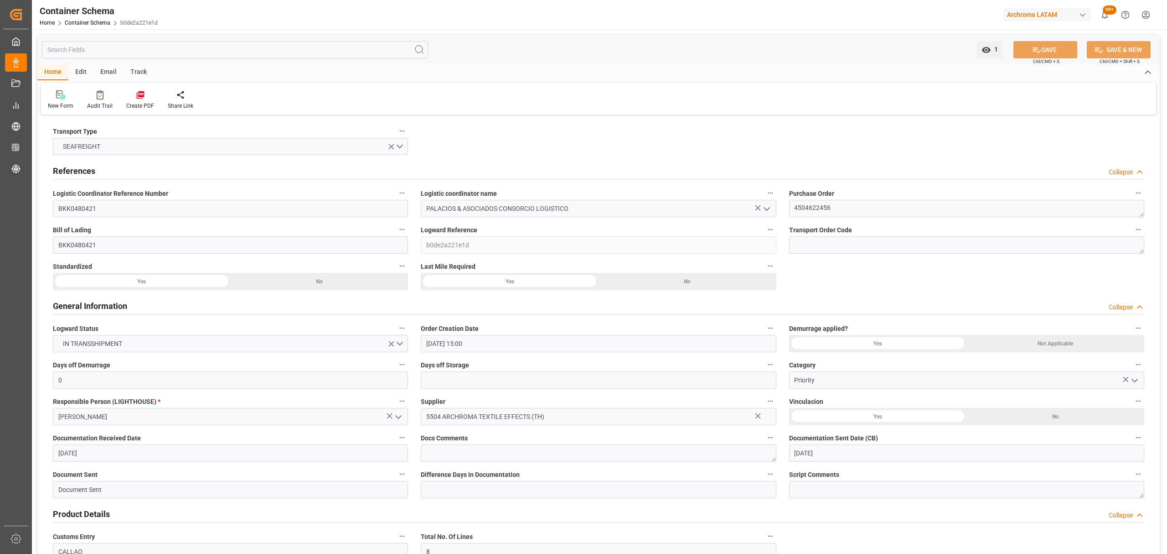
type input "[DATE]"
type input "[DATE] 00:00"
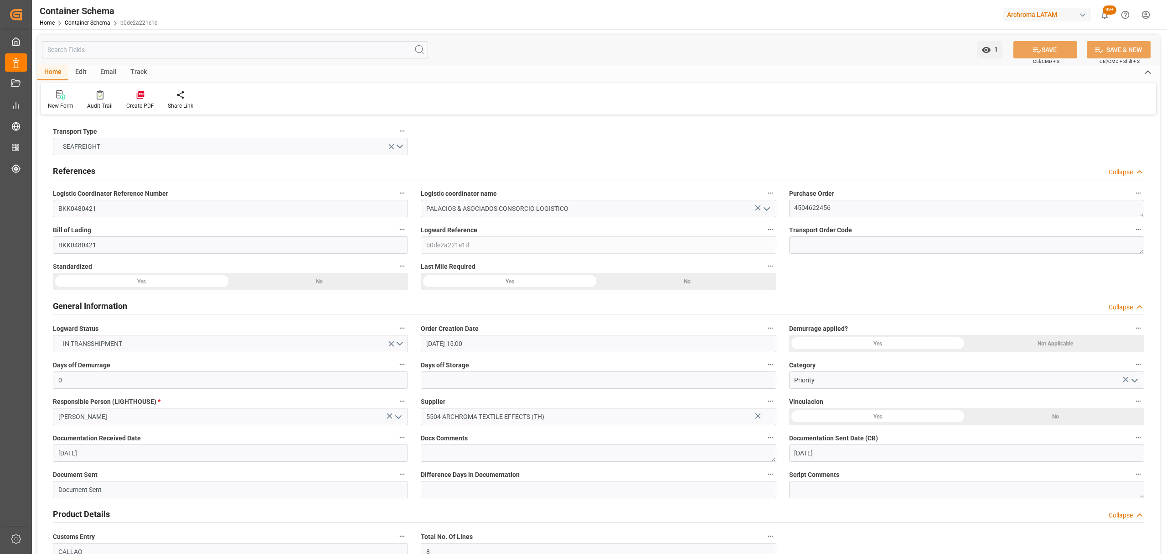
type input "[DATE] 00:00"
click at [104, 68] on div "Email" at bounding box center [108, 73] width 30 height 16
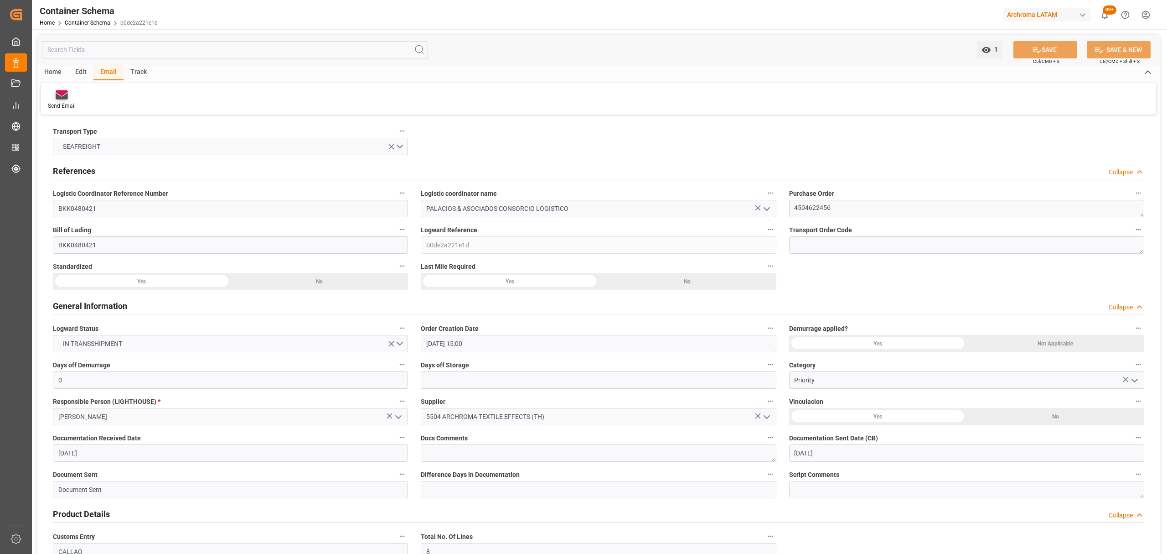
click at [66, 99] on div "Send Email" at bounding box center [61, 100] width 41 height 20
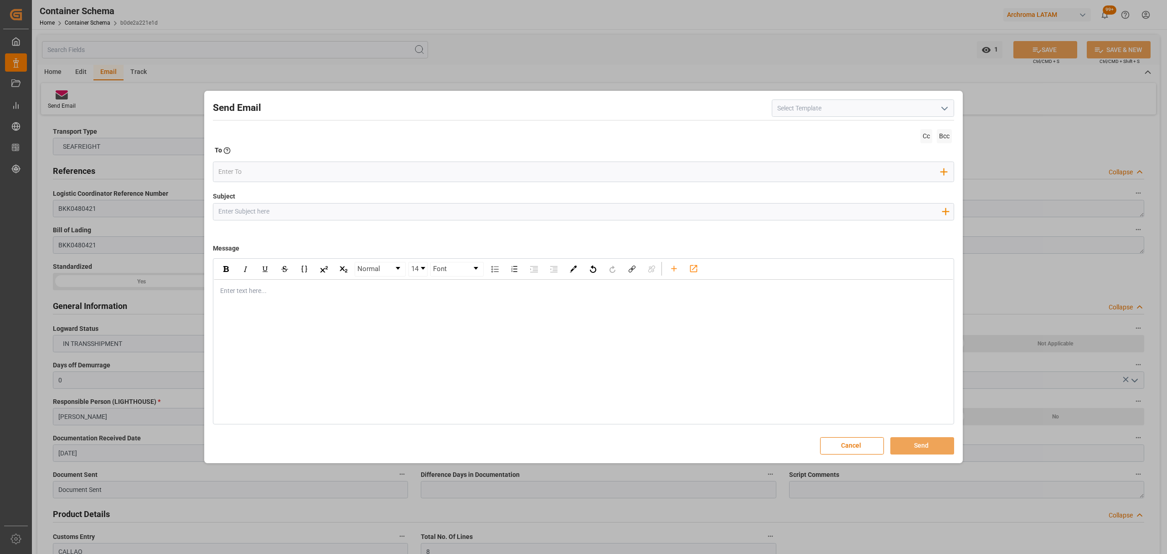
click at [410, 207] on input "Subject" at bounding box center [579, 211] width 733 height 16
click at [379, 223] on div "Subject Add field to Subject" at bounding box center [583, 215] width 741 height 46
click at [379, 214] on input "Subject" at bounding box center [579, 211] width 733 height 16
paste input "PO 4504622456 10,20,30,40,50,60,70,80 // VARIACION ETA//TE//PRIORIDA//ARCHROMA …"
click at [429, 210] on input "PO 4504622456 10,20,30,40,50,60,70,80 // VARIACION ETA//TE//PRIORIDA//ARCHROMA …" at bounding box center [579, 211] width 733 height 16
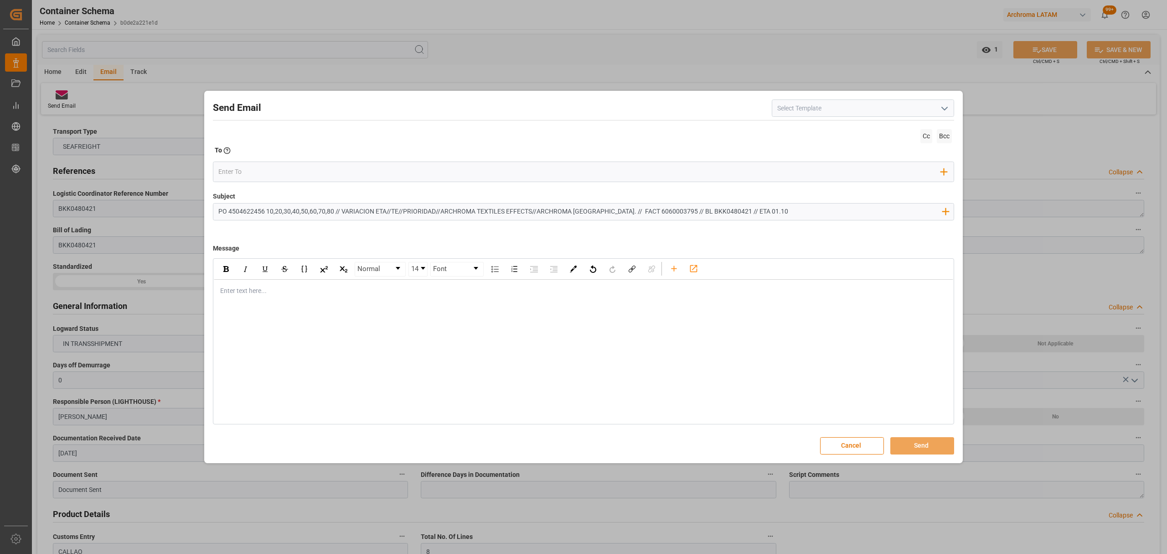
type input "PO 4504622456 10,20,30,40,50,60,70,80 // VARIACION ETA//TE//PRIORIDAD//ARCHROMA…"
click at [291, 294] on div "rdw-editor" at bounding box center [584, 291] width 726 height 10
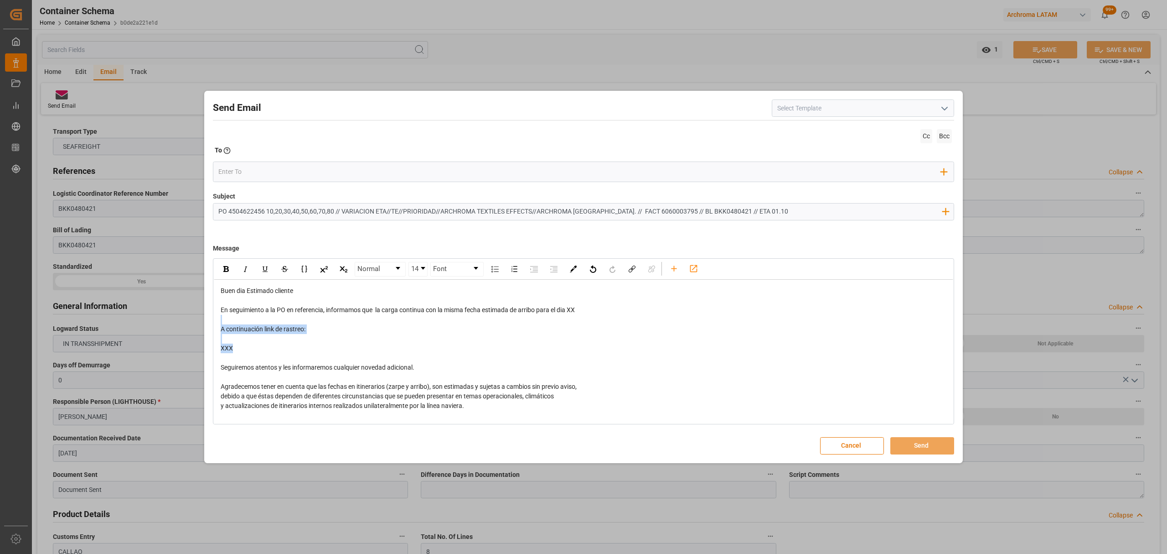
drag, startPoint x: 243, startPoint y: 343, endPoint x: 219, endPoint y: 323, distance: 31.1
click at [219, 323] on div "Buen dia Estimado cliente En seguimiento a la PO en referencia, informamos que …" at bounding box center [584, 372] width 740 height 185
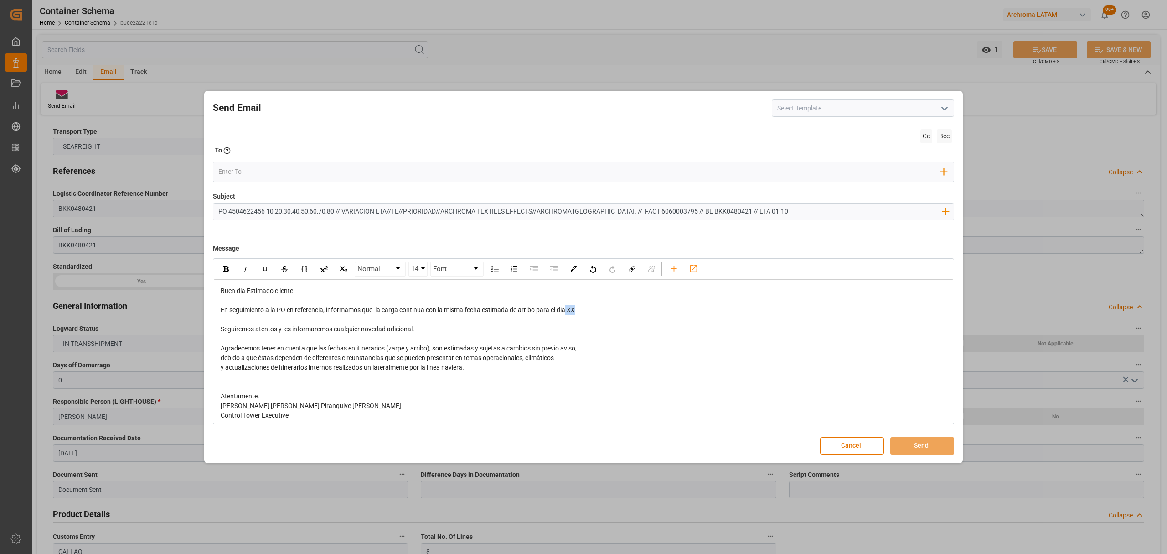
drag, startPoint x: 581, startPoint y: 311, endPoint x: 570, endPoint y: 311, distance: 11.4
click at [570, 311] on div "En seguimiento a la PO en referencia, informamos que la carga continua con la m…" at bounding box center [584, 310] width 726 height 10
drag, startPoint x: 384, startPoint y: 211, endPoint x: 338, endPoint y: 210, distance: 45.1
click at [338, 210] on input "PO 4504622456 10,20,30,40,50,60,70,80 // VARIACION ETA//TE//PRIORIDAD//ARCHROMA…" at bounding box center [579, 211] width 733 height 16
type input "PO 4504622456 10,20,30,40,50,60,70,80 //LOGWARD STATUS//TE//PRIORIDAD//ARCHROMA…"
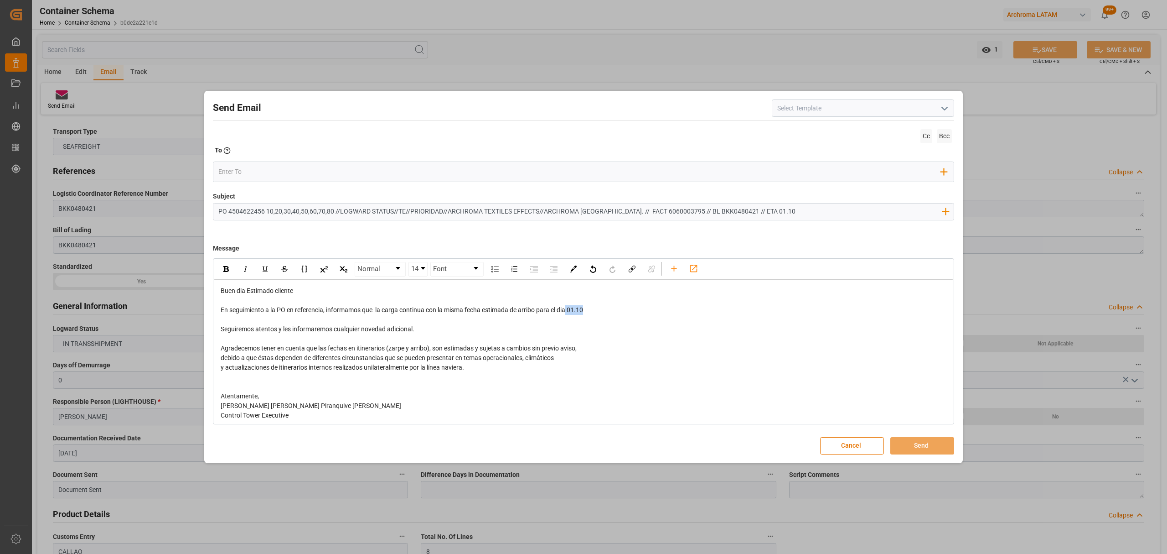
drag, startPoint x: 604, startPoint y: 314, endPoint x: 570, endPoint y: 311, distance: 34.4
click at [570, 311] on div "En seguimiento a la PO en referencia, informamos que la carga continua con la m…" at bounding box center [584, 310] width 726 height 10
click at [225, 265] on div "rdw-inline-control" at bounding box center [226, 269] width 16 height 14
click at [264, 160] on div "Cc Bcc To Enter the TO Email address Add Field to To" at bounding box center [583, 159] width 741 height 65
click at [261, 179] on div "Add Field to To" at bounding box center [583, 171] width 741 height 21
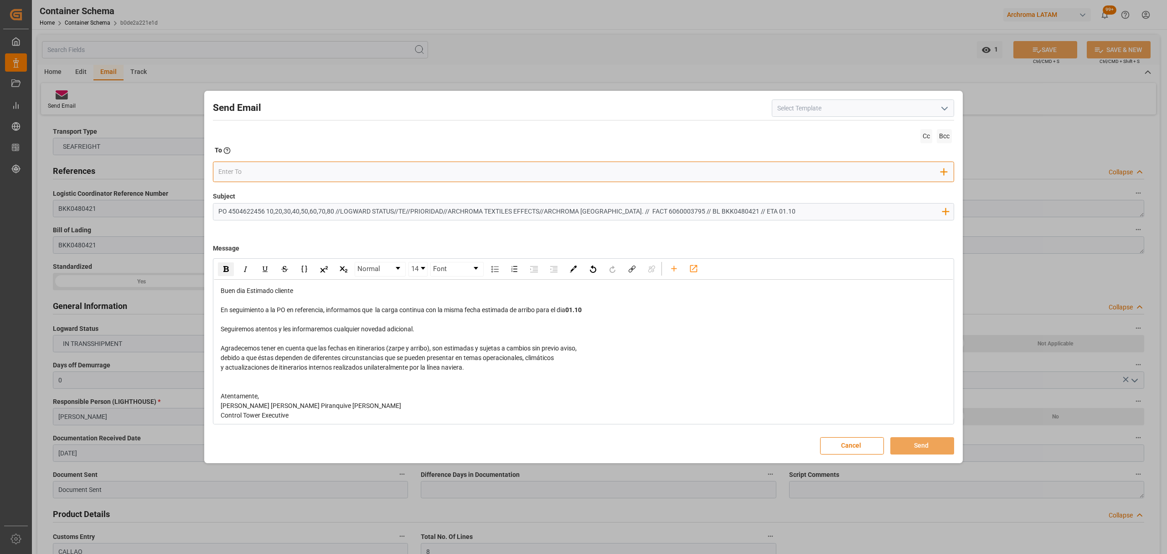
click at [250, 164] on div "Add Field to To" at bounding box center [583, 171] width 741 height 21
click at [247, 172] on input "email" at bounding box center [579, 172] width 723 height 14
type input "angie"
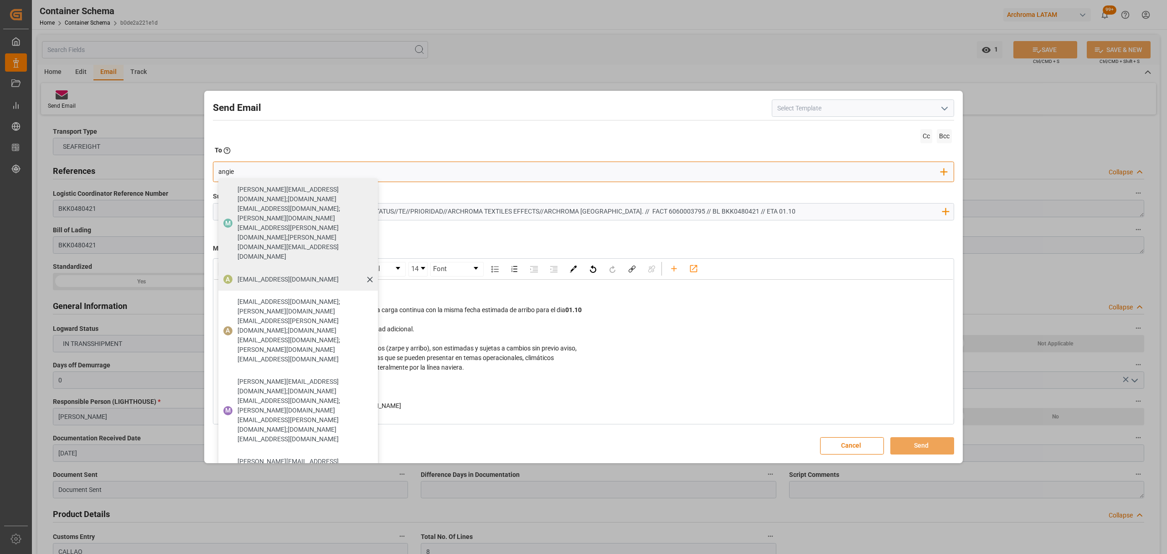
click at [278, 275] on span "[EMAIL_ADDRESS][DOMAIN_NAME]" at bounding box center [288, 280] width 101 height 10
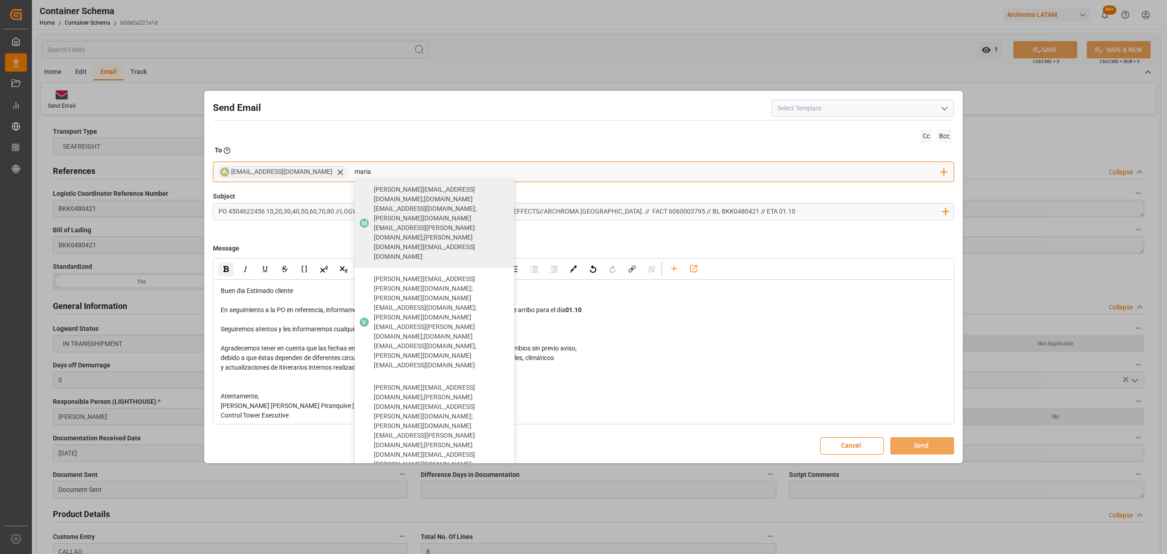
type input "maria"
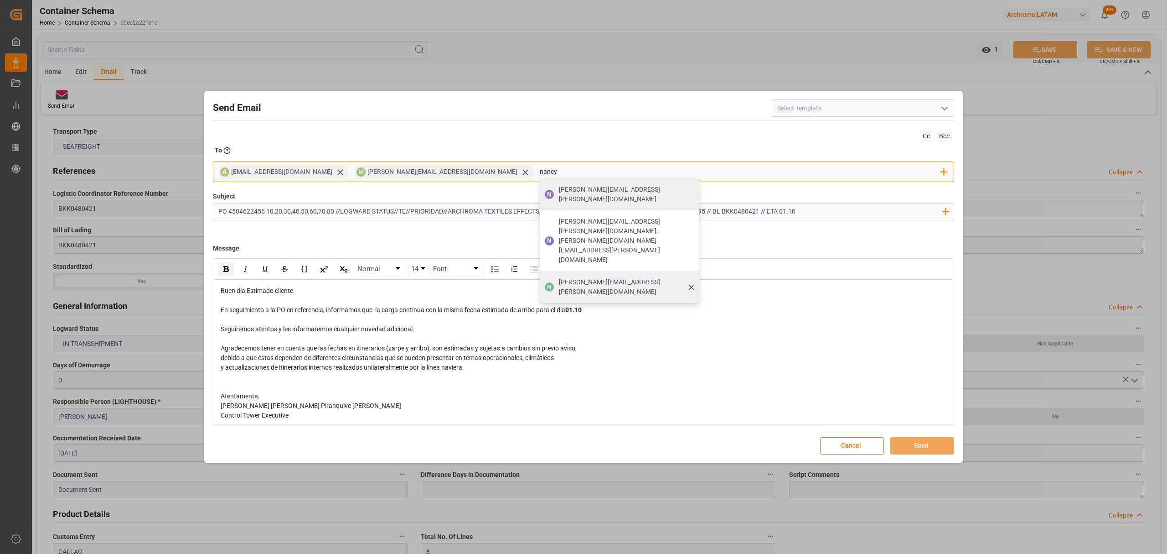
type input "nancy"
click at [559, 277] on span "[PERSON_NAME][EMAIL_ADDRESS][PERSON_NAME][DOMAIN_NAME]" at bounding box center [626, 286] width 134 height 19
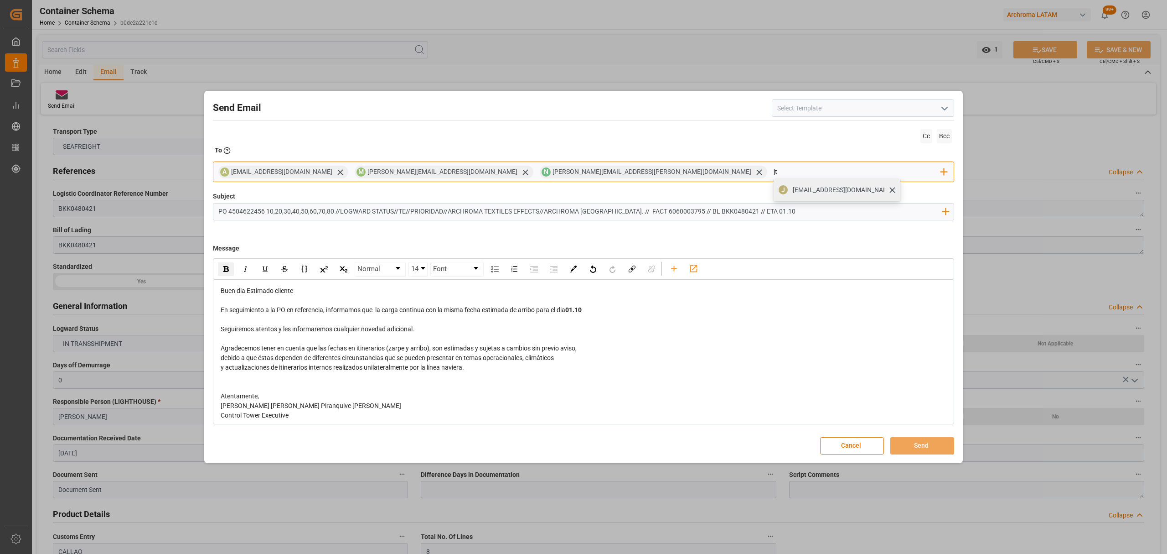
type input "jt"
click at [793, 193] on span "[EMAIL_ADDRESS][DOMAIN_NAME]" at bounding box center [843, 190] width 101 height 10
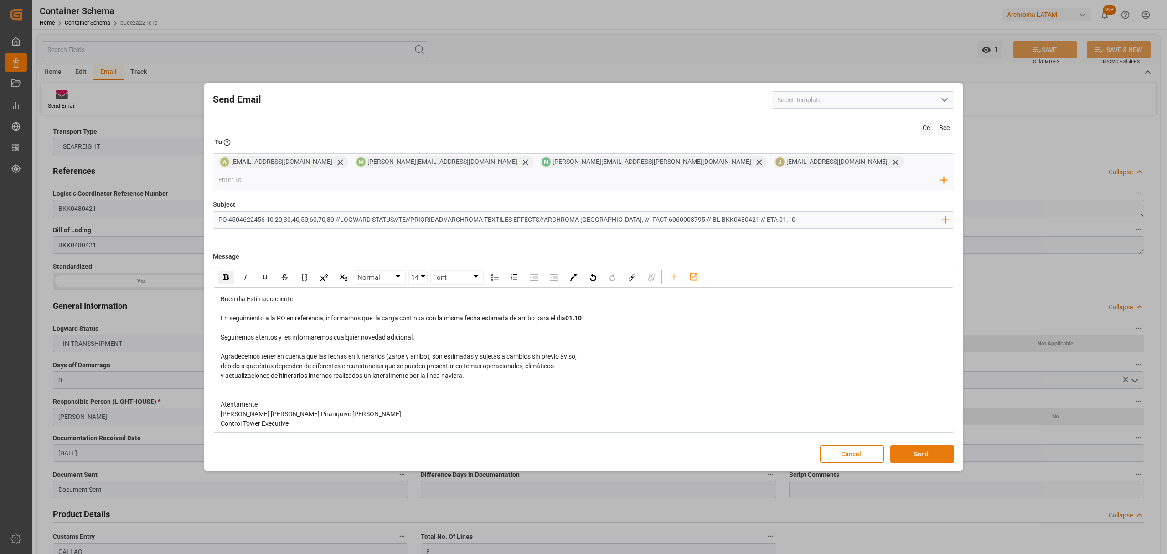
click at [925, 450] on button "Send" at bounding box center [923, 453] width 64 height 17
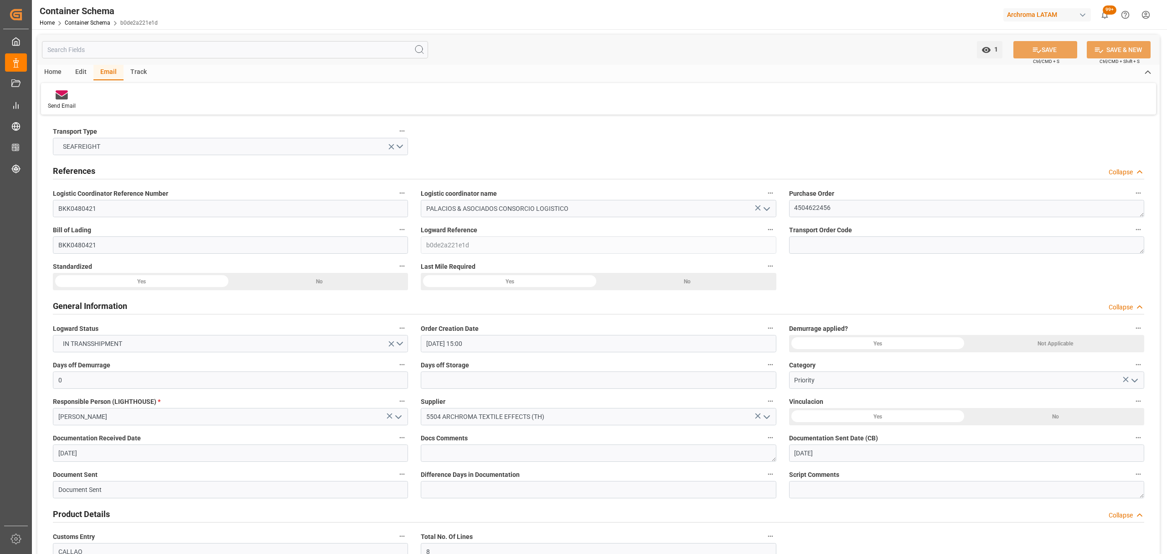
click at [93, 29] on header "Container Schema Home Container Schema b0de2a221e1d Archroma LATAM 99+ Notifica…" at bounding box center [597, 15] width 1142 height 30
click at [93, 22] on link "Container Schema" at bounding box center [88, 23] width 46 height 6
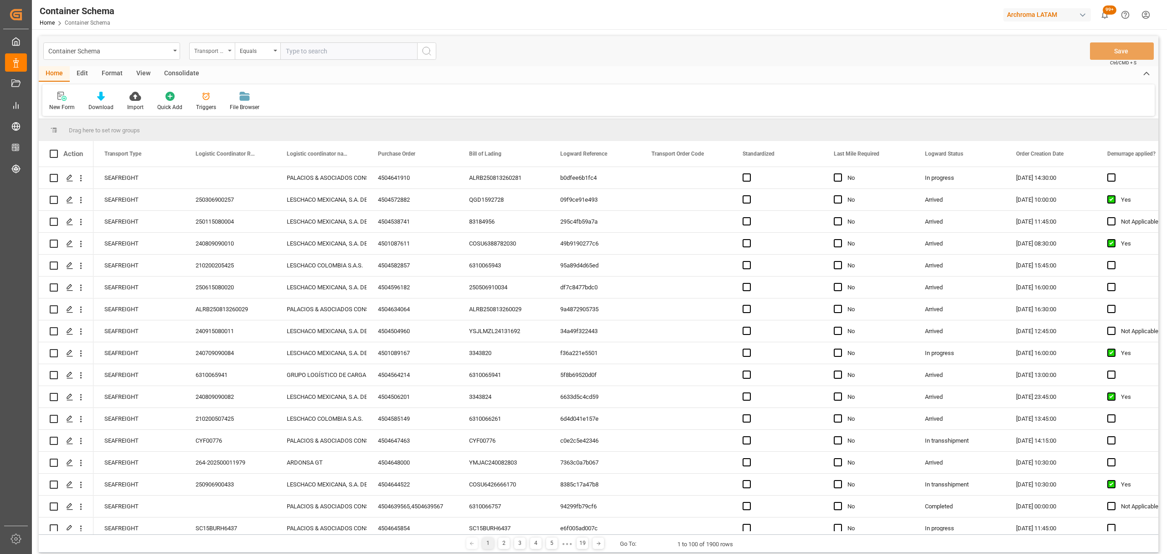
click at [198, 55] on div "Transport Type" at bounding box center [209, 50] width 31 height 10
click at [232, 152] on div "Purchase Order" at bounding box center [258, 150] width 136 height 19
click at [269, 49] on div "Equals" at bounding box center [255, 50] width 31 height 10
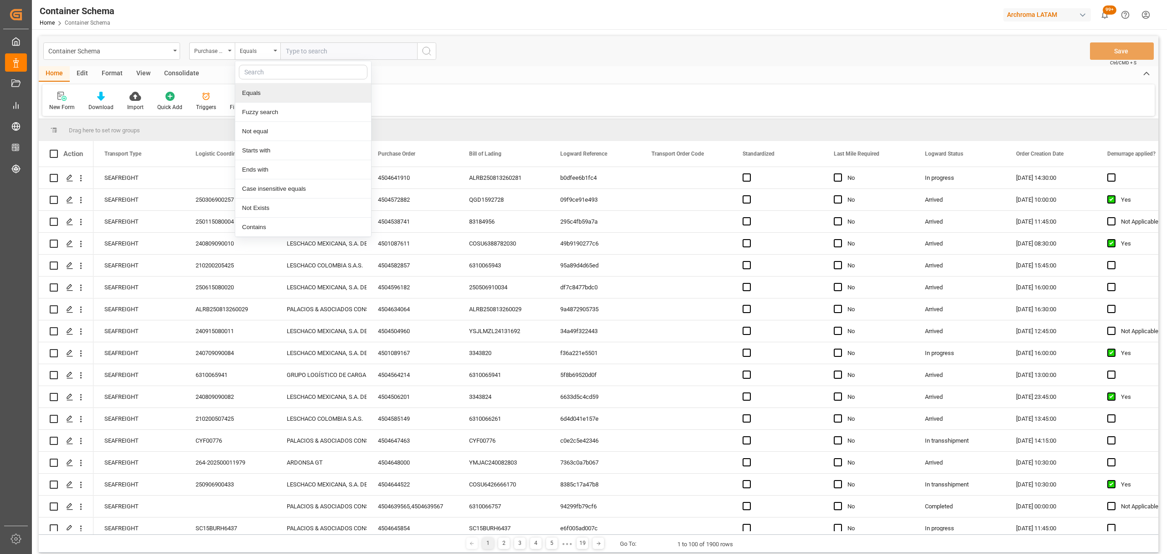
click at [279, 100] on div "Equals" at bounding box center [303, 92] width 136 height 19
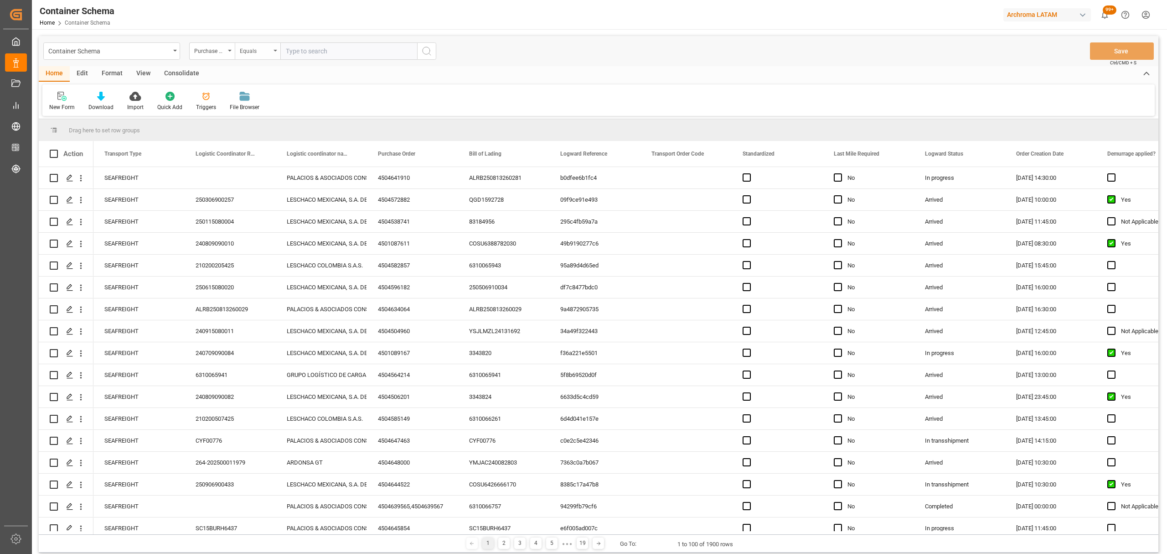
click at [274, 42] on div "Equals" at bounding box center [258, 50] width 46 height 17
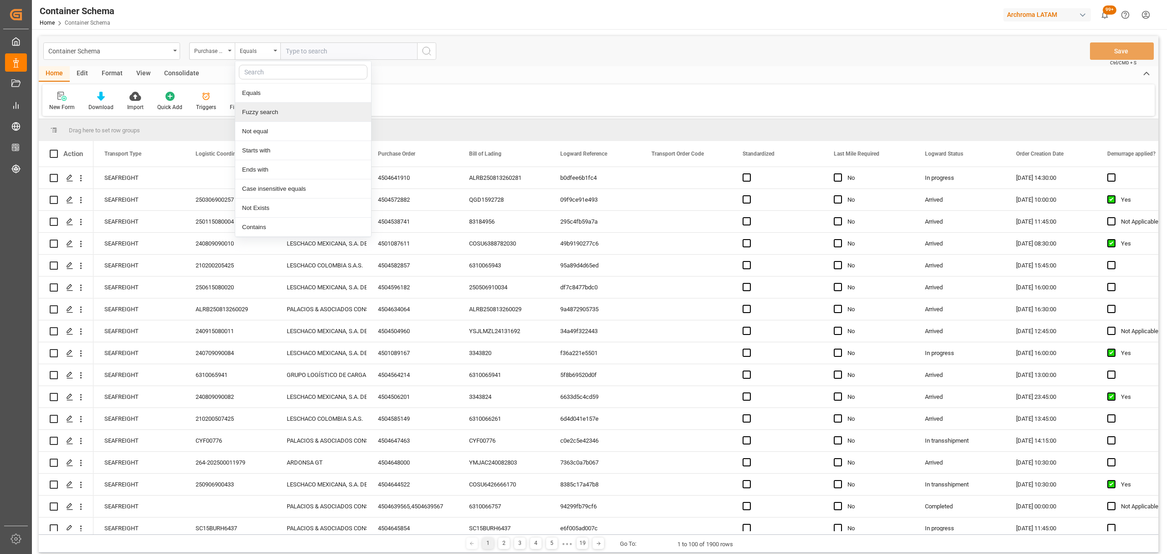
click at [291, 115] on div "Fuzzy search" at bounding box center [303, 112] width 136 height 19
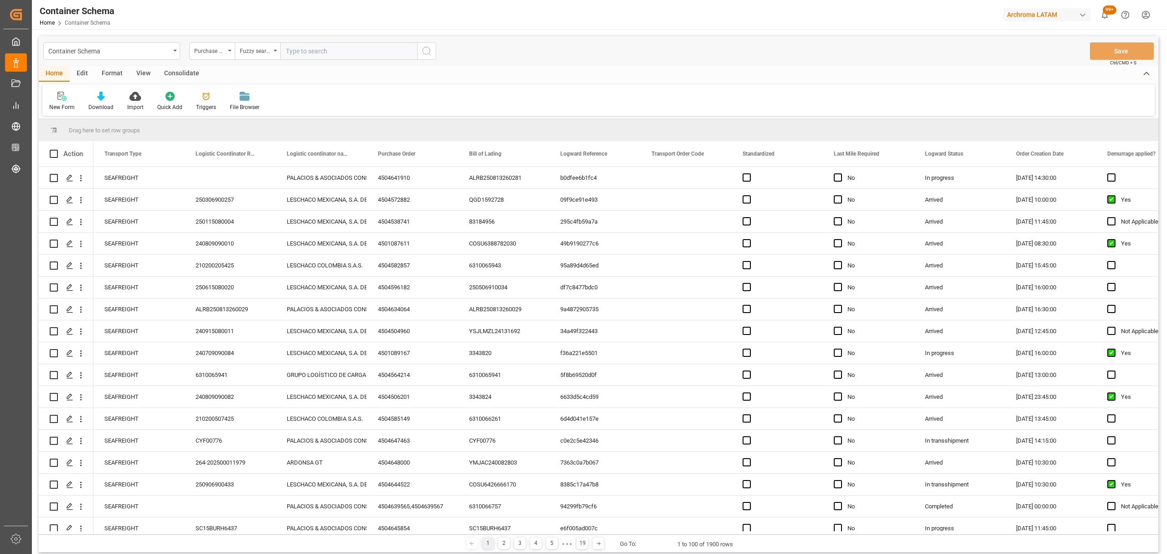
click at [312, 42] on input "text" at bounding box center [348, 50] width 137 height 17
paste input "4504645854"
type input "4504645854"
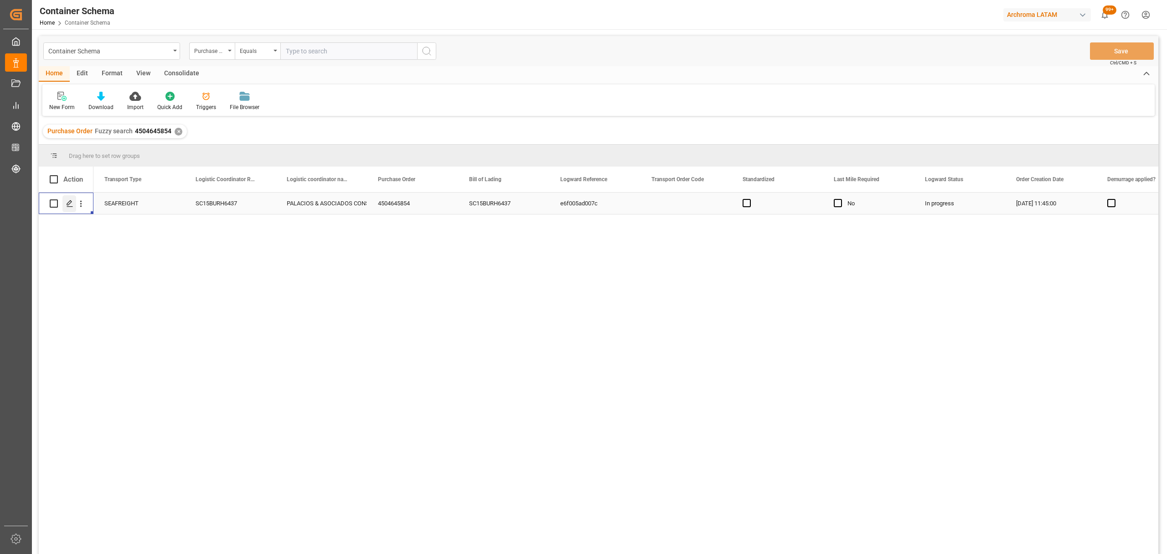
click at [70, 202] on icon "Press SPACE to select this row." at bounding box center [69, 203] width 7 height 7
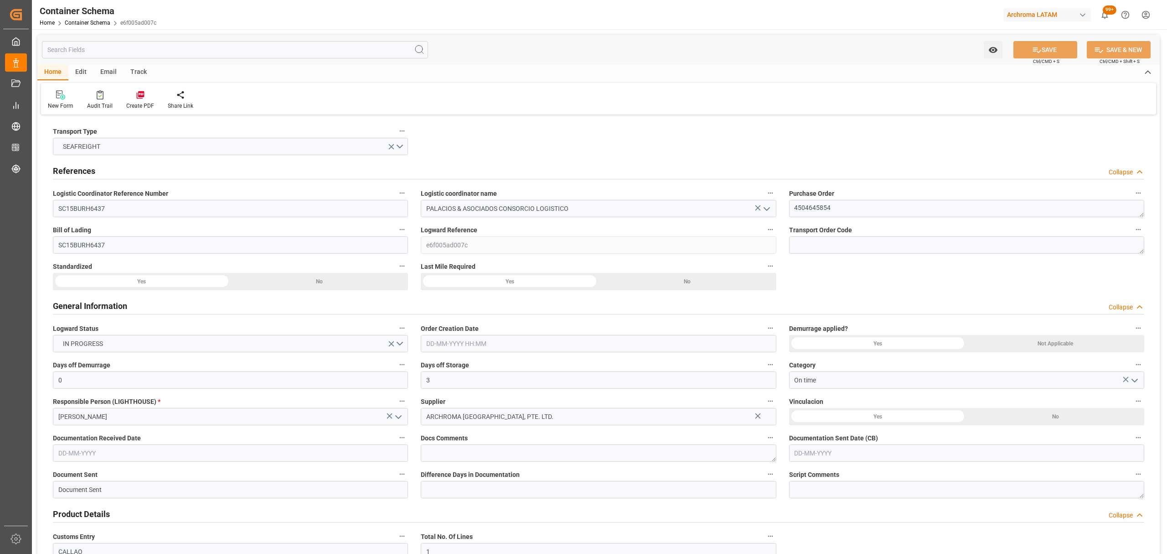
type input "0"
type input "3"
type input "1"
type input "4"
type input "1625"
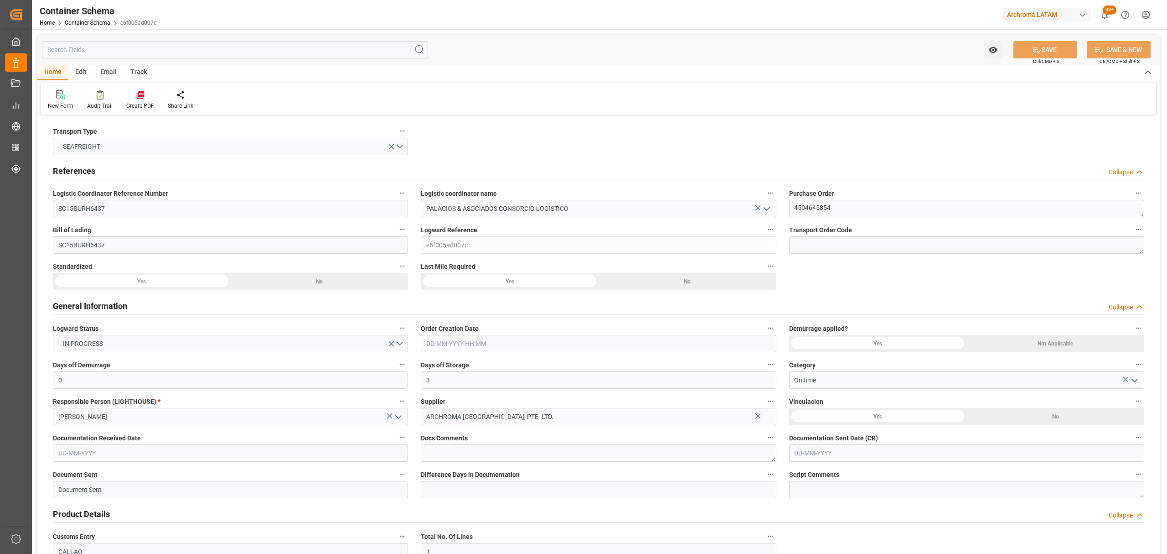
type input "1724.125"
type input "ZIM"
type input "ZIM Integrated Shipping Services Ltd."
type input "CNTXG"
type input "CNXGA"
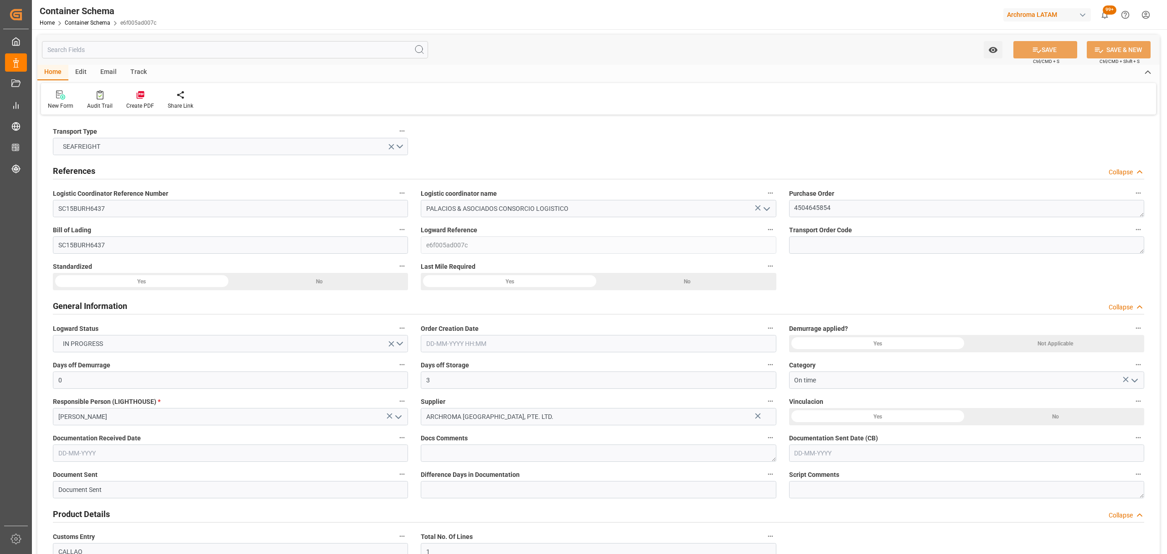
type input "PECLL"
type input "9450583"
type input "29-08-2025 11:45"
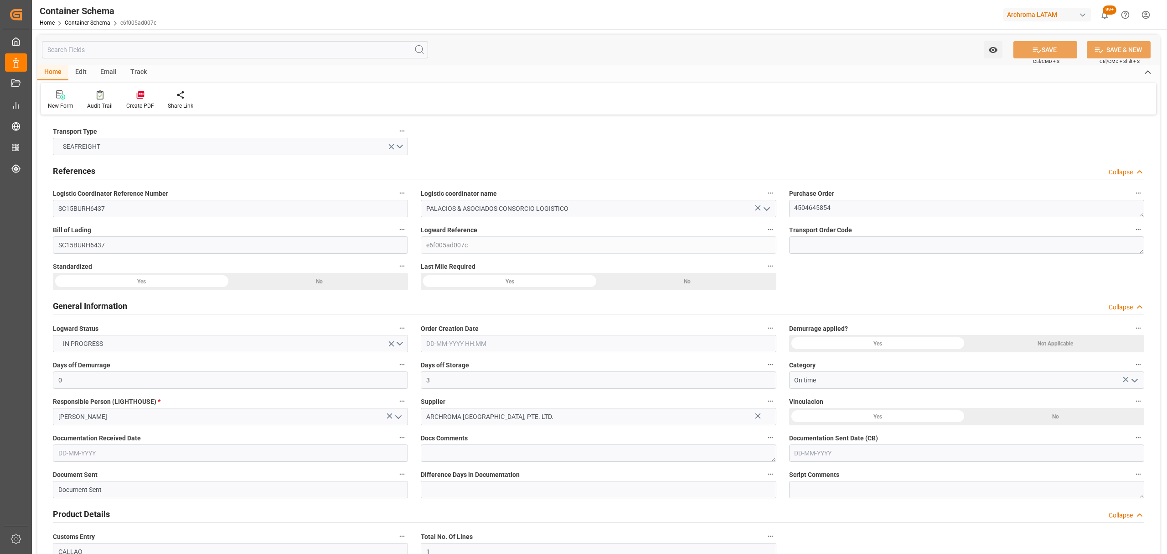
type input "[DATE]"
type input "24-08-2025 00:00"
type input "[DATE] 00:00"
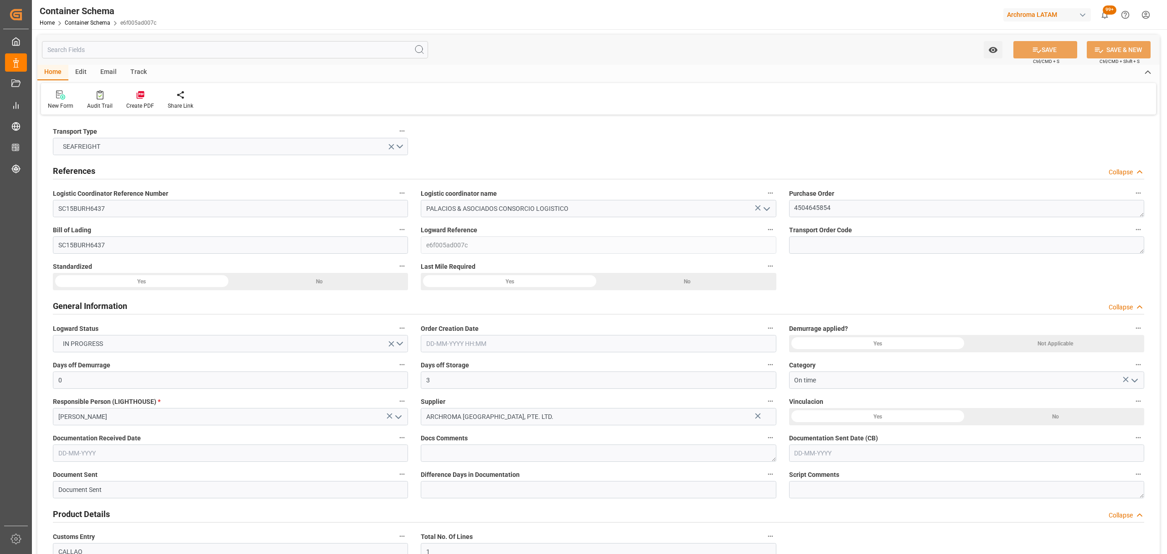
type input "[DATE] 00:00"
click at [144, 70] on div "Track" at bounding box center [139, 73] width 30 height 16
click at [68, 106] on div "Tracking" at bounding box center [58, 106] width 21 height 8
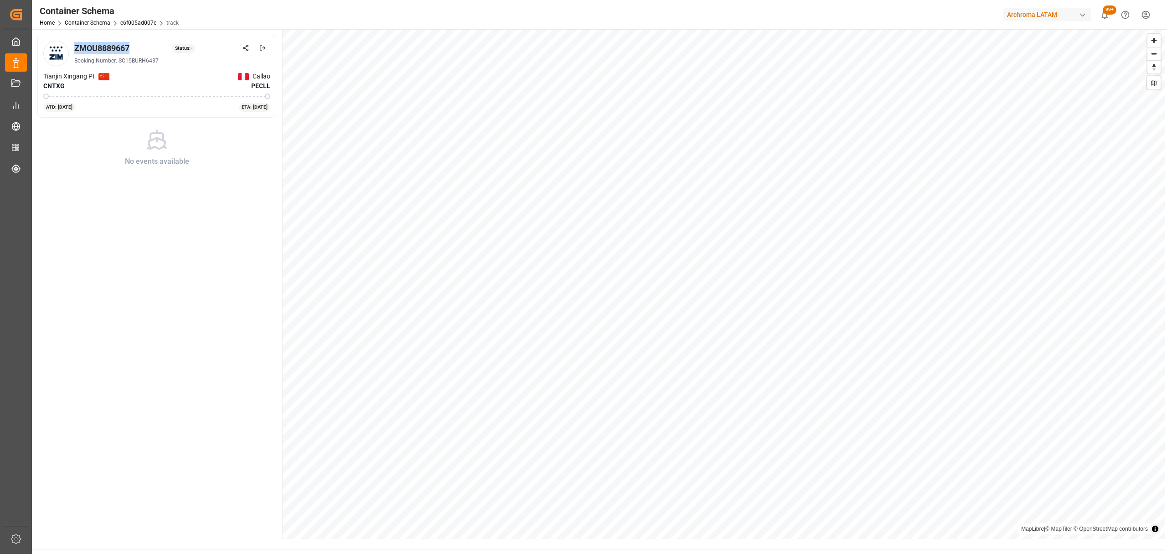
drag, startPoint x: 139, startPoint y: 46, endPoint x: 72, endPoint y: 52, distance: 67.3
click at [72, 52] on div "ZMOU8889667 Status: - Booking Number: SC15BURH6437" at bounding box center [156, 54] width 227 height 26
copy div "ZMOU8889667"
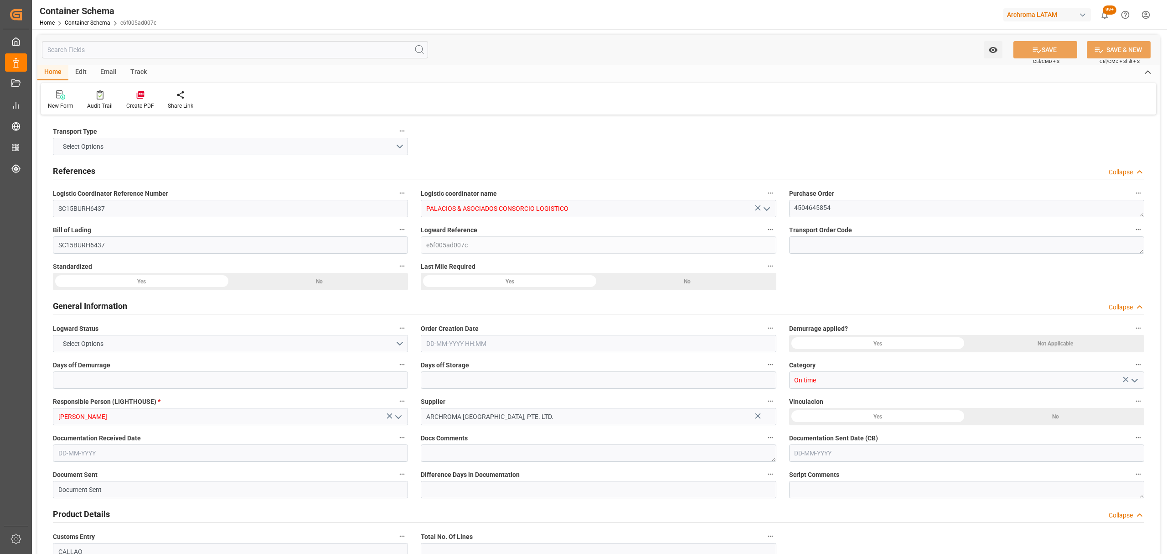
type input "0"
type input "3"
type input "1"
type input "4"
type input "1625"
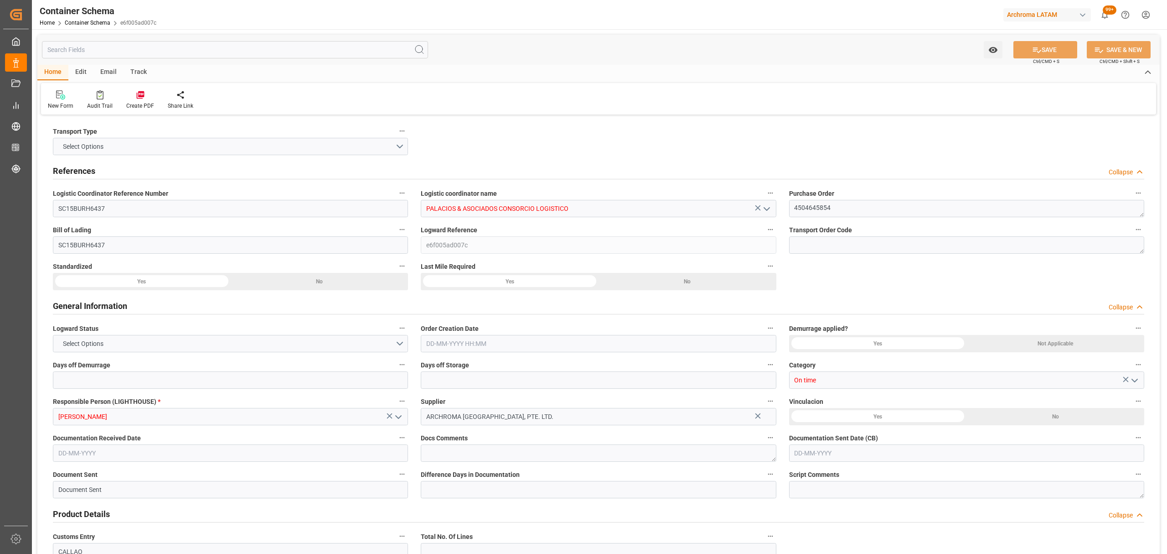
type input "1724.125"
type input "ZIM"
type input "ZIM Integrated Shipping Services Ltd."
type input "CNTXG"
type input "CNXGA"
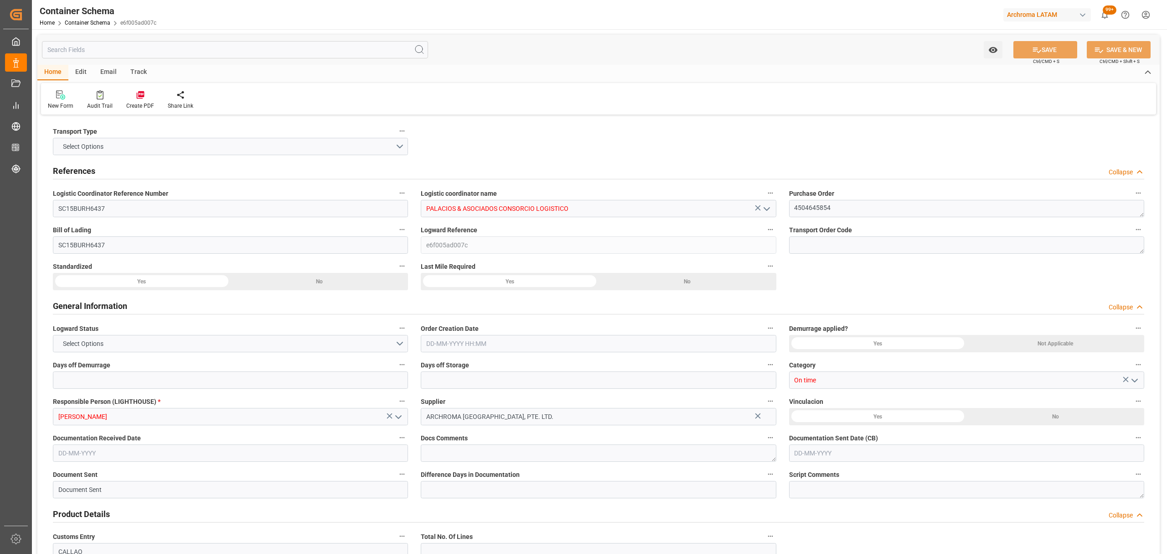
type input "PECLL"
type input "9450583"
type input "29-08-2025 11:45"
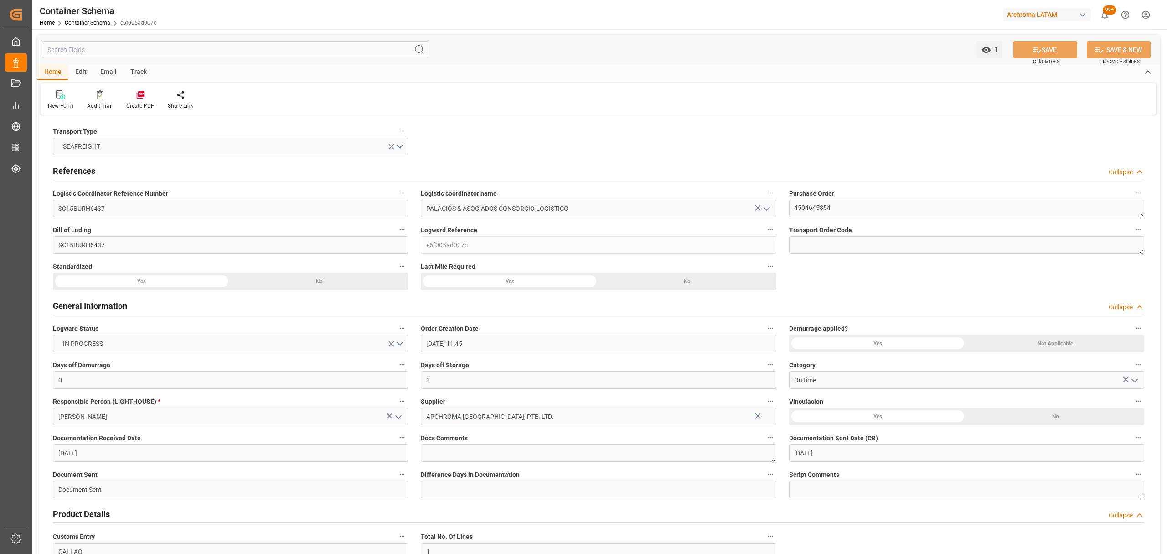
type input "[DATE]"
type input "24-08-2025 00:00"
type input "[DATE] 00:00"
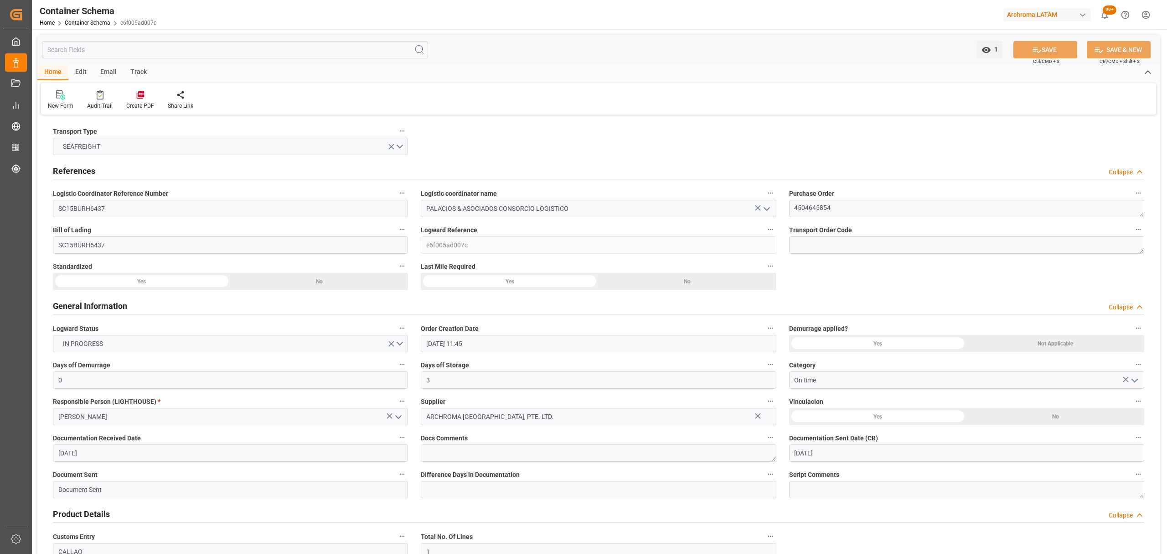
type input "[DATE] 00:00"
click at [107, 73] on div "Email" at bounding box center [108, 73] width 30 height 16
click at [61, 104] on div "Send Email" at bounding box center [62, 106] width 28 height 8
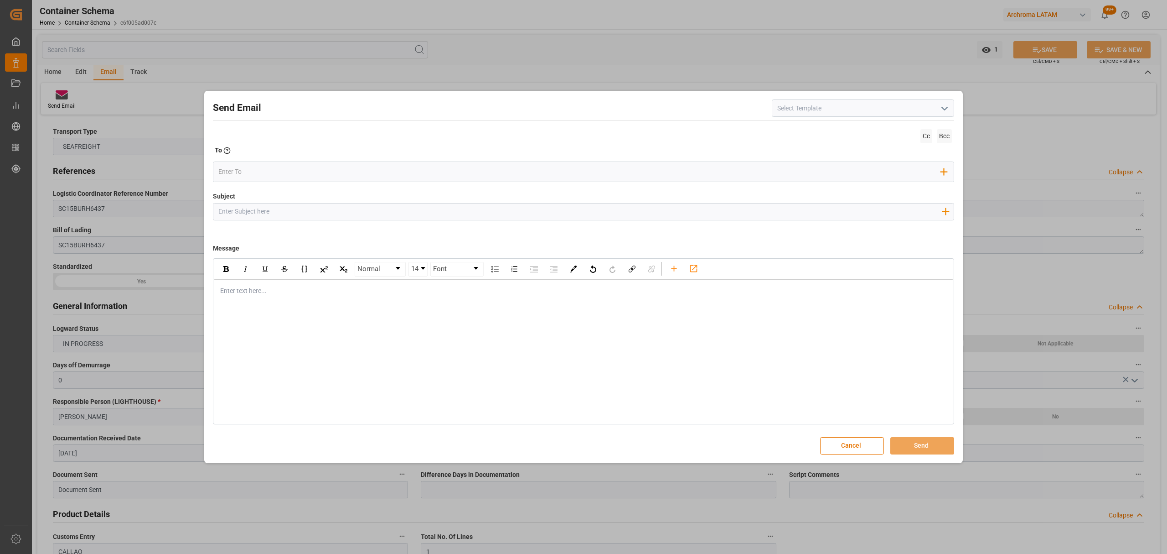
drag, startPoint x: 284, startPoint y: 213, endPoint x: 281, endPoint y: 208, distance: 5.5
click at [284, 213] on input "Subject" at bounding box center [579, 211] width 733 height 16
paste input "PE || LOGWARD STATUS | PO 4504645854 | Contenedor ZMOU8889667 | TEXTIL | LCL//E…"
type input "PE || LOGWARD STATUS | PO 4504645854 | Contenedor ZMOU8889667 | TEXTIL | LCL//E…"
click at [250, 290] on div "rdw-editor" at bounding box center [584, 291] width 726 height 10
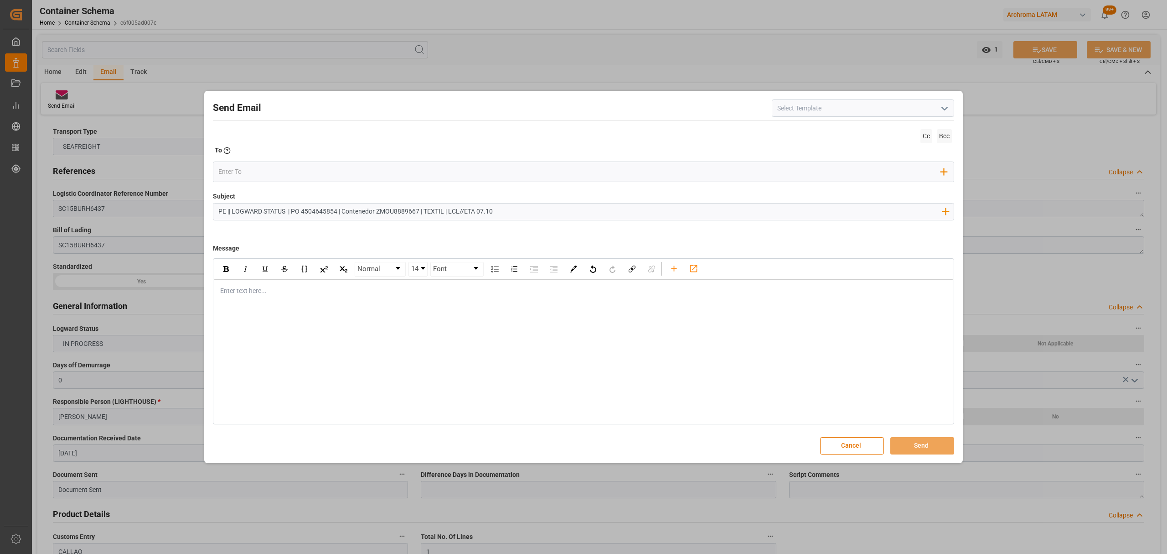
click at [267, 285] on div "Enter text here..." at bounding box center [584, 291] width 740 height 22
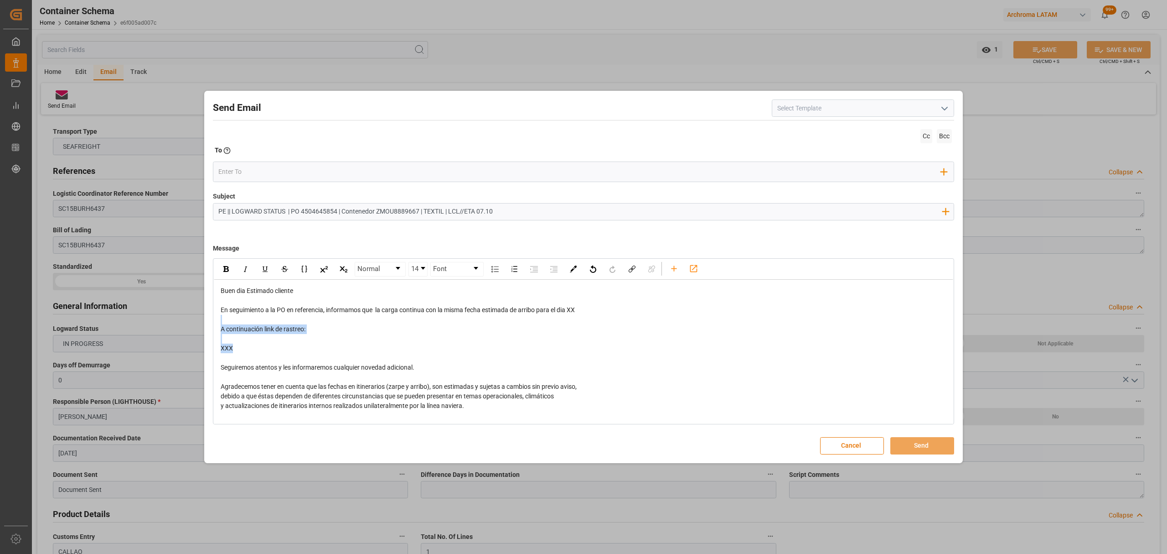
drag, startPoint x: 280, startPoint y: 350, endPoint x: 192, endPoint y: 324, distance: 91.9
click at [192, 324] on div "Send Email Cc Bcc To Enter the TO Email address Add Field to To Subject PE || L…" at bounding box center [583, 277] width 1167 height 554
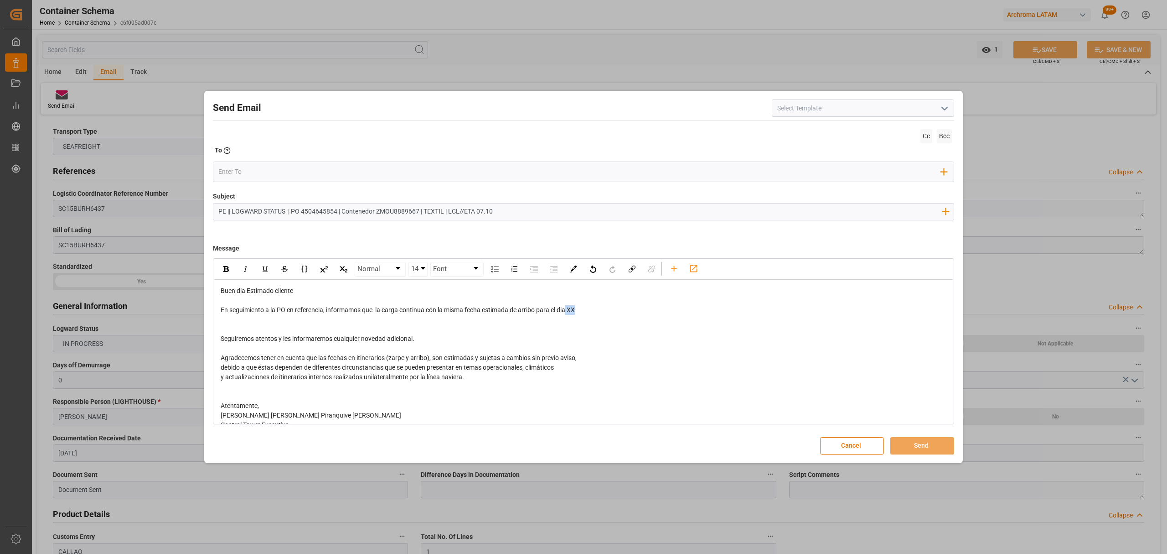
drag, startPoint x: 583, startPoint y: 310, endPoint x: 570, endPoint y: 311, distance: 12.8
click at [570, 311] on div "En seguimiento a la PO en referencia, informamos que la carga continua con la m…" at bounding box center [584, 310] width 726 height 10
click at [291, 168] on input "email" at bounding box center [579, 172] width 723 height 14
type input "A"
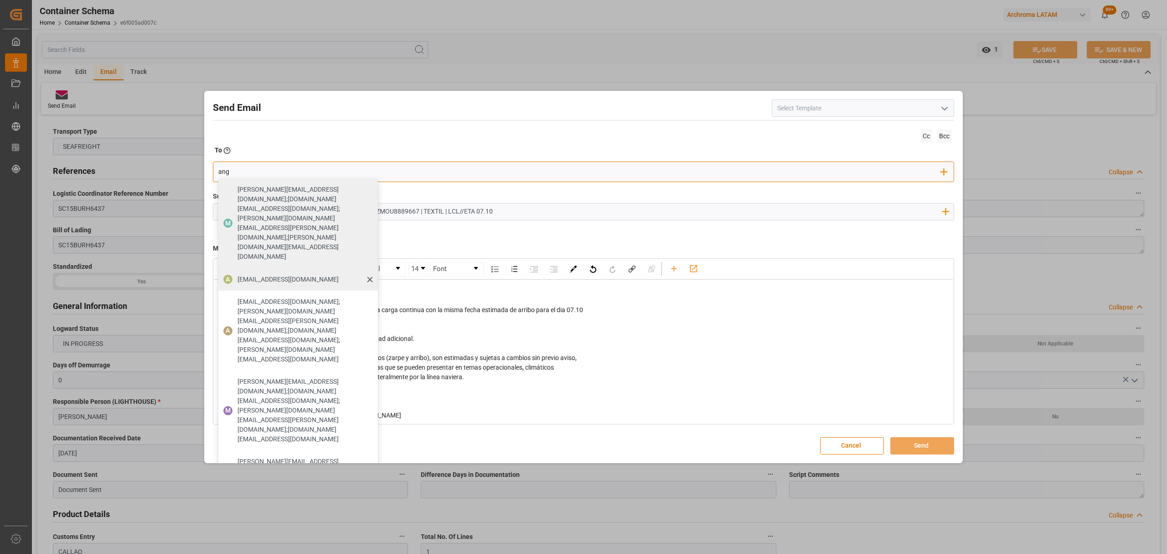
type input "ang"
click at [261, 275] on span "[EMAIL_ADDRESS][DOMAIN_NAME]" at bounding box center [288, 280] width 101 height 10
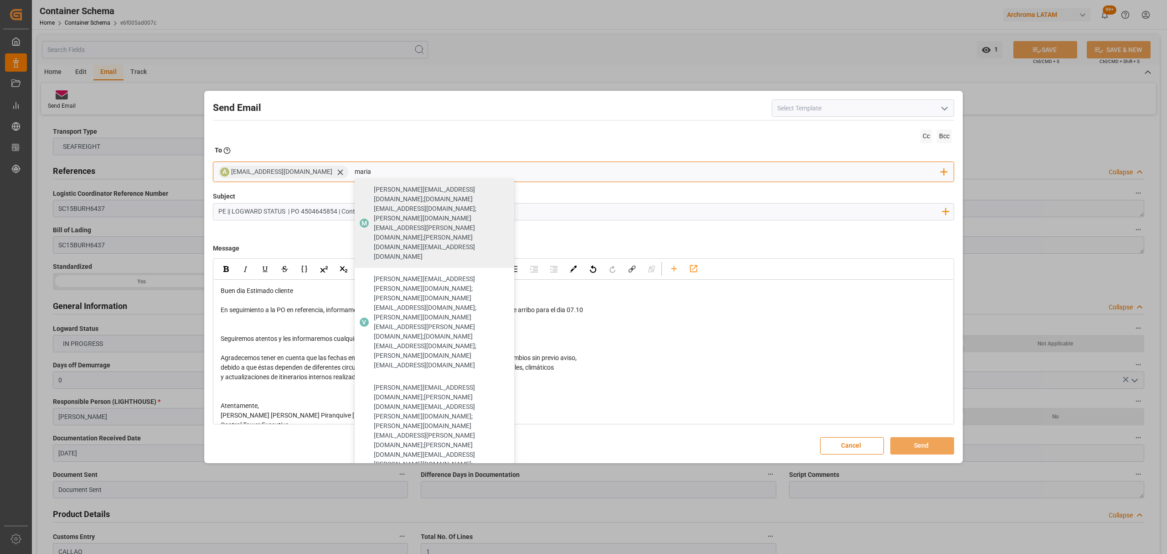
type input "maria"
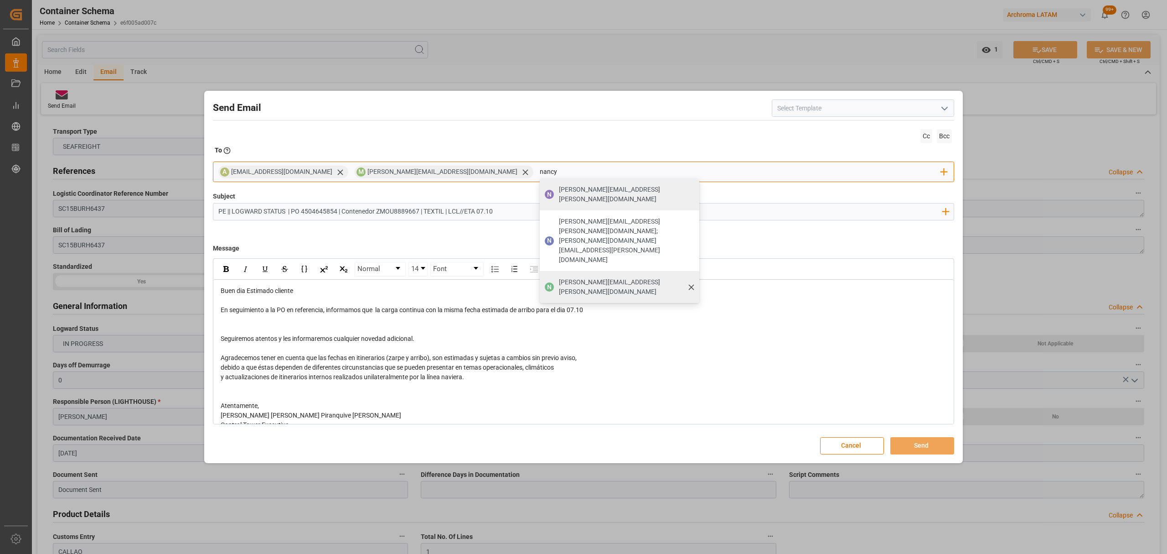
type input "nancy"
click at [559, 277] on span "[PERSON_NAME][EMAIL_ADDRESS][PERSON_NAME][DOMAIN_NAME]" at bounding box center [626, 286] width 134 height 19
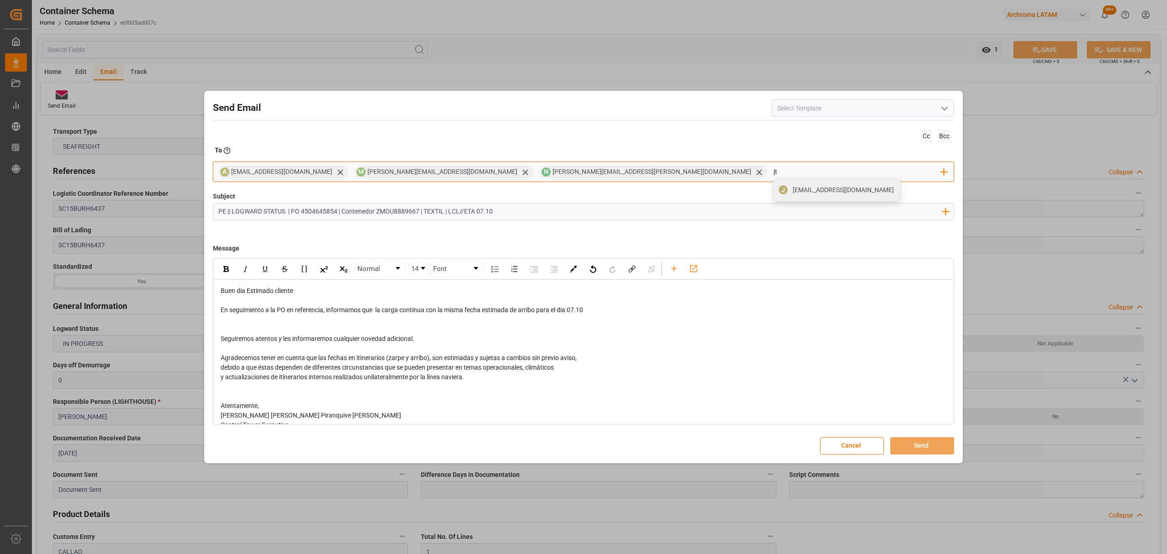
type input "jt"
click at [793, 188] on span "[EMAIL_ADDRESS][DOMAIN_NAME]" at bounding box center [843, 190] width 101 height 10
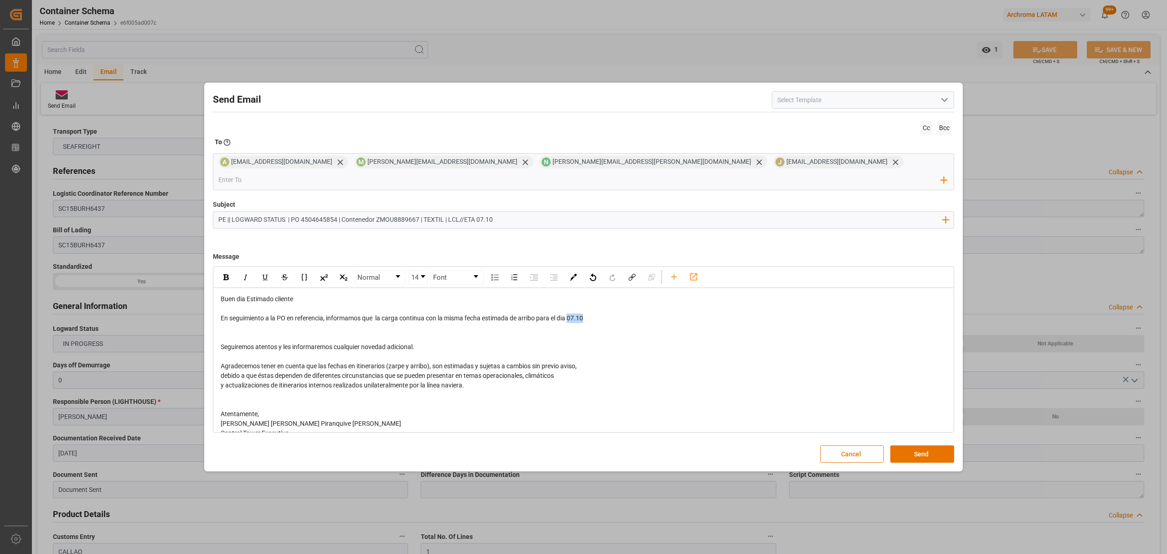
drag, startPoint x: 589, startPoint y: 311, endPoint x: 571, endPoint y: 311, distance: 17.8
click at [571, 313] on div "En seguimiento a la PO en referencia, informamos que la carga continua con la m…" at bounding box center [584, 318] width 726 height 10
click at [223, 274] on img "rdw-inline-control" at bounding box center [225, 277] width 5 height 6
click at [814, 371] on div "debido a que éstas dependen de diferentes circunstancias que se pueden presenta…" at bounding box center [584, 376] width 726 height 10
click at [927, 445] on button "Send" at bounding box center [923, 453] width 64 height 17
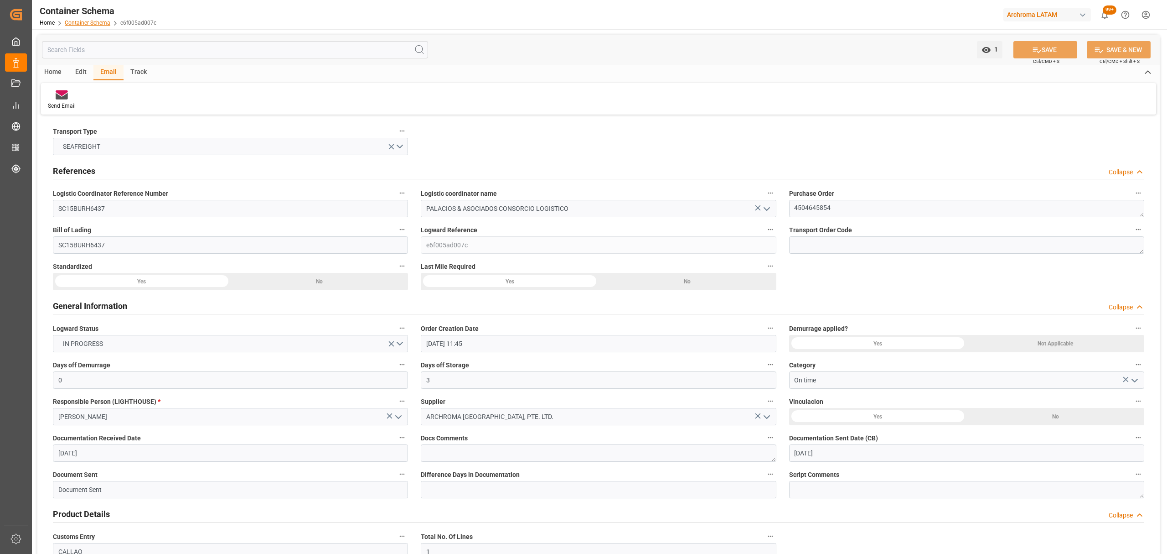
click at [91, 22] on link "Container Schema" at bounding box center [88, 23] width 46 height 6
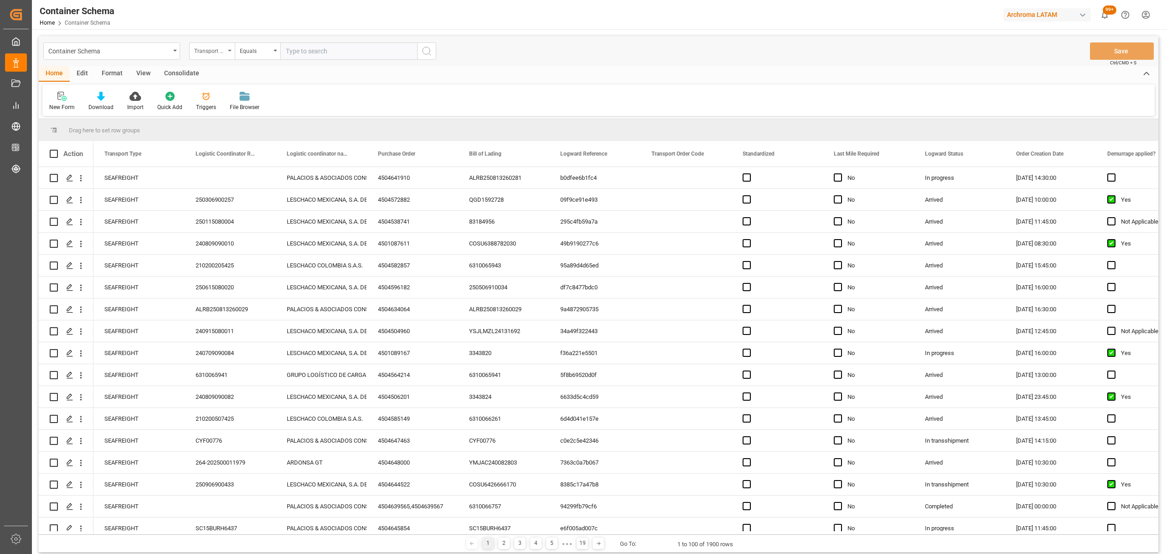
click at [216, 53] on div "Transport Type" at bounding box center [209, 50] width 31 height 10
click at [232, 155] on div "Purchase Order" at bounding box center [258, 150] width 136 height 19
click at [249, 53] on div "Equals" at bounding box center [255, 50] width 31 height 10
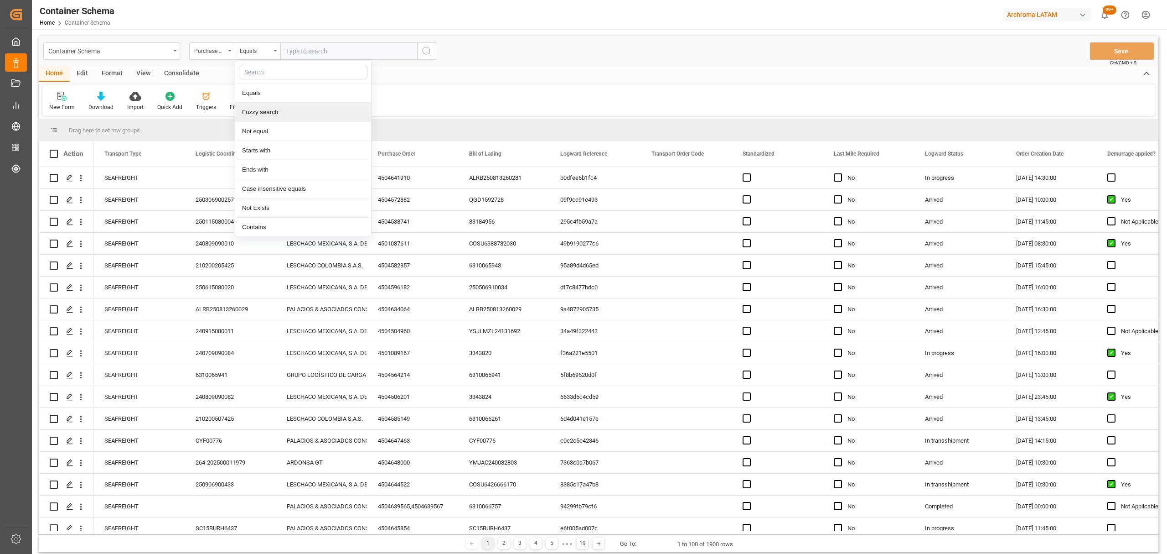
click at [269, 108] on div "Fuzzy search" at bounding box center [303, 112] width 136 height 19
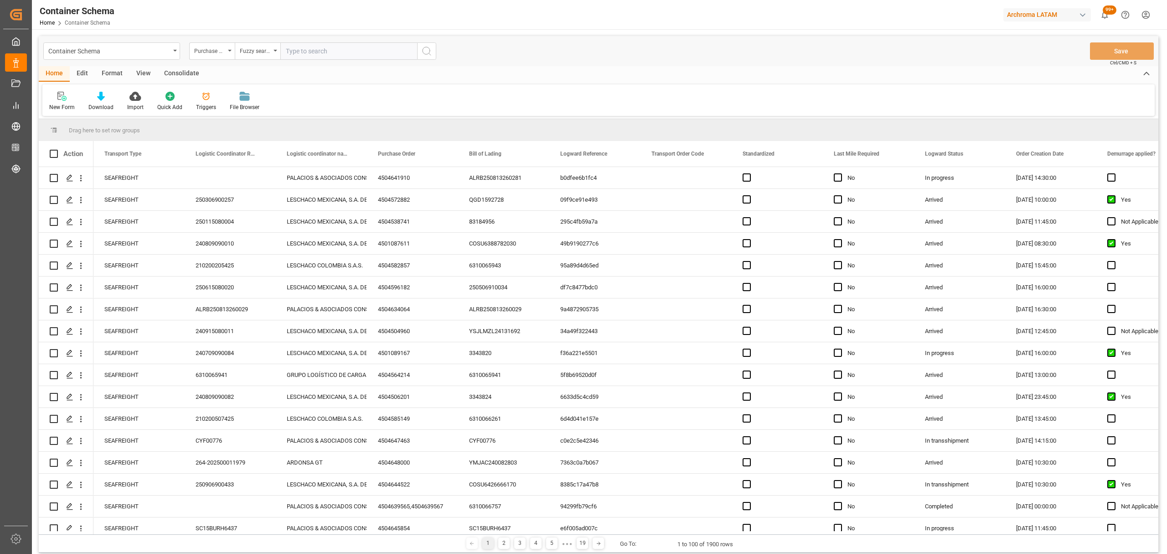
click at [293, 53] on input "text" at bounding box center [348, 50] width 137 height 17
paste input "4504653036"
type input "4504653036"
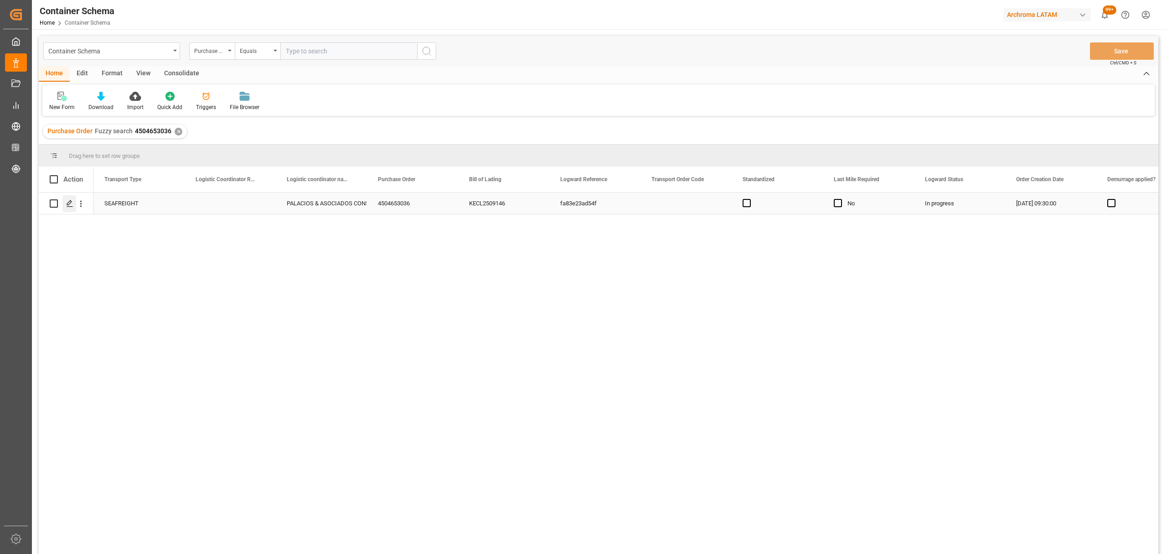
click at [67, 205] on polygon "Press SPACE to select this row." at bounding box center [69, 203] width 5 height 5
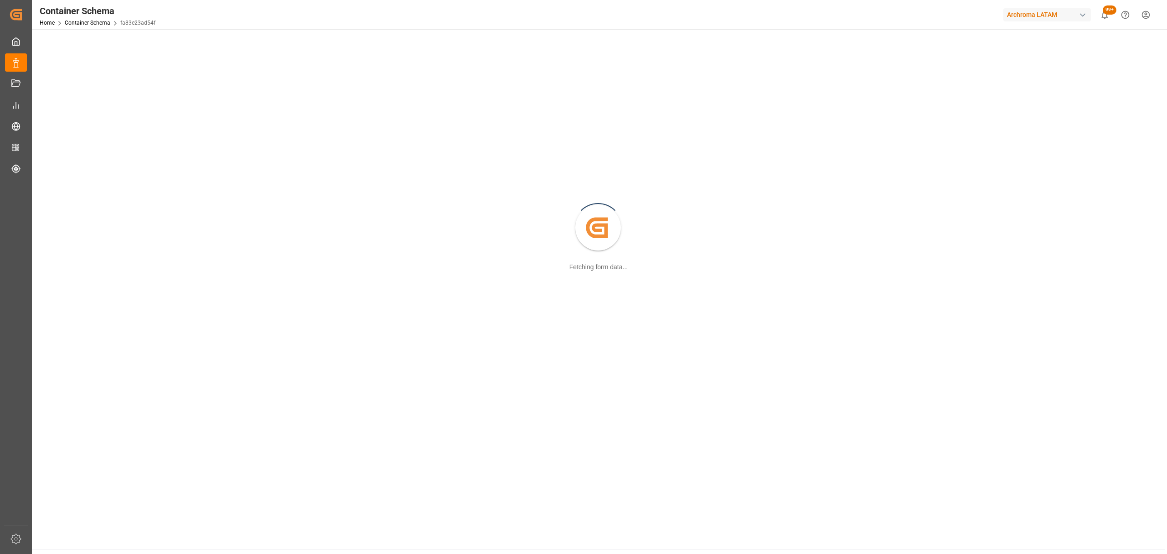
click at [67, 205] on div "Created by potrace 1.15, written by Peter Selinger 2001-2017 Fetching form data…" at bounding box center [598, 229] width 1123 height 388
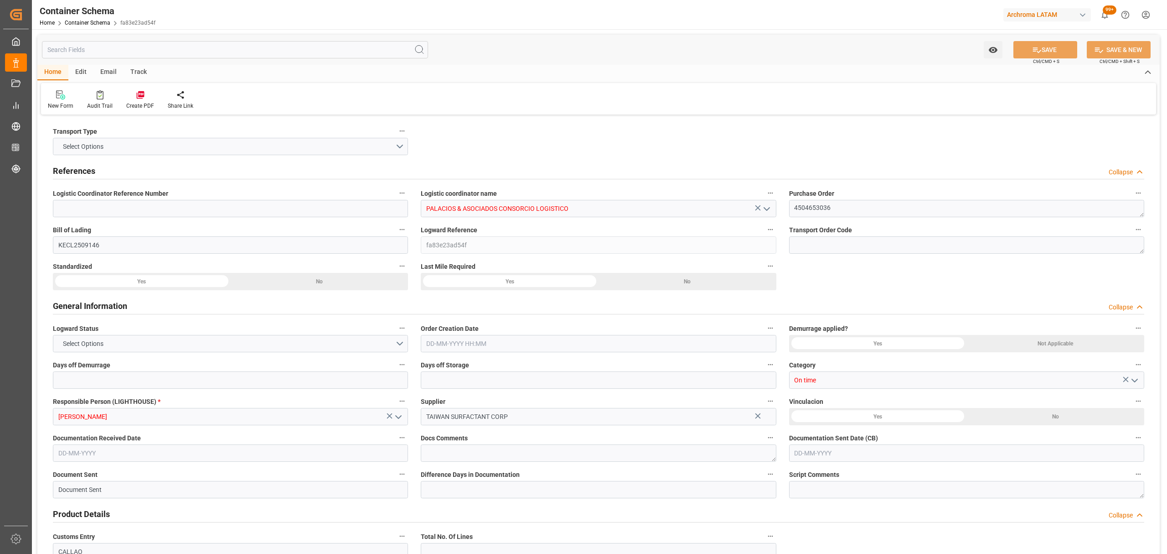
type input "0"
type input "3"
type input "2"
type input "12"
type input "8575"
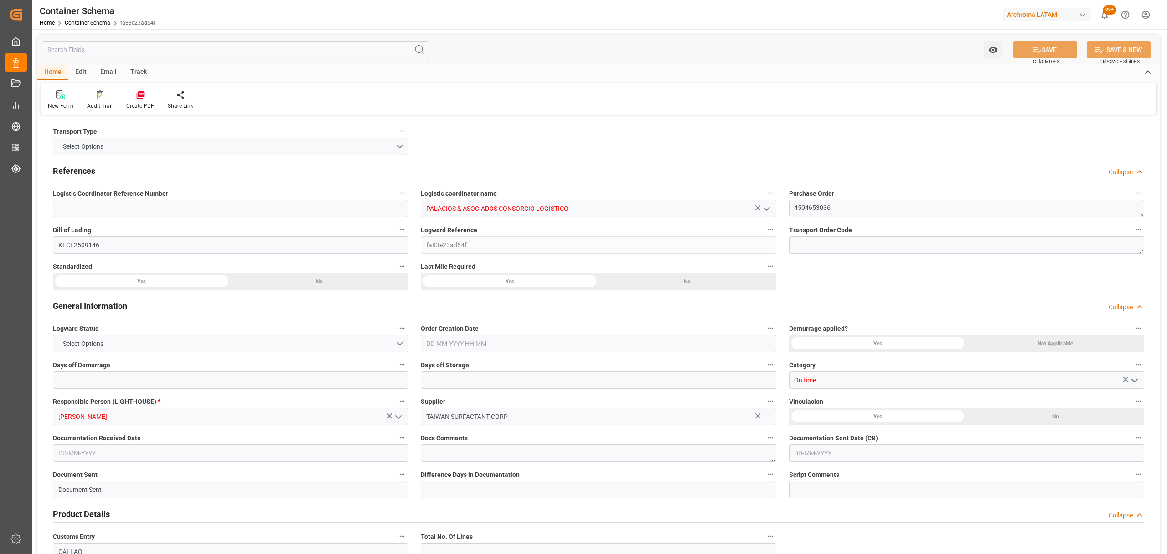
type input "9470"
type input "ONE"
type input "Ocean Network Express"
type input "TWKEL"
type input "PECLL"
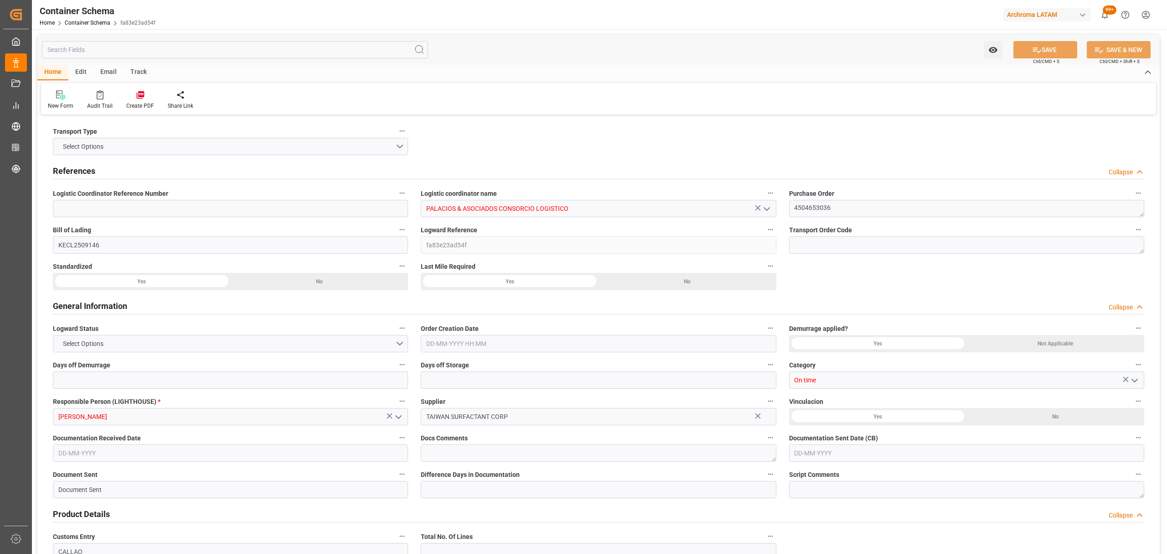
type input "PECLL"
type input "9793935"
type input "05-09-2025 09:30"
type input "[DATE]"
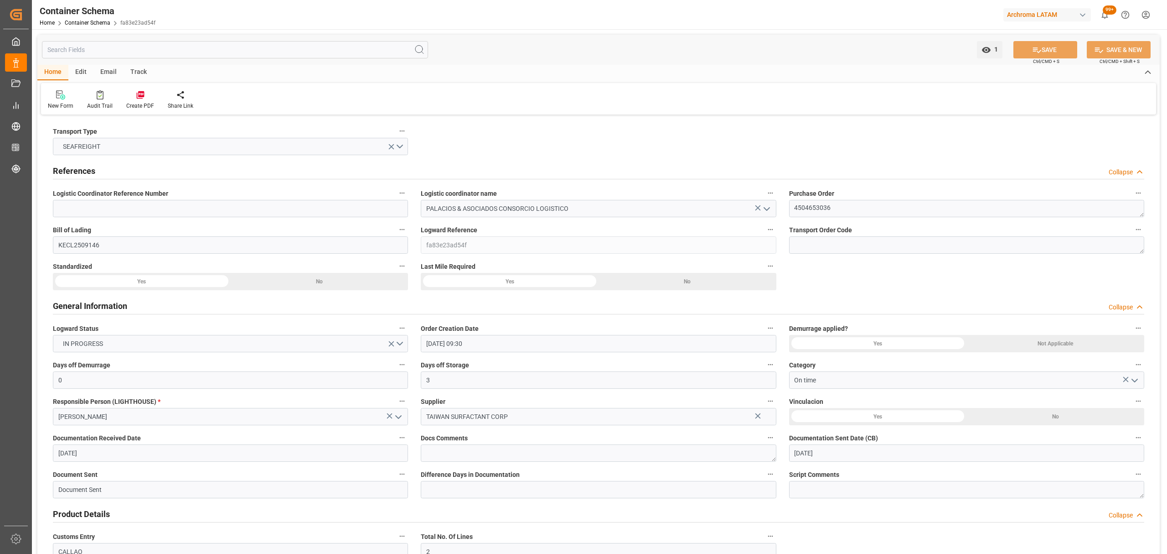
type input "[DATE]"
type input "12-10-2025"
type input "[DATE] 00:00"
type input "08-09-2025 00:00"
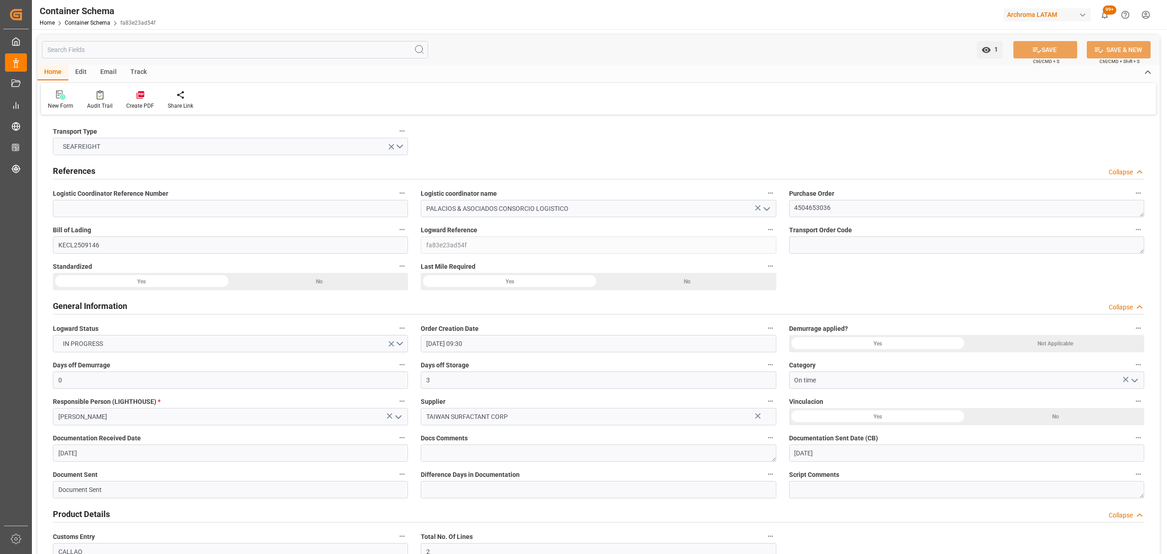
type input "12-10-2025 00:00"
click at [138, 70] on div "Track" at bounding box center [139, 73] width 30 height 16
click at [53, 95] on div at bounding box center [58, 95] width 21 height 10
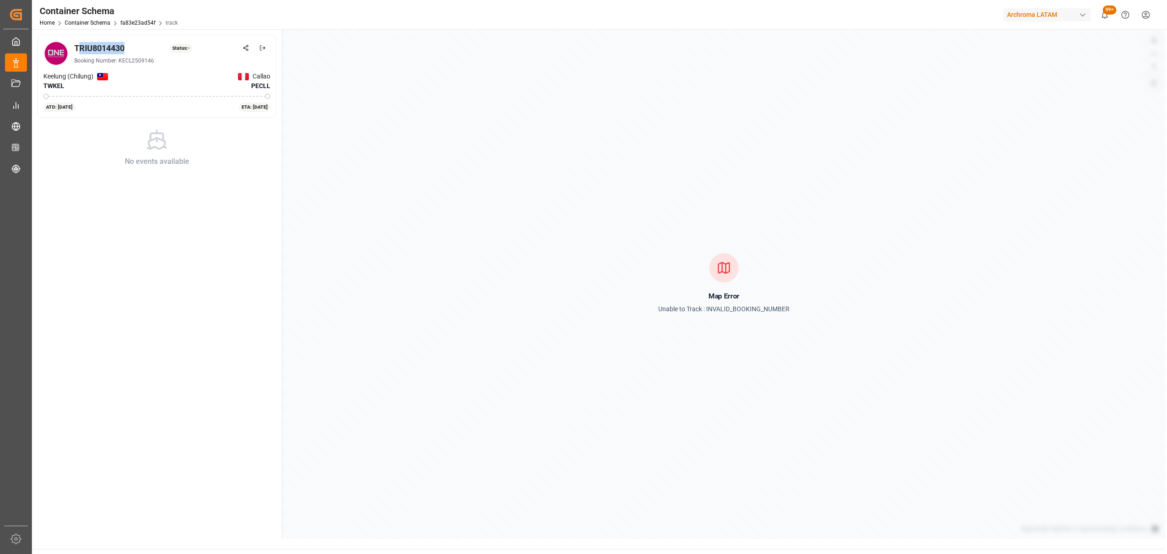
drag, startPoint x: 131, startPoint y: 50, endPoint x: 78, endPoint y: 46, distance: 53.9
click at [78, 46] on div "TRIU8014430 Status: -" at bounding box center [172, 48] width 196 height 12
drag, startPoint x: 74, startPoint y: 48, endPoint x: 129, endPoint y: 51, distance: 54.8
click at [129, 51] on div "TRIU8014430 Status: -" at bounding box center [172, 48] width 196 height 12
copy div "TRIU8014430"
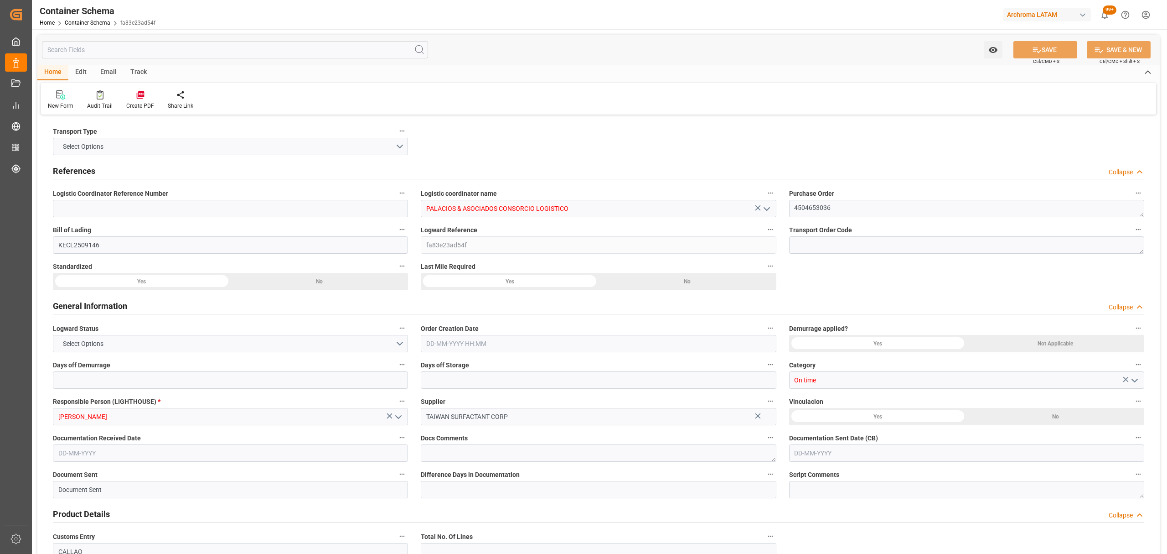
type input "0"
type input "3"
type input "2"
type input "12"
type input "8575"
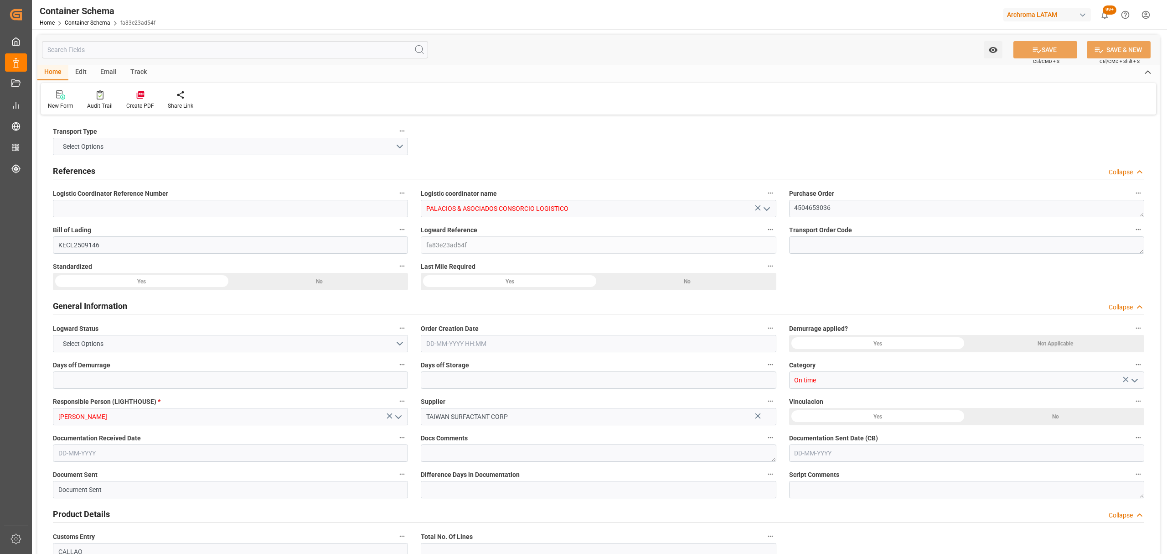
type input "9470"
type input "ONE"
type input "Ocean Network Express"
type input "TWKEL"
type input "PECLL"
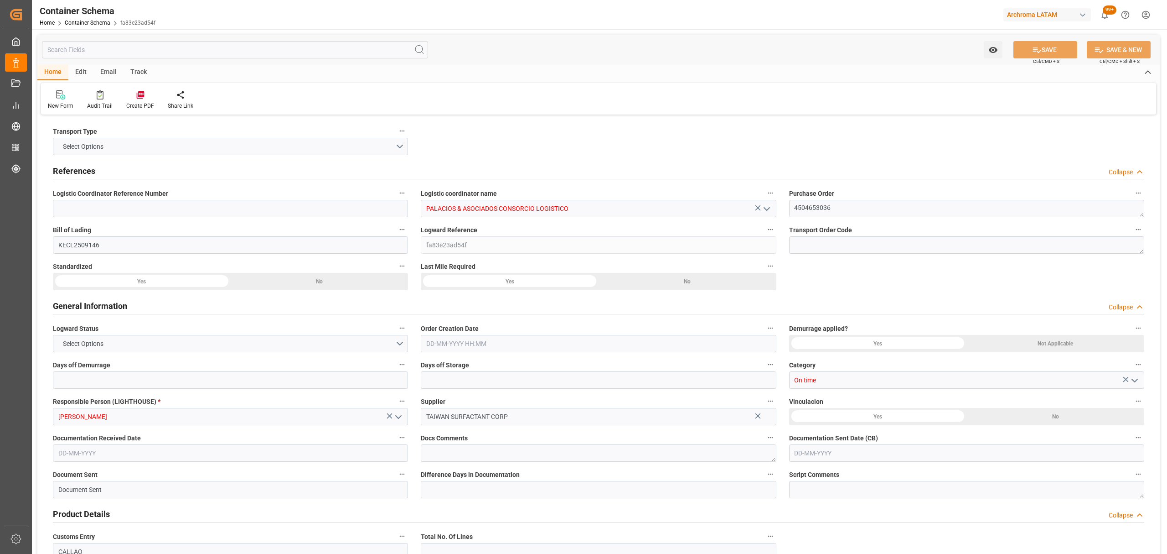
type input "PECLL"
type input "9793935"
type input "05-09-2025 09:30"
type input "[DATE]"
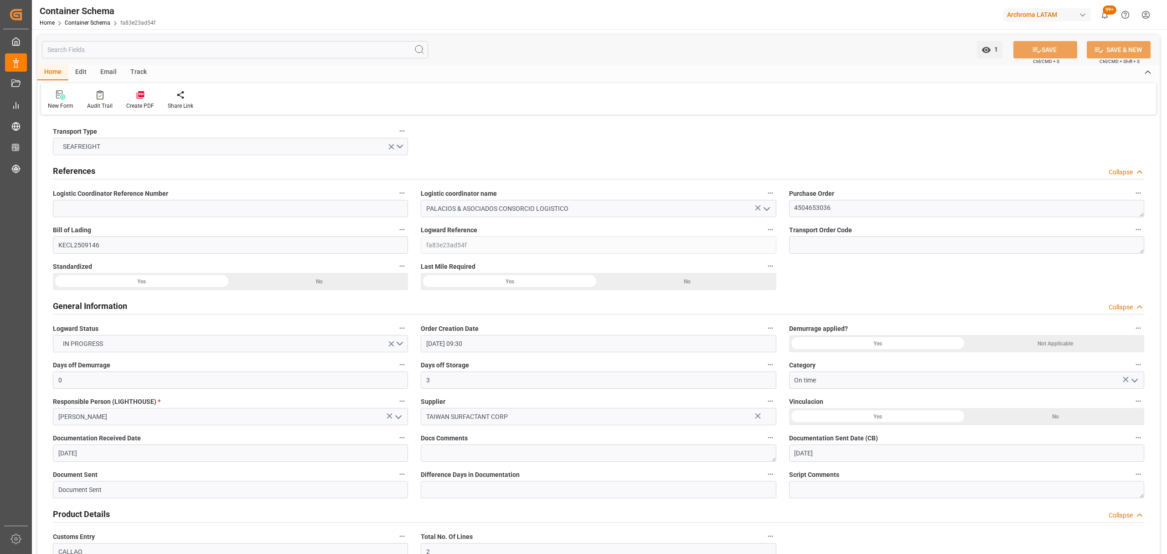
type input "[DATE]"
type input "12-10-2025"
type input "[DATE] 00:00"
type input "08-09-2025 00:00"
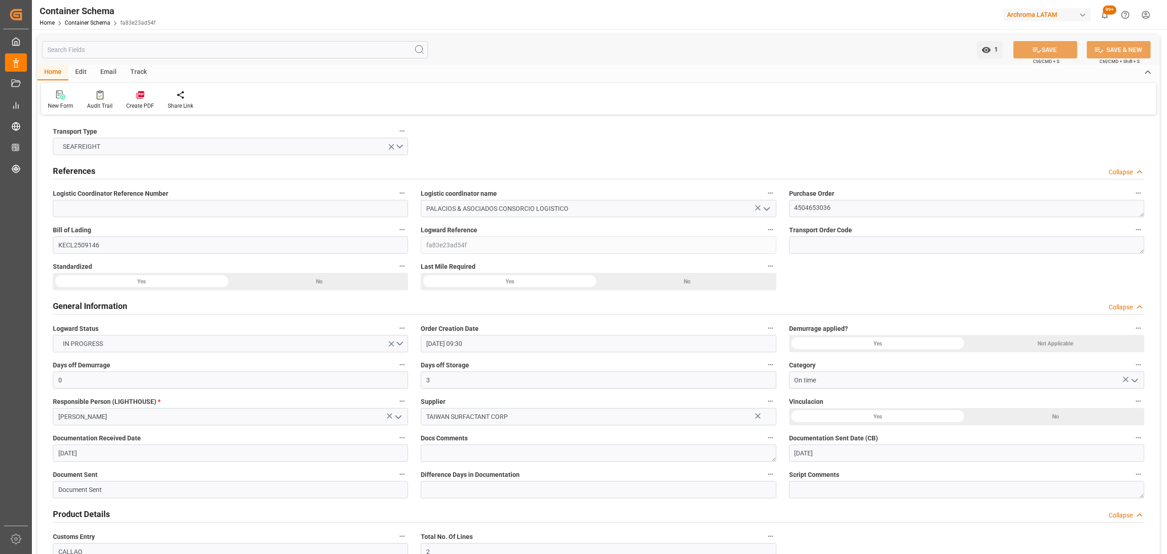
type input "12-10-2025 00:00"
click at [110, 61] on div "1 Watch Option SAVE Ctrl/CMD + S SAVE & NEW Ctrl/CMD + Shift + S" at bounding box center [598, 50] width 1123 height 30
click at [109, 70] on div "Email" at bounding box center [108, 73] width 30 height 16
click at [58, 101] on div "Send Email" at bounding box center [61, 100] width 41 height 20
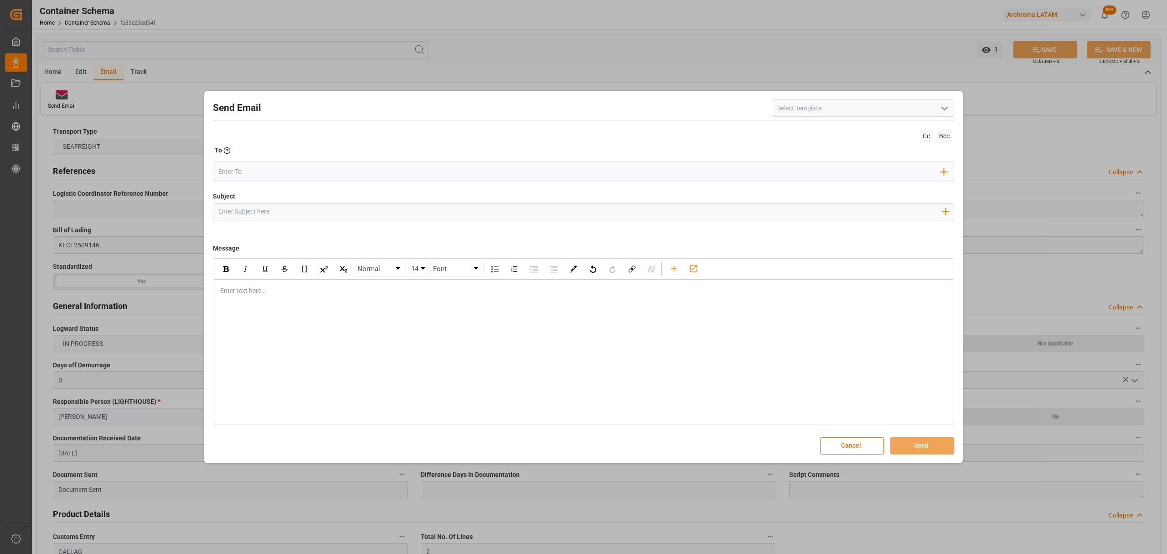
click at [380, 214] on input "Subject" at bounding box center [579, 211] width 733 height 16
paste input "PO 4504653036 10,20//TE//LOGWARD STATUS//TAIWAN SURFACTANT CORP//ARCHROMA PERU/…"
type input "PO 4504653036 10,20//TE//LOGWARD STATUS//TAIWAN SURFACTANT CORP//ARCHROMA PERU/…"
click at [258, 285] on div "Enter text here..." at bounding box center [584, 291] width 740 height 22
click at [285, 293] on div "rdw-editor" at bounding box center [584, 291] width 726 height 10
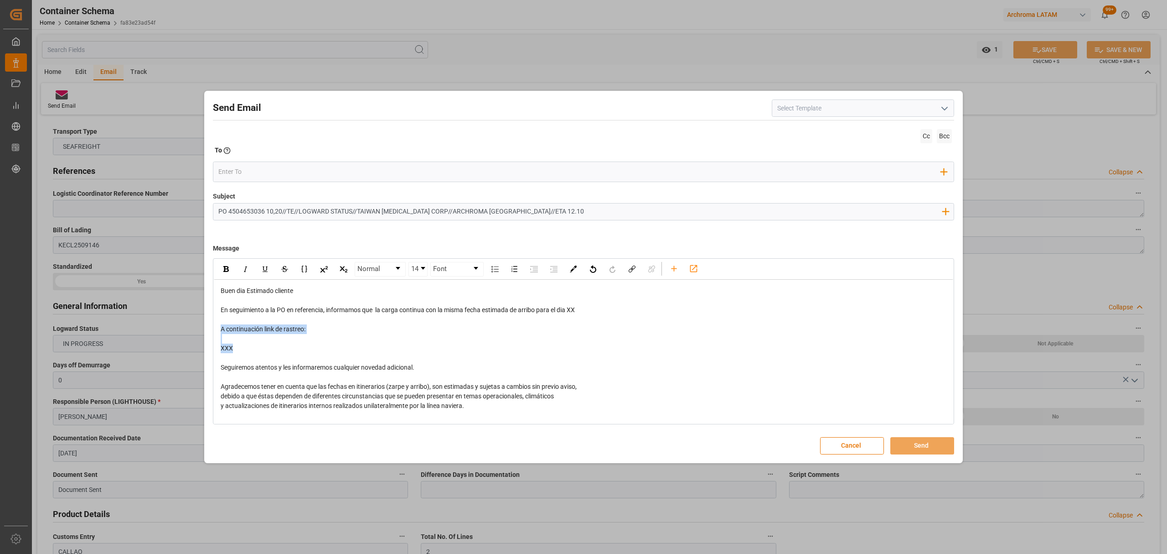
drag, startPoint x: 250, startPoint y: 351, endPoint x: 218, endPoint y: 331, distance: 38.2
click at [218, 331] on div "Buen dia Estimado cliente En seguimiento a la PO en referencia, informamos que …" at bounding box center [584, 372] width 740 height 185
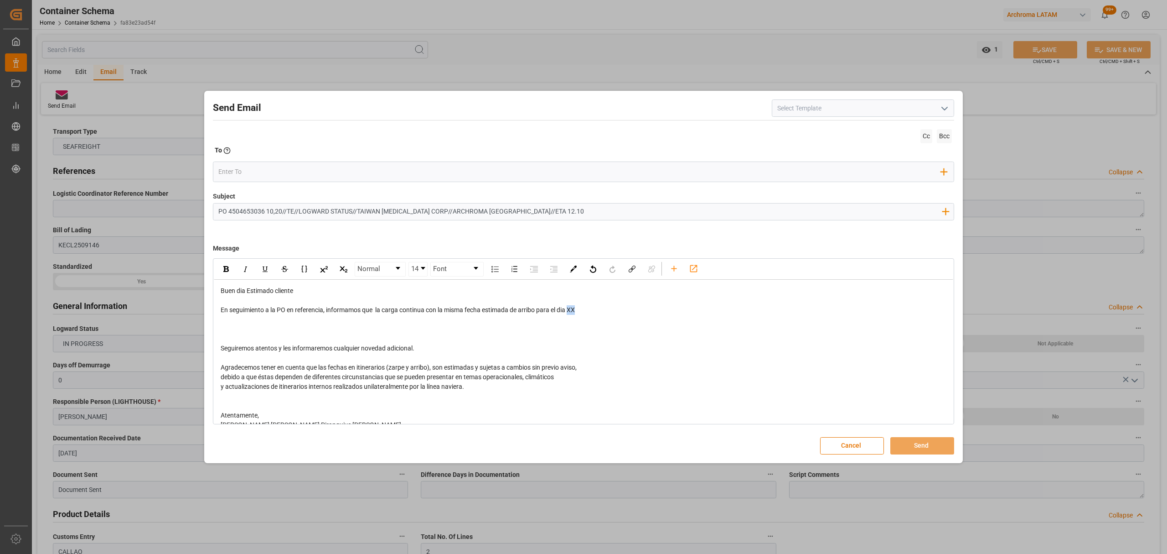
drag, startPoint x: 588, startPoint y: 312, endPoint x: 572, endPoint y: 312, distance: 16.0
click at [572, 312] on div "En seguimiento a la PO en referencia, informamos que la carga continua con la m…" at bounding box center [584, 310] width 726 height 10
click at [340, 332] on div "rdw-editor" at bounding box center [584, 329] width 726 height 10
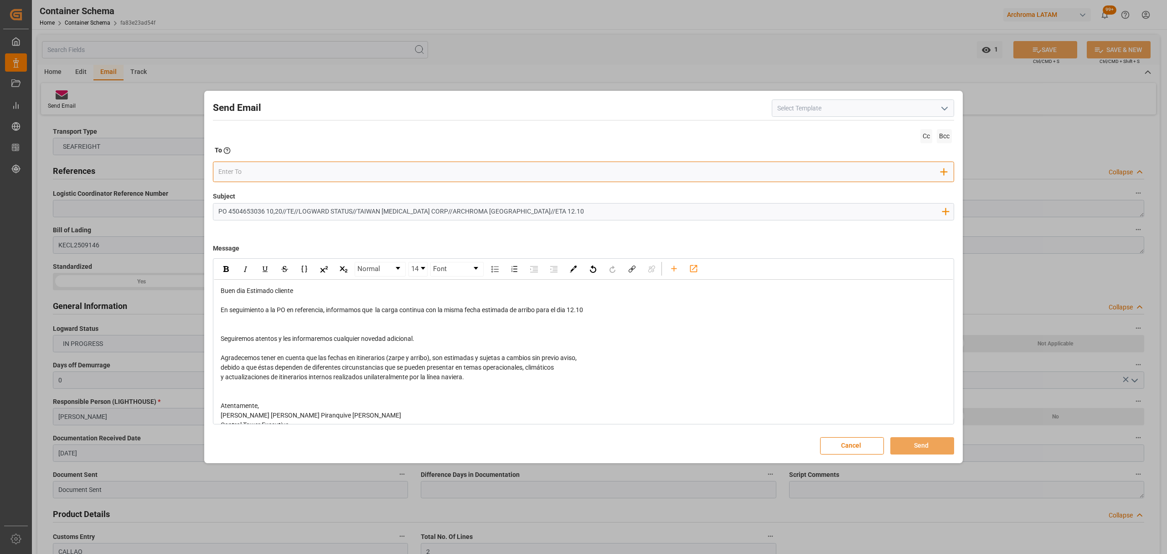
click at [238, 167] on input "email" at bounding box center [579, 172] width 723 height 14
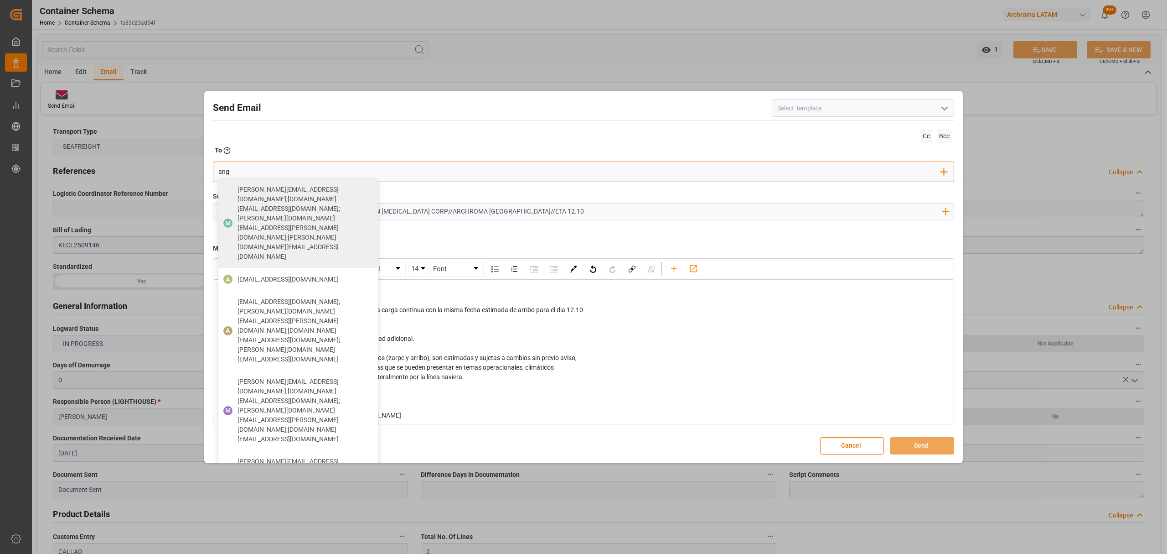
type input "angie"
click at [291, 275] on span "[EMAIL_ADDRESS][DOMAIN_NAME]" at bounding box center [288, 280] width 101 height 10
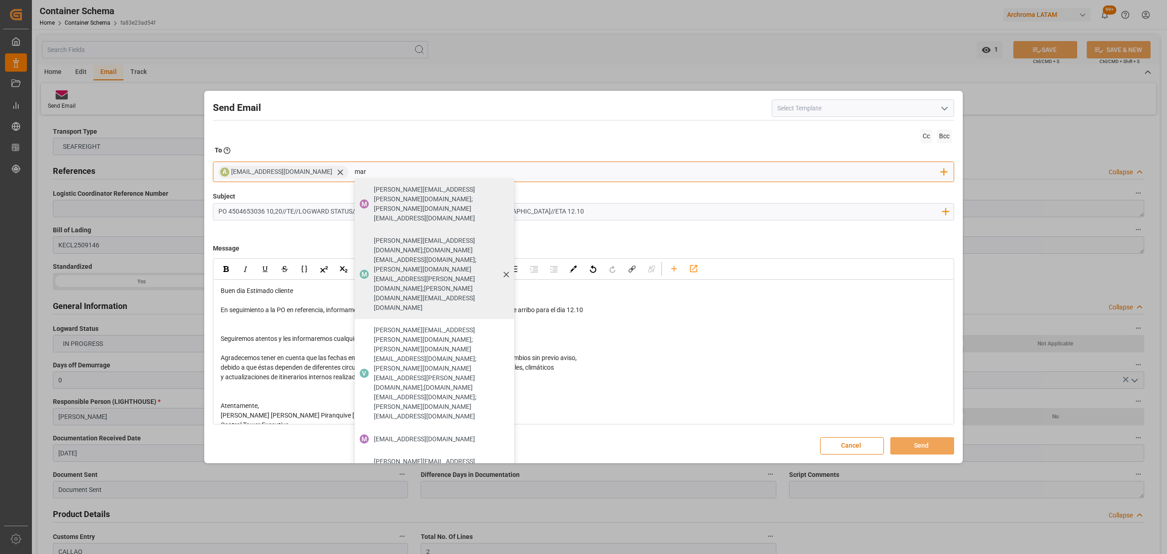
type input "mar"
click at [385, 236] on span "[PERSON_NAME][EMAIL_ADDRESS][DOMAIN_NAME];[DOMAIN_NAME][EMAIL_ADDRESS][DOMAIN_N…" at bounding box center [441, 274] width 134 height 77
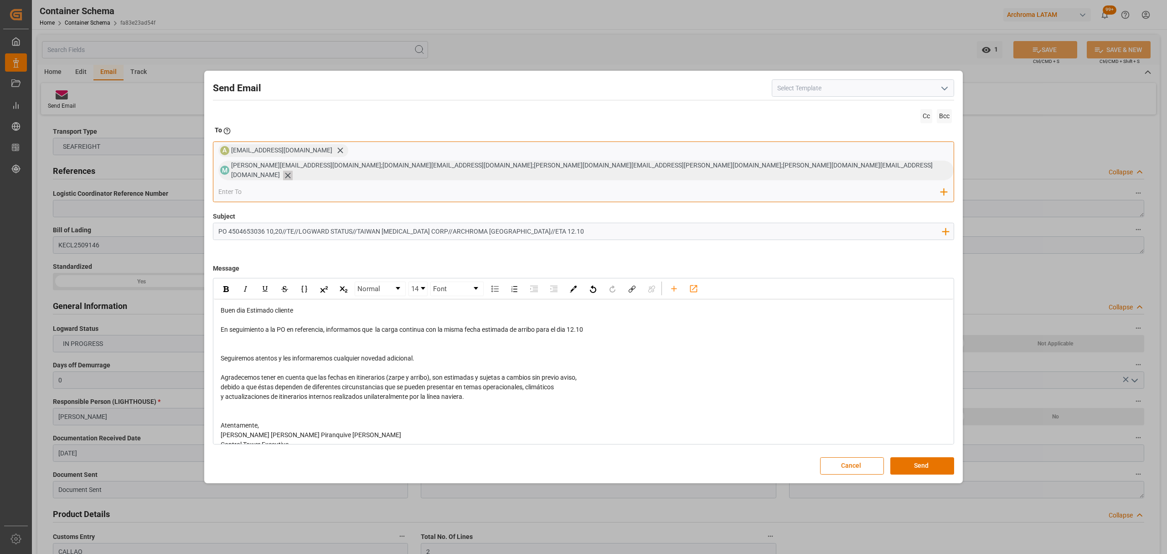
click at [293, 172] on icon at bounding box center [288, 176] width 10 height 10
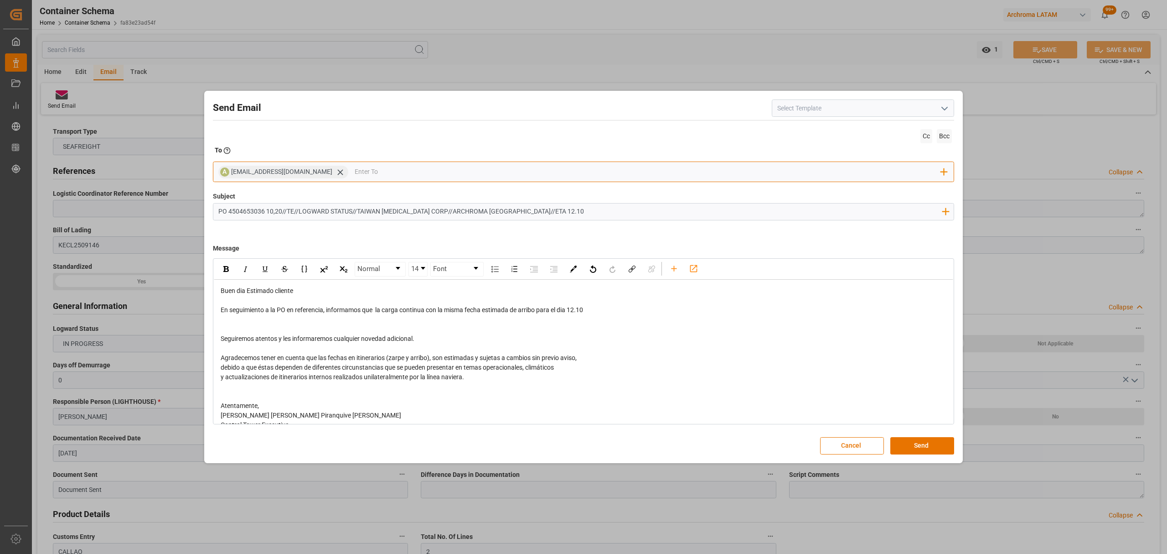
click at [576, 176] on input "email" at bounding box center [648, 172] width 587 height 14
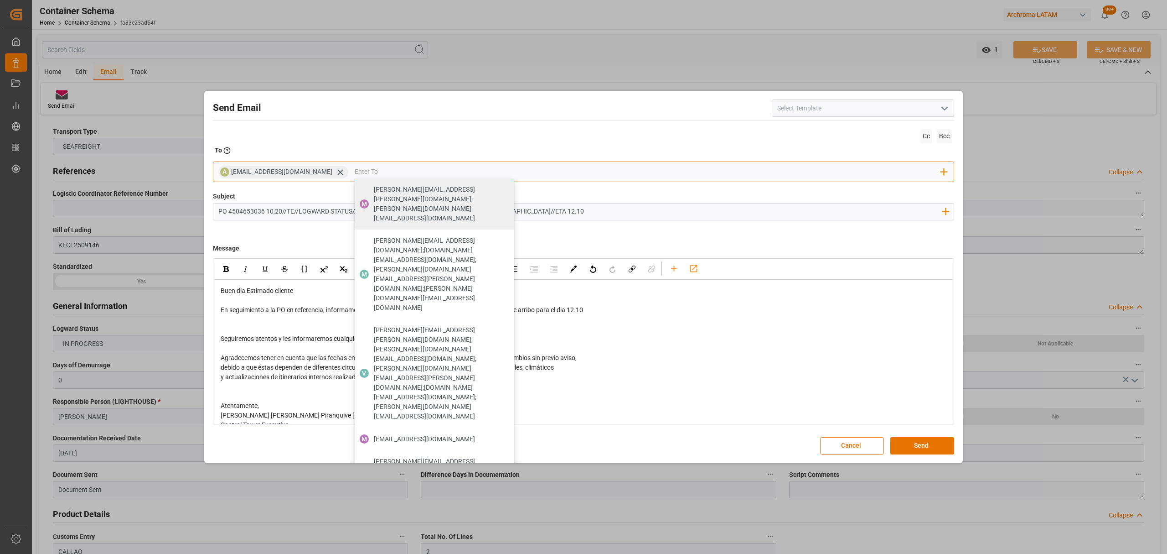
type input "n"
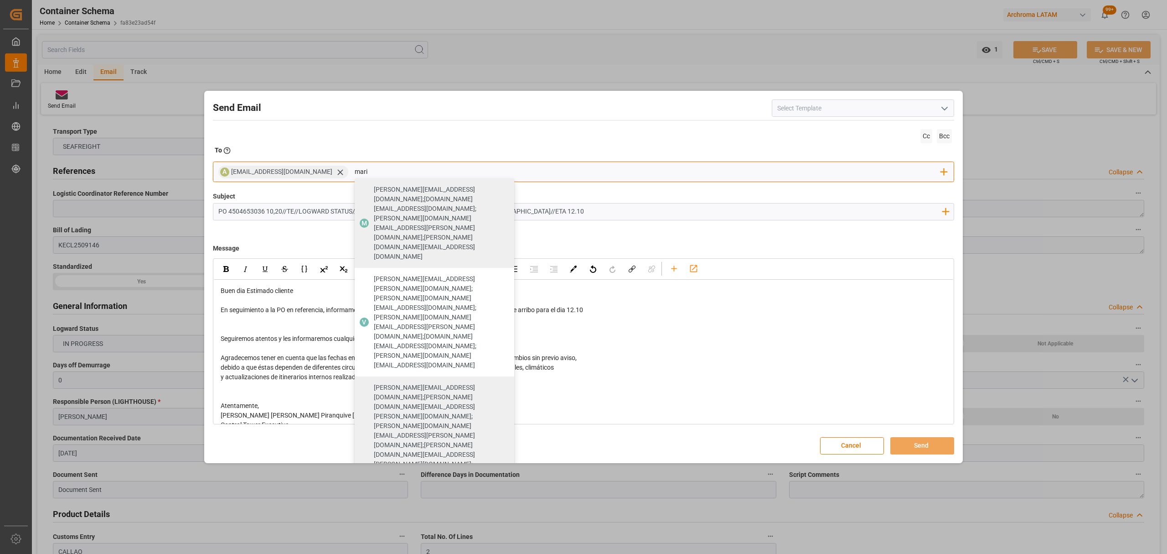
type input "maria"
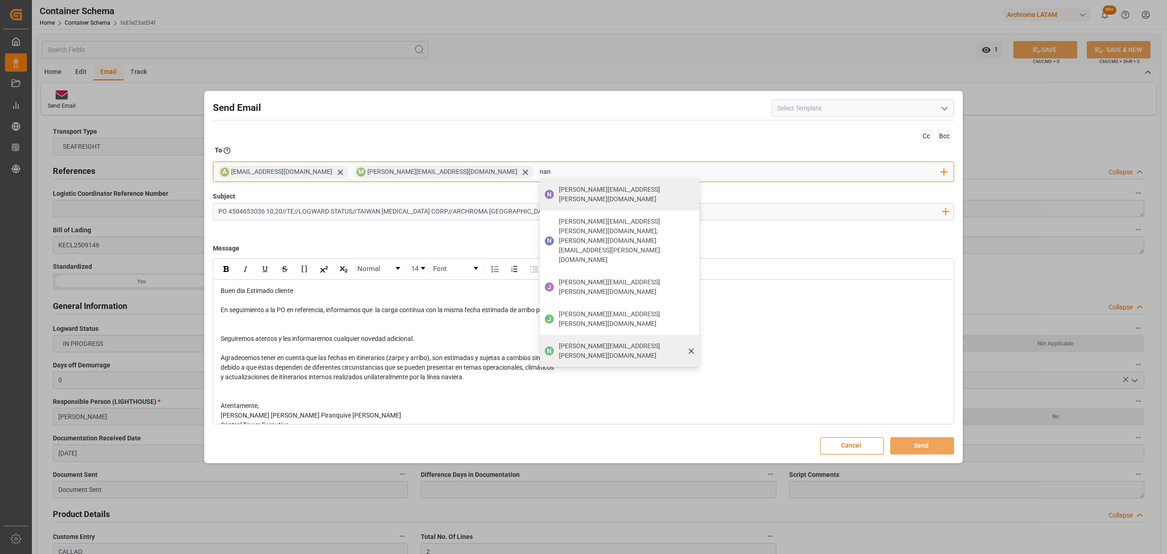
type input "nan"
click at [559, 341] on span "[PERSON_NAME][EMAIL_ADDRESS][PERSON_NAME][DOMAIN_NAME]" at bounding box center [626, 350] width 134 height 19
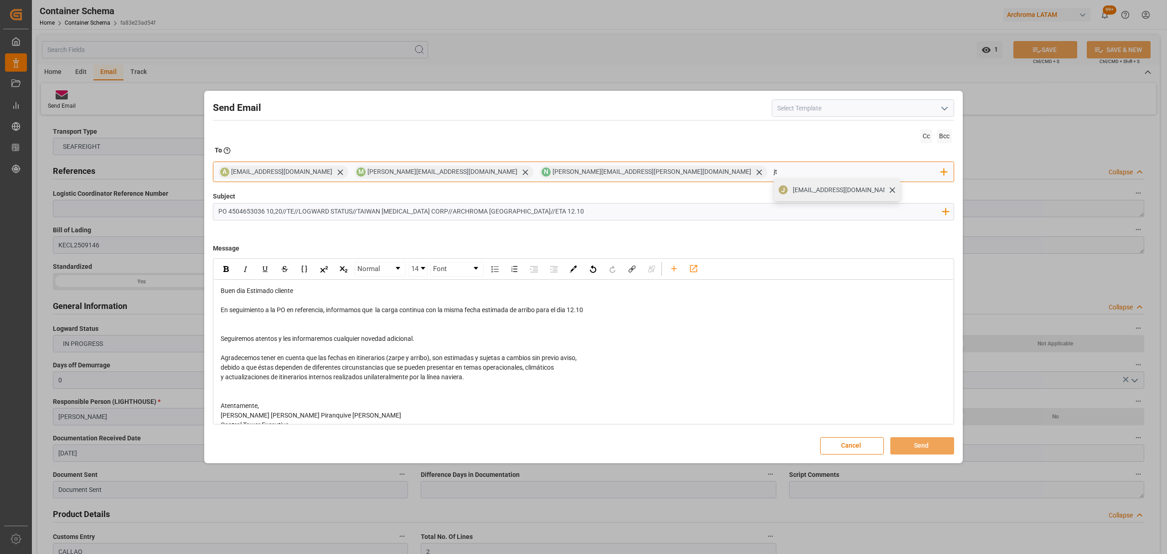
type input "jt"
click at [793, 193] on span "[EMAIL_ADDRESS][DOMAIN_NAME]" at bounding box center [843, 190] width 101 height 10
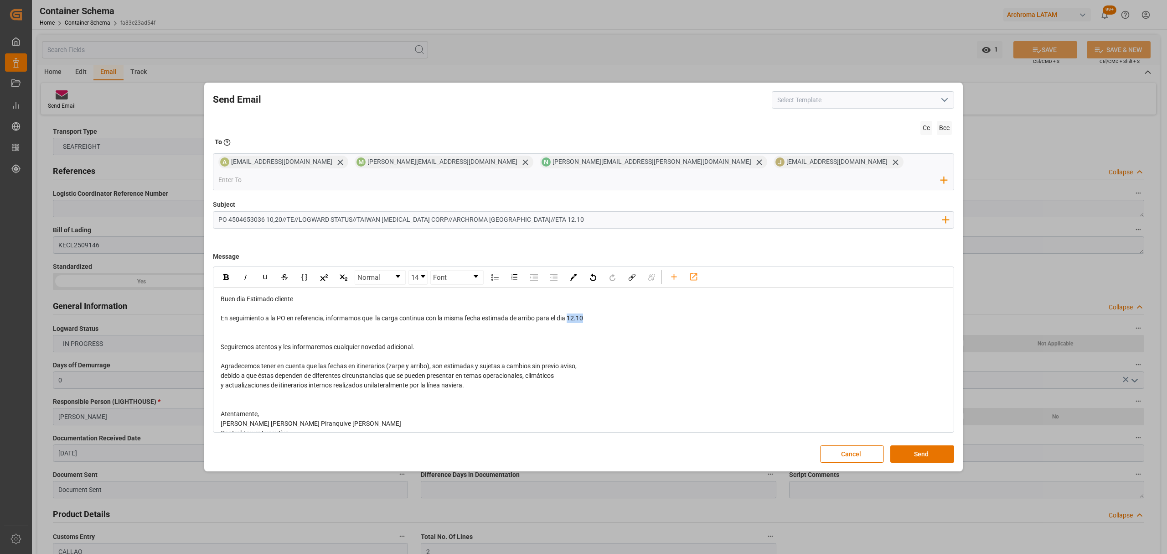
drag, startPoint x: 596, startPoint y: 308, endPoint x: 573, endPoint y: 314, distance: 24.4
click at [573, 314] on div "En seguimiento a la PO en referencia, informamos que la carga continua con la m…" at bounding box center [584, 318] width 726 height 10
click at [219, 270] on div "rdw-inline-control" at bounding box center [226, 277] width 16 height 14
click at [710, 352] on div "rdw-editor" at bounding box center [584, 357] width 726 height 10
click at [914, 445] on button "Send" at bounding box center [923, 453] width 64 height 17
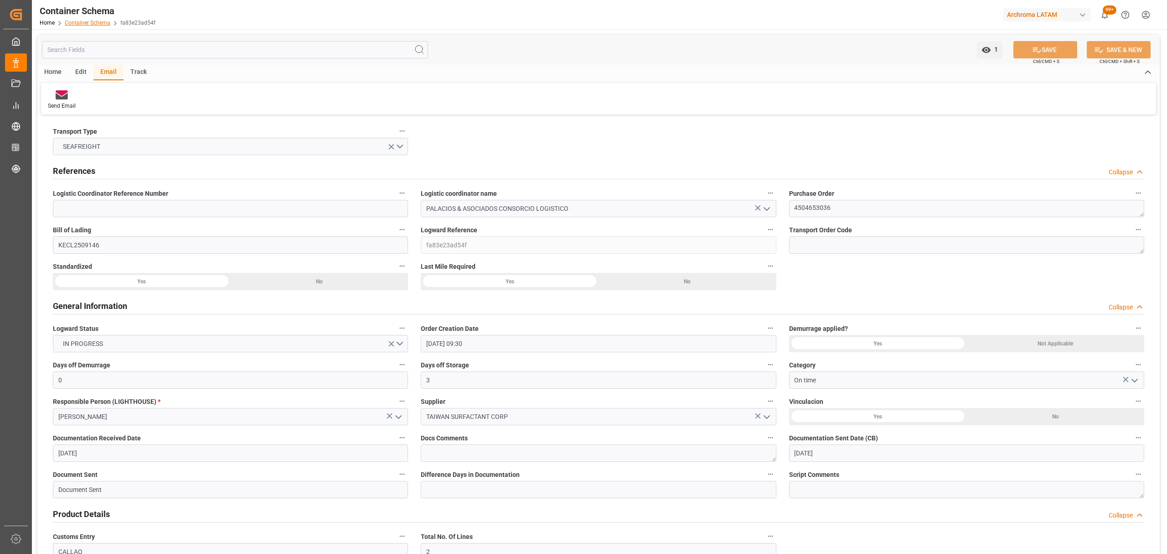
click at [81, 20] on link "Container Schema" at bounding box center [88, 23] width 46 height 6
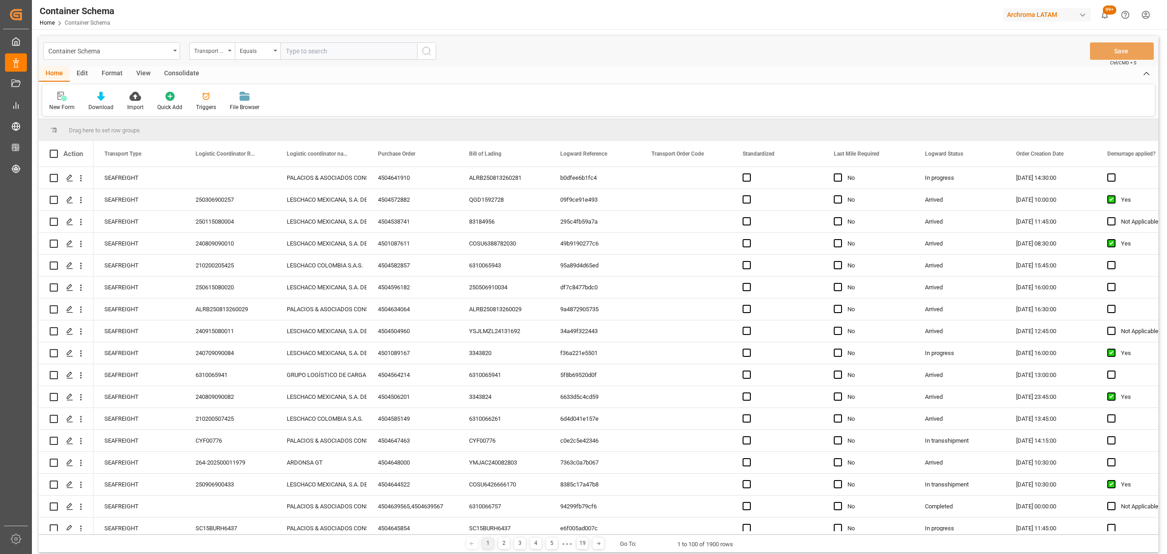
click at [228, 53] on div "Transport Type" at bounding box center [212, 50] width 46 height 17
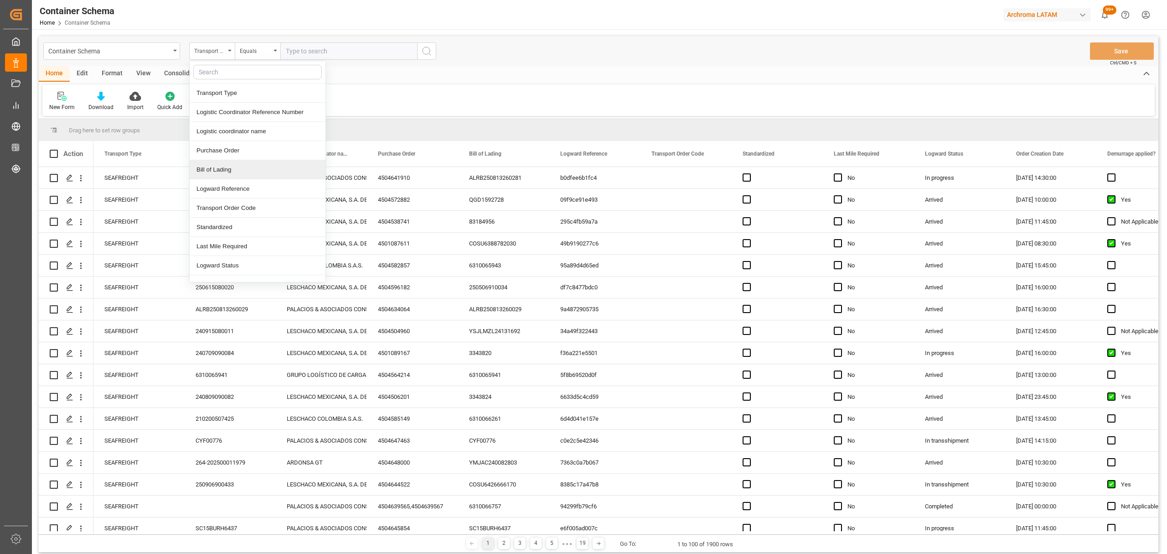
click at [229, 170] on div "Bill of Lading" at bounding box center [258, 169] width 136 height 19
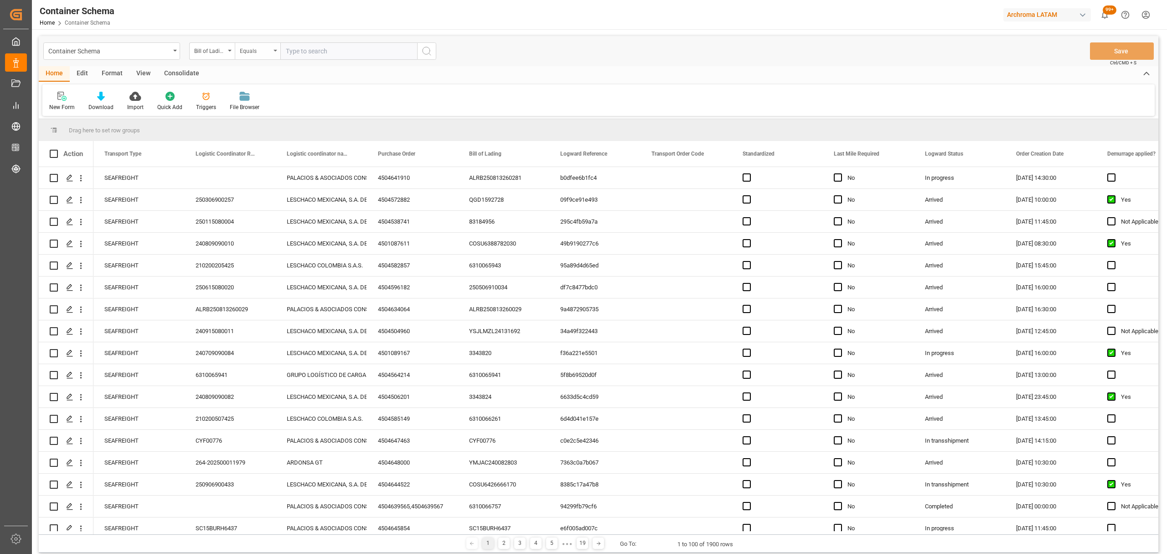
click at [252, 57] on div "Equals" at bounding box center [258, 50] width 46 height 17
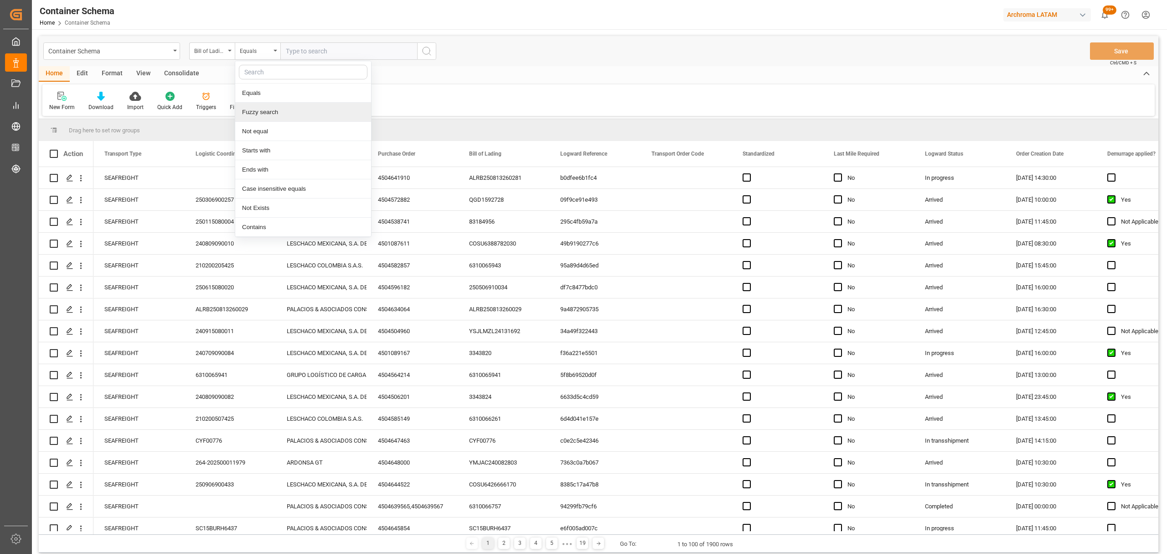
click at [269, 117] on div "Fuzzy search" at bounding box center [303, 112] width 136 height 19
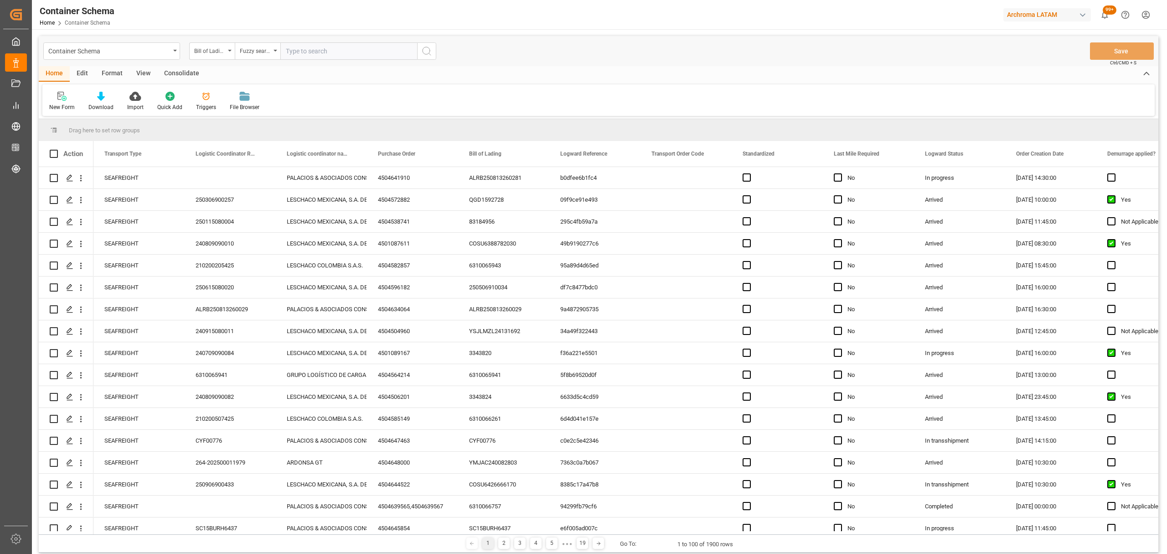
click at [306, 55] on input "text" at bounding box center [348, 50] width 137 height 17
paste input "CTLMU2505436"
type input "CTLMU2505436"
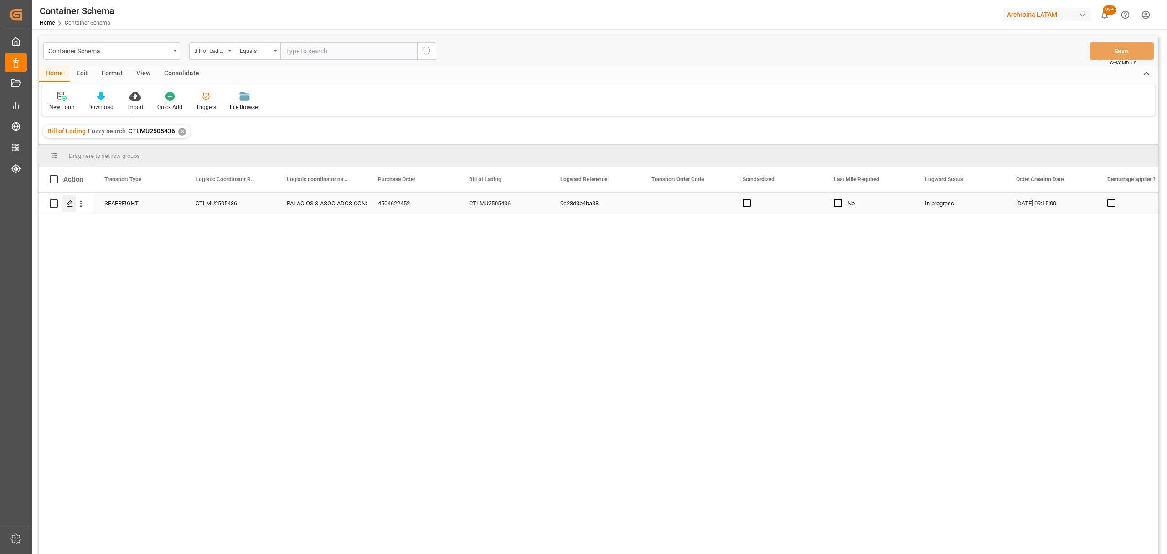
click at [69, 205] on icon "Press SPACE to select this row." at bounding box center [69, 203] width 7 height 7
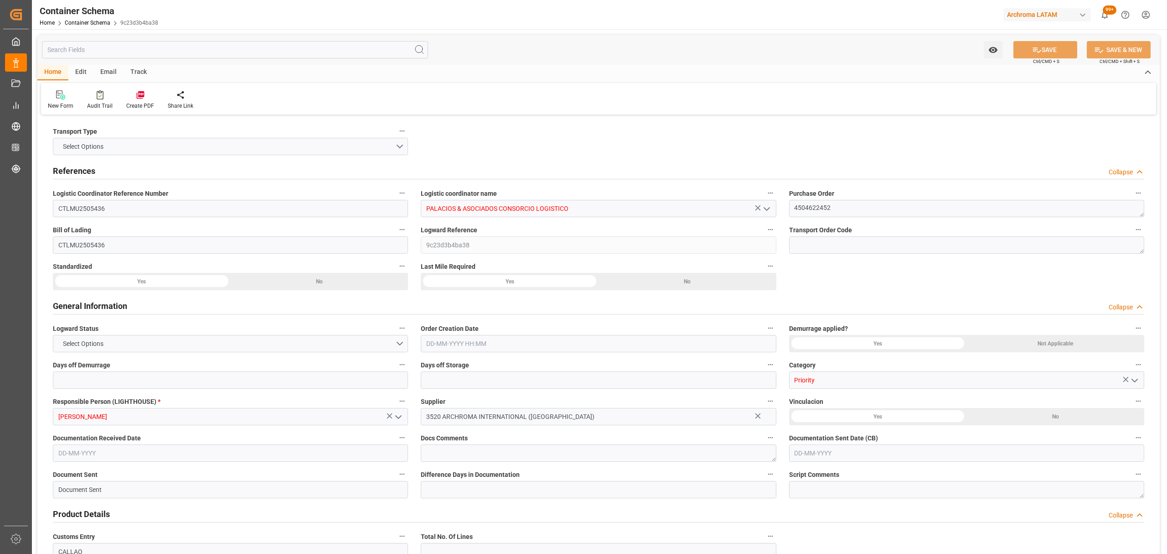
type input "0"
type input "1"
type input "2"
type input "475"
type input "537.3"
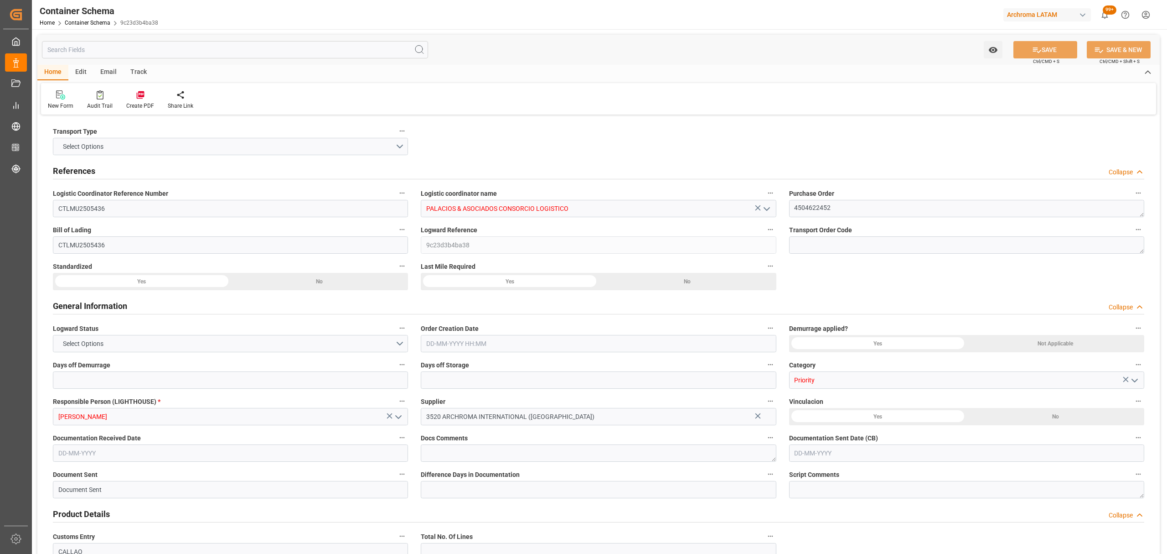
type input "MSC"
type input "Mediterranean Shipping Company"
type input "INNSA"
type input "PECLL"
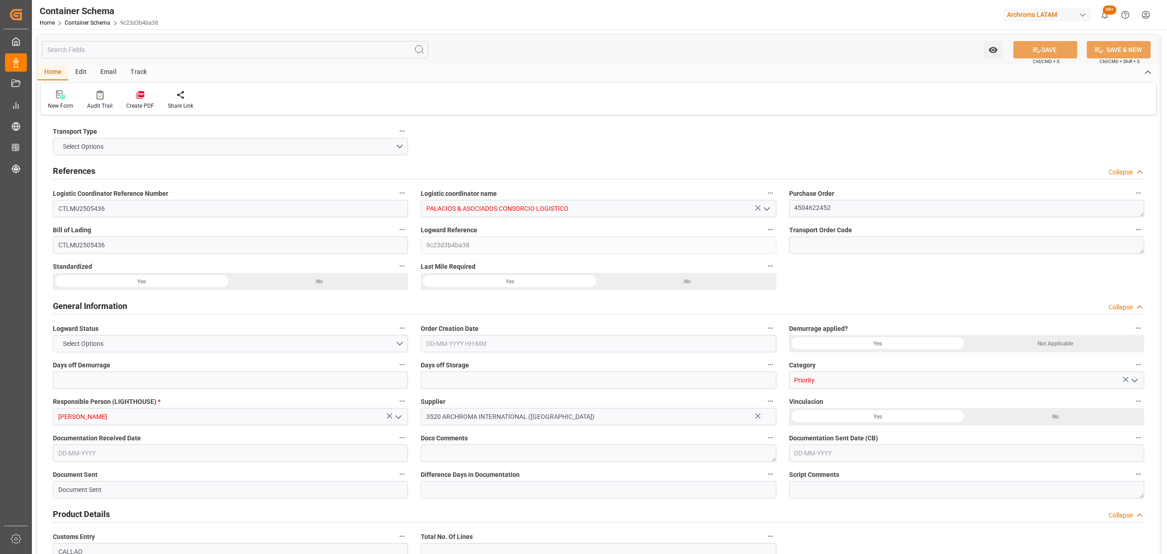
type input "9908059"
type input "29-08-2025 09:15"
type input "[DATE]"
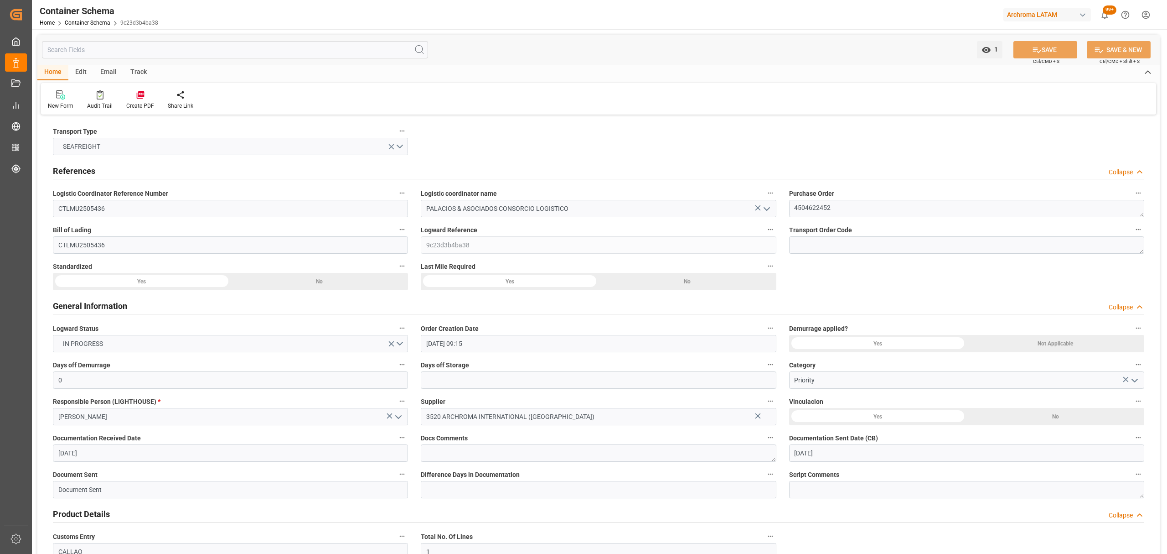
type input "06-10-2025"
type input "26-08-2025 00:00"
type input "[DATE] 00:00"
type input "23-10-2025 00:00"
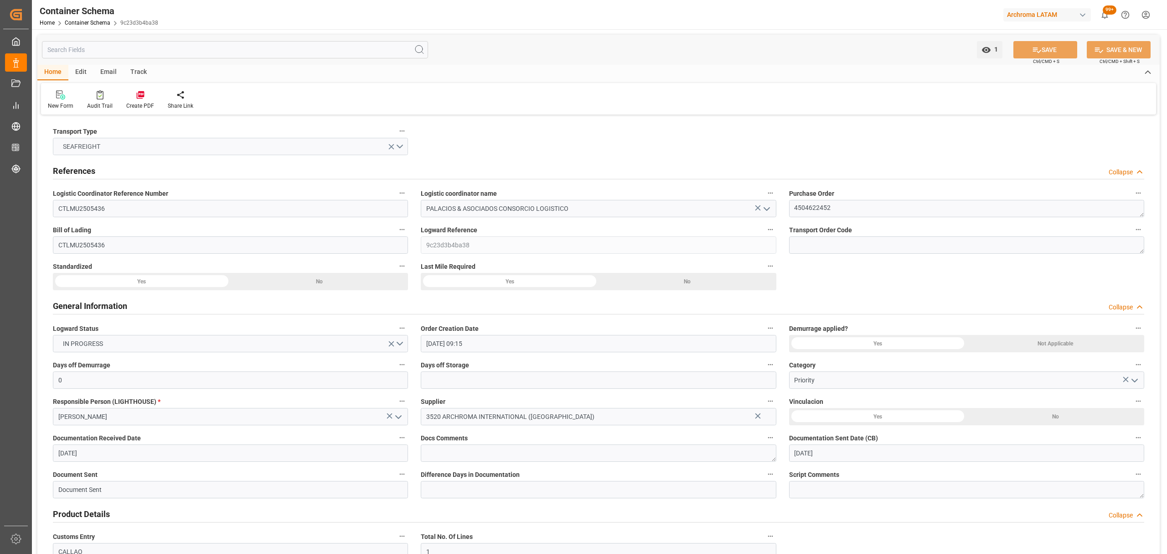
type input "27-10-2025 00:00"
type input "30-10-2025 00:00"
click at [133, 73] on div "Track" at bounding box center [139, 73] width 30 height 16
click at [103, 78] on div "Email" at bounding box center [108, 73] width 30 height 16
click at [54, 103] on div "Send Email" at bounding box center [62, 106] width 28 height 8
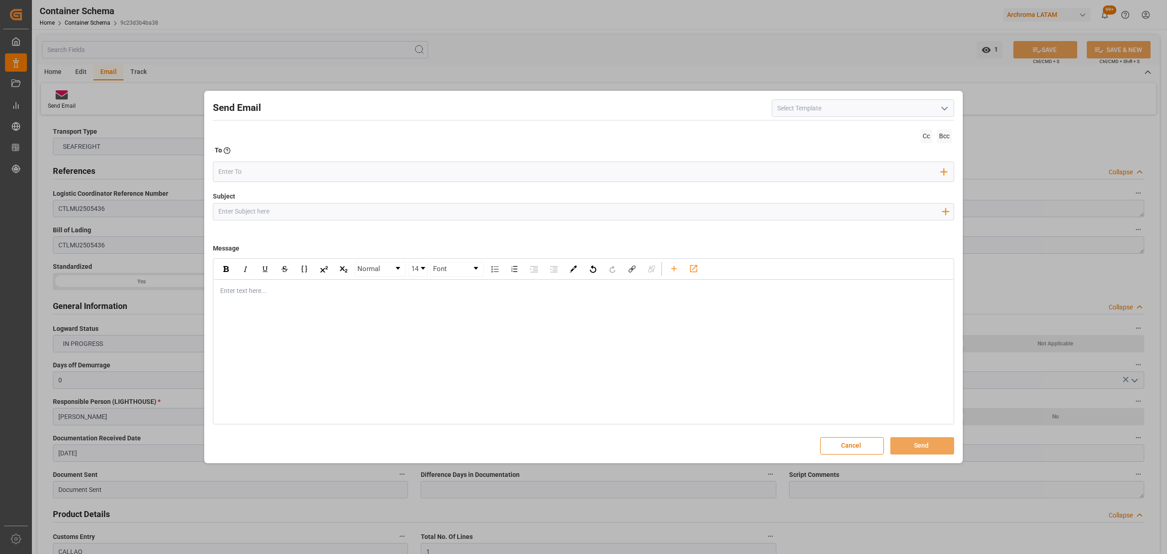
click at [841, 432] on div "Send Email Cc Bcc To Enter the TO Email address Add Field to To Subject Add fie…" at bounding box center [584, 277] width 754 height 368
click at [848, 442] on button "Cancel" at bounding box center [852, 445] width 64 height 17
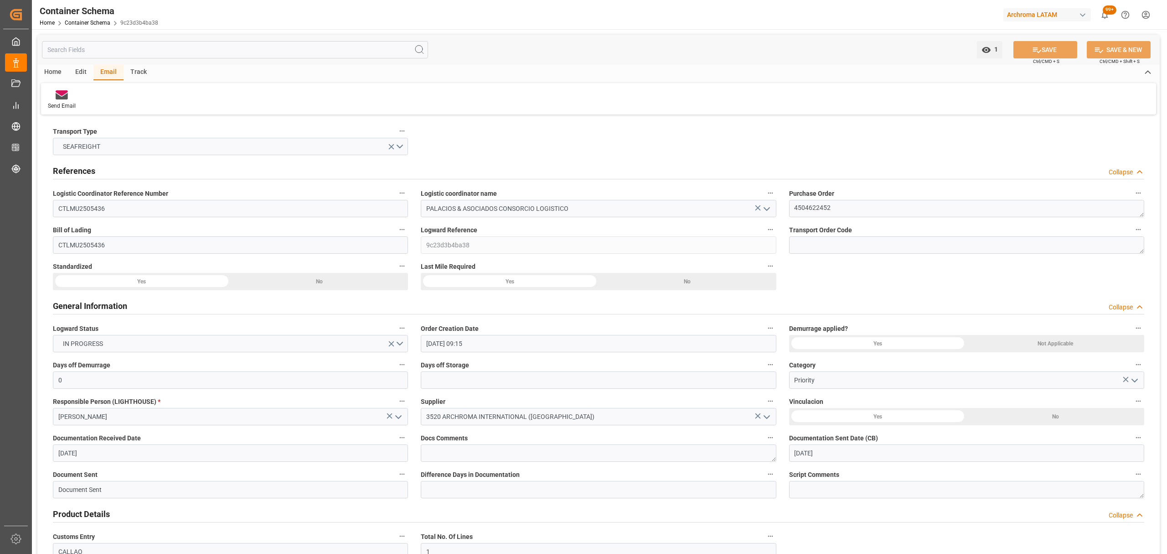
click at [124, 67] on div "Track" at bounding box center [139, 73] width 30 height 16
click at [69, 97] on div "Tracking" at bounding box center [58, 100] width 35 height 20
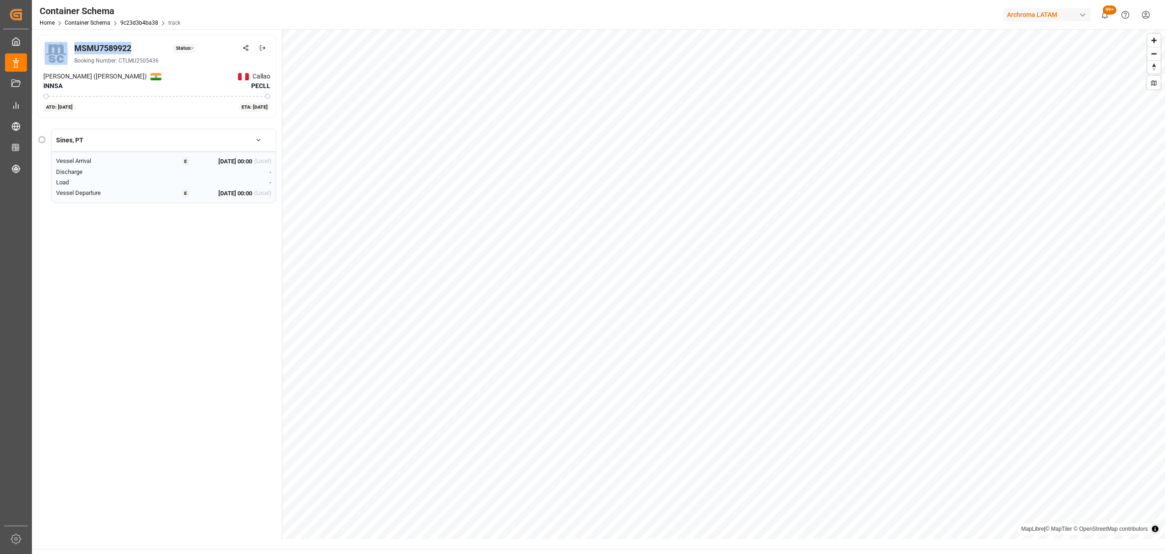
drag, startPoint x: 140, startPoint y: 46, endPoint x: 64, endPoint y: 48, distance: 76.2
click at [64, 48] on div "MSMU7589922 Status: - Booking Number: CTLMU2505436" at bounding box center [156, 54] width 227 height 26
copy div "MSMU7589922"
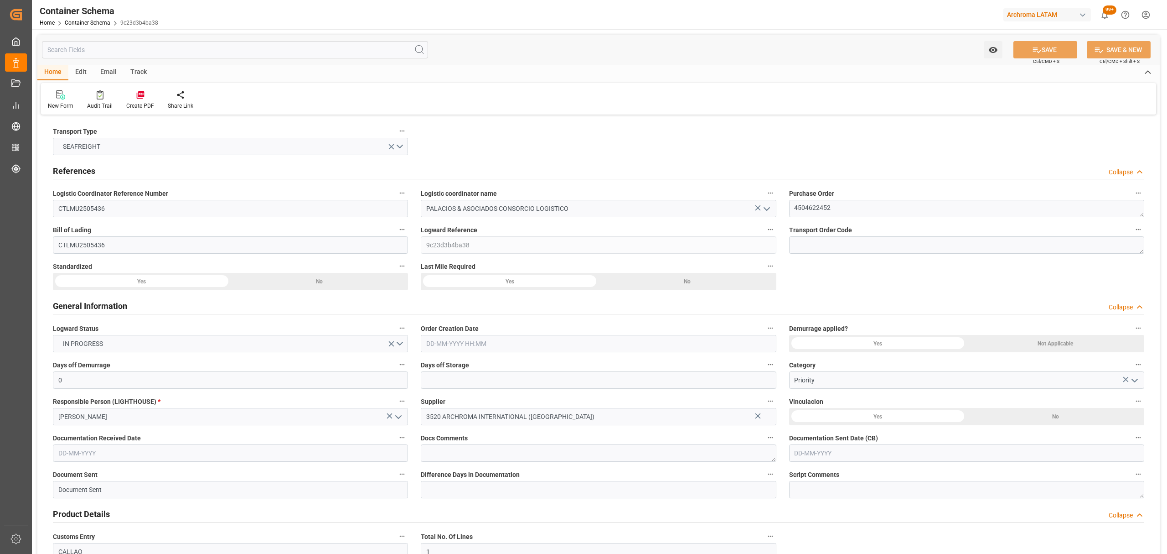
type input "0"
type input "1"
type input "2"
type input "475"
type input "537.3"
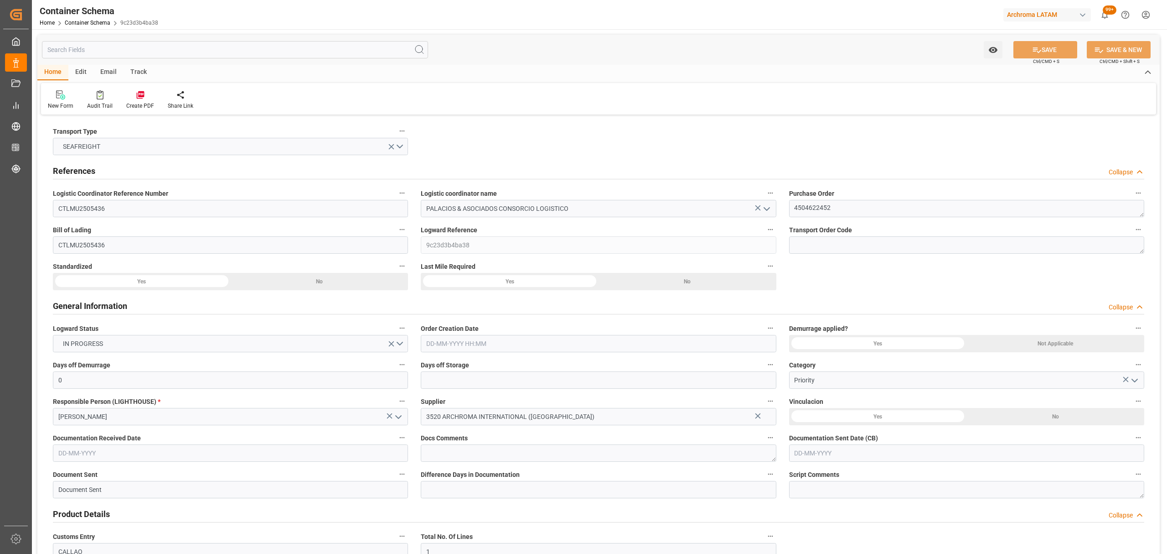
type input "MSC"
type input "Mediterranean Shipping Company"
type input "INNSA"
type input "PECLL"
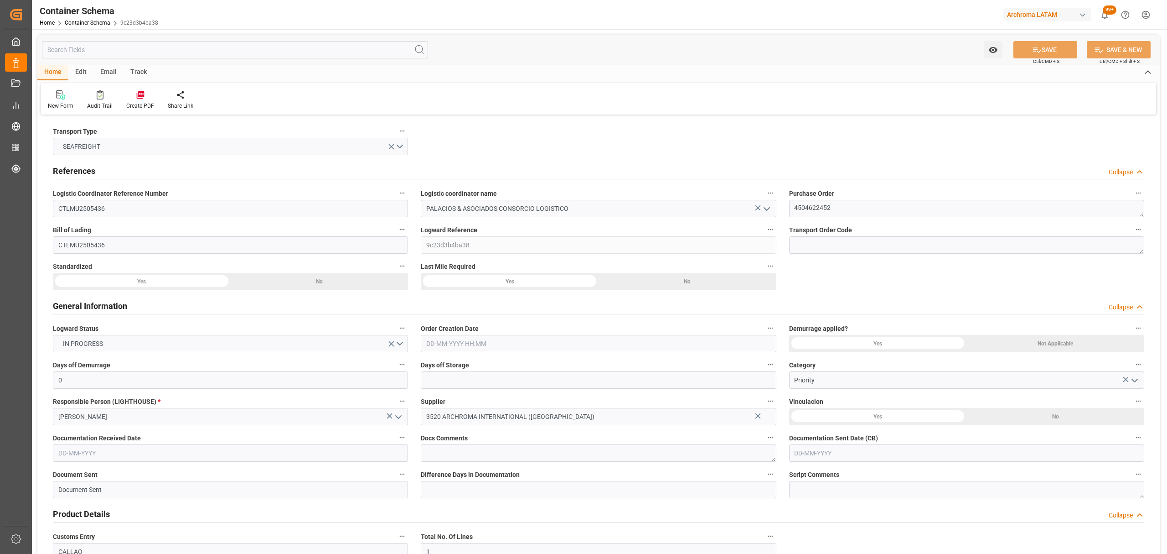
type input "9908059"
type input "29-08-2025 09:15"
type input "[DATE]"
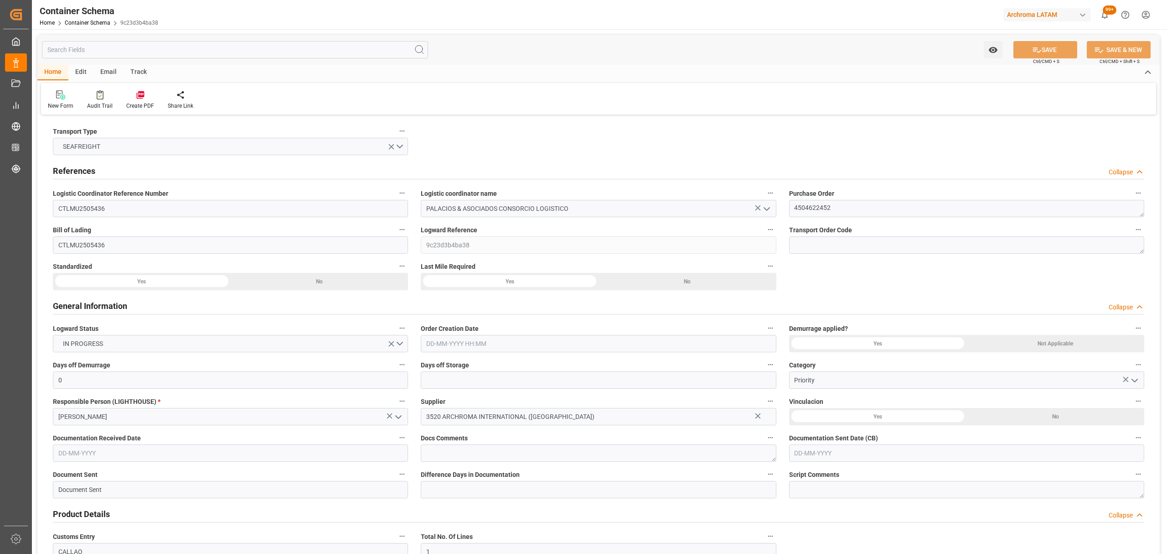
type input "06-10-2025"
type input "26-08-2025 00:00"
type input "[DATE] 00:00"
type input "23-10-2025 00:00"
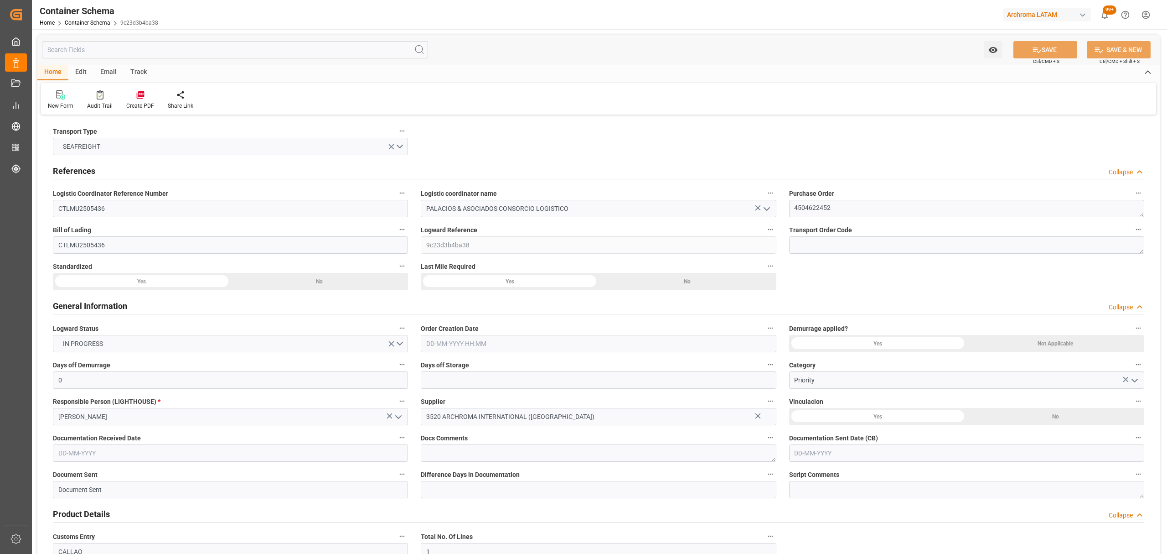
type input "27-10-2025 00:00"
type input "30-10-2025 00:00"
click at [110, 70] on div "Email" at bounding box center [108, 73] width 30 height 16
click at [57, 97] on icon at bounding box center [62, 96] width 12 height 6
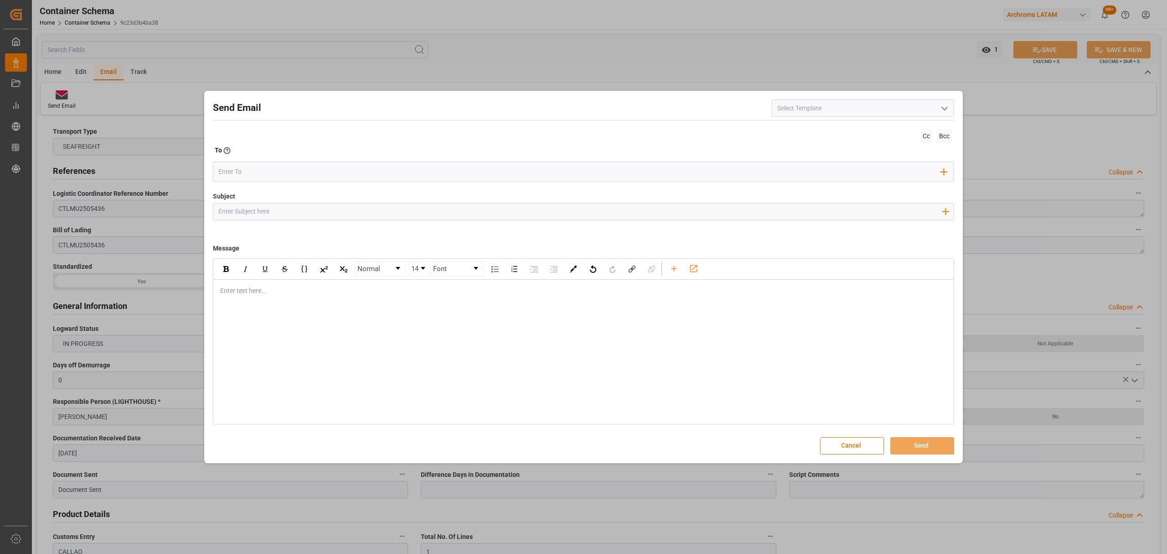
click at [344, 206] on input "Subject" at bounding box center [579, 211] width 733 height 16
paste input "PO 4504622452 30 //TE//LOGWARD STATUS/ARCHROMA MANAGEMENT GMBH// ARCHROMA PERU/…"
type input "PO 4504622452 30 //TE//LOGWARD STATUS/ARCHROMA MANAGEMENT GMBH// ARCHROMA PERU/…"
click at [284, 297] on div "Enter text here..." at bounding box center [584, 291] width 740 height 22
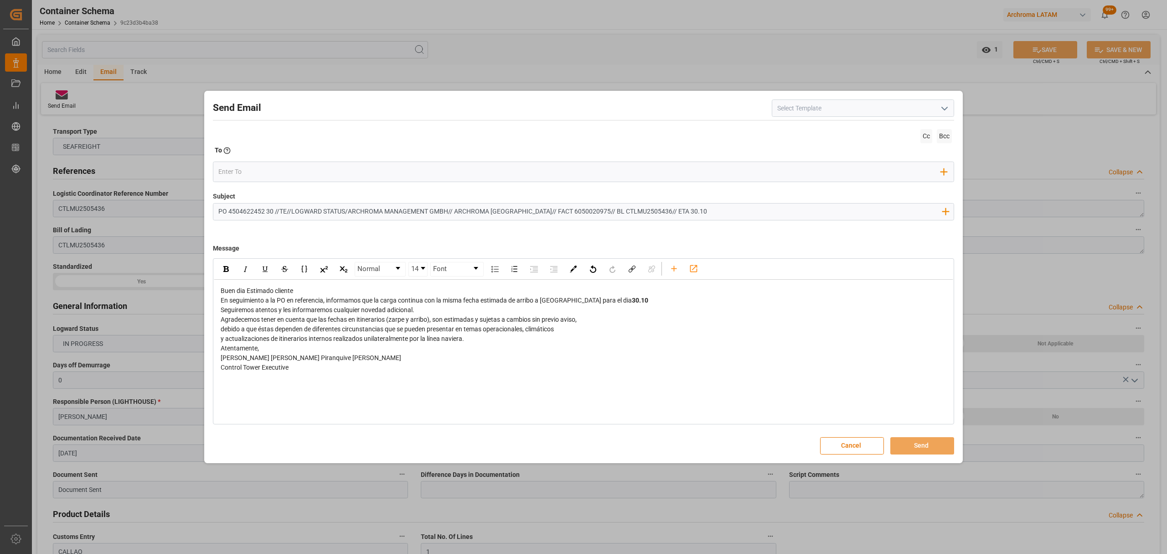
click at [316, 282] on div "Buen dia Estimado cliente En seguimiento a la PO en referencia, informamos que …" at bounding box center [584, 329] width 740 height 99
click at [320, 295] on div "Buen dia Estimado cliente" at bounding box center [584, 291] width 726 height 10
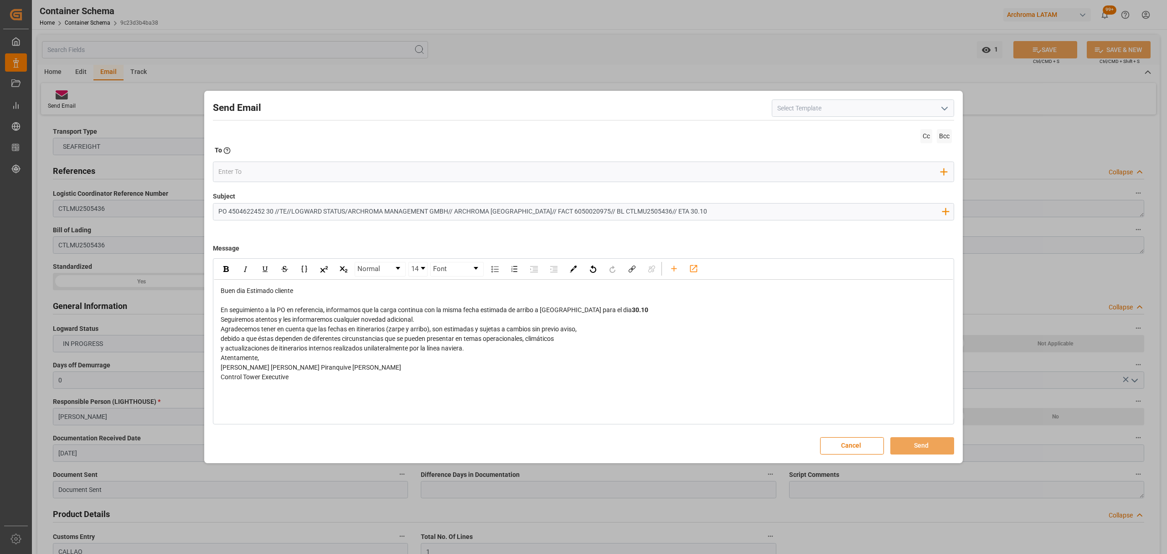
click at [643, 315] on div "Seguiremos atentos y les informaremos cualquier novedad adicional." at bounding box center [584, 320] width 726 height 10
click at [634, 310] on div "En seguimiento a la PO en referencia, informamos que la carga continua con la m…" at bounding box center [584, 310] width 726 height 10
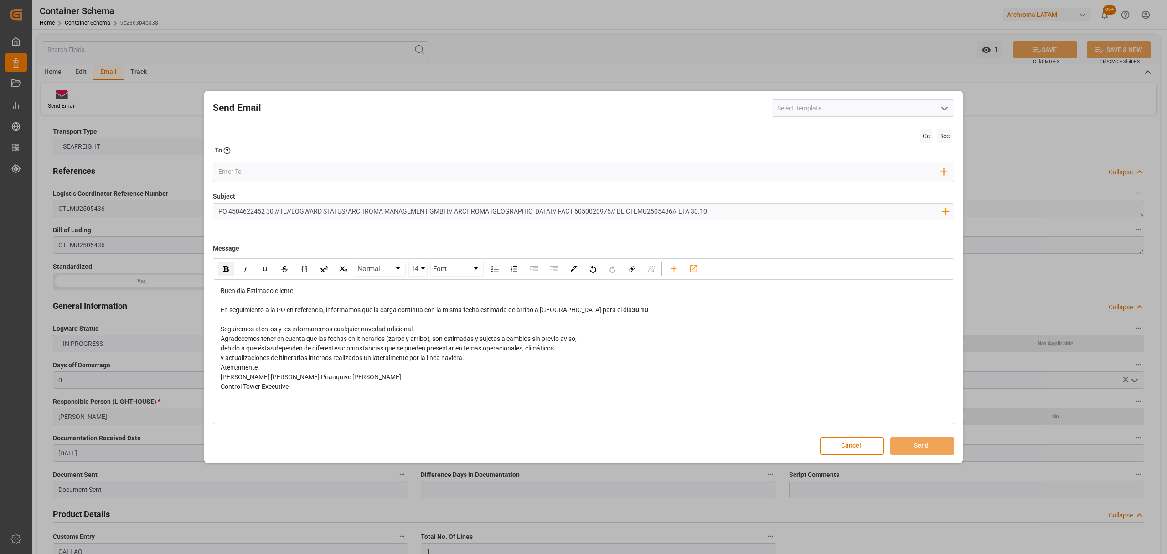
click at [449, 329] on div "Seguiremos atentos y les informaremos cualquier novedad adicional." at bounding box center [584, 329] width 726 height 10
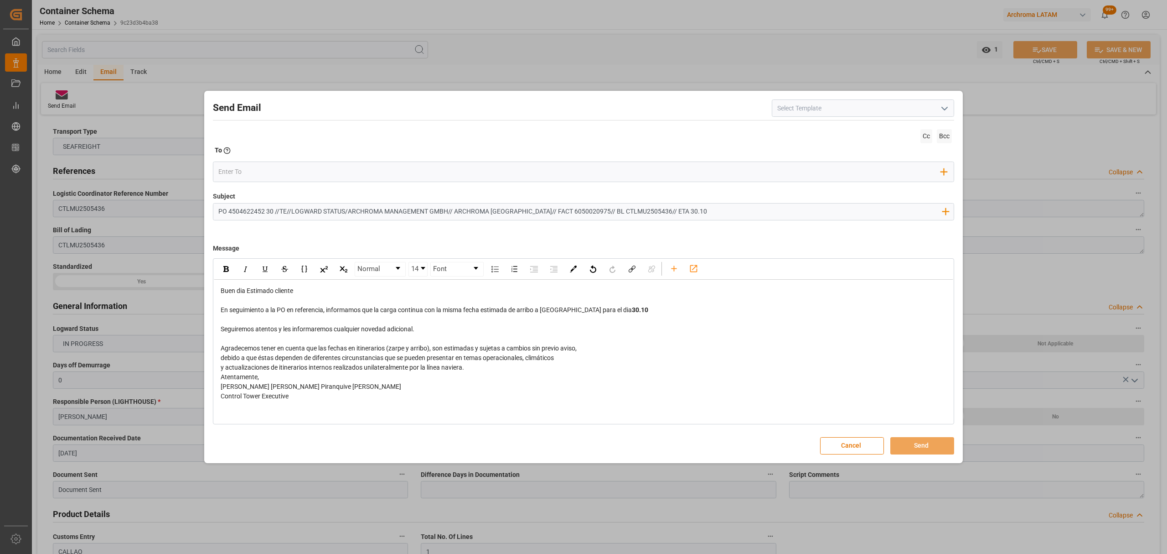
click at [472, 370] on div "y actualizaciones de itinerarios internos realizados unilateralmente por la lín…" at bounding box center [584, 368] width 726 height 10
click at [265, 172] on input "email" at bounding box center [579, 172] width 723 height 14
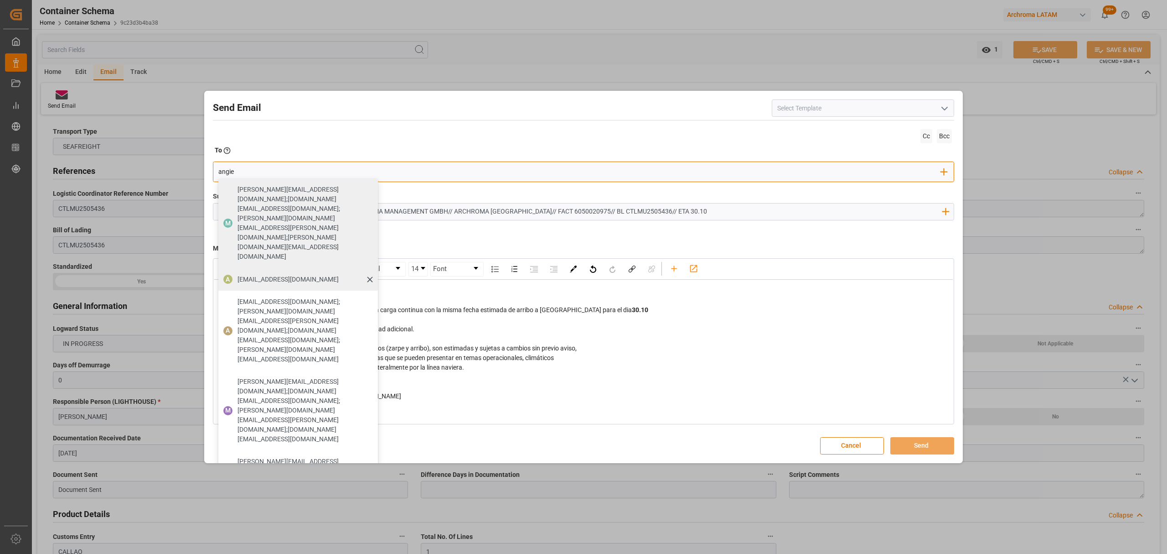
type input "angie"
click at [271, 275] on span "[EMAIL_ADDRESS][DOMAIN_NAME]" at bounding box center [288, 280] width 101 height 10
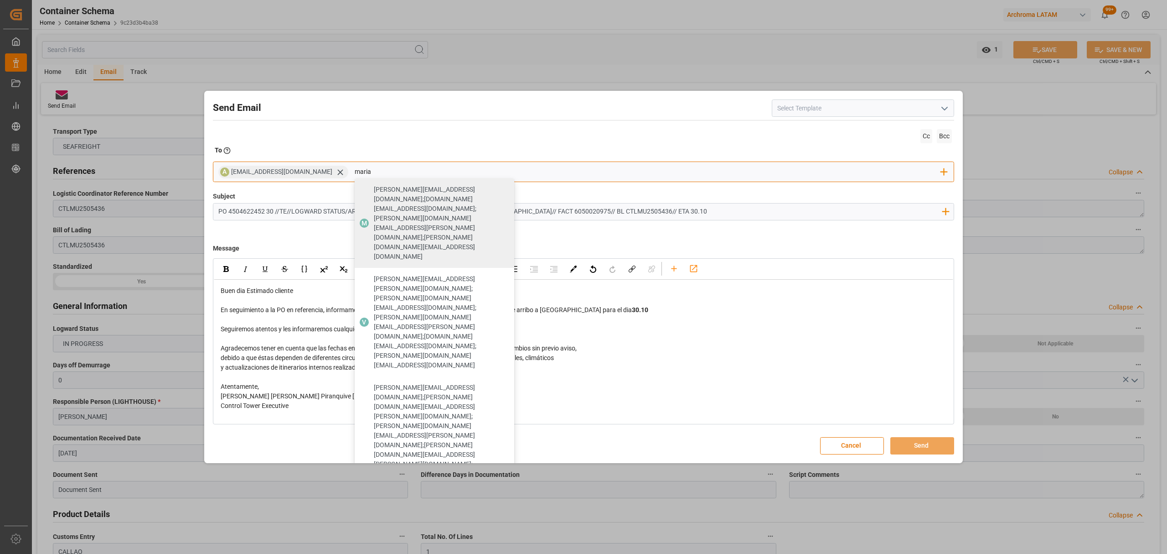
type input "maria"
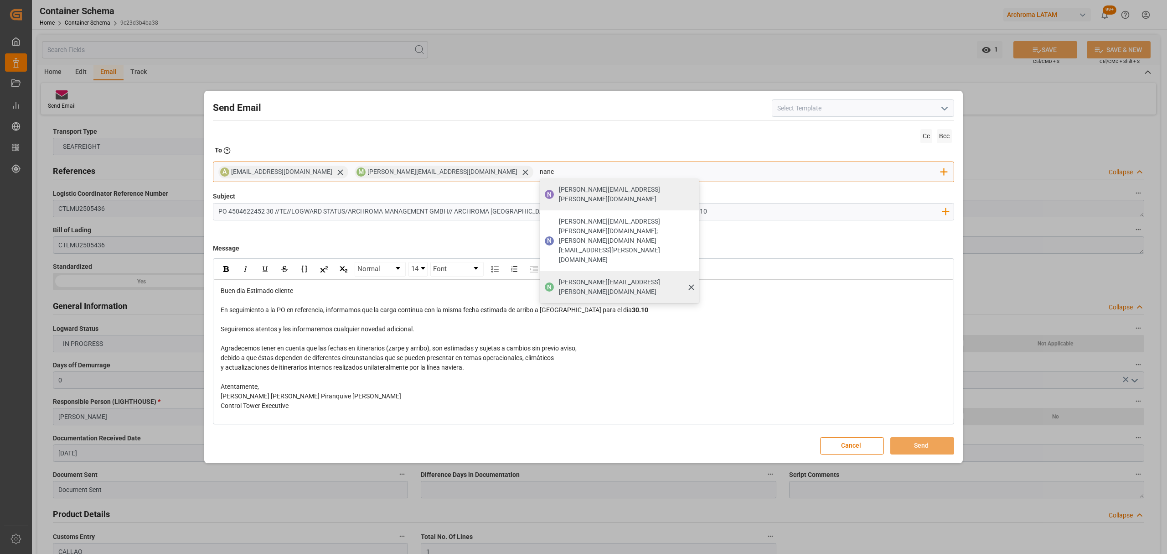
type input "nanc"
click at [559, 277] on span "[PERSON_NAME][EMAIL_ADDRESS][PERSON_NAME][DOMAIN_NAME]" at bounding box center [626, 286] width 134 height 19
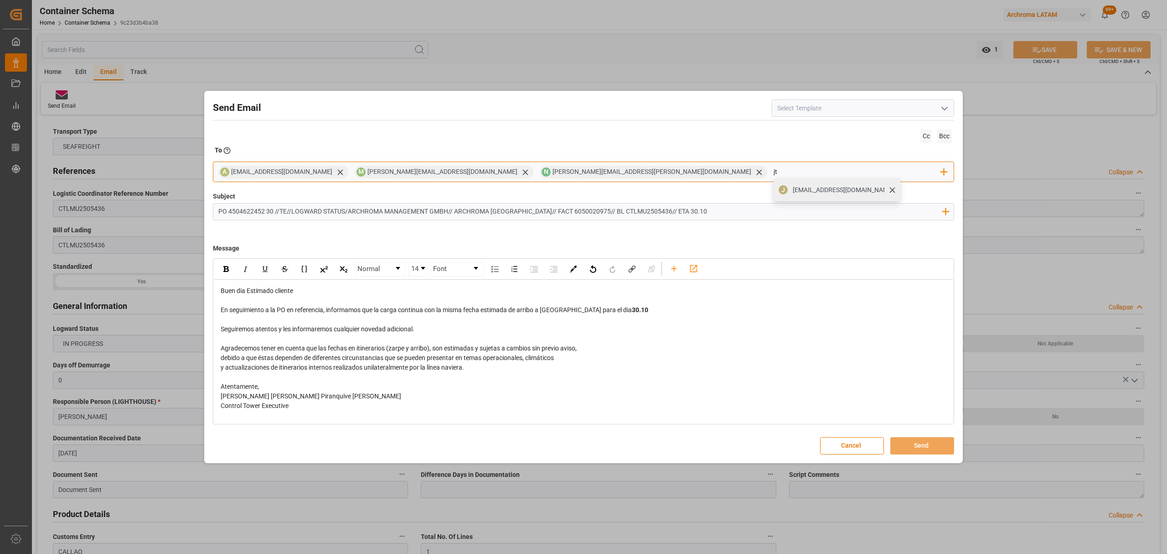
type input "jt"
click at [793, 185] on span "[EMAIL_ADDRESS][DOMAIN_NAME]" at bounding box center [843, 190] width 101 height 10
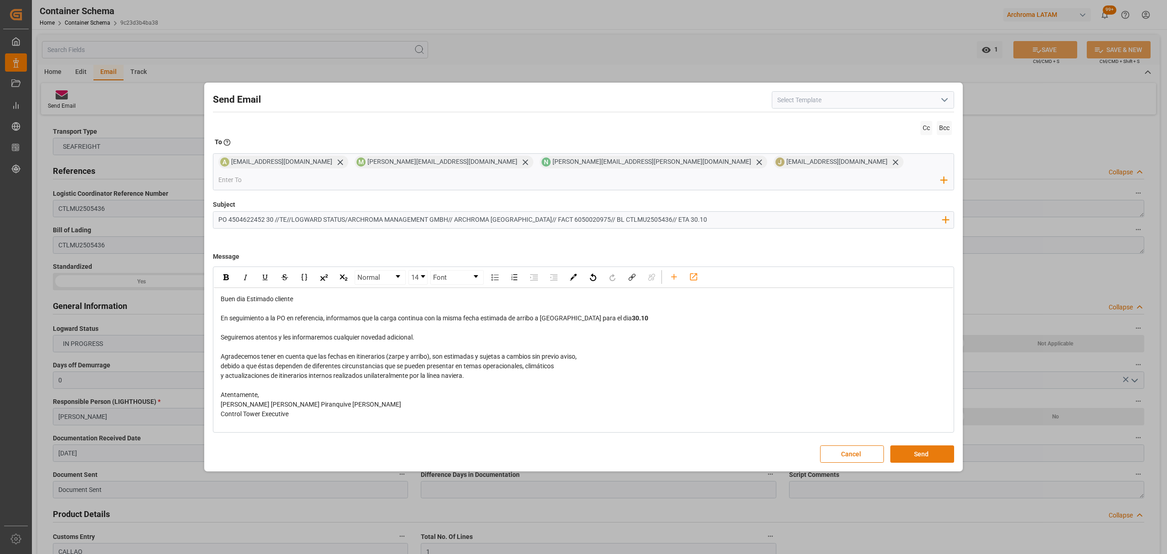
click at [902, 449] on button "Send" at bounding box center [923, 453] width 64 height 17
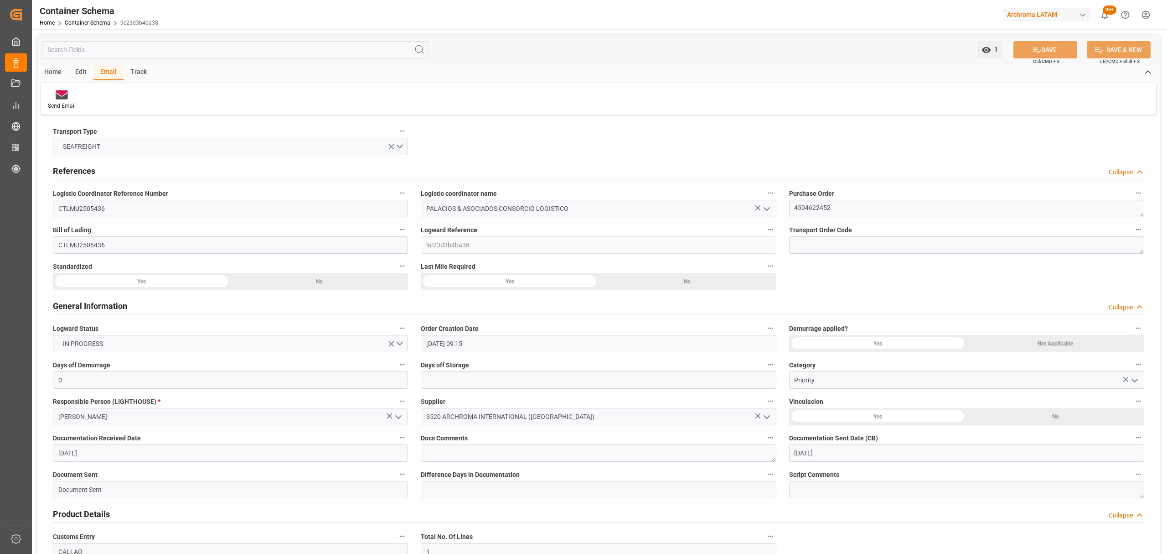
click at [78, 28] on div "Container Schema Home Container Schema 9c23d3b4ba38" at bounding box center [98, 14] width 125 height 29
click at [83, 22] on link "Container Schema" at bounding box center [88, 23] width 46 height 6
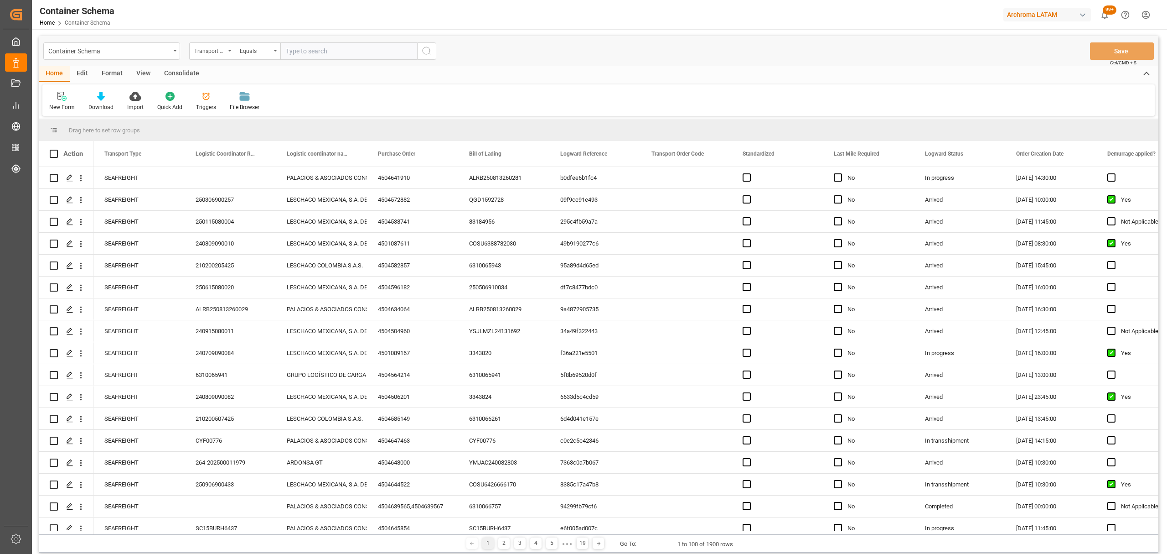
click at [226, 52] on div "Transport Type" at bounding box center [212, 50] width 46 height 17
click at [243, 150] on div "Purchase Order" at bounding box center [258, 150] width 136 height 19
click at [255, 47] on div "Equals" at bounding box center [255, 50] width 31 height 10
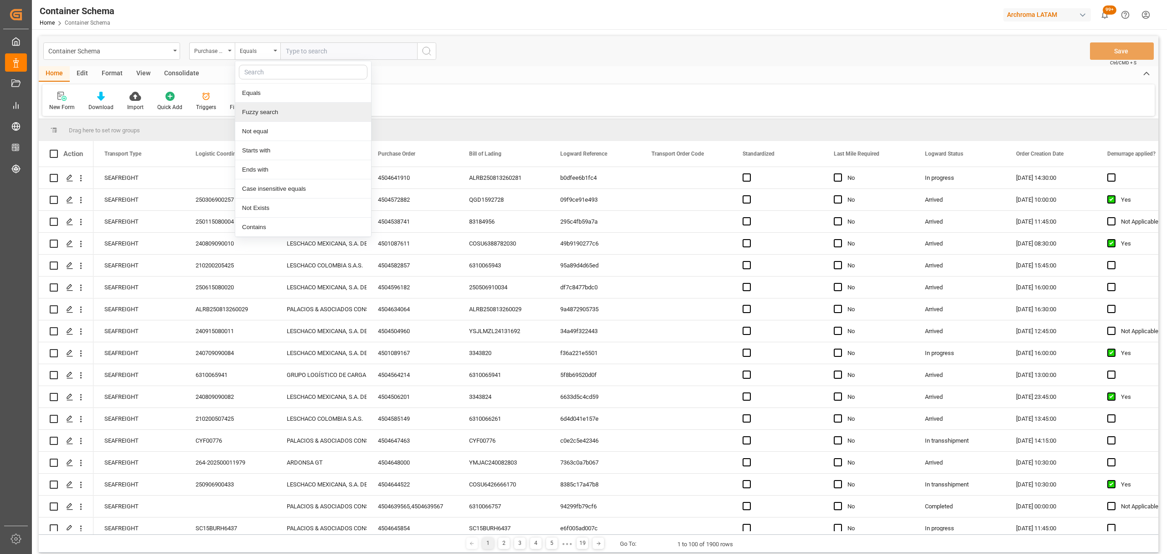
click at [316, 121] on div "Fuzzy search" at bounding box center [303, 112] width 136 height 19
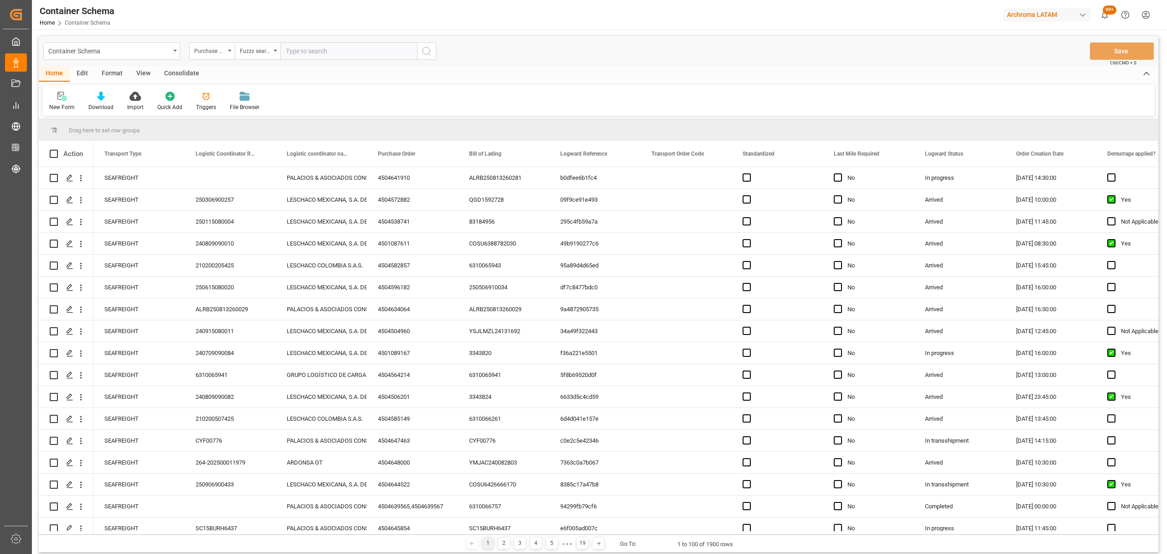
click at [327, 46] on input "text" at bounding box center [348, 50] width 137 height 17
paste input "4504660219"
